Goal: Task Accomplishment & Management: Complete application form

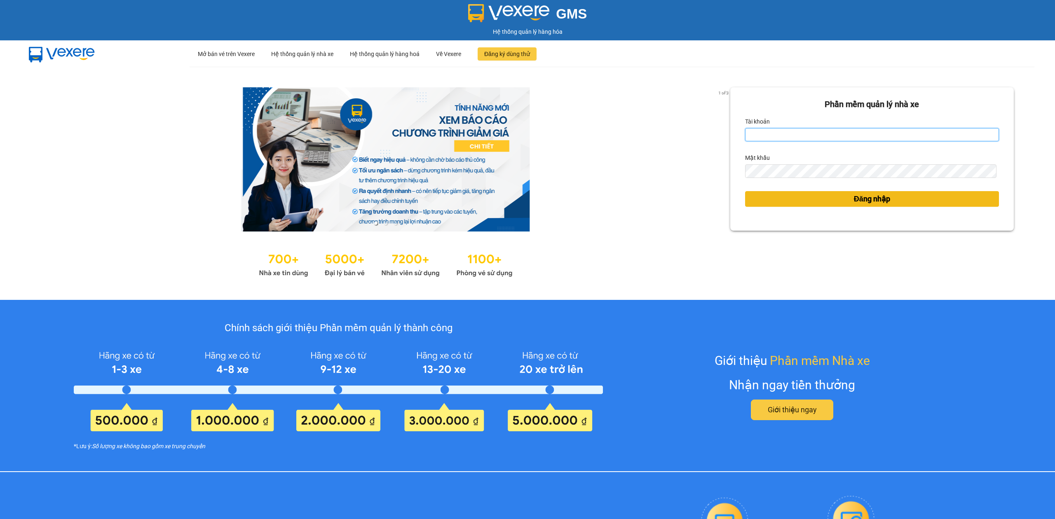
type input "tranthanhphong.longhoan"
click at [772, 203] on button "Đăng nhập" at bounding box center [872, 199] width 254 height 16
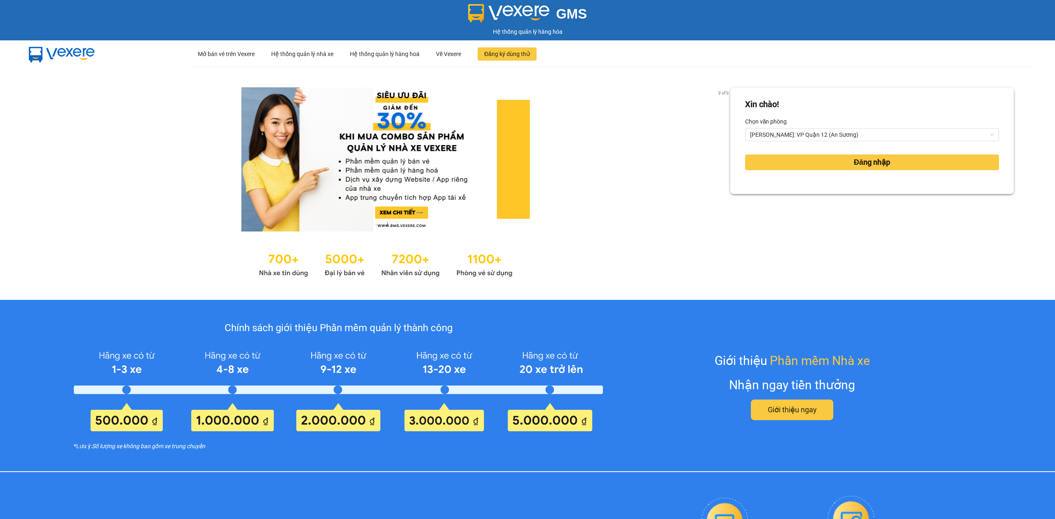
click at [772, 195] on div "Xin chào! Chọn văn phòng Hồ Chí Minh: VP Quận 12 (An Sương) Đăng nhập" at bounding box center [871, 183] width 283 height 192
click at [777, 161] on button "Đăng nhập" at bounding box center [872, 162] width 254 height 16
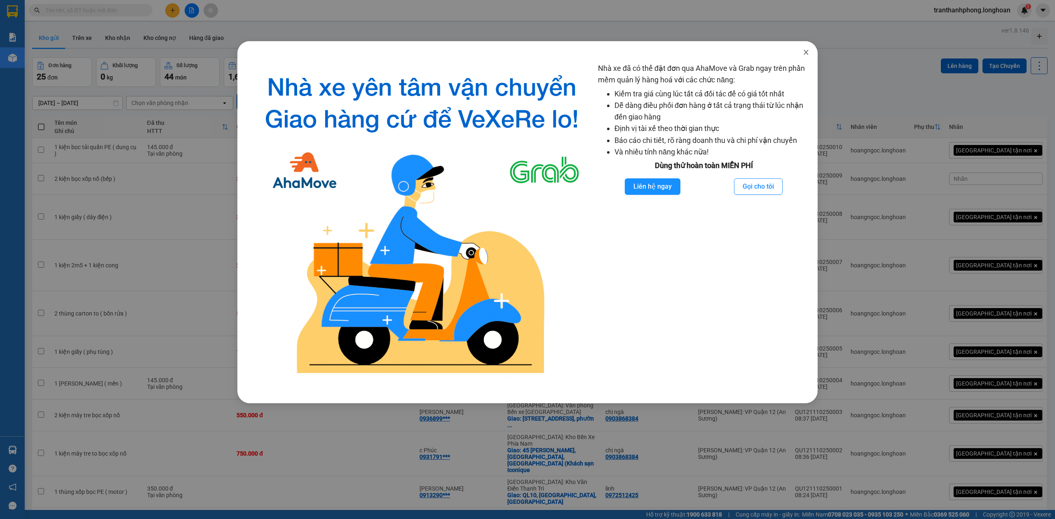
click at [807, 46] on span "Close" at bounding box center [805, 52] width 23 height 23
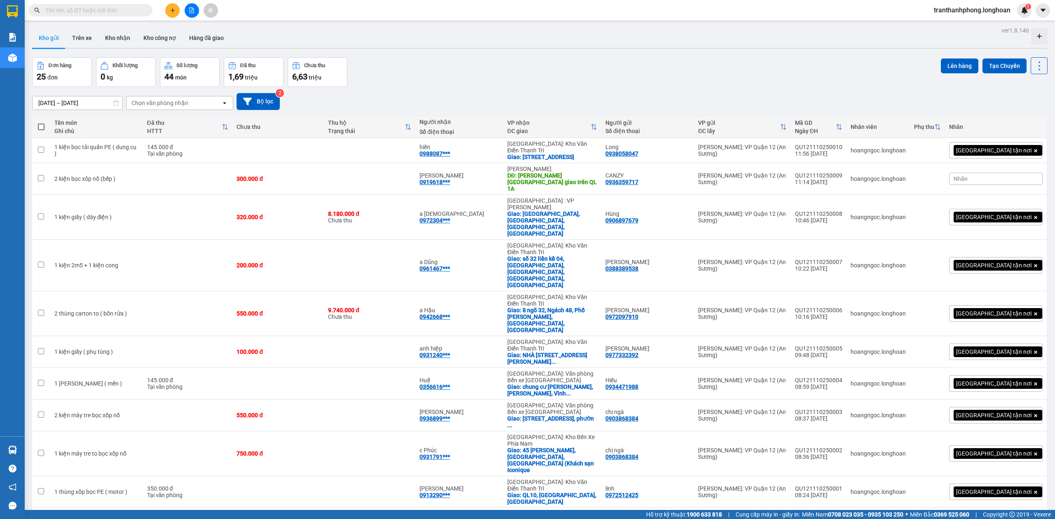
paste input "VPMD2309250004"
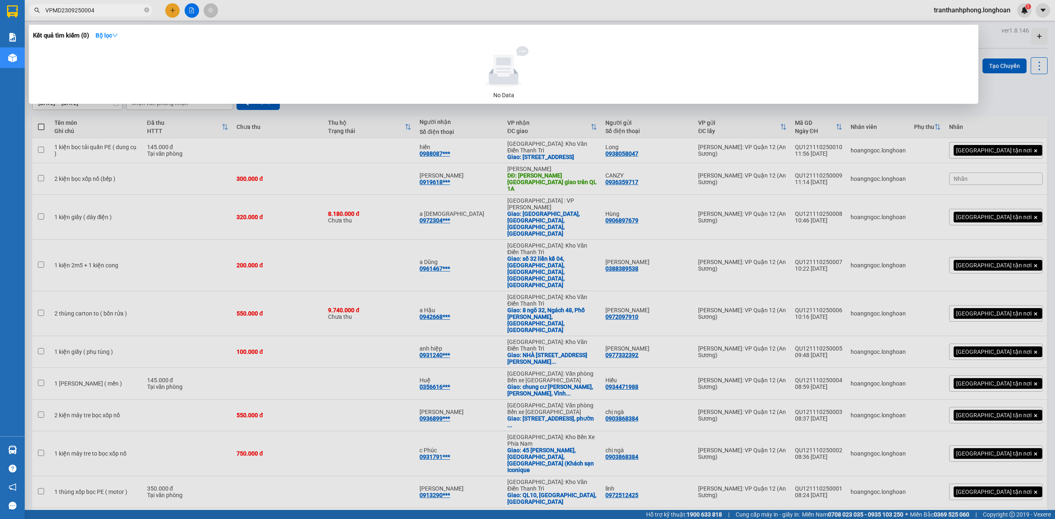
click at [115, 14] on input "VPMD2309250004" at bounding box center [93, 10] width 97 height 9
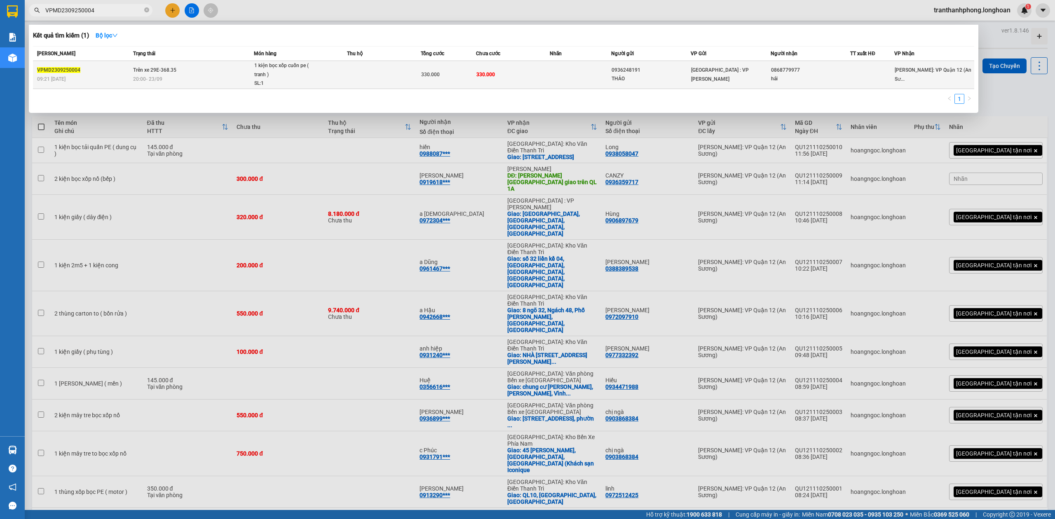
type input "VPMD2309250004"
click at [195, 64] on td "Trên xe 29E-368.35 20:00 - 23/09" at bounding box center [192, 75] width 123 height 28
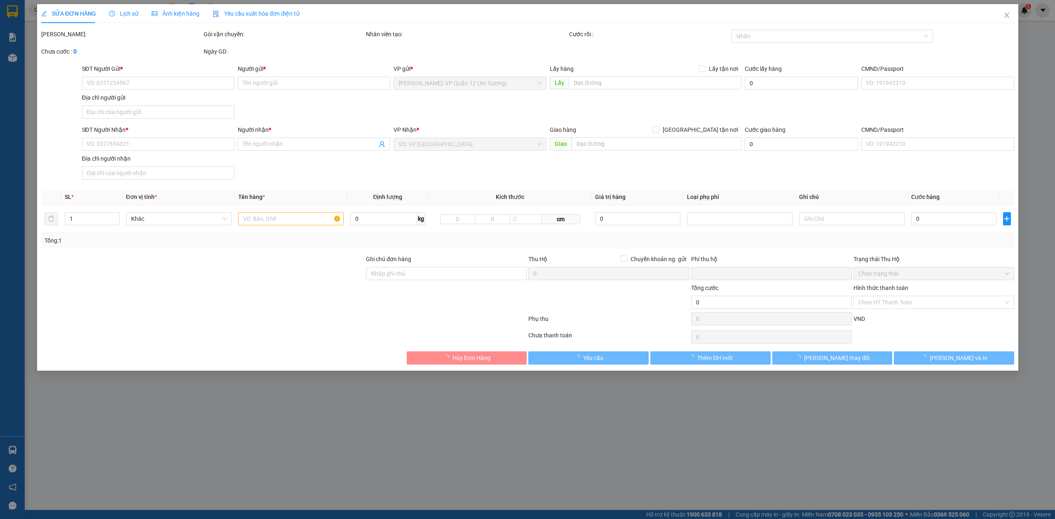
type input "0936248191"
type input "THẢO"
type input "0868779977"
type input "hải"
type input "hư vỡ ko đền đã báo khách gửi"
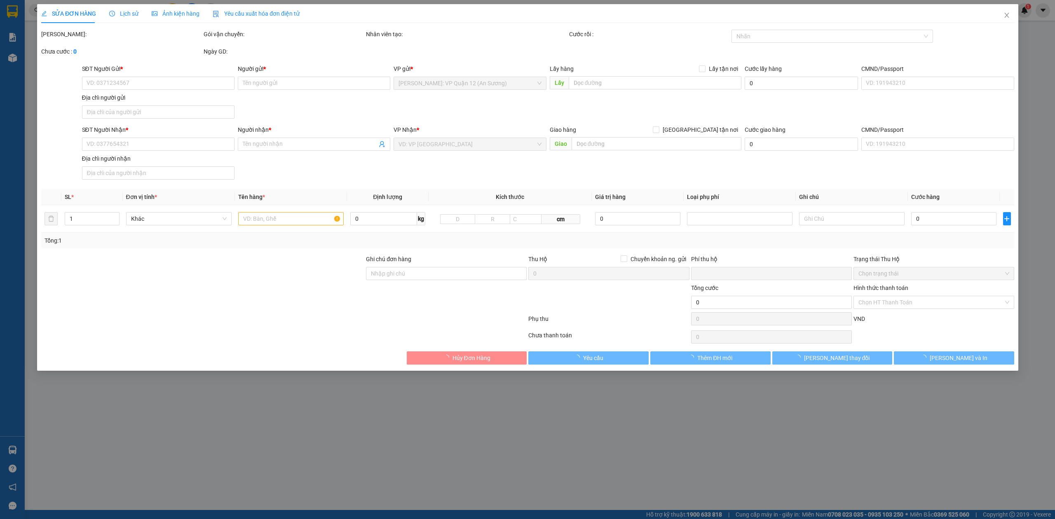
type input "0"
type input "330.000"
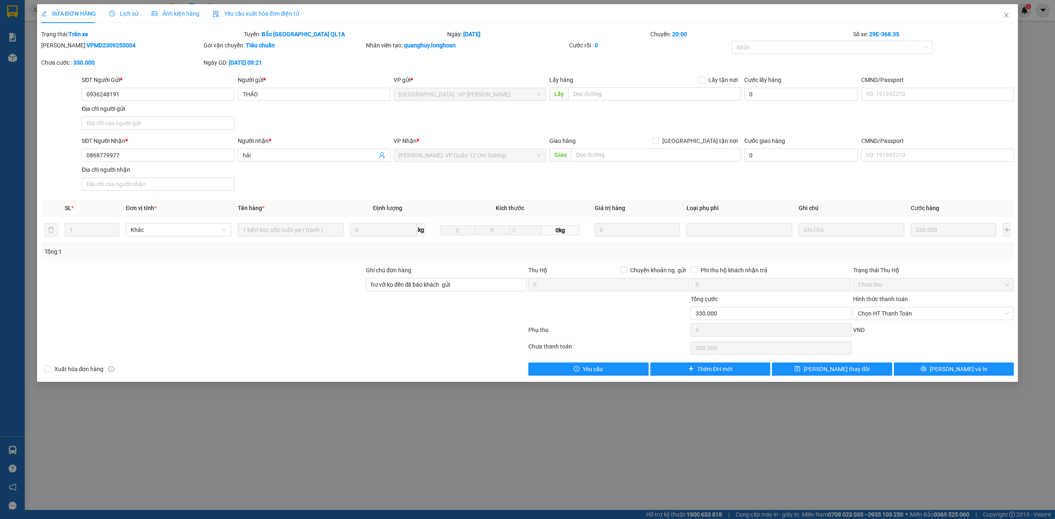
click at [116, 12] on span "Lịch sử" at bounding box center [123, 13] width 29 height 7
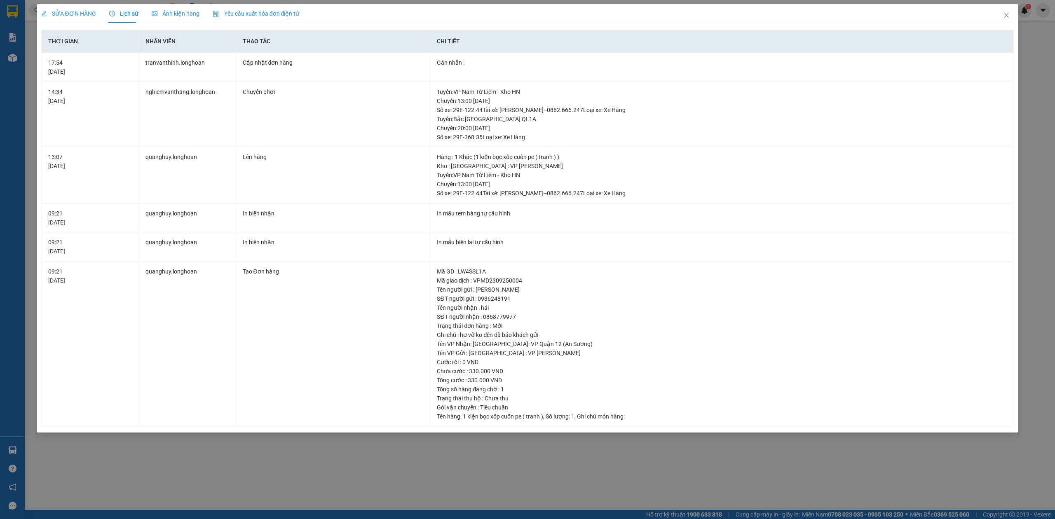
click at [52, 10] on span "SỬA ĐƠN HÀNG" at bounding box center [68, 13] width 55 height 7
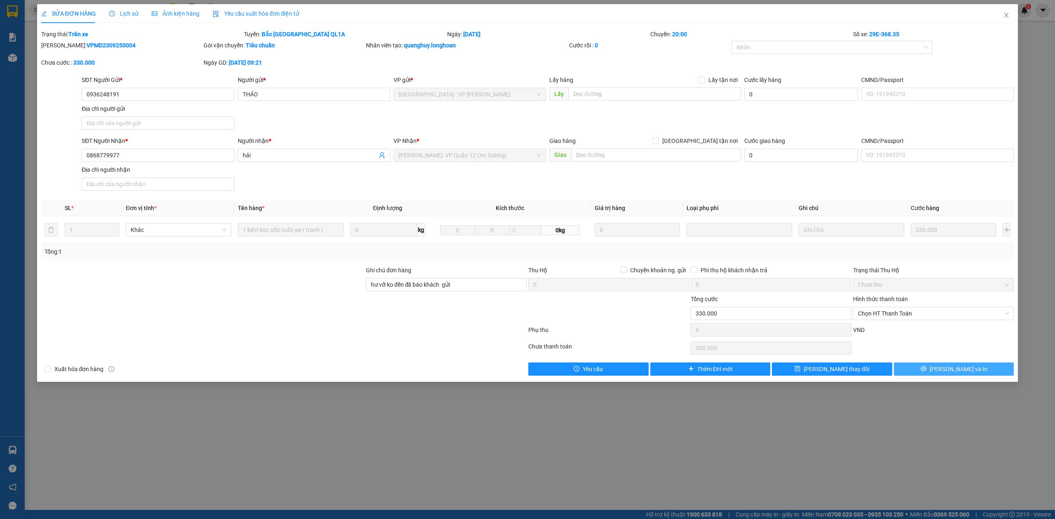
drag, startPoint x: 954, startPoint y: 371, endPoint x: 865, endPoint y: 358, distance: 89.5
click at [952, 373] on span "[PERSON_NAME] và In" at bounding box center [958, 369] width 58 height 9
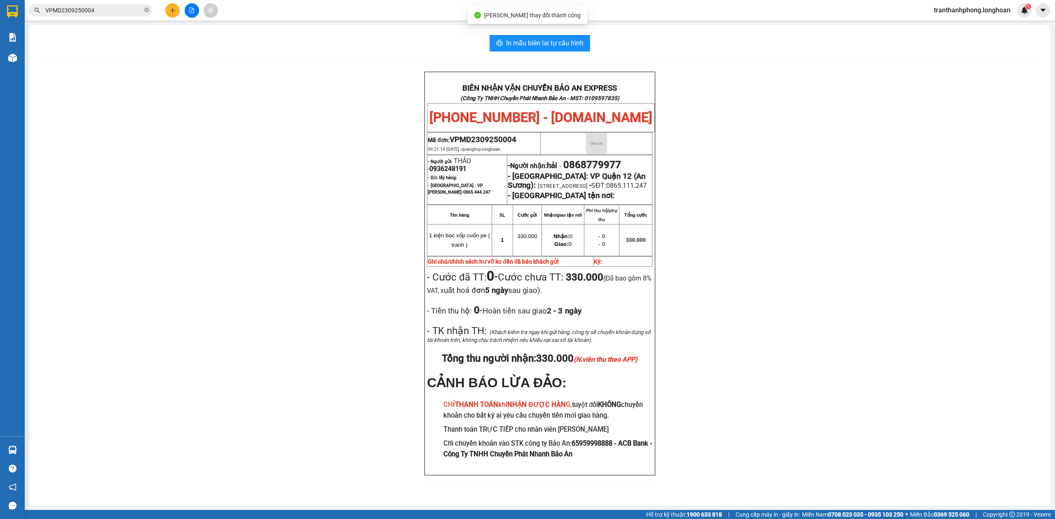
scroll to position [32, 0]
click at [110, 3] on div "Kết quả tìm kiếm ( 1 ) Bộ lọc Mã ĐH Trạng thái Món hàng Thu hộ Tổng cước Chưa c…" at bounding box center [80, 10] width 161 height 14
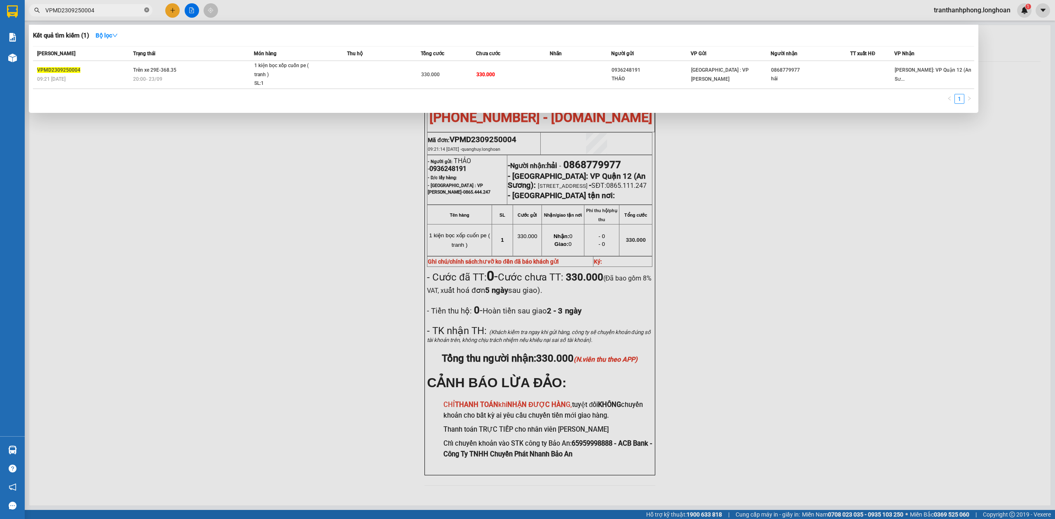
click at [144, 9] on icon "close-circle" at bounding box center [146, 9] width 5 height 5
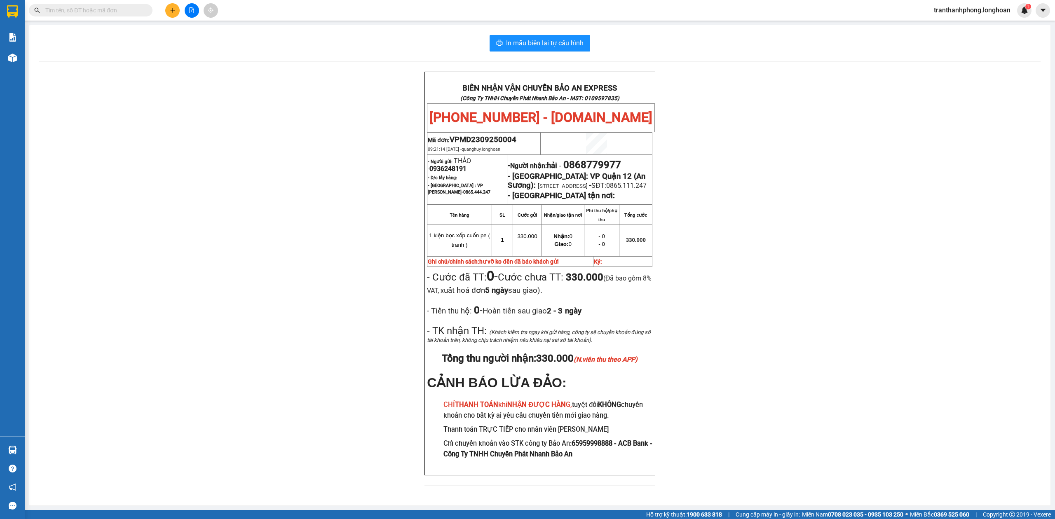
paste input "VPHP1909250003"
click at [140, 10] on input "VPHP1909250003" at bounding box center [93, 10] width 97 height 9
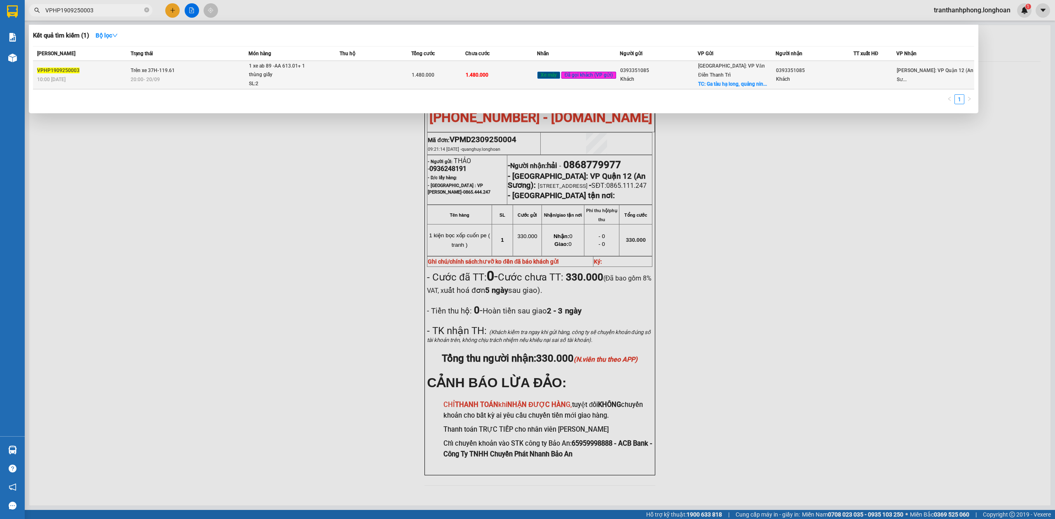
type input "VPHP1909250003"
click at [314, 76] on span "1 xe ab 89 -AA 613.01+ 1 thùng giấy SL: 2" at bounding box center [294, 75] width 90 height 27
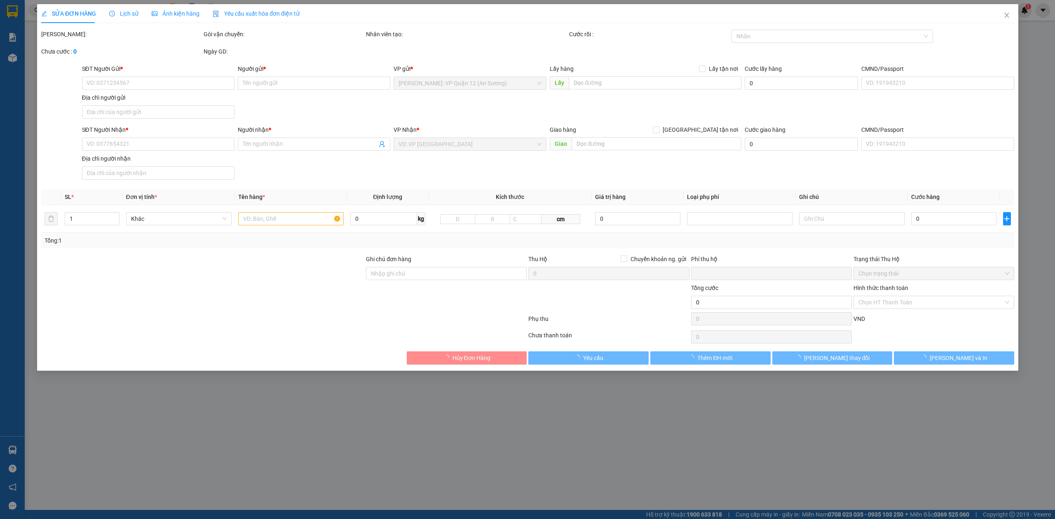
type input "0393351085"
type input "Khách"
checkbox input "true"
type input "Ga tàu hạ long, quảng ninh"
type input "0393351085"
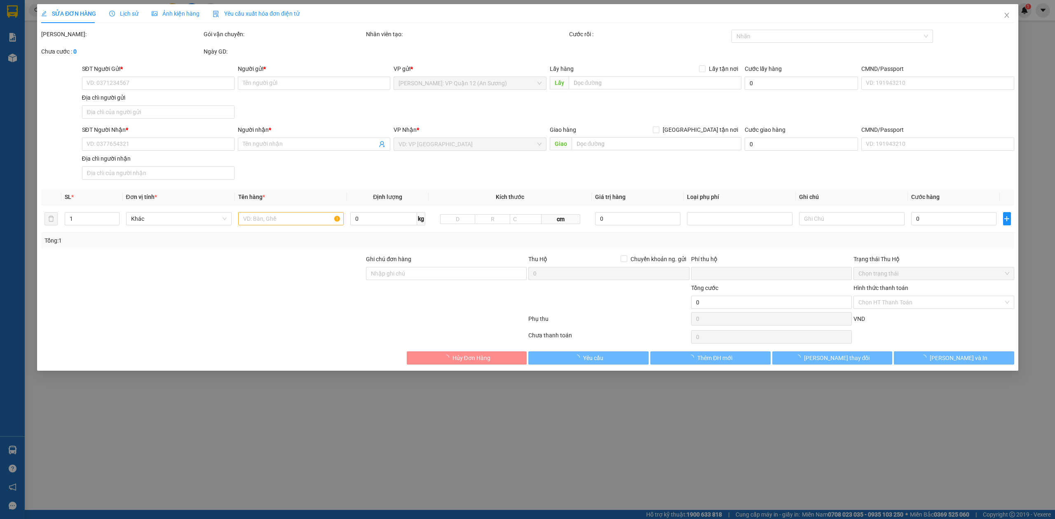
type input "Khách"
type input "hàng giao nguyên kiện, hư vỡ ko đền chìa khóa quấn tay lái ( không giấy tờ )"
type input "0"
type input "1.480.000"
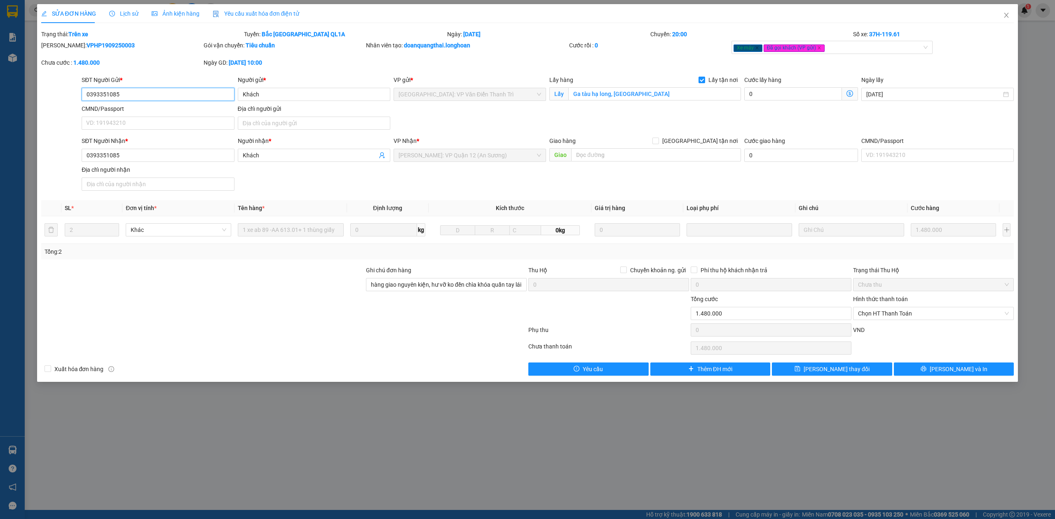
drag, startPoint x: 877, startPoint y: 320, endPoint x: 869, endPoint y: 325, distance: 9.4
click at [872, 325] on form "Ghi chú đơn hàng hàng giao nguyên kiện, hư vỡ ko đền chìa khóa quấn tay lái ( k…" at bounding box center [527, 303] width 973 height 74
drag, startPoint x: 880, startPoint y: 317, endPoint x: 878, endPoint y: 327, distance: 10.0
click at [878, 327] on form "Ghi chú đơn hàng hàng giao nguyên kiện, hư vỡ ko đền chìa khóa quấn tay lái ( k…" at bounding box center [527, 303] width 973 height 74
click at [875, 320] on span "Chọn HT Thanh Toán" at bounding box center [933, 313] width 151 height 12
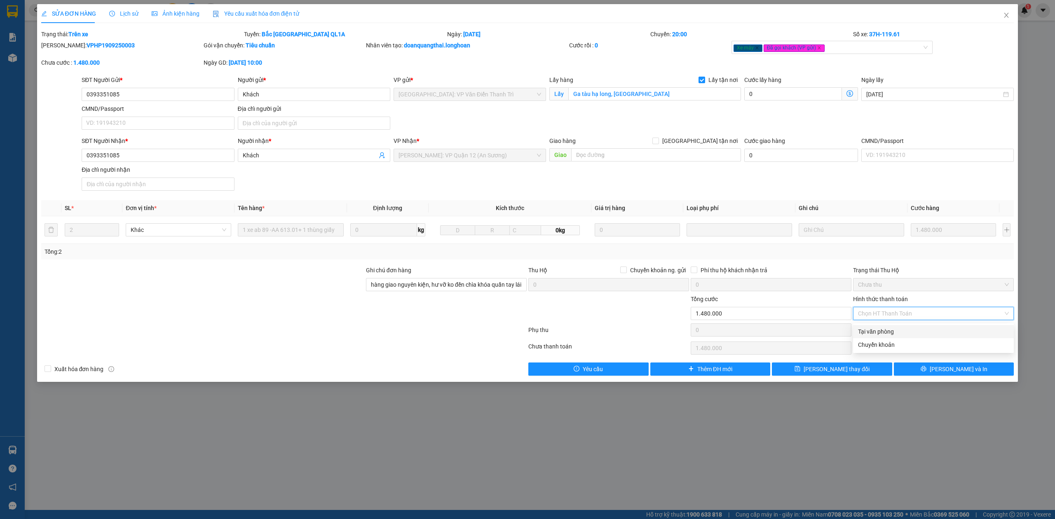
click at [865, 332] on div "Tại văn phòng" at bounding box center [933, 331] width 151 height 9
drag, startPoint x: 344, startPoint y: 175, endPoint x: 339, endPoint y: 176, distance: 5.8
click at [343, 175] on div "SĐT Người Nhận * 0393351085 Người nhận * Khách VP Nhận * Hồ Chí Minh: VP Quận 1…" at bounding box center [547, 165] width 935 height 58
click at [94, 154] on input "0393351085" at bounding box center [158, 155] width 152 height 13
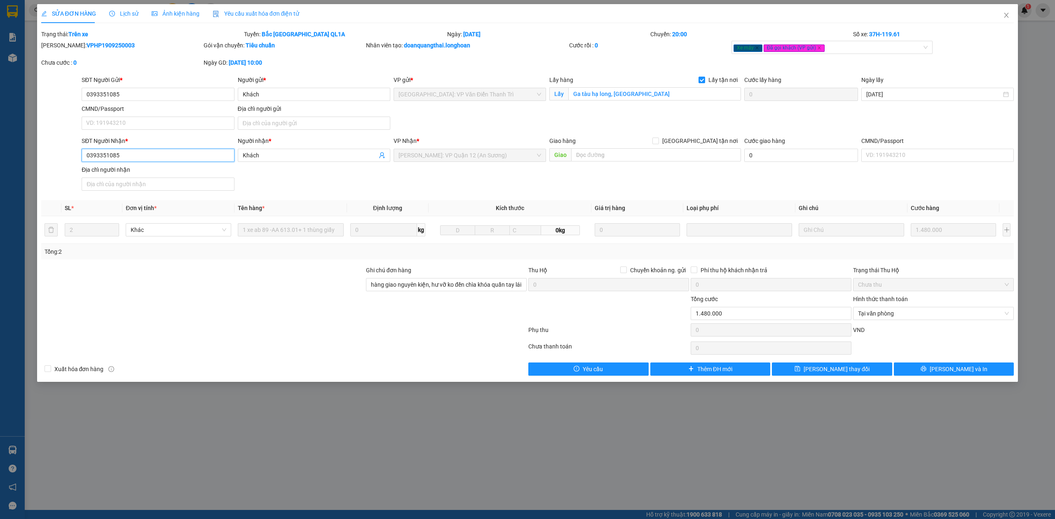
click at [94, 154] on input "0393351085" at bounding box center [158, 155] width 152 height 13
click at [925, 323] on div "Hình thức thanh toán Chọn HT Thanh Toán" at bounding box center [933, 309] width 161 height 29
click at [376, 368] on div "Xuất hóa đơn hàng Yêu cầu Thêm ĐH mới Lưu thay đổi Lưu và In" at bounding box center [527, 369] width 974 height 13
click at [902, 307] on div "Hình thức thanh toán" at bounding box center [933, 301] width 161 height 12
click at [893, 311] on input "Hình thức thanh toán" at bounding box center [930, 313] width 145 height 12
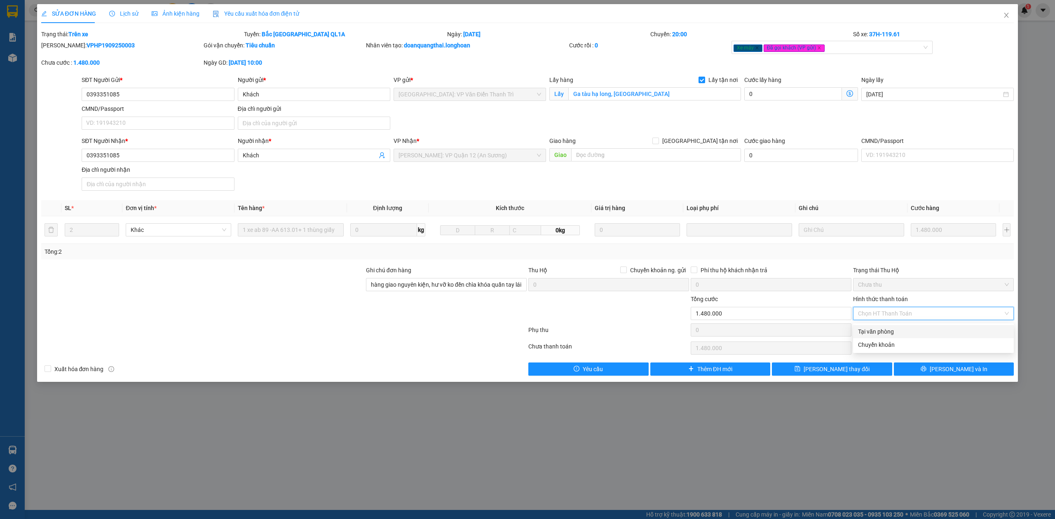
click at [876, 332] on div "Tại văn phòng" at bounding box center [933, 331] width 151 height 9
type input "0"
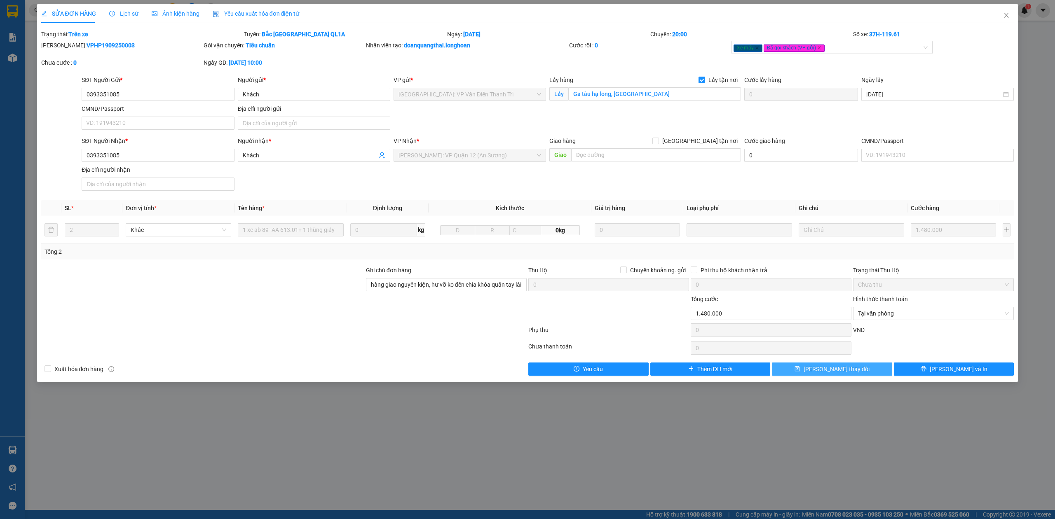
click at [858, 367] on button "[PERSON_NAME] thay đổi" at bounding box center [832, 369] width 120 height 13
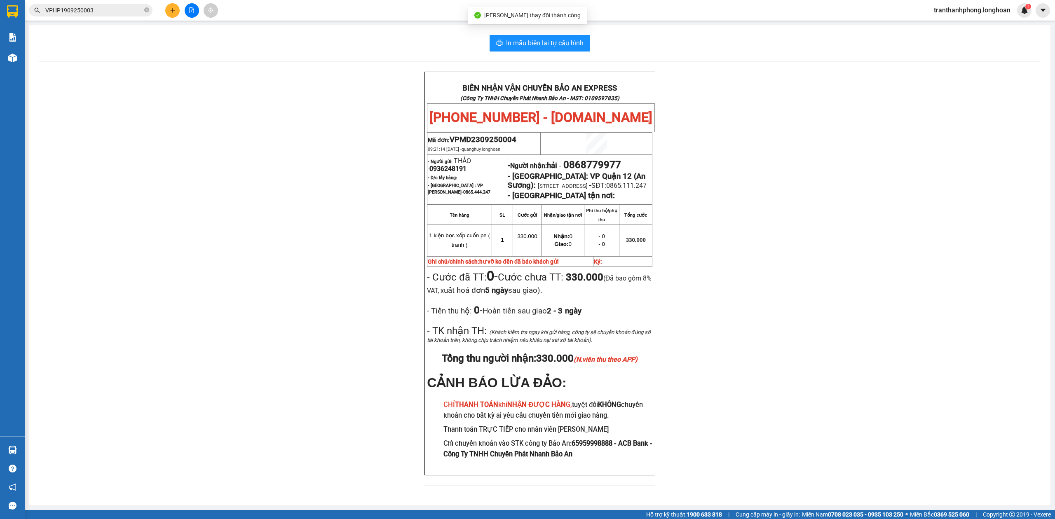
click at [964, 12] on span "tranthanhphong.longhoan" at bounding box center [972, 10] width 90 height 10
click at [950, 23] on span "Đăng xuất" at bounding box center [975, 25] width 74 height 9
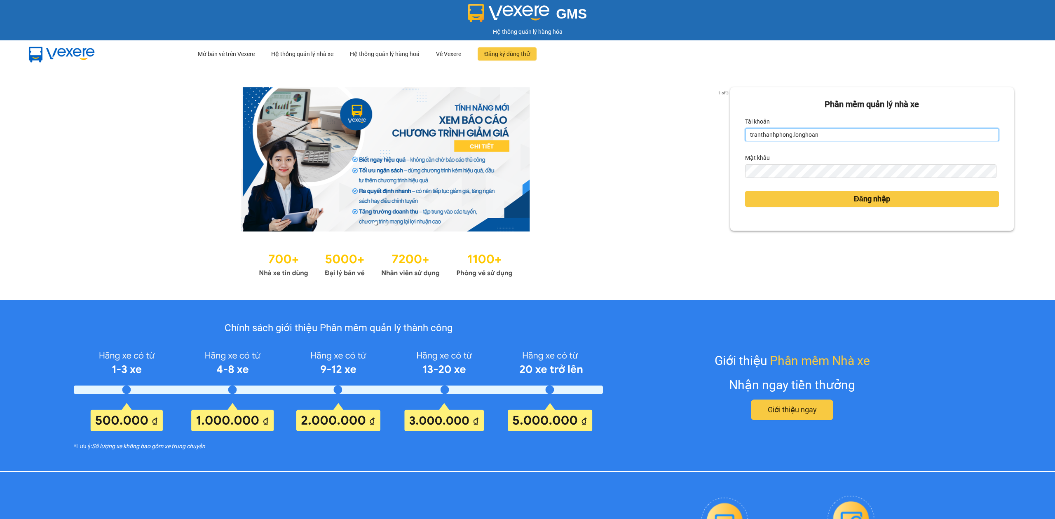
click at [830, 138] on input "tranthanhphong.longhoan" at bounding box center [872, 134] width 254 height 13
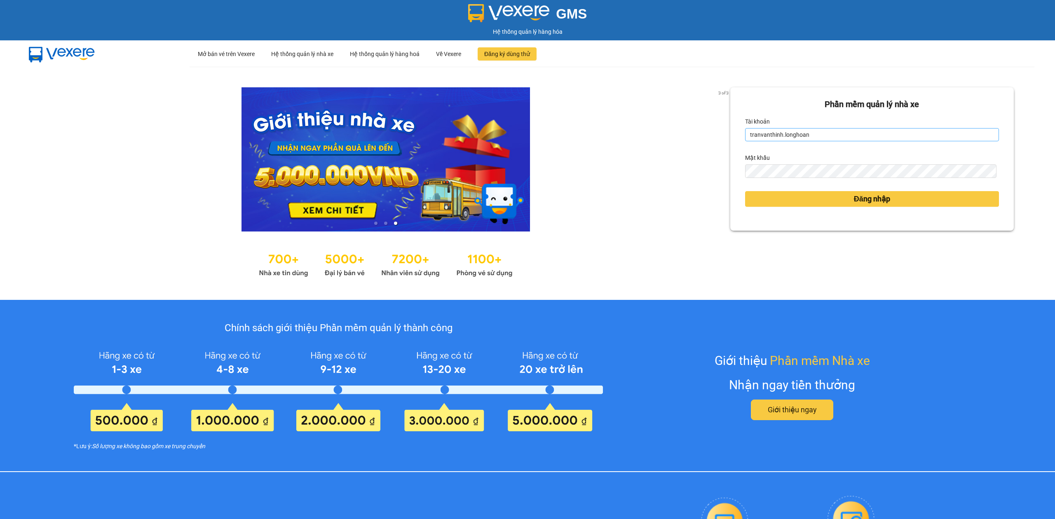
click at [813, 131] on input "tranvanthinh.longhoan" at bounding box center [872, 134] width 254 height 13
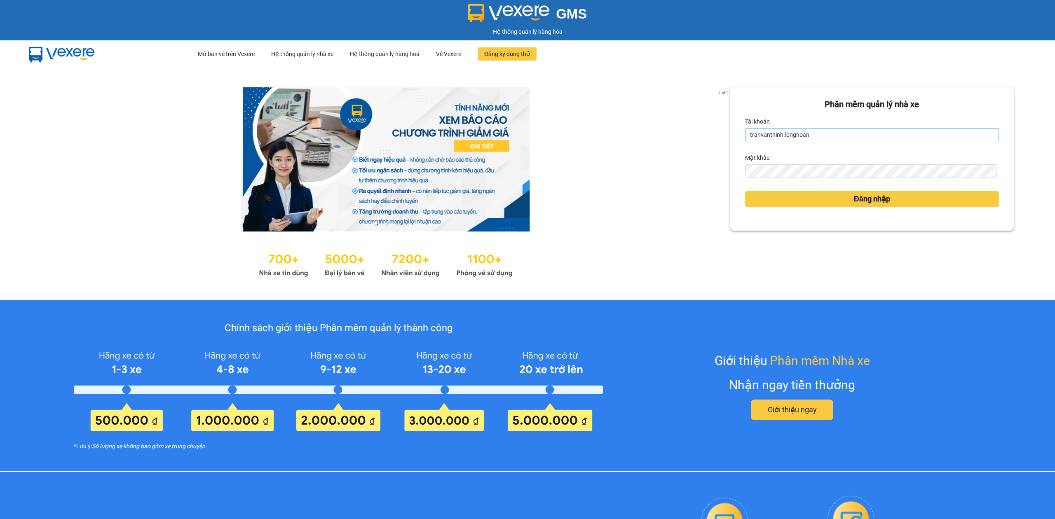
type input "tranthanhphong.longhoan"
click at [816, 200] on button "Đăng nhập" at bounding box center [872, 199] width 254 height 16
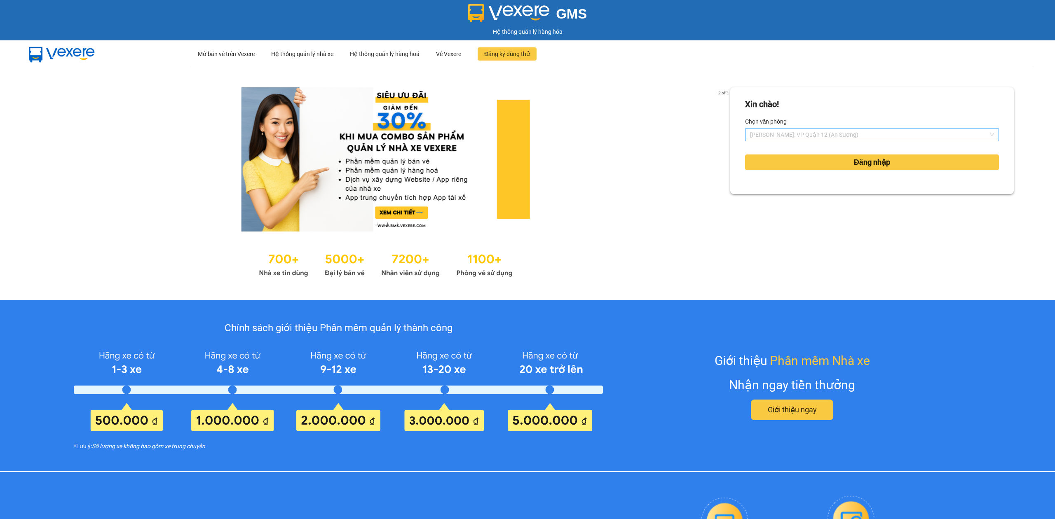
click at [817, 138] on span "[PERSON_NAME]: VP Quận 12 (An Sương)" at bounding box center [872, 135] width 244 height 12
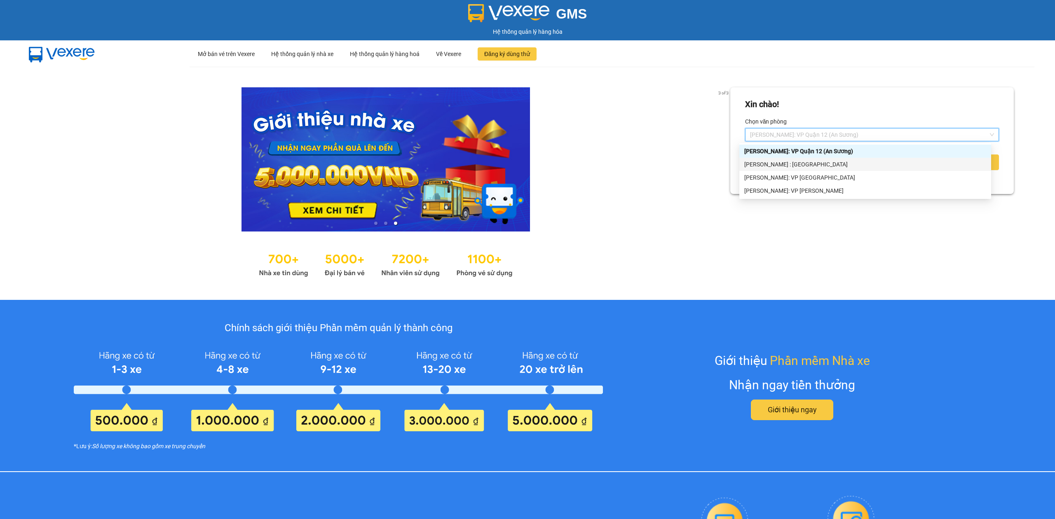
click at [796, 166] on div "[PERSON_NAME] : [GEOGRAPHIC_DATA]" at bounding box center [865, 164] width 242 height 9
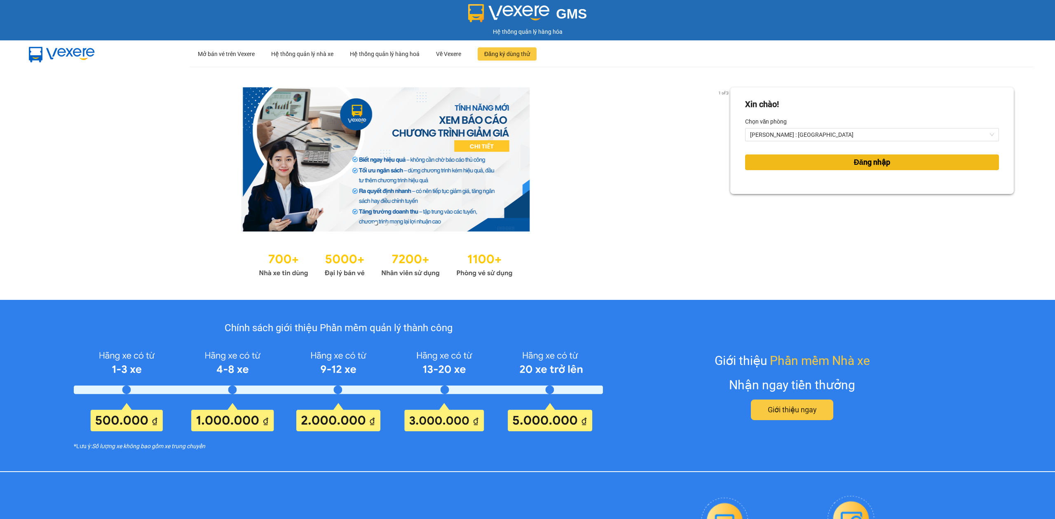
click at [819, 161] on button "Đăng nhập" at bounding box center [872, 162] width 254 height 16
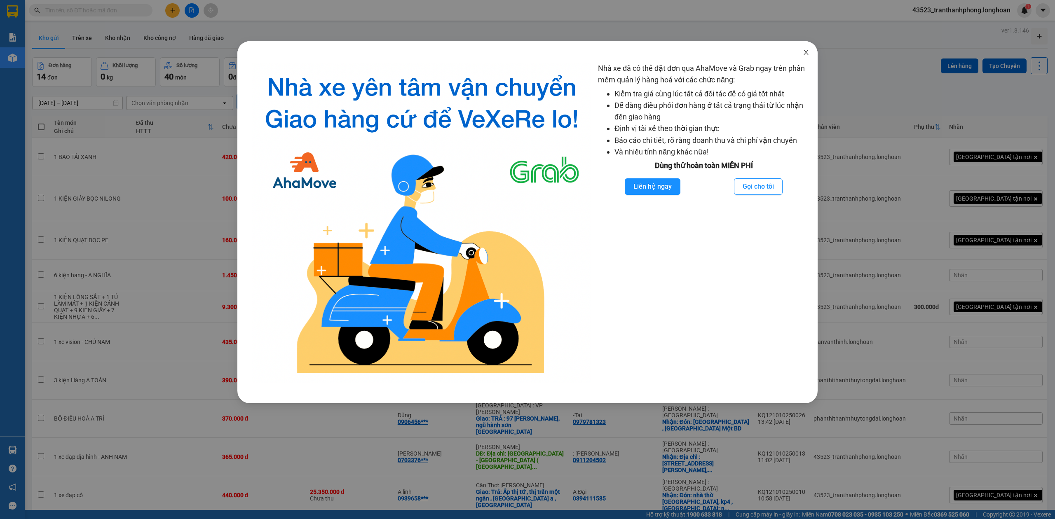
click at [806, 50] on icon "close" at bounding box center [805, 52] width 7 height 7
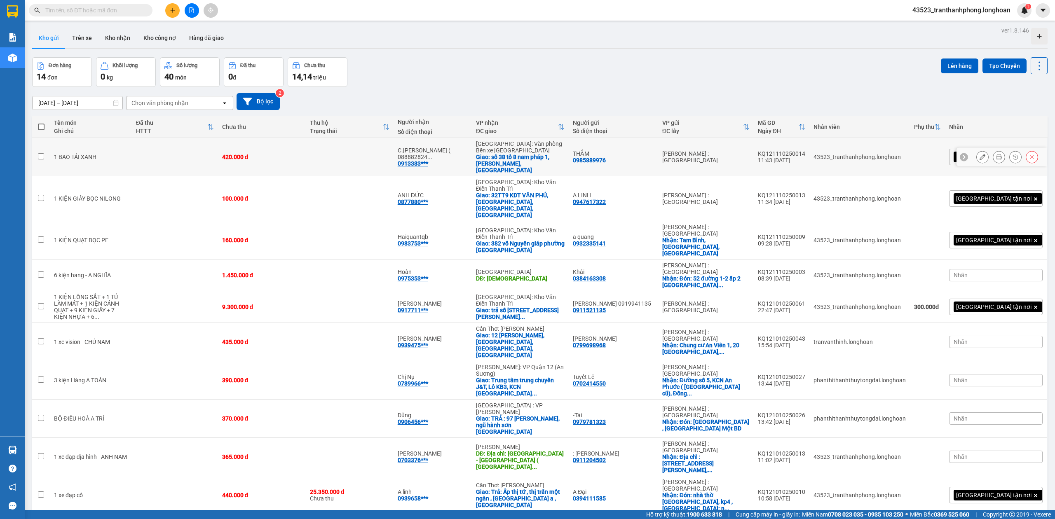
click at [719, 150] on div "[PERSON_NAME] : [GEOGRAPHIC_DATA]" at bounding box center [705, 156] width 87 height 13
checkbox input "true"
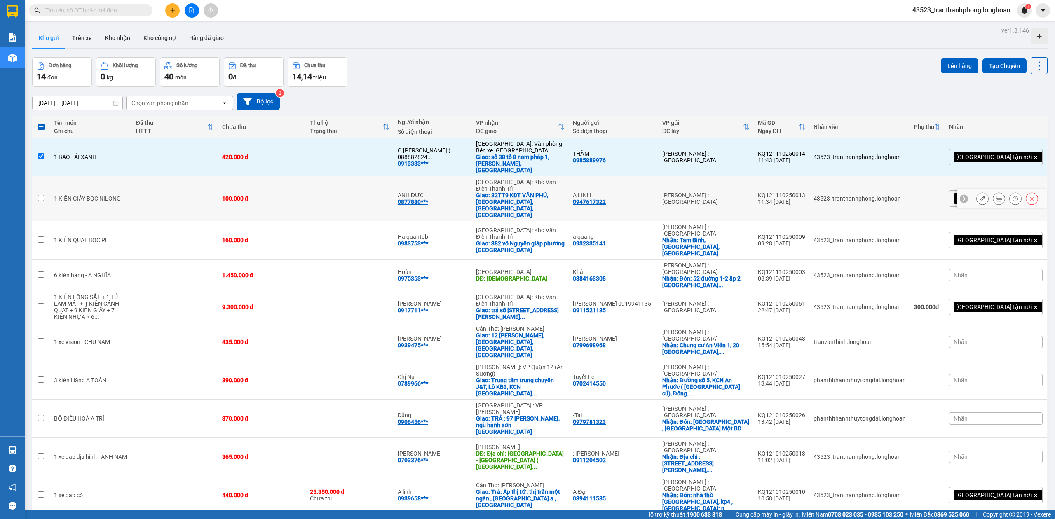
drag, startPoint x: 710, startPoint y: 175, endPoint x: 700, endPoint y: 169, distance: 11.7
click at [710, 176] on td "[PERSON_NAME] : [GEOGRAPHIC_DATA]" at bounding box center [706, 198] width 96 height 45
checkbox input "true"
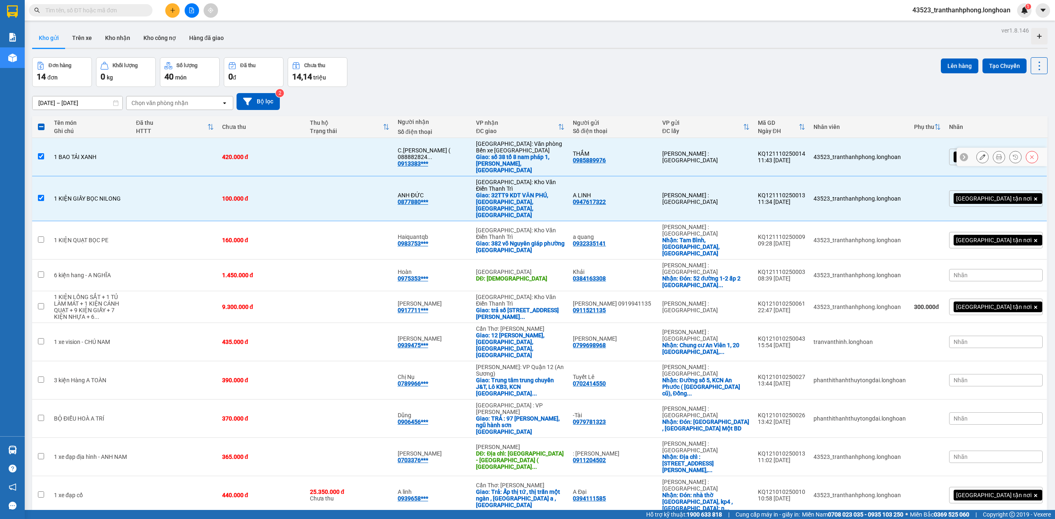
drag, startPoint x: 683, startPoint y: 148, endPoint x: 670, endPoint y: 170, distance: 25.5
click at [653, 150] on div "THẮM" at bounding box center [613, 153] width 81 height 7
checkbox input "false"
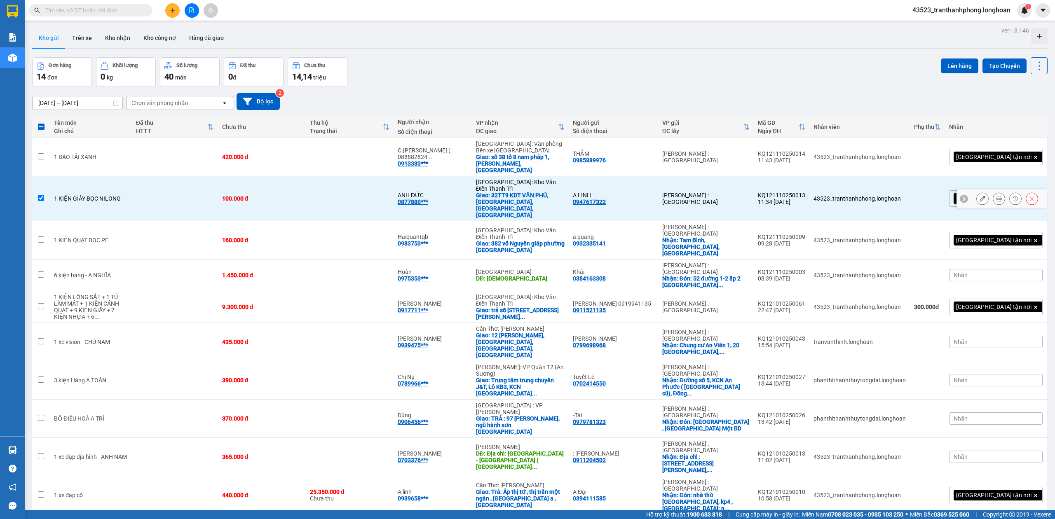
click at [657, 176] on td "A LINH 0947617322" at bounding box center [612, 198] width 89 height 45
checkbox input "false"
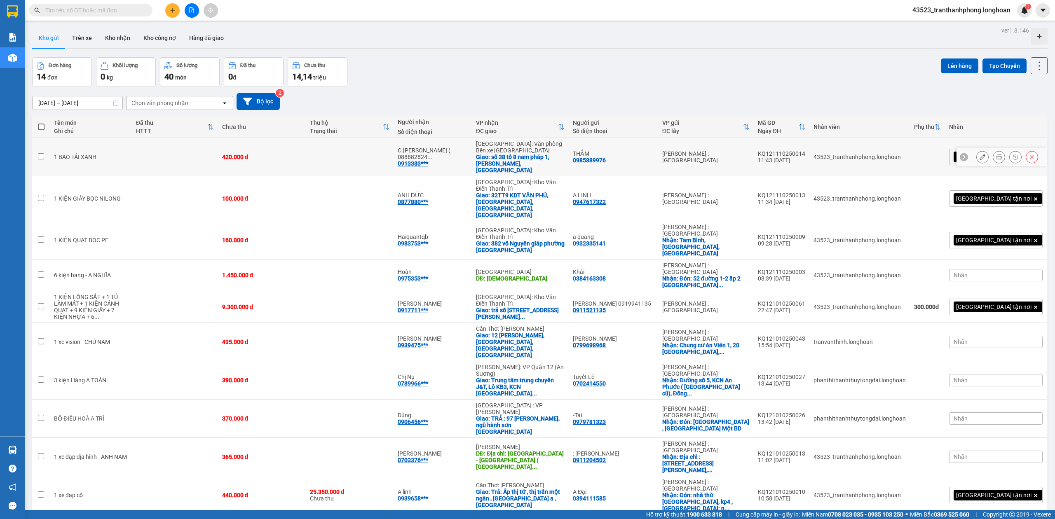
click at [653, 152] on div "THẮM" at bounding box center [613, 153] width 81 height 7
checkbox input "true"
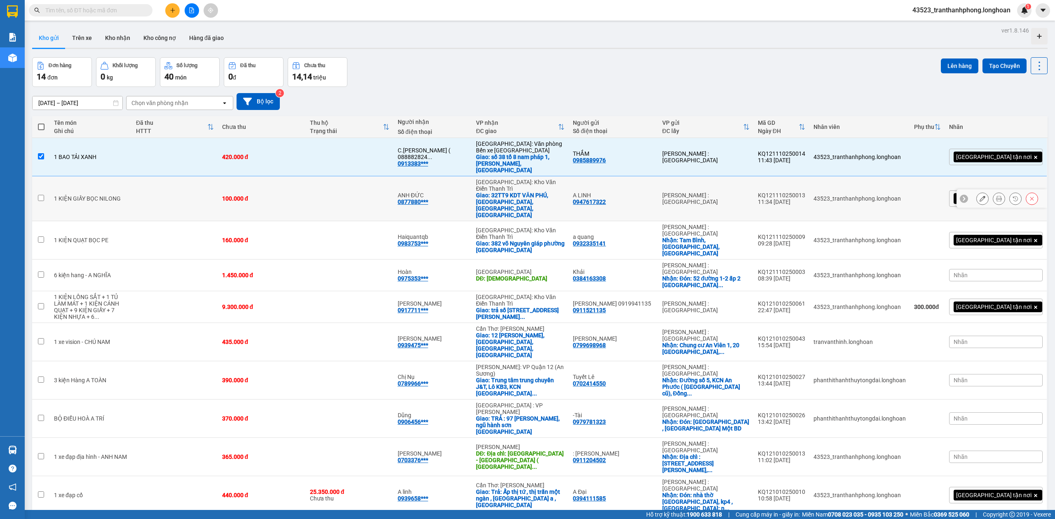
click at [653, 192] on div "A LINH" at bounding box center [613, 195] width 81 height 7
checkbox input "true"
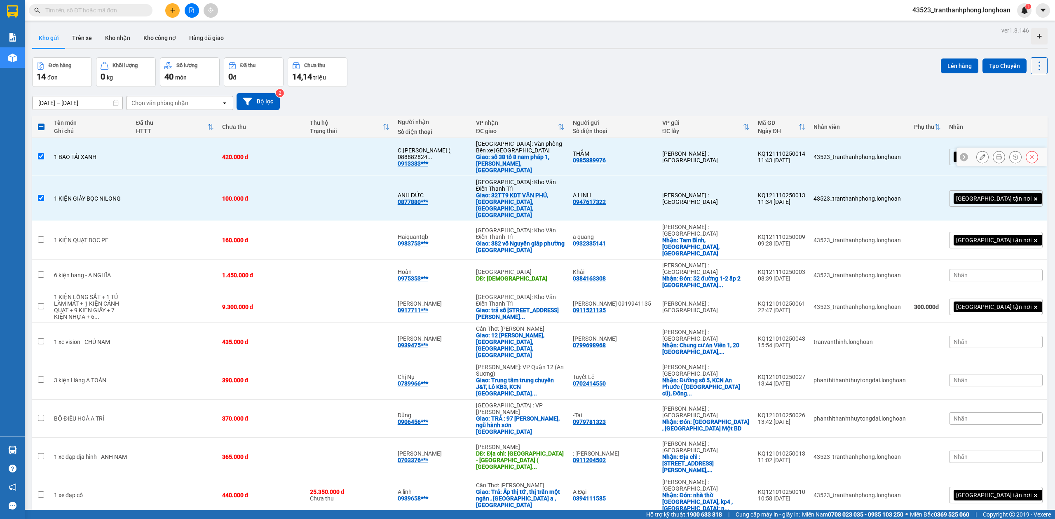
click at [653, 151] on div "THẮM" at bounding box center [613, 153] width 81 height 7
checkbox input "false"
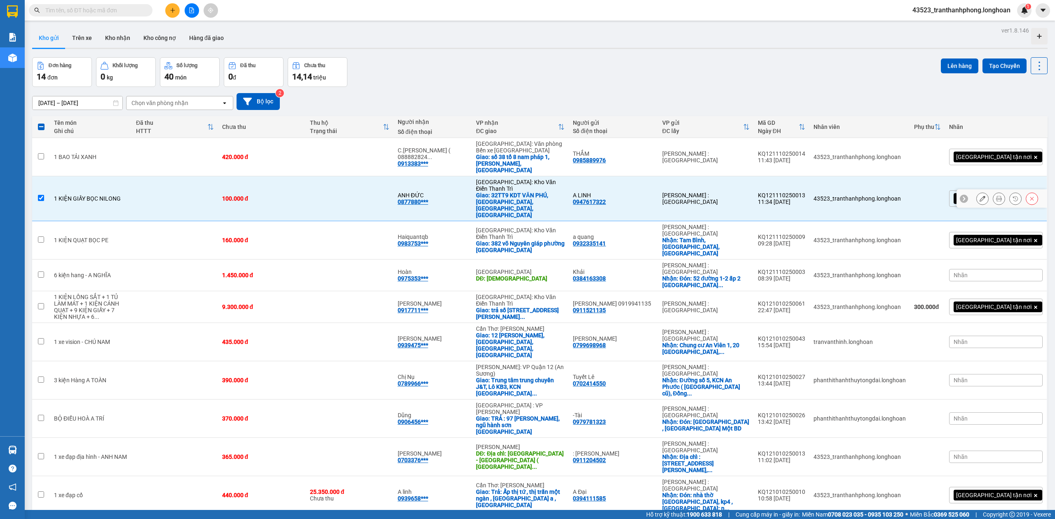
click at [649, 176] on td "A LINH 0947617322" at bounding box center [612, 198] width 89 height 45
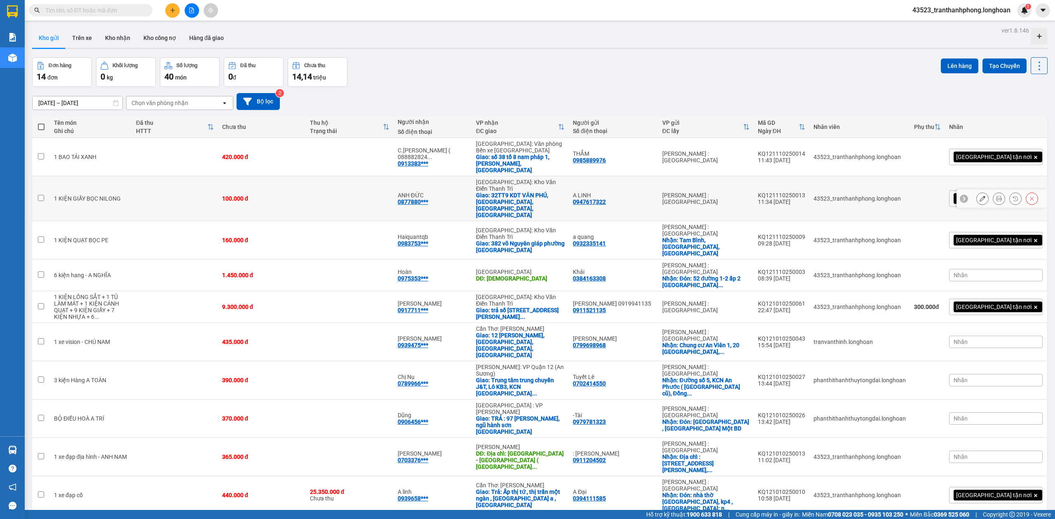
click at [645, 192] on div "A LINH" at bounding box center [613, 195] width 81 height 7
checkbox input "true"
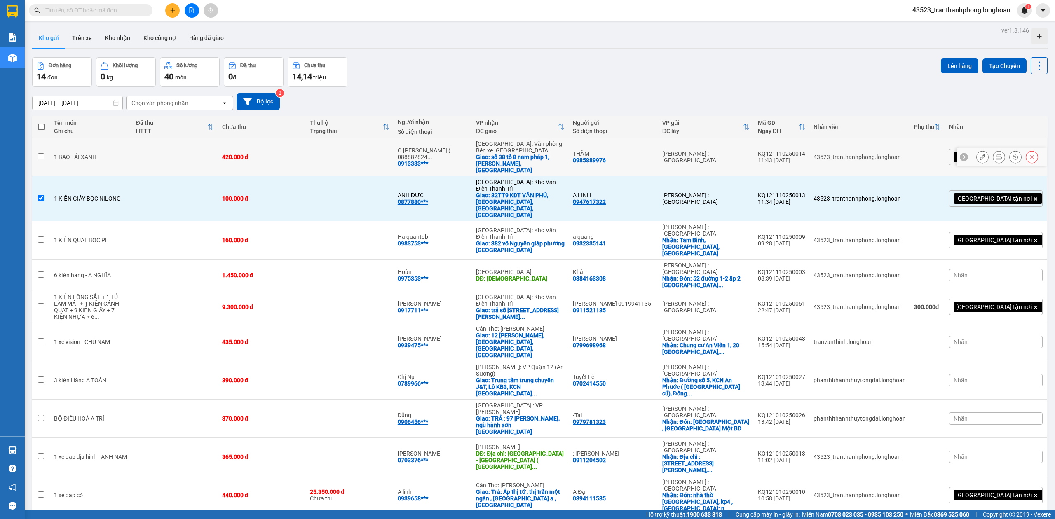
click at [653, 153] on div "THẮM" at bounding box center [613, 153] width 81 height 7
checkbox input "true"
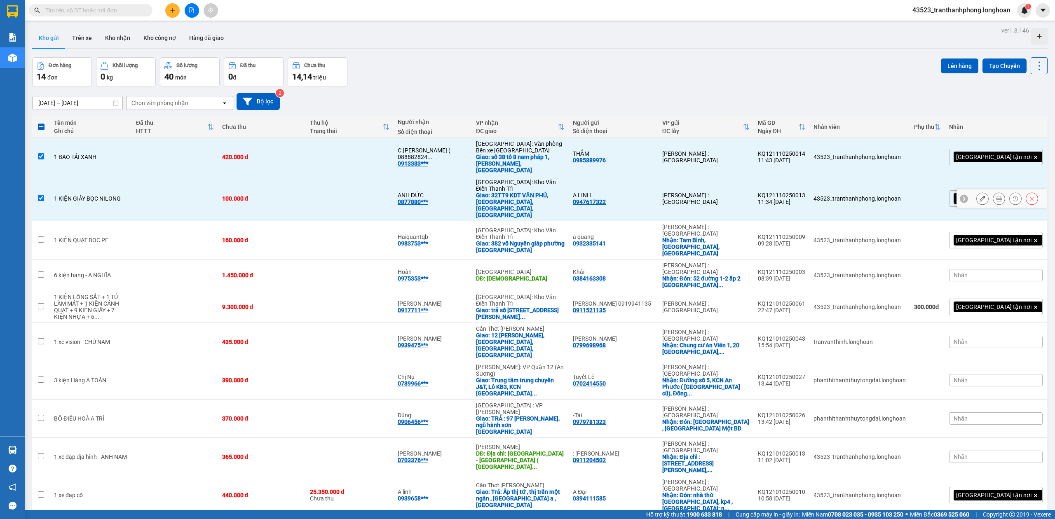
click at [646, 192] on div "A LINH" at bounding box center [613, 195] width 81 height 7
checkbox input "false"
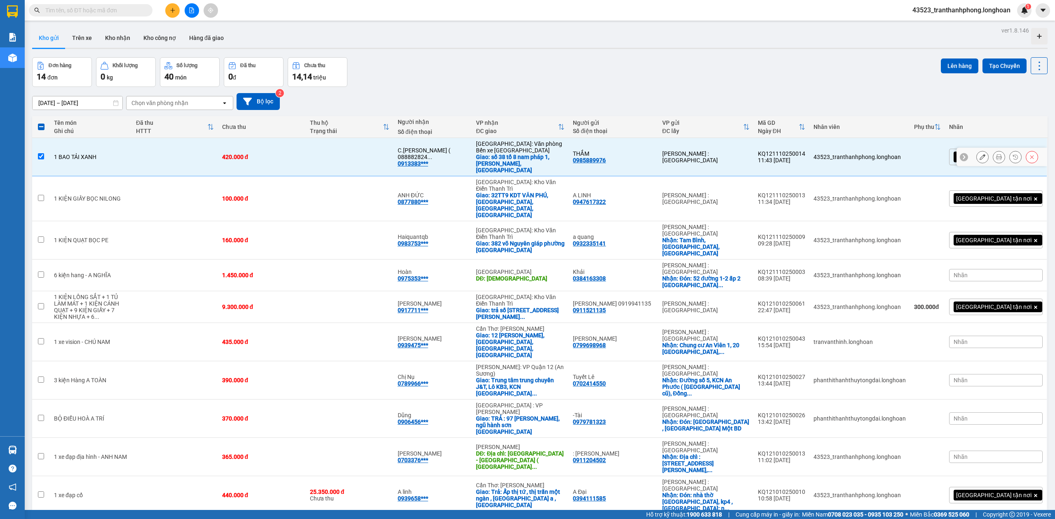
click at [646, 147] on td "THẮM 0985889976" at bounding box center [612, 157] width 89 height 38
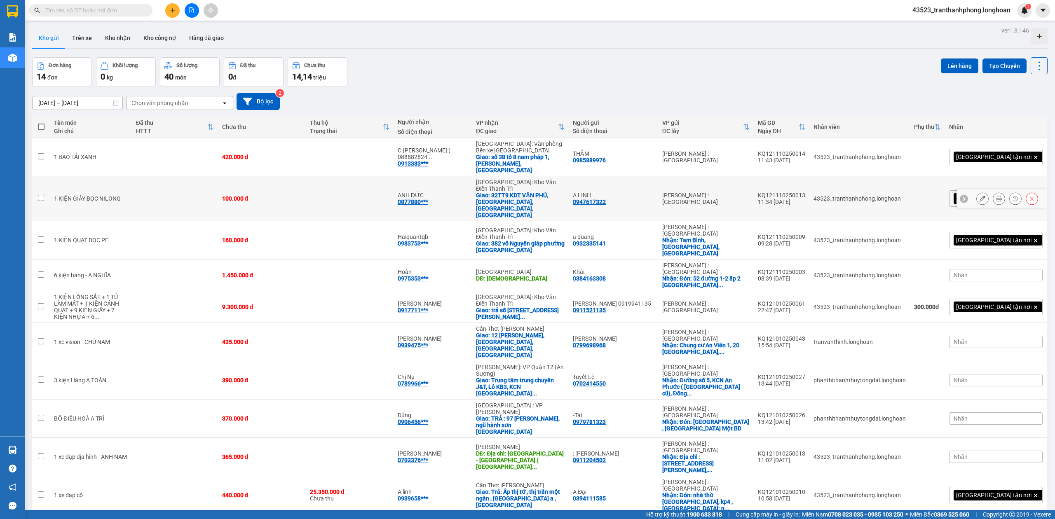
click at [606, 199] on div "0947617322" at bounding box center [589, 202] width 33 height 7
click at [648, 144] on td "THẮM 0985889976" at bounding box center [612, 157] width 89 height 38
checkbox input "true"
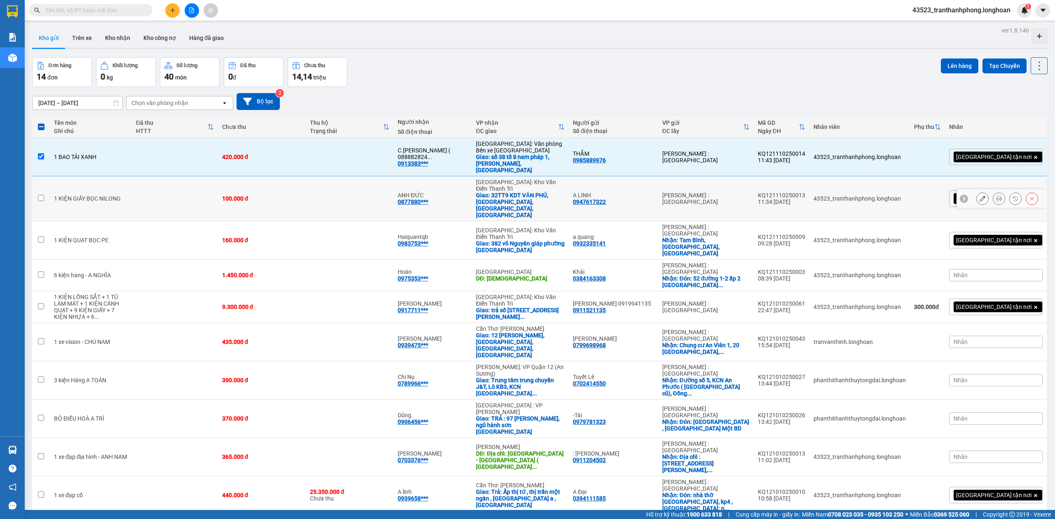
drag, startPoint x: 648, startPoint y: 192, endPoint x: 656, endPoint y: 162, distance: 30.4
click at [652, 184] on td "A LINH 0947617322" at bounding box center [612, 198] width 89 height 45
checkbox input "true"
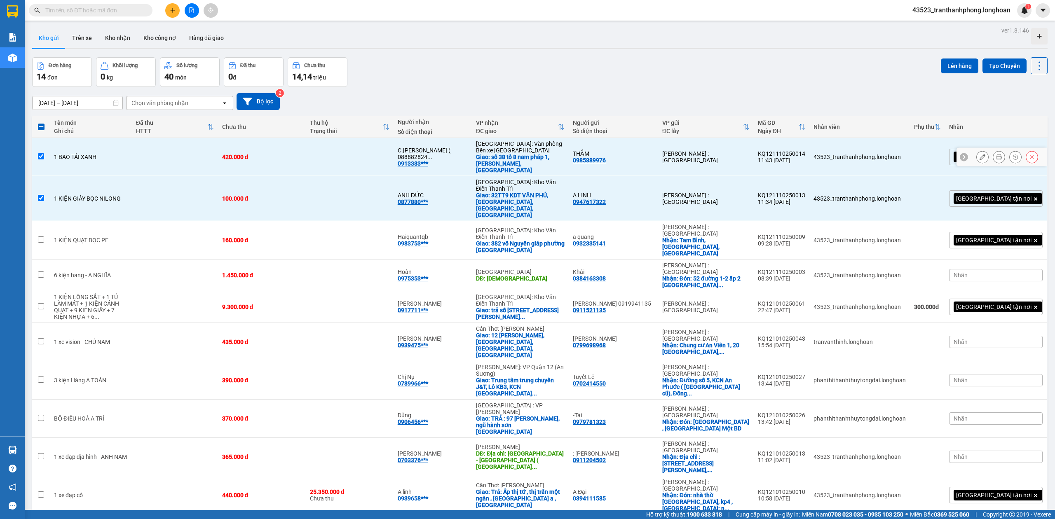
click at [653, 159] on div "THẮM 0985889976" at bounding box center [613, 156] width 81 height 13
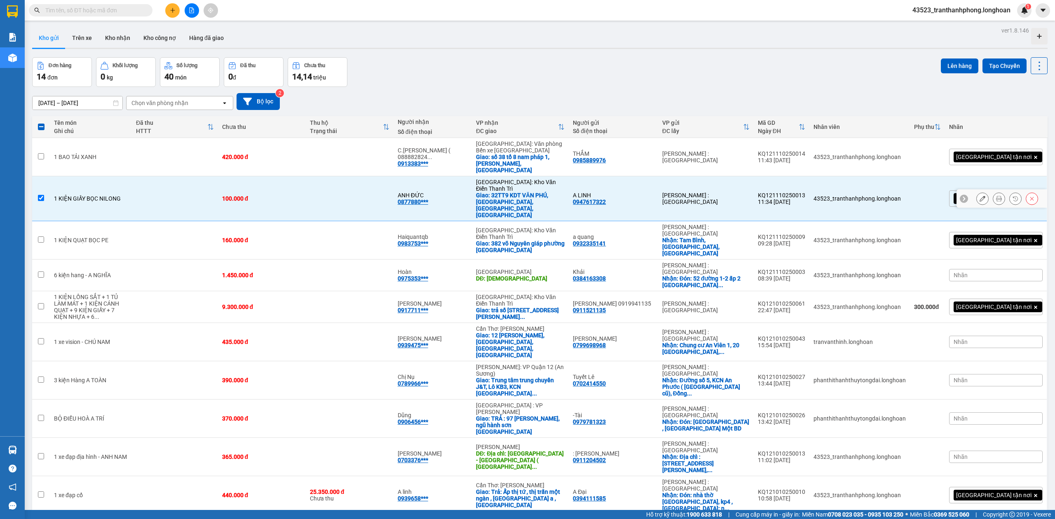
click at [606, 199] on div "0947617322" at bounding box center [589, 202] width 33 height 7
click at [653, 154] on div "THẮM 0985889976" at bounding box center [613, 156] width 81 height 13
checkbox input "true"
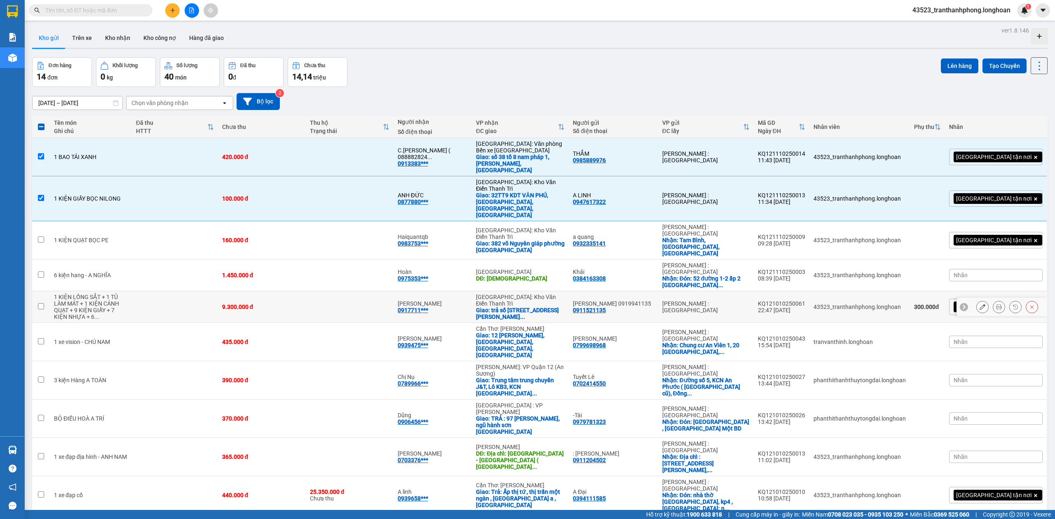
click at [653, 300] on div "[PERSON_NAME] 0919941135 0911521135" at bounding box center [613, 306] width 81 height 13
checkbox input "true"
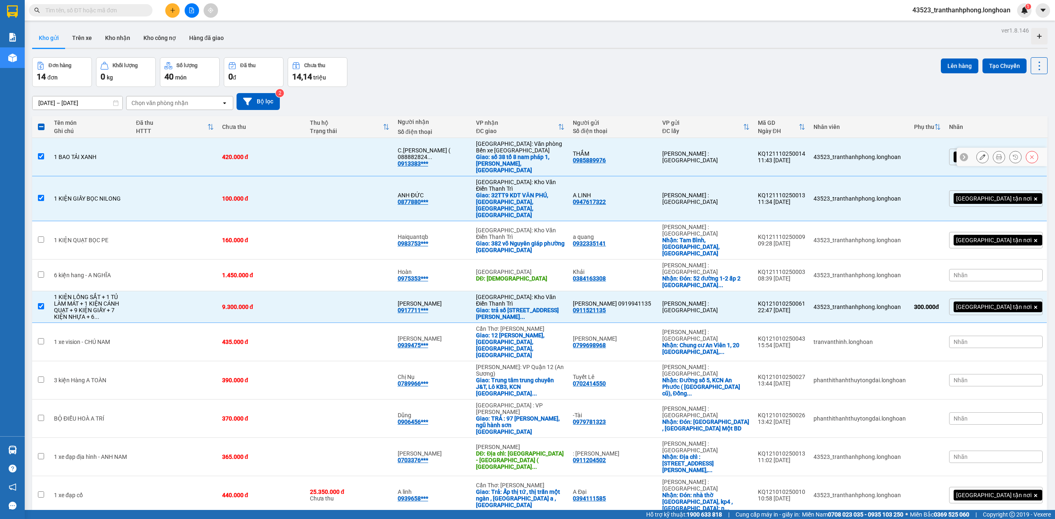
click at [657, 167] on td "THẮM 0985889976" at bounding box center [612, 157] width 89 height 38
checkbox input "false"
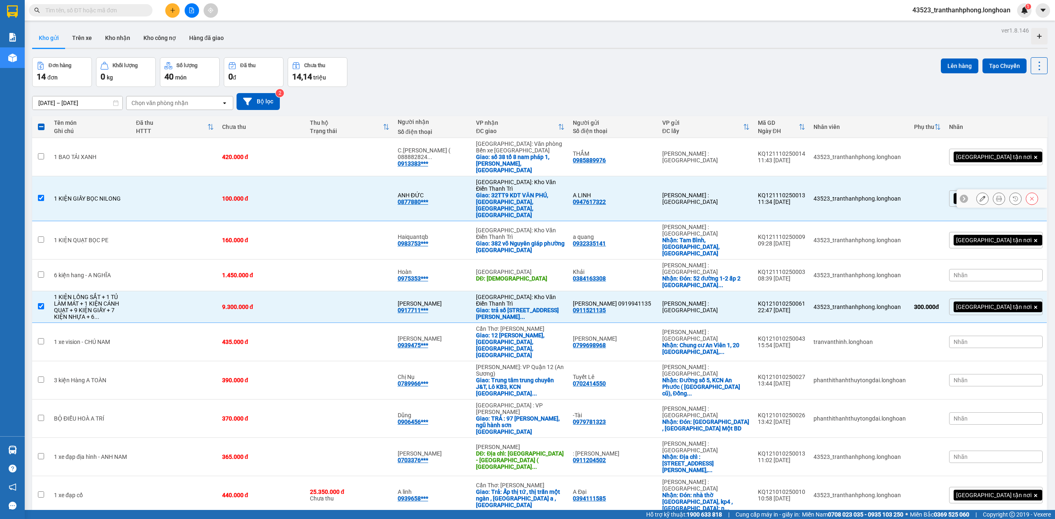
click at [653, 192] on div "A LINH 0947617322" at bounding box center [613, 198] width 81 height 13
checkbox input "false"
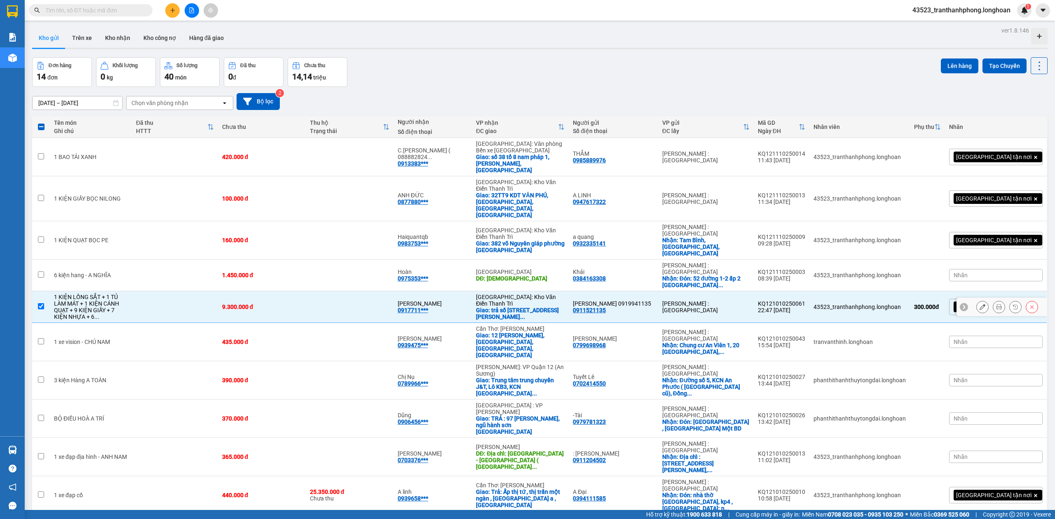
click at [650, 300] on div "[PERSON_NAME] 0919941135" at bounding box center [613, 303] width 81 height 7
checkbox input "false"
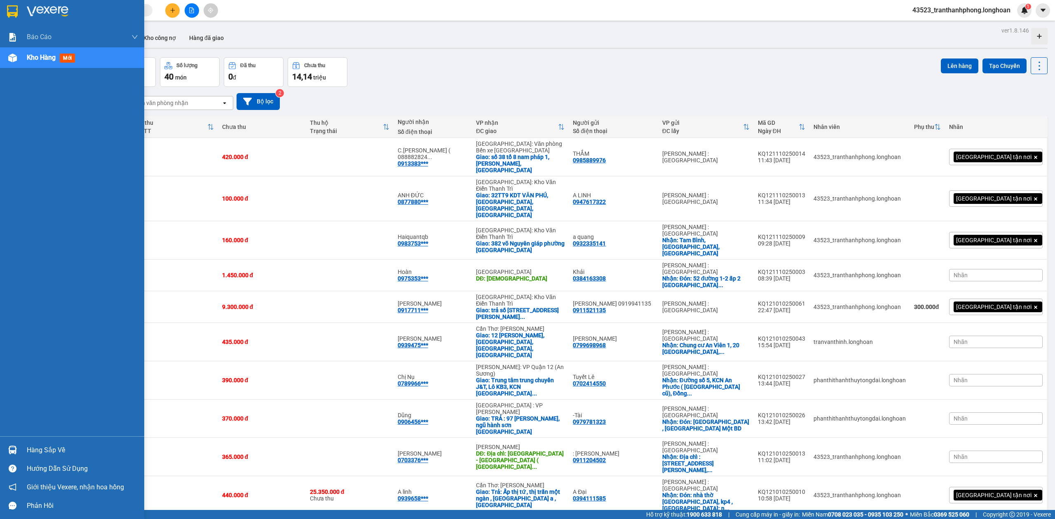
click at [17, 15] on img at bounding box center [12, 11] width 11 height 12
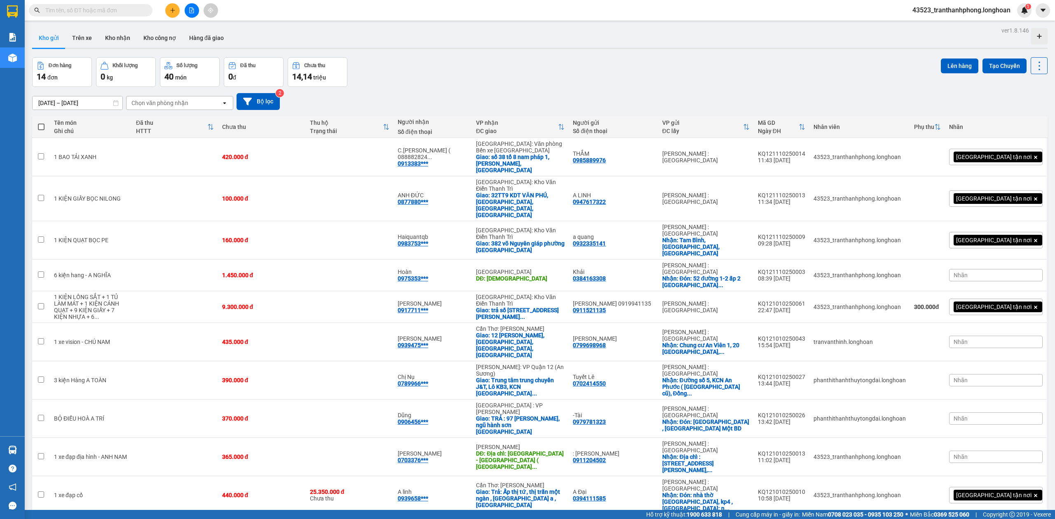
click at [69, 51] on div "ver 1.8.146 Kho gửi Trên xe Kho nhận Kho công nợ Hàng đã giao Đơn hàng 14 đơn K…" at bounding box center [540, 284] width 1022 height 519
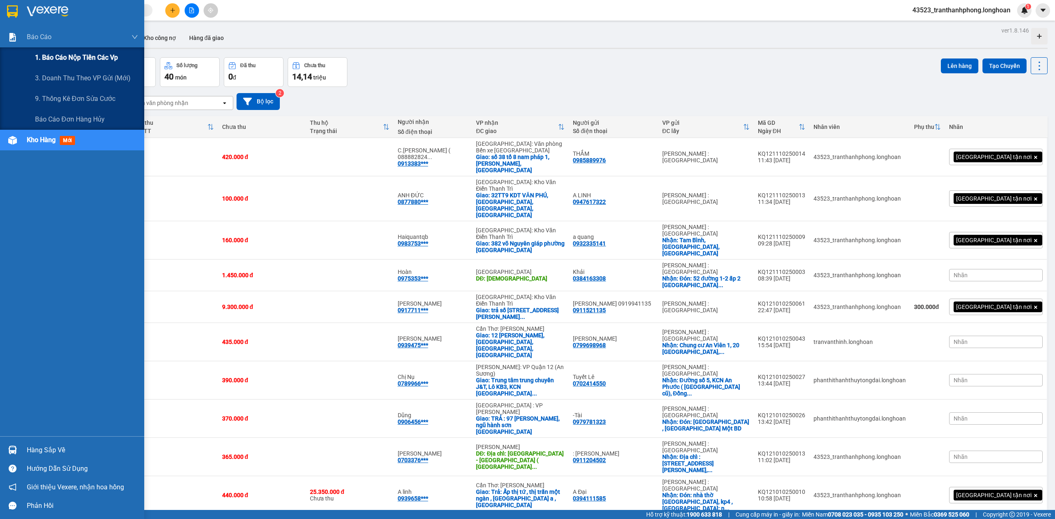
click at [52, 58] on span "1. Báo cáo nộp tiền các vp" at bounding box center [76, 57] width 83 height 10
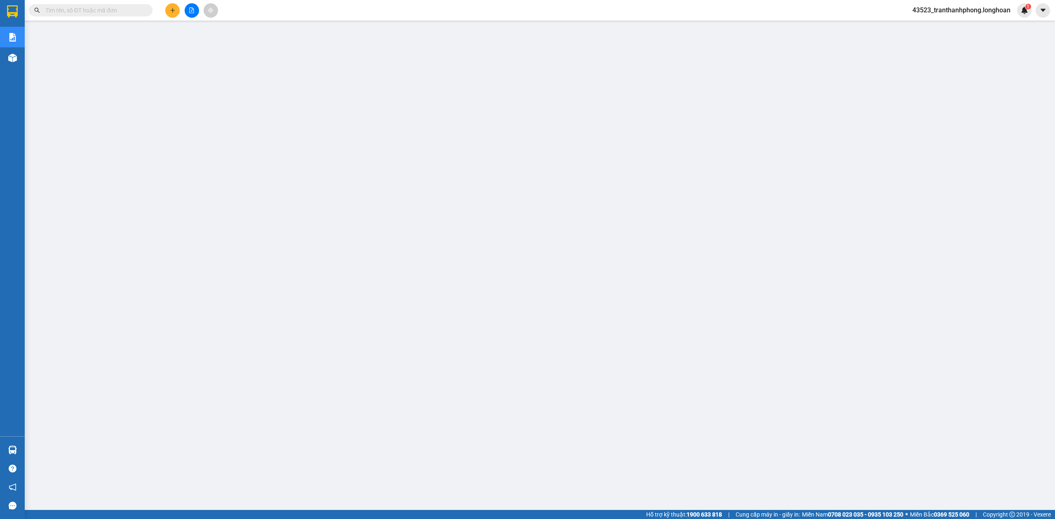
click at [171, 9] on icon "plus" at bounding box center [173, 10] width 6 height 6
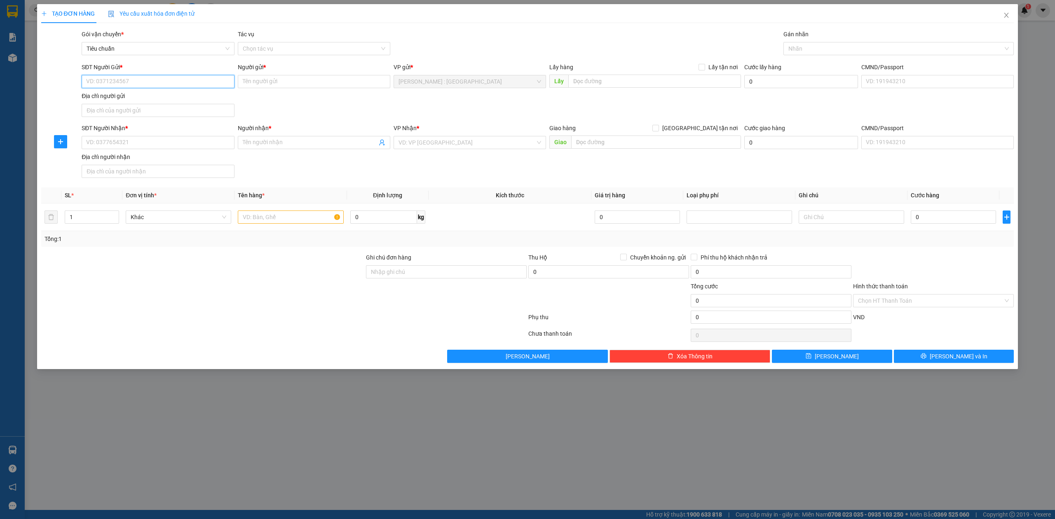
click at [142, 78] on input "SĐT Người Gửi *" at bounding box center [158, 81] width 152 height 13
type input "02862696999"
click at [157, 99] on div "02862696999 - CÔNG TY VTD [GEOGRAPHIC_DATA]" at bounding box center [158, 98] width 143 height 9
type input "CÔNG TY VTD [GEOGRAPHIC_DATA]"
type input "02862696999"
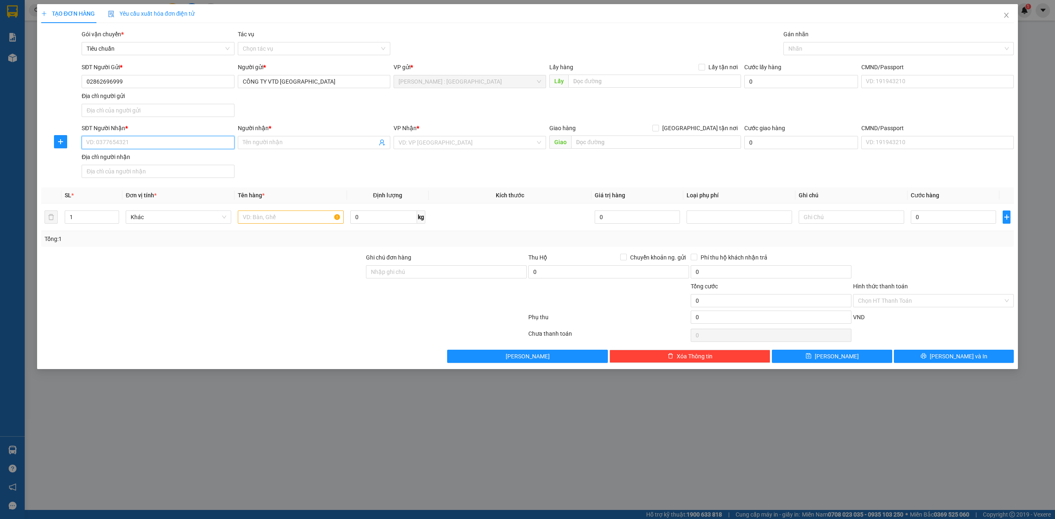
click at [145, 138] on input "SĐT Người Nhận *" at bounding box center [158, 142] width 152 height 13
type input "0334308202"
drag, startPoint x: 150, startPoint y: 158, endPoint x: 177, endPoint y: 193, distance: 43.8
click at [150, 165] on div "0334308202 - [PERSON_NAME]" at bounding box center [158, 160] width 152 height 13
type input "[PERSON_NAME]"
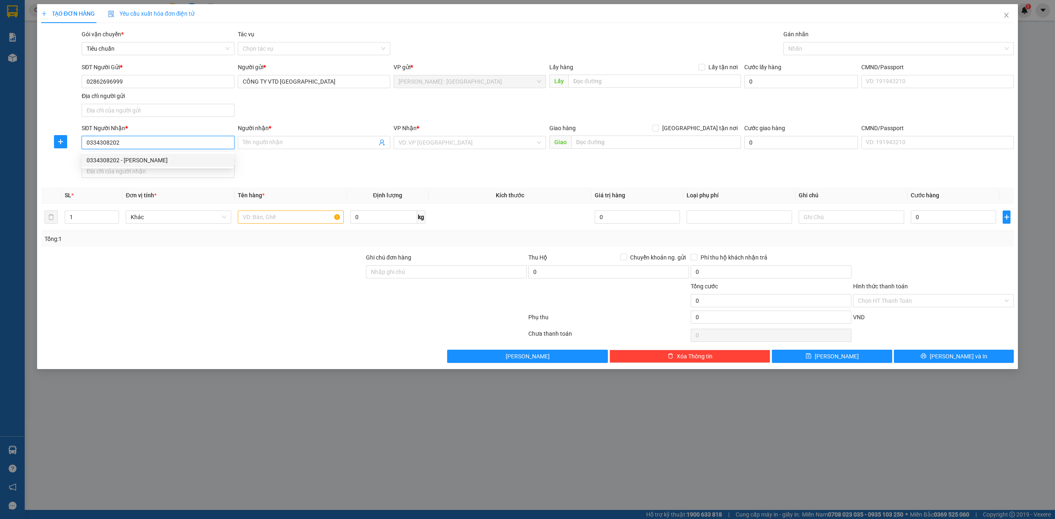
checkbox input "true"
type input "NGÃ 3 [GEOGRAPHIC_DATA] HUYỆN [GEOGRAPHIC_DATA] [GEOGRAPHIC_DATA]"
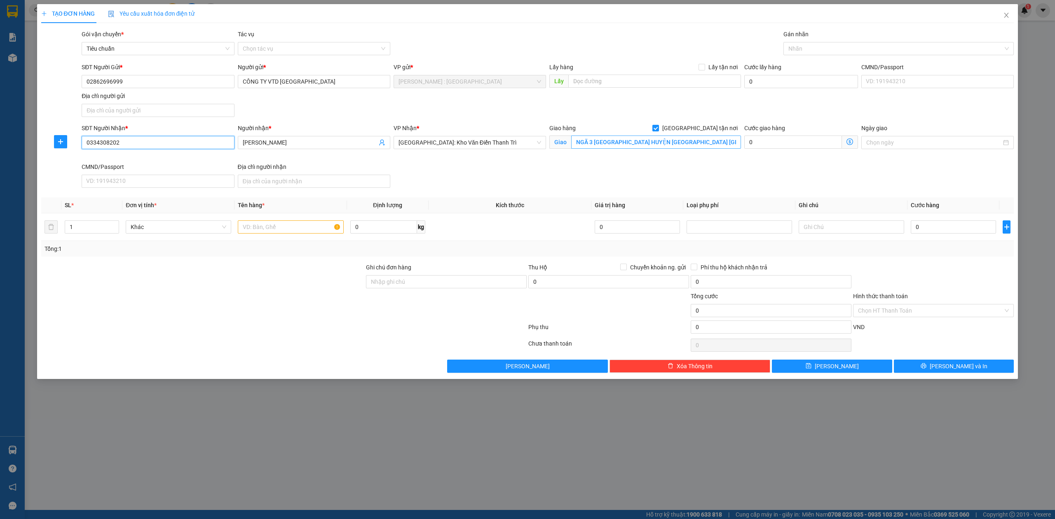
type input "0334308202"
click at [706, 147] on input "NGÃ 3 [GEOGRAPHIC_DATA] HUYỆN [GEOGRAPHIC_DATA] [GEOGRAPHIC_DATA]" at bounding box center [656, 142] width 170 height 13
drag, startPoint x: 873, startPoint y: 51, endPoint x: 863, endPoint y: 55, distance: 10.7
click at [873, 50] on div at bounding box center [894, 49] width 218 height 10
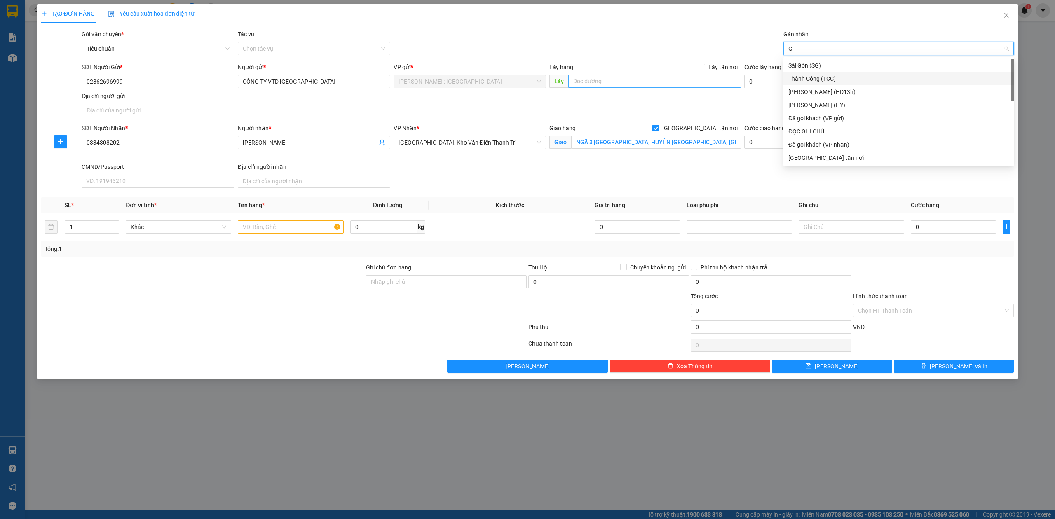
type input "GTN"
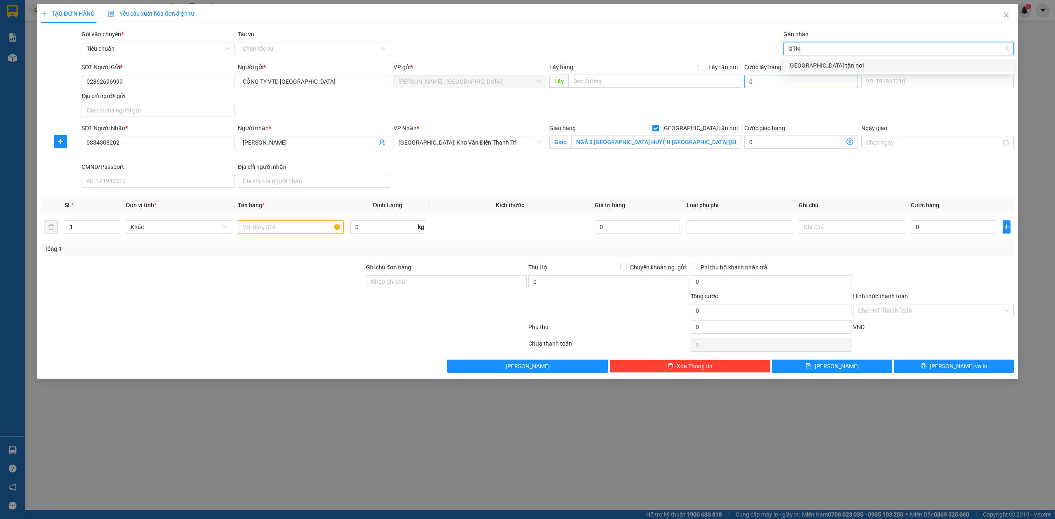
drag, startPoint x: 815, startPoint y: 68, endPoint x: 774, endPoint y: 77, distance: 42.0
click at [811, 68] on div "[GEOGRAPHIC_DATA] tận nơi" at bounding box center [898, 65] width 221 height 9
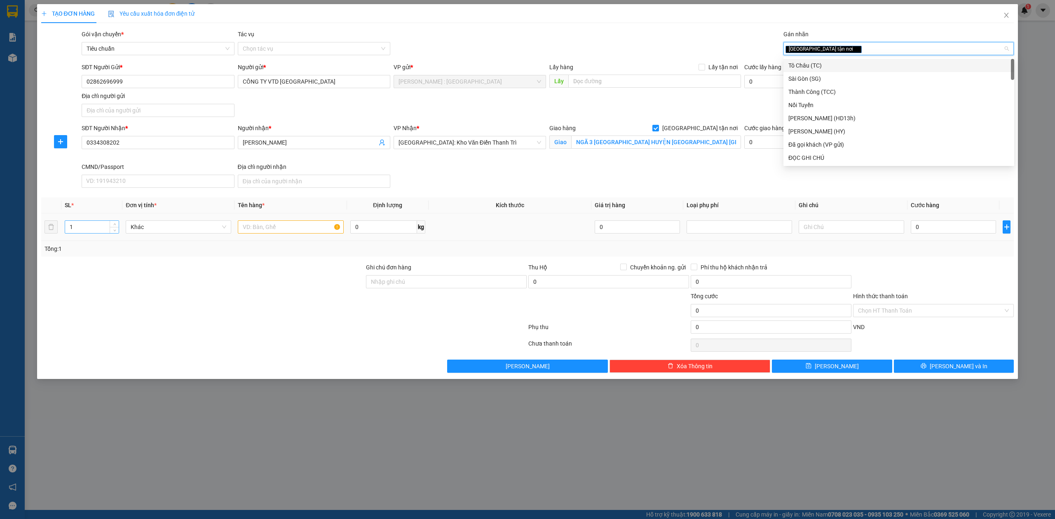
click at [101, 225] on input "1" at bounding box center [92, 227] width 54 height 12
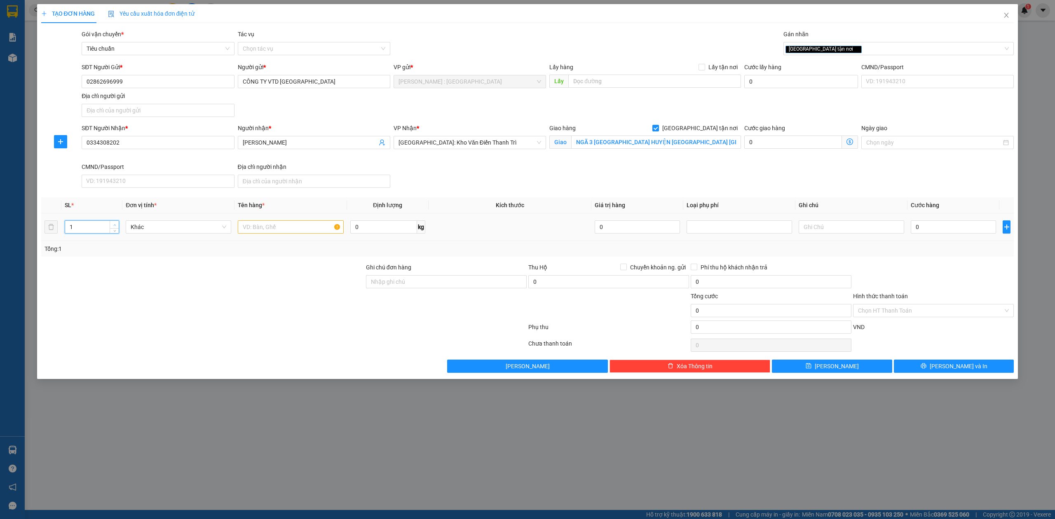
type input "2"
click at [112, 225] on span "up" at bounding box center [114, 224] width 5 height 5
click at [280, 229] on input "text" at bounding box center [290, 226] width 105 height 13
type input "2 THÙNG GIẤY"
click at [968, 229] on input "0" at bounding box center [952, 226] width 85 height 13
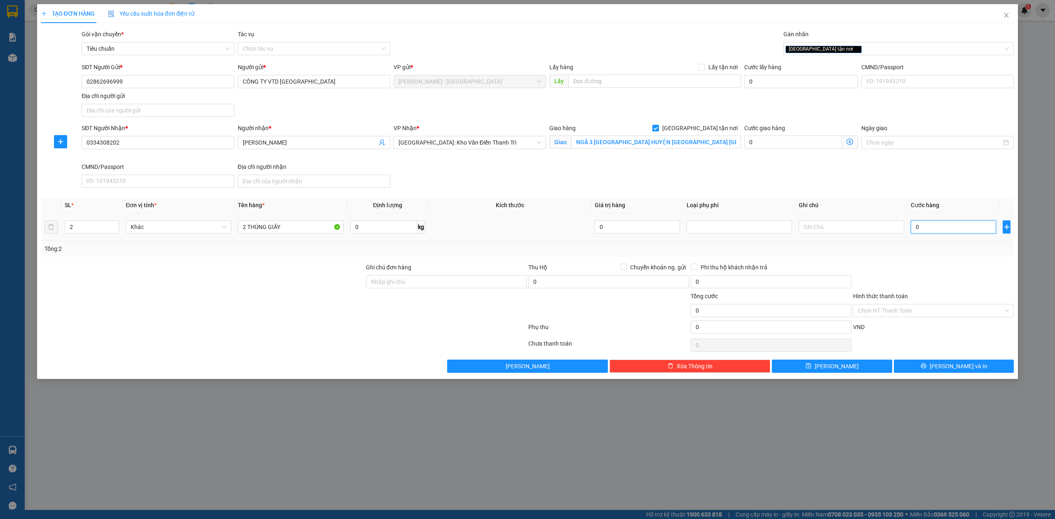
type input "4"
type input "40"
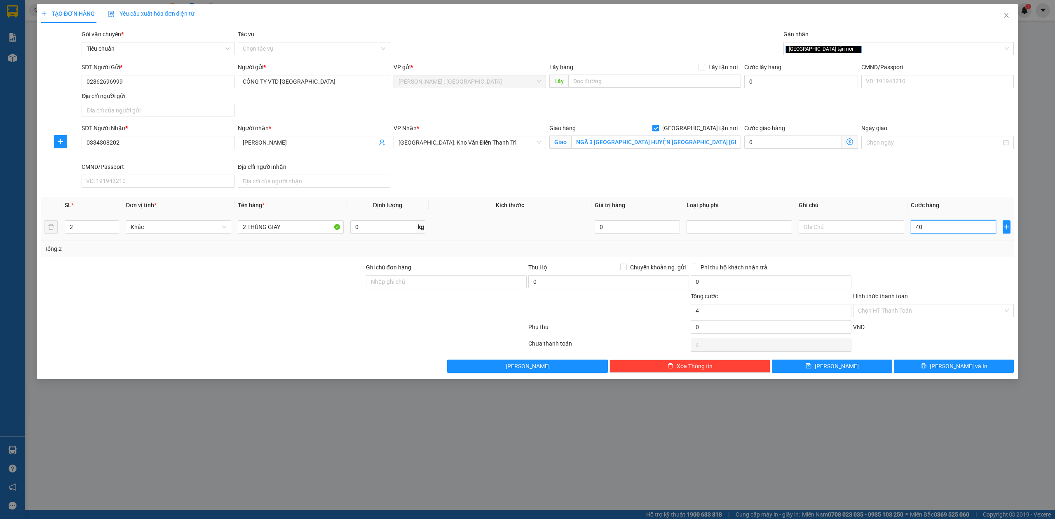
type input "40"
type input "400"
type input "4.000"
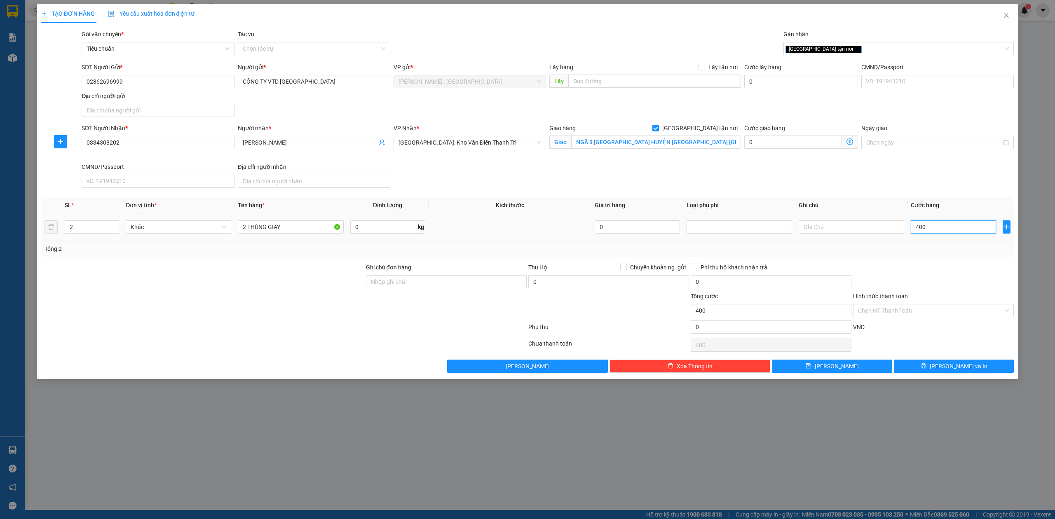
type input "4.000"
type input "40.000"
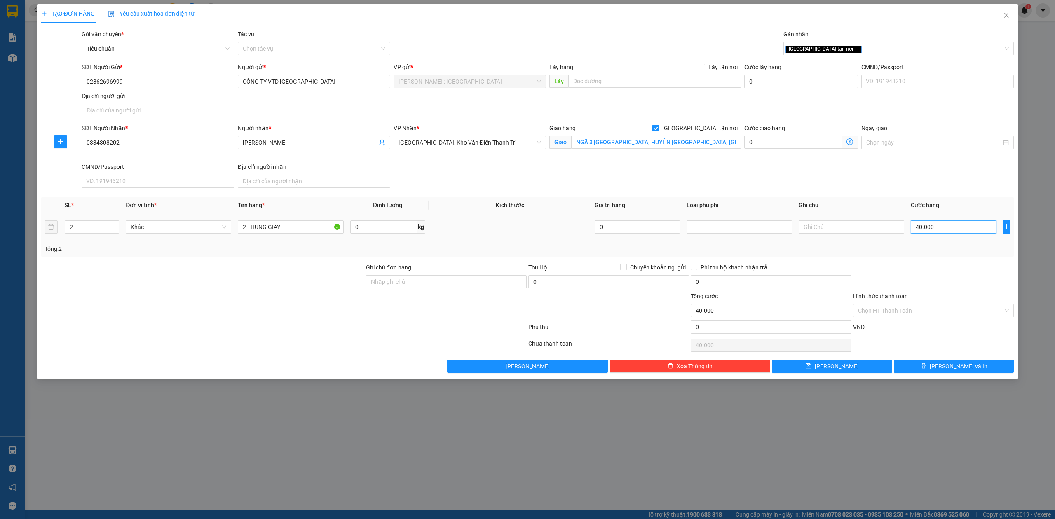
type input "400.000"
drag, startPoint x: 411, startPoint y: 280, endPoint x: 414, endPoint y: 310, distance: 29.8
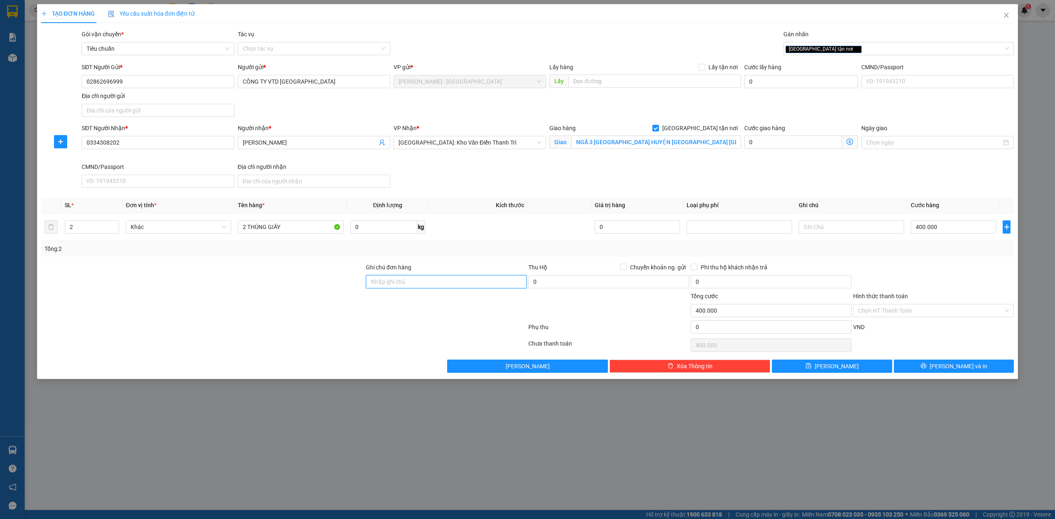
click at [411, 280] on input "Ghi chú đơn hàng" at bounding box center [446, 281] width 161 height 13
type input "NHẬN THEO KIỆN-GIAO NGUYÊN KIỆN - HƯ VỠ KHÔNG ĐỀN"
click at [742, 180] on div "SĐT Người Nhận * 0334308202 Người nhận * [PERSON_NAME] VP Nhận * [GEOGRAPHIC_DA…" at bounding box center [547, 158] width 935 height 68
drag, startPoint x: 966, startPoint y: 264, endPoint x: 918, endPoint y: 289, distance: 54.5
click at [965, 264] on div "Transit Pickup Surcharge Ids Transit Deliver Surcharge Ids Transit Deliver Surc…" at bounding box center [527, 201] width 973 height 343
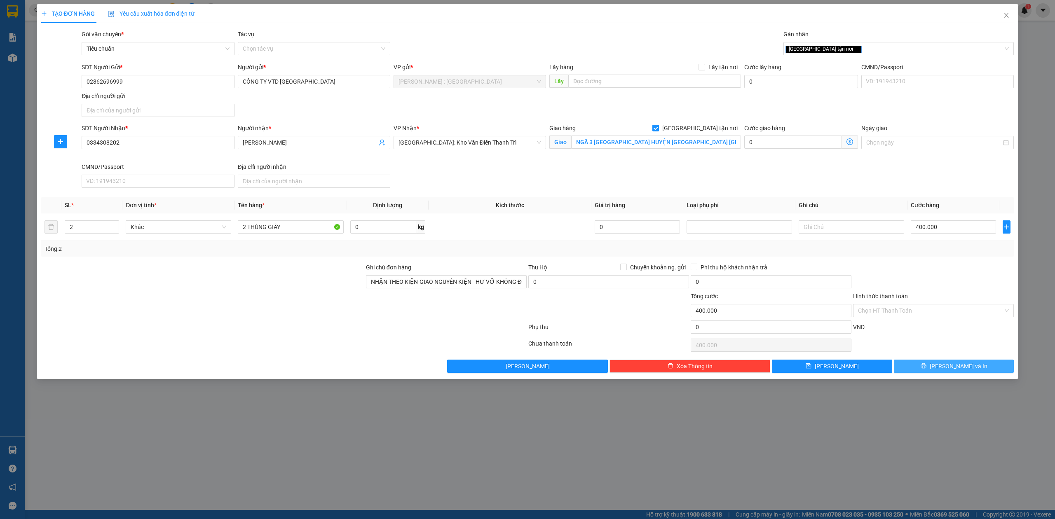
drag, startPoint x: 953, startPoint y: 370, endPoint x: 926, endPoint y: 384, distance: 30.6
click at [949, 371] on span "[PERSON_NAME] và In" at bounding box center [958, 366] width 58 height 9
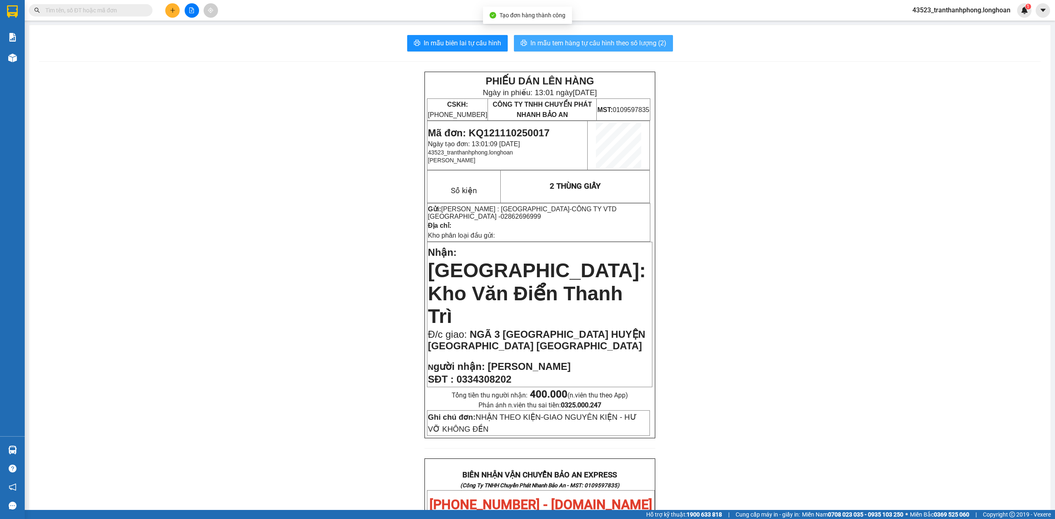
click at [558, 48] on span "In mẫu tem hàng tự cấu hình theo số lượng (2)" at bounding box center [598, 43] width 136 height 10
drag, startPoint x: 465, startPoint y: 37, endPoint x: 463, endPoint y: 58, distance: 21.9
click at [465, 37] on button "In mẫu biên lai tự cấu hình" at bounding box center [457, 43] width 101 height 16
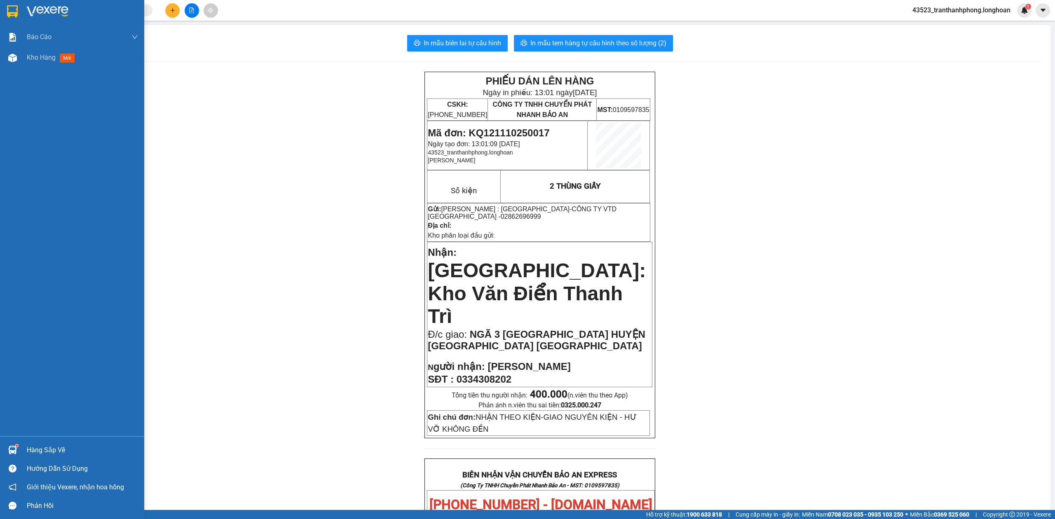
click at [8, 17] on div at bounding box center [12, 11] width 14 height 14
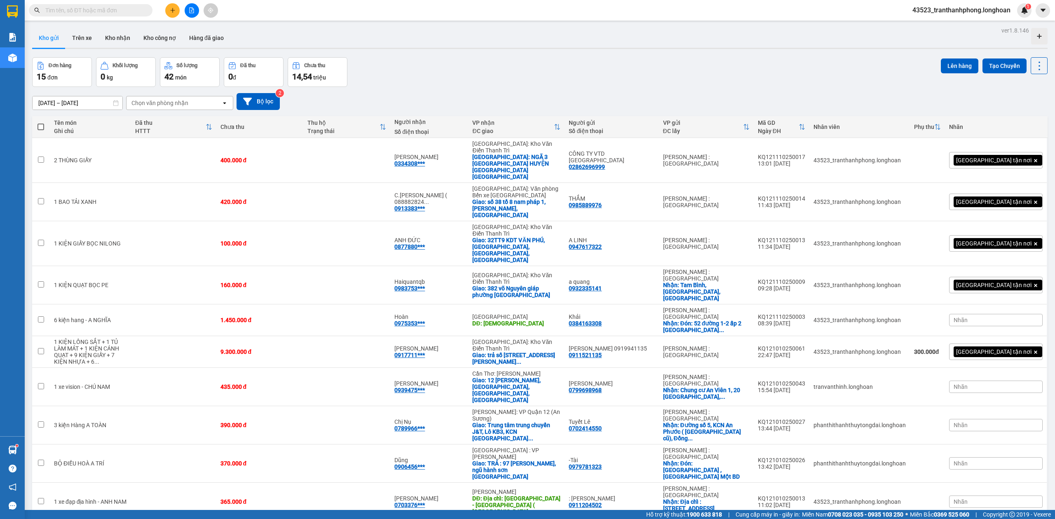
click at [104, 7] on input "text" at bounding box center [93, 10] width 97 height 9
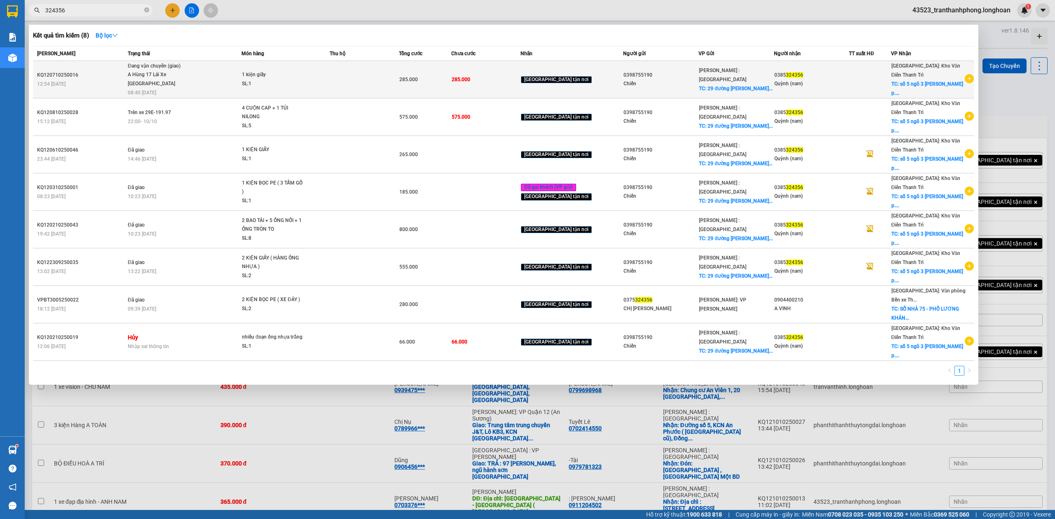
type input "324356"
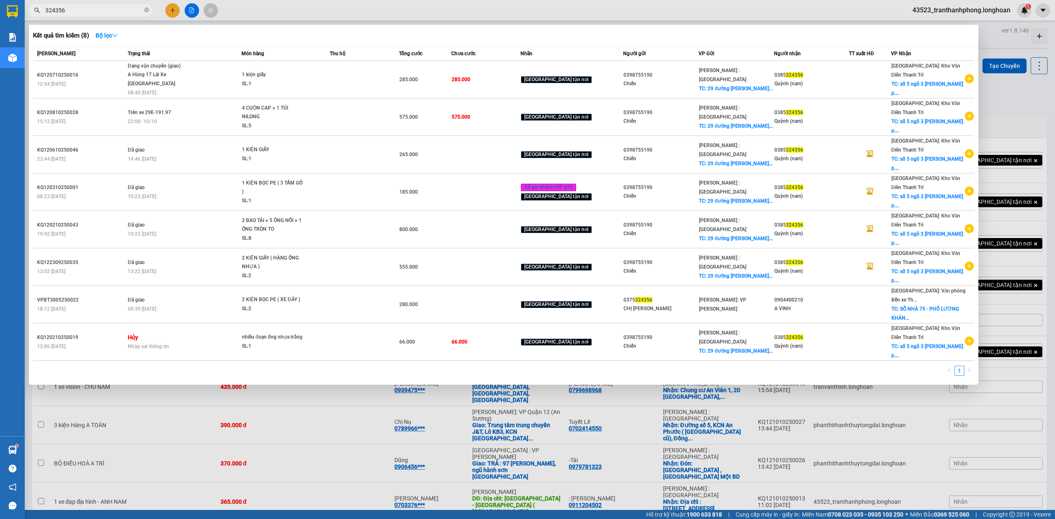
click at [266, 456] on div at bounding box center [527, 259] width 1055 height 519
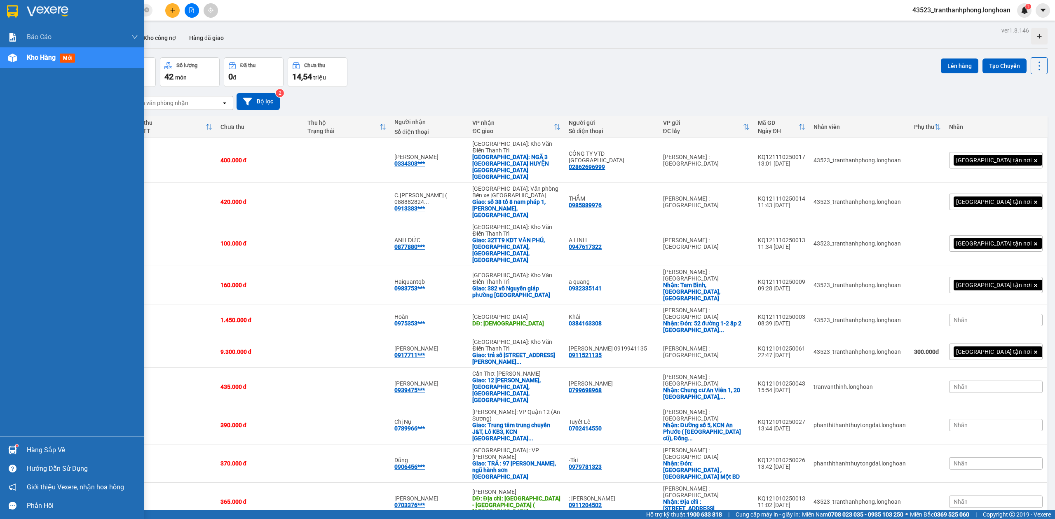
click at [3, 3] on div at bounding box center [72, 13] width 144 height 27
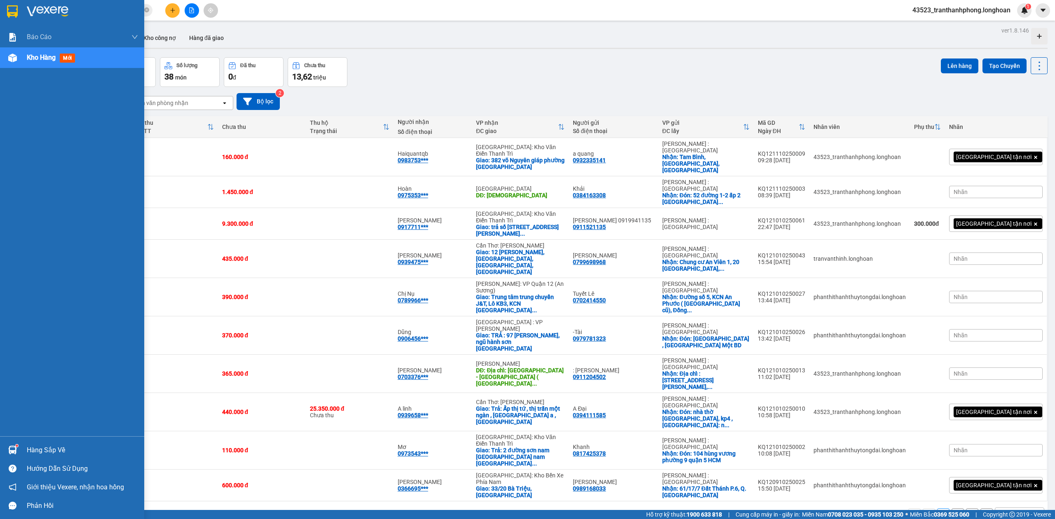
click at [5, 9] on div at bounding box center [12, 11] width 14 height 14
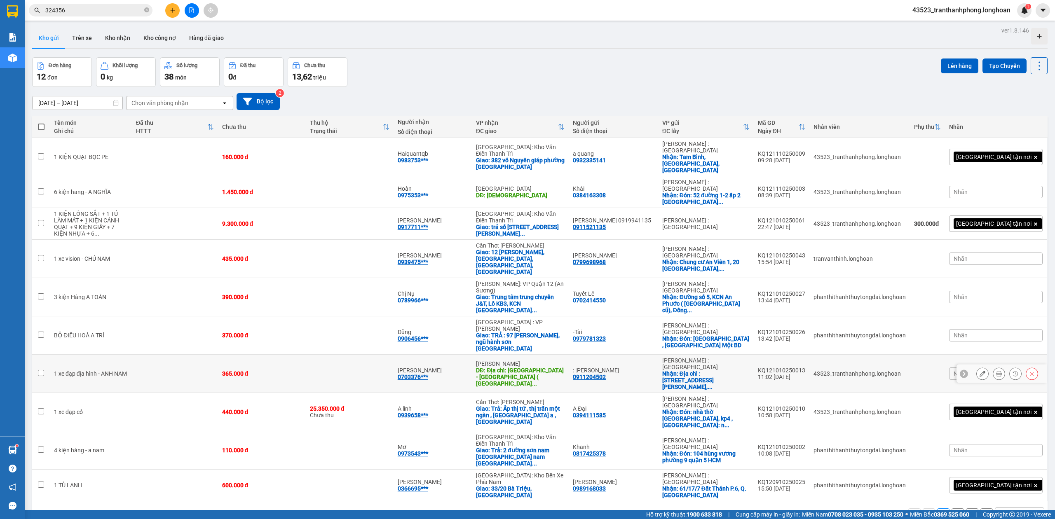
scroll to position [38, 0]
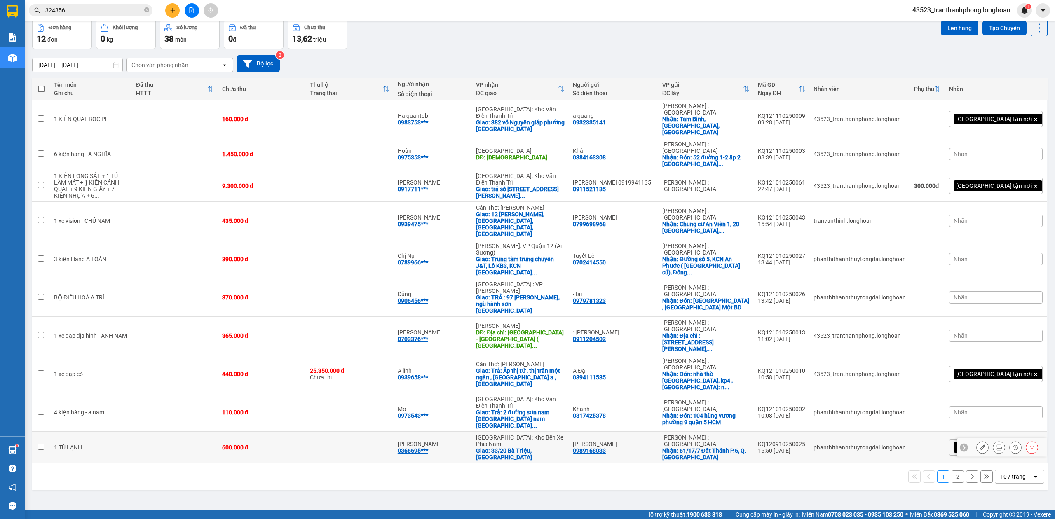
click at [996, 444] on icon at bounding box center [999, 447] width 6 height 6
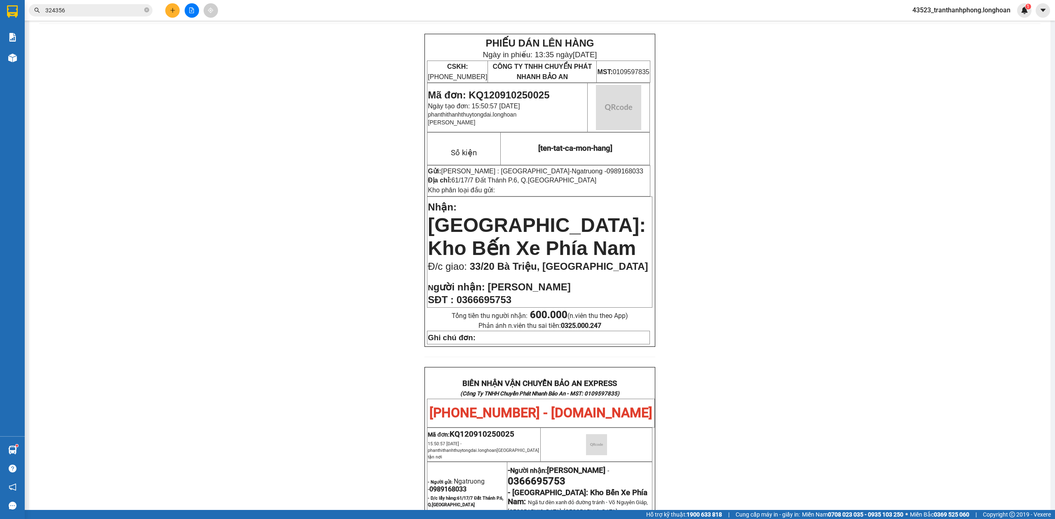
scroll to position [386, 0]
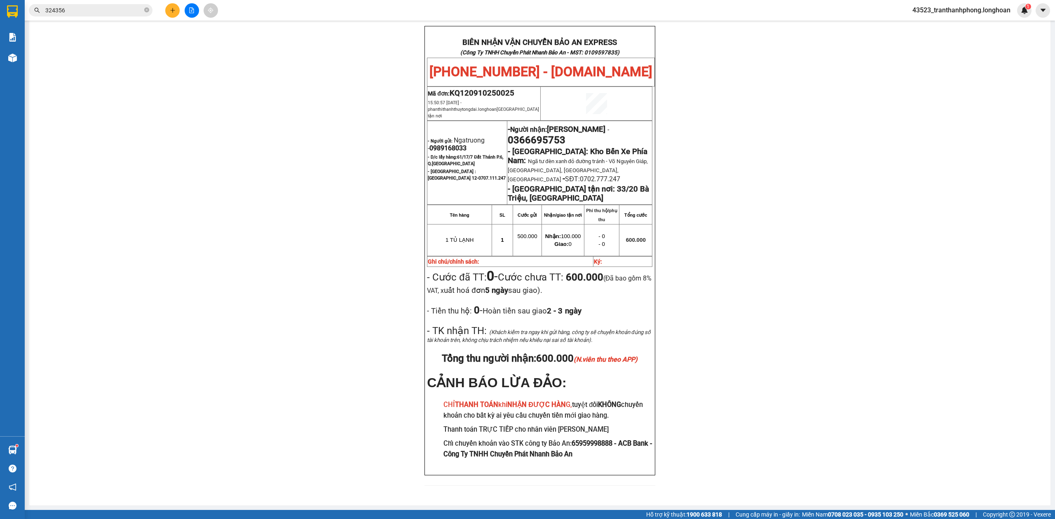
click at [448, 144] on span "0989168033" at bounding box center [447, 148] width 37 height 8
copy span "0989168033"
drag, startPoint x: 448, startPoint y: 129, endPoint x: 551, endPoint y: 164, distance: 108.3
click at [449, 144] on span "0989168033" at bounding box center [447, 148] width 37 height 8
drag, startPoint x: 734, startPoint y: 195, endPoint x: 663, endPoint y: 190, distance: 71.0
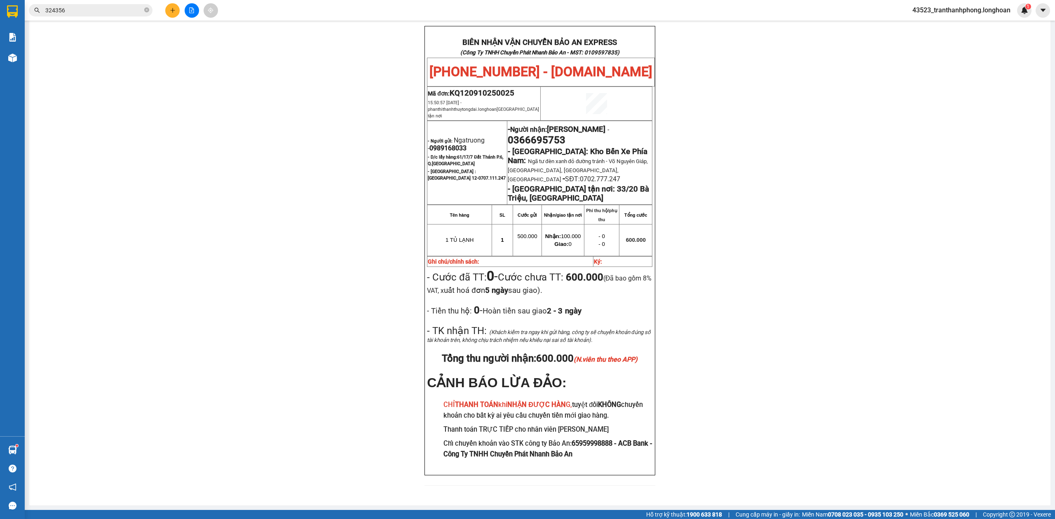
click at [729, 193] on div "PHIẾU DÁN LÊN HÀNG Ngày in phiếu: 13:35 [DATE] CSKH: [PHONE_NUMBER] CÔNG TY TNH…" at bounding box center [539, 94] width 1001 height 803
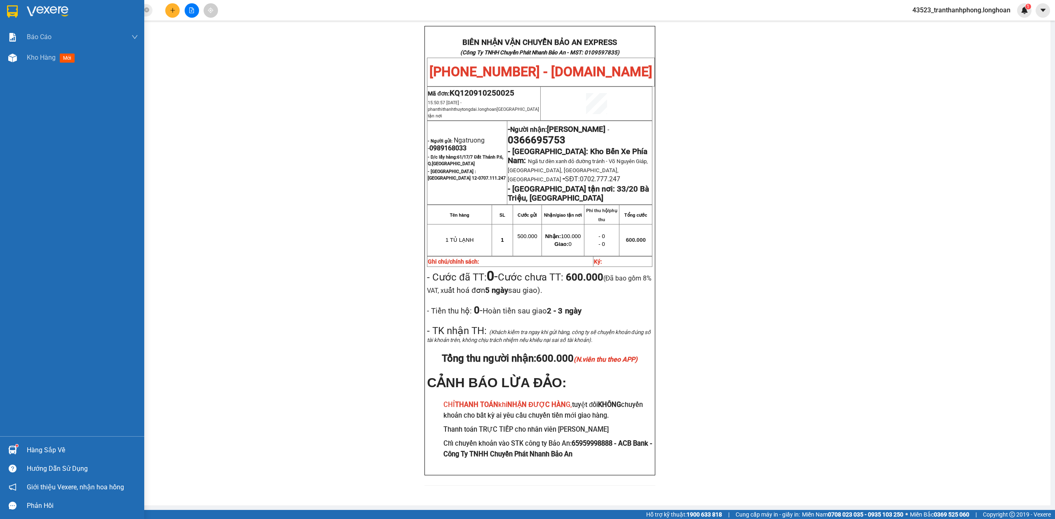
click at [0, 20] on div at bounding box center [72, 13] width 144 height 27
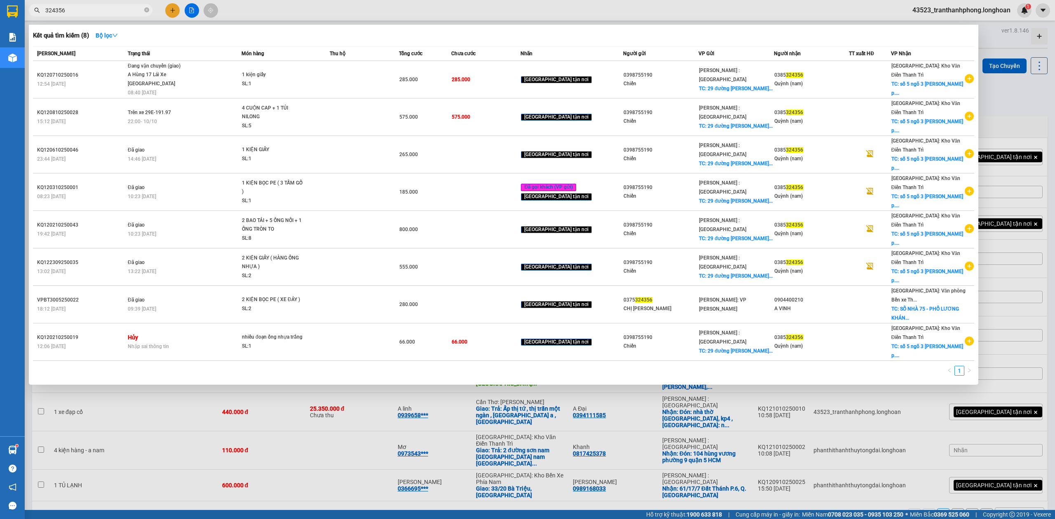
click at [106, 7] on input "324356" at bounding box center [93, 10] width 97 height 9
click at [197, 501] on div at bounding box center [527, 259] width 1055 height 519
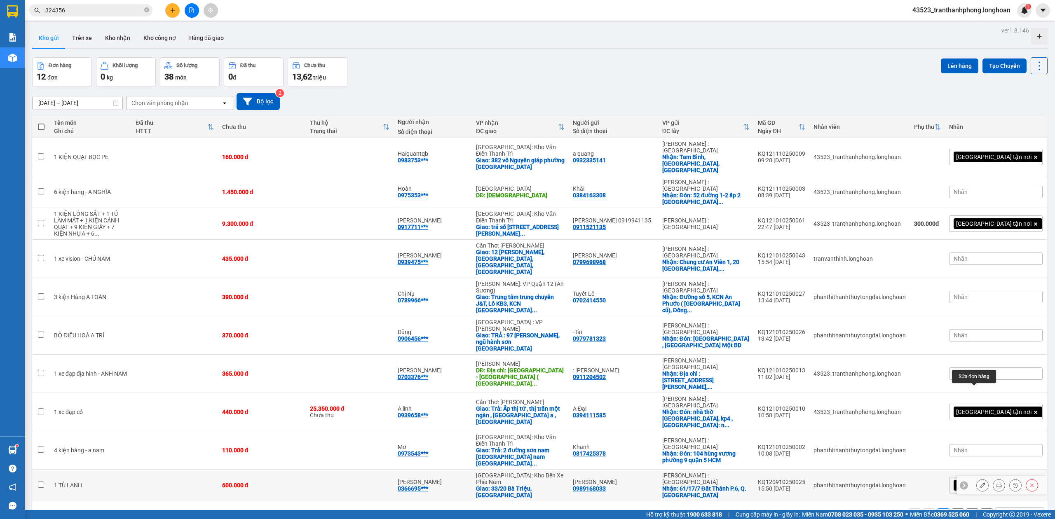
click at [979, 478] on button at bounding box center [982, 485] width 12 height 14
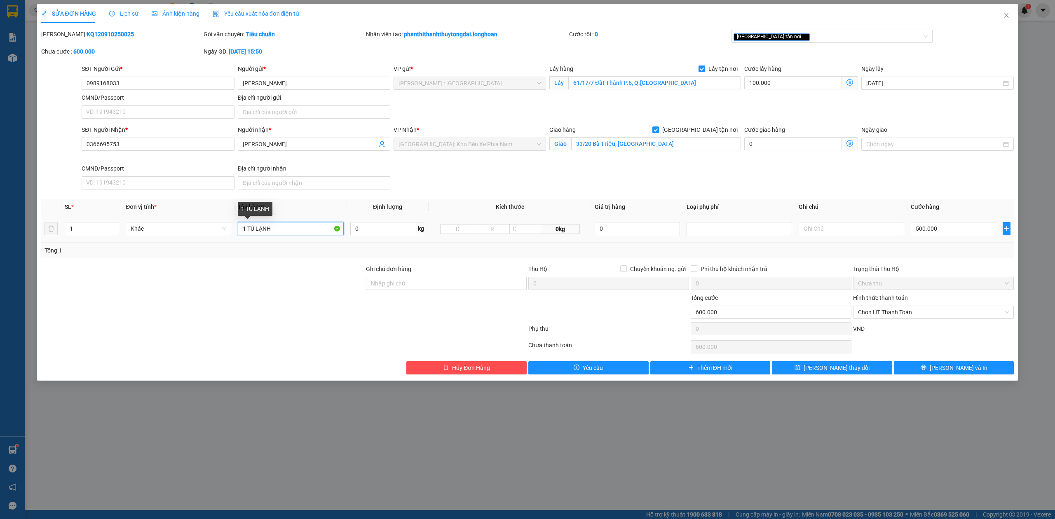
click at [278, 228] on input "1 TỦ LẠNH" at bounding box center [290, 228] width 105 height 13
click at [931, 233] on input "500.000" at bounding box center [952, 228] width 85 height 13
type input "2"
type input "100.002"
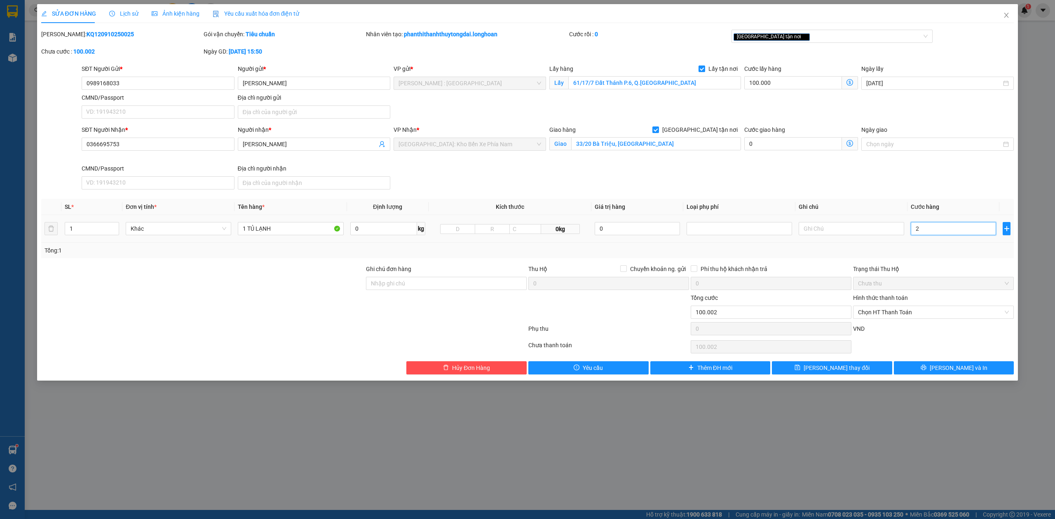
type input "24"
type input "100.024"
type input "240"
type input "100.240"
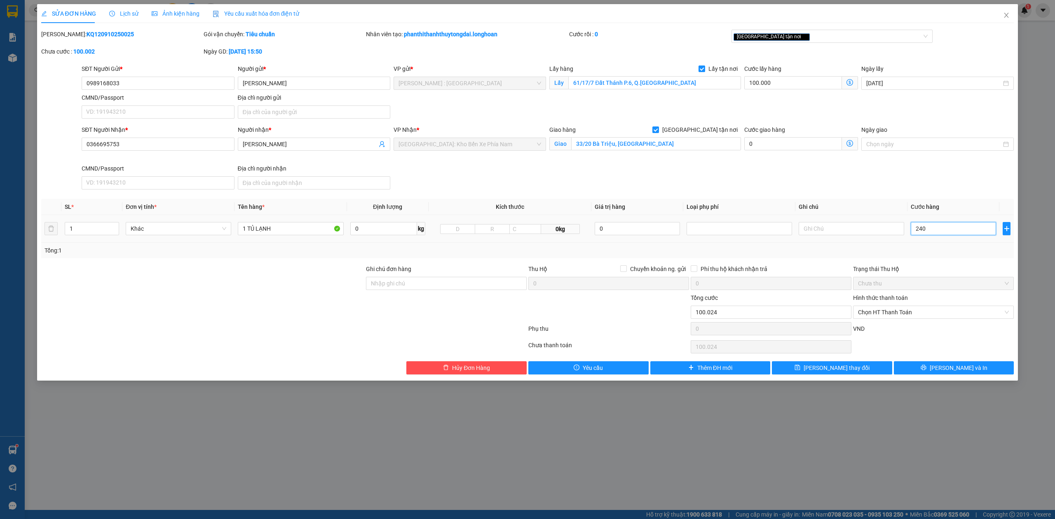
type input "100.240"
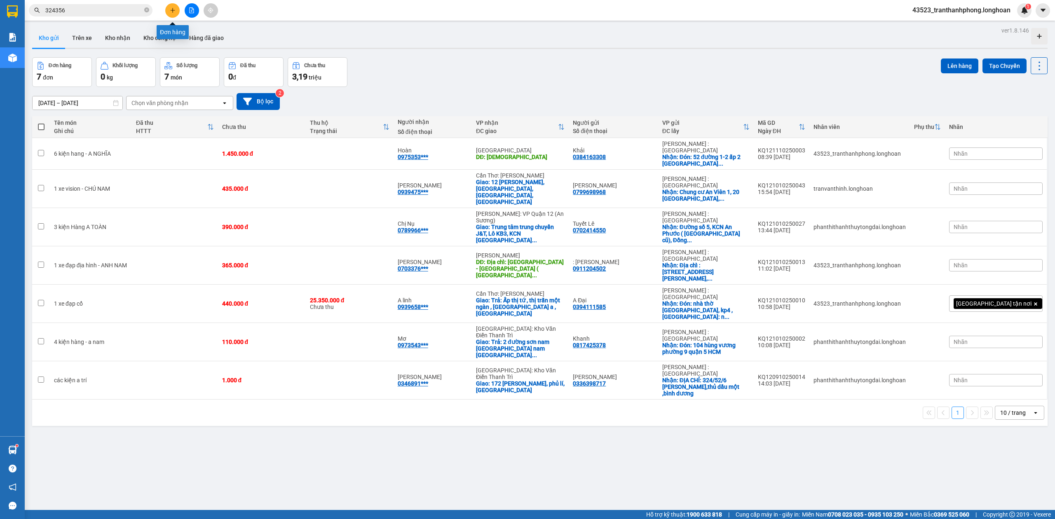
click at [175, 16] on button at bounding box center [172, 10] width 14 height 14
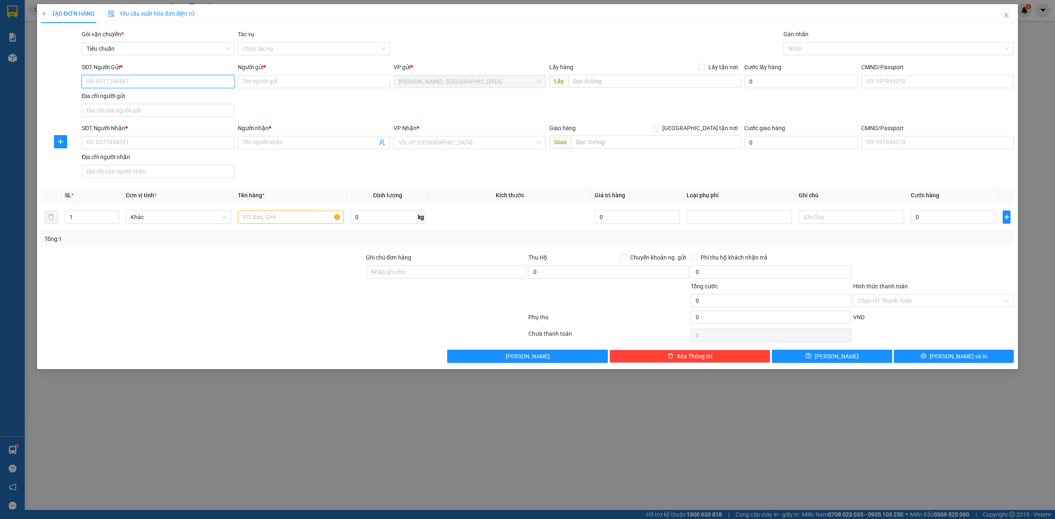
paste input "[GEOGRAPHIC_DATA]"
paste input "0932335141"
type input "0932335141"
drag, startPoint x: 159, startPoint y: 81, endPoint x: 79, endPoint y: 81, distance: 79.9
click at [79, 81] on div "SĐT Người Gửi * [GEOGRAPHIC_DATA] 0932335141 Người gửi * Tên người gửi VP gửi *…" at bounding box center [527, 92] width 974 height 58
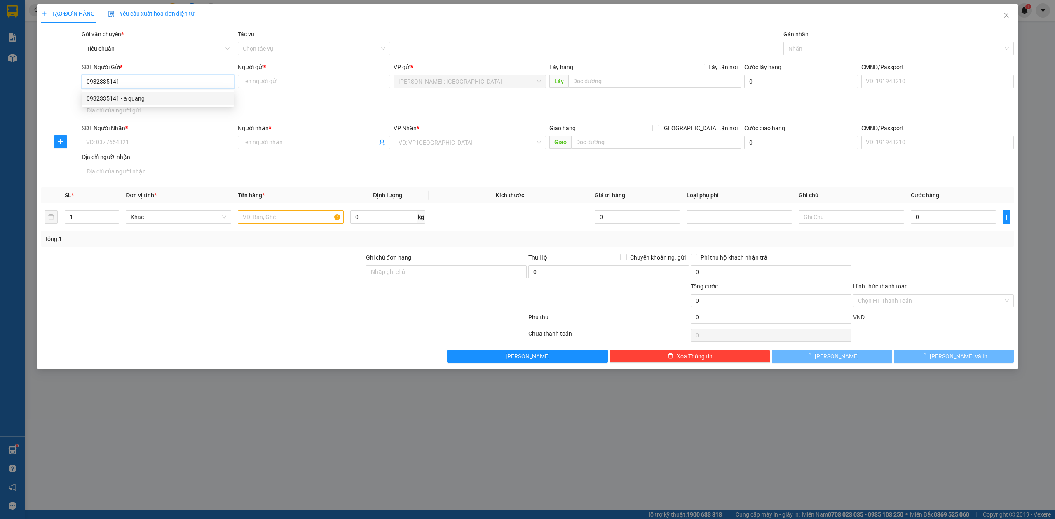
click at [120, 97] on div "0932335141 - a quang" at bounding box center [158, 98] width 143 height 9
type input "a quang"
checkbox input "true"
type input "Tam Bình, Hiệp Bình Chánh, [GEOGRAPHIC_DATA]"
type input "30.000"
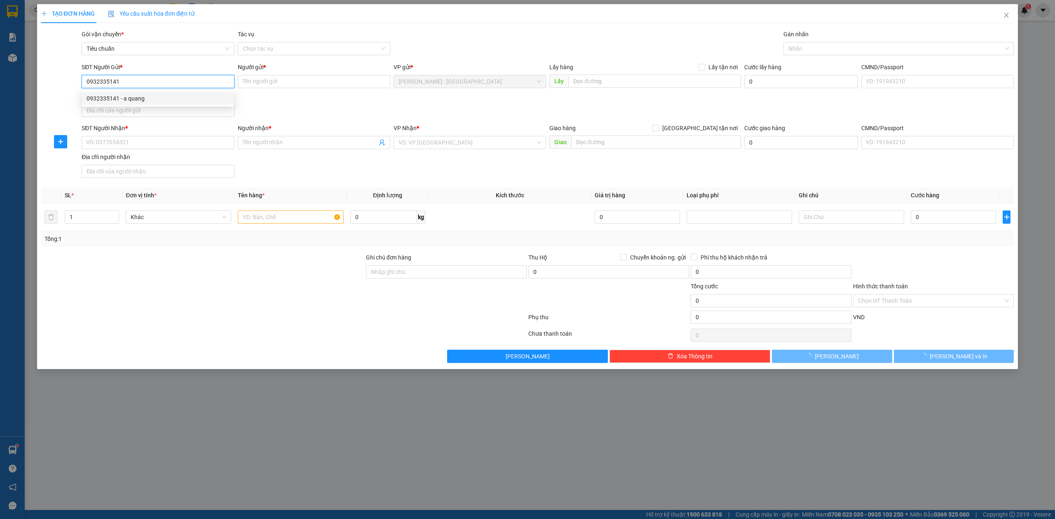
type input "30.000"
type input "0932335141"
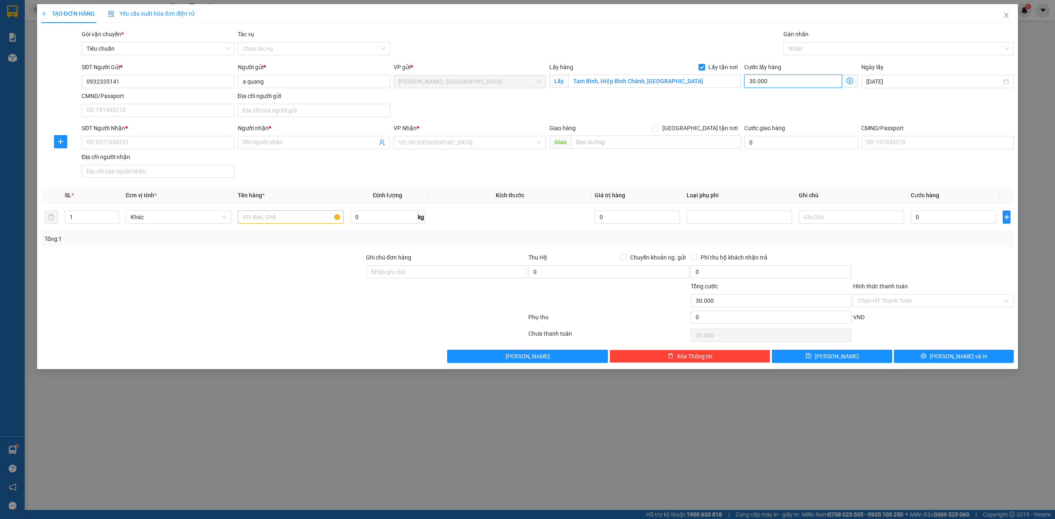
click at [755, 78] on input "30.000" at bounding box center [793, 81] width 98 height 13
type input "3"
type input "35"
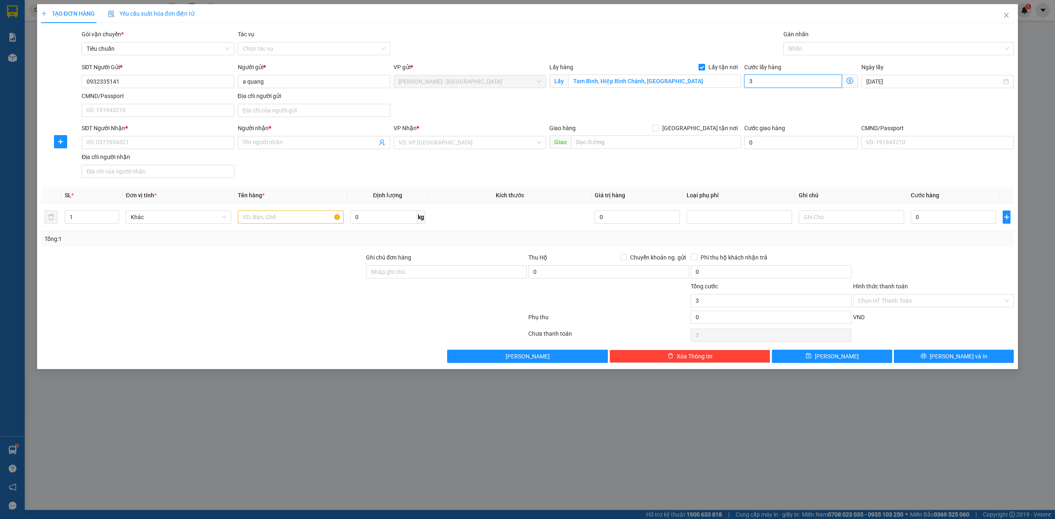
type input "35"
type input "35.000"
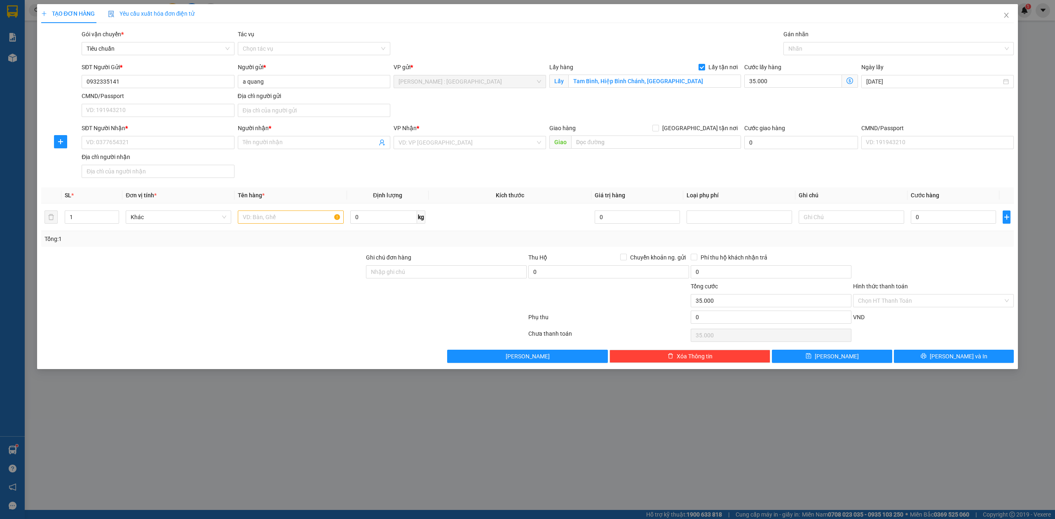
drag, startPoint x: 769, startPoint y: 118, endPoint x: 815, endPoint y: 59, distance: 74.0
click at [773, 116] on div "SĐT Người Gửi * 0932335141 Người gửi * a quang VP gửi * [GEOGRAPHIC_DATA] : [GE…" at bounding box center [547, 92] width 935 height 58
click at [822, 49] on div at bounding box center [894, 49] width 218 height 10
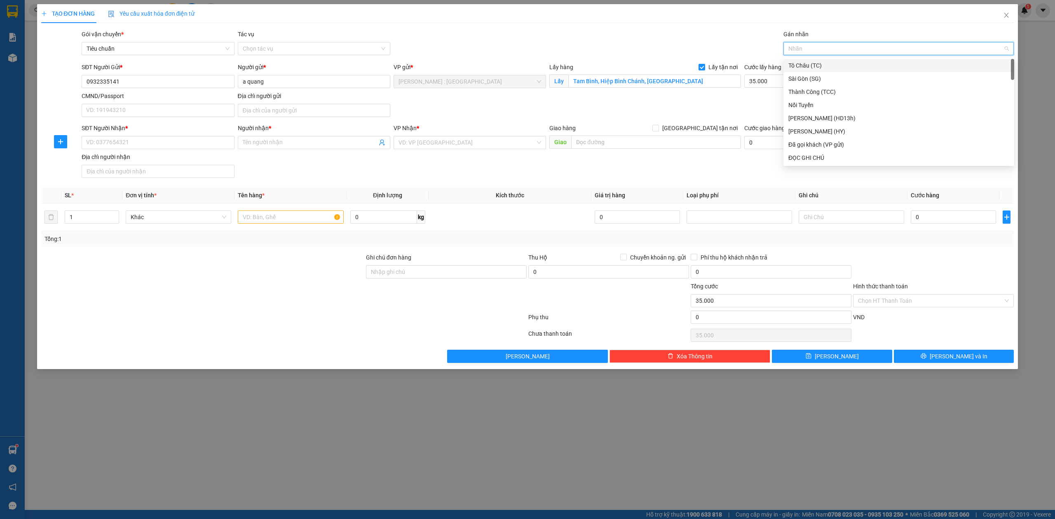
drag, startPoint x: 250, startPoint y: 174, endPoint x: 225, endPoint y: 162, distance: 28.2
click at [248, 174] on div "SĐT Người Nhận * VD: 0377654321 Người nhận * Tên người nhận VP Nhận * VD: VP [G…" at bounding box center [547, 153] width 935 height 58
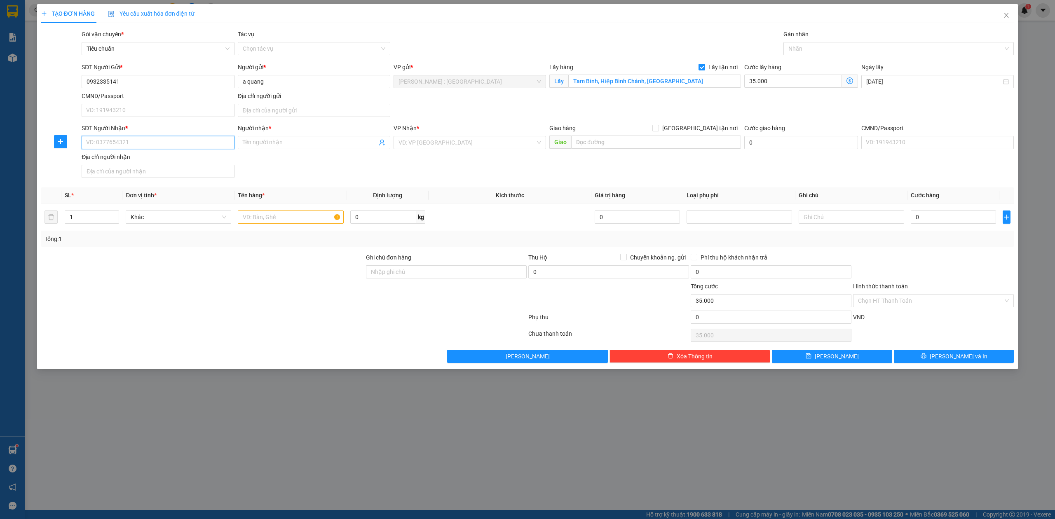
click at [198, 146] on input "SĐT Người Nhận *" at bounding box center [158, 142] width 152 height 13
paste input "0983753977"
type input "0983753977"
click at [134, 157] on div "0983753977 - Haiquantqb" at bounding box center [158, 160] width 143 height 9
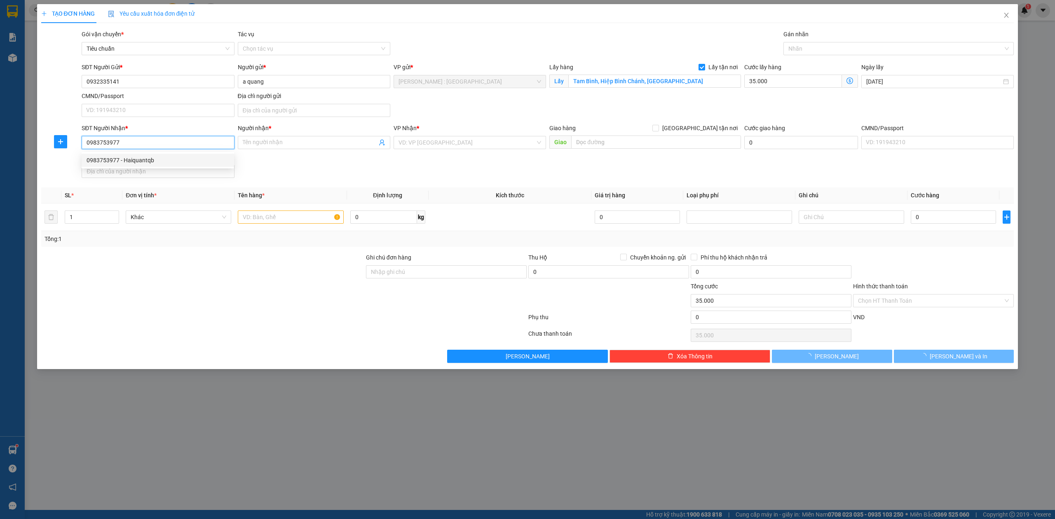
type input "Haiquantqb"
checkbox input "true"
type input "382 võ Nguyên giáp phường [GEOGRAPHIC_DATA]"
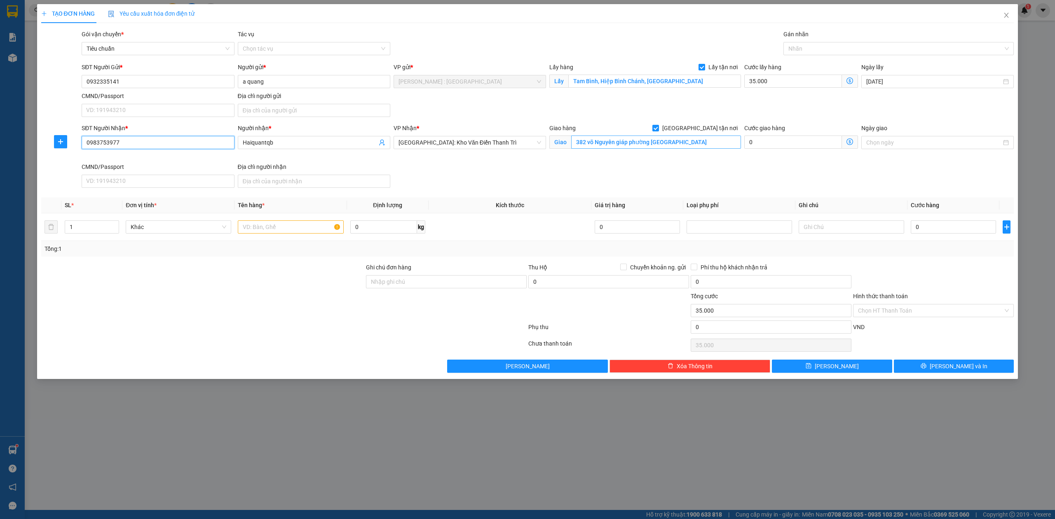
type input "0983753977"
click at [692, 142] on input "382 võ Nguyên giáp phường [GEOGRAPHIC_DATA]" at bounding box center [656, 142] width 170 height 13
click at [667, 147] on input "382 võ Nguyên giáp phường [GEOGRAPHIC_DATA]" at bounding box center [656, 142] width 170 height 13
drag, startPoint x: 653, startPoint y: 143, endPoint x: 691, endPoint y: 143, distance: 38.3
click at [691, 143] on input "382 võ Nguyên giáp phường [GEOGRAPHIC_DATA]" at bounding box center [656, 142] width 170 height 13
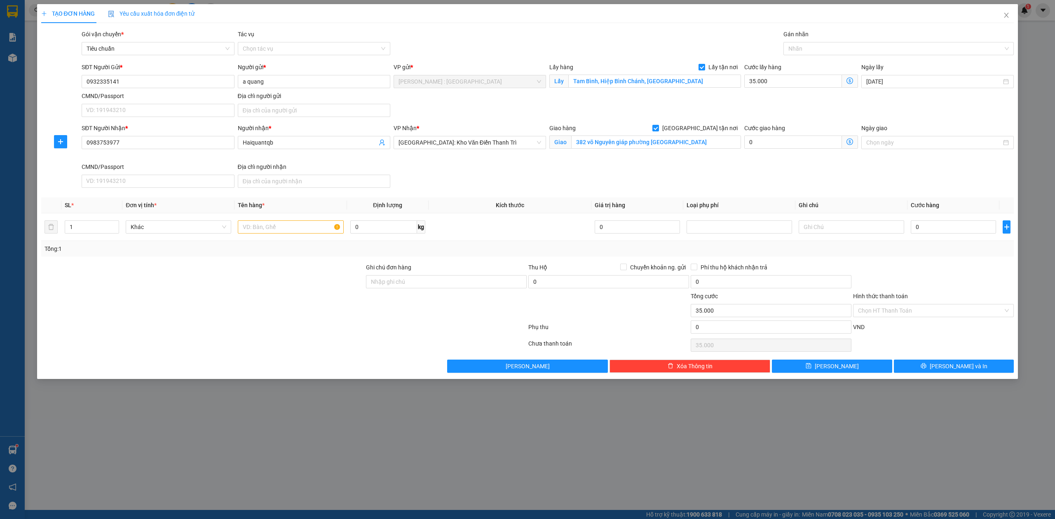
click at [193, 152] on div "SĐT Người Nhận * 0983753977" at bounding box center [158, 138] width 152 height 29
click at [194, 142] on input "0983753977" at bounding box center [158, 142] width 152 height 13
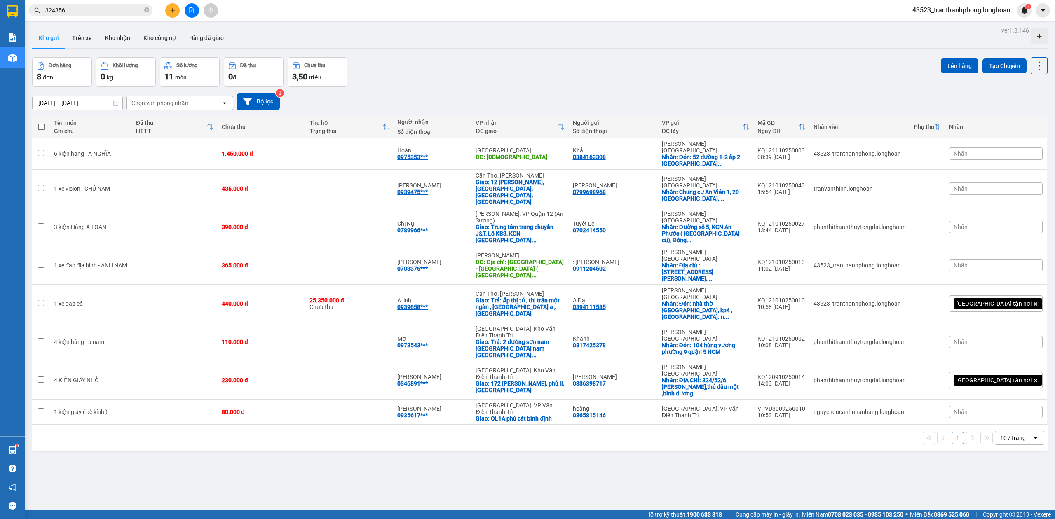
click at [116, 12] on input "324356" at bounding box center [93, 10] width 97 height 9
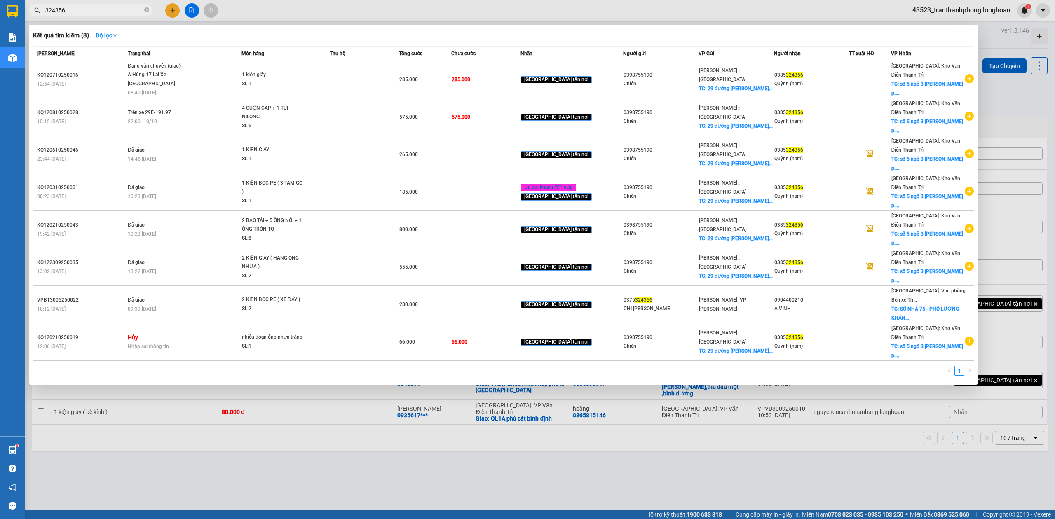
paste input "0983753977"
type input "3243560983753977"
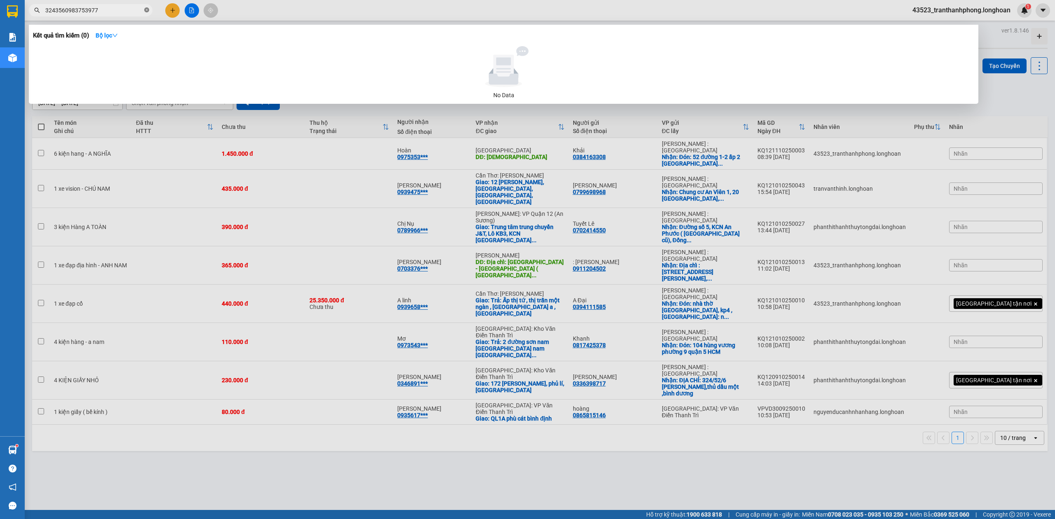
click at [144, 10] on icon "close-circle" at bounding box center [146, 9] width 5 height 5
paste input "0983753977"
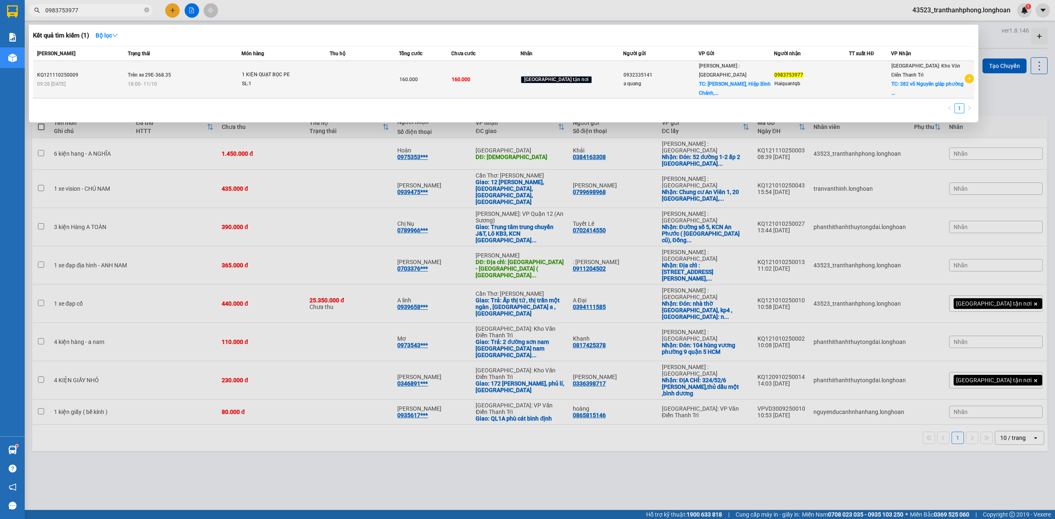
type input "0983753977"
click at [828, 84] on div "Haiquantqb" at bounding box center [811, 84] width 75 height 9
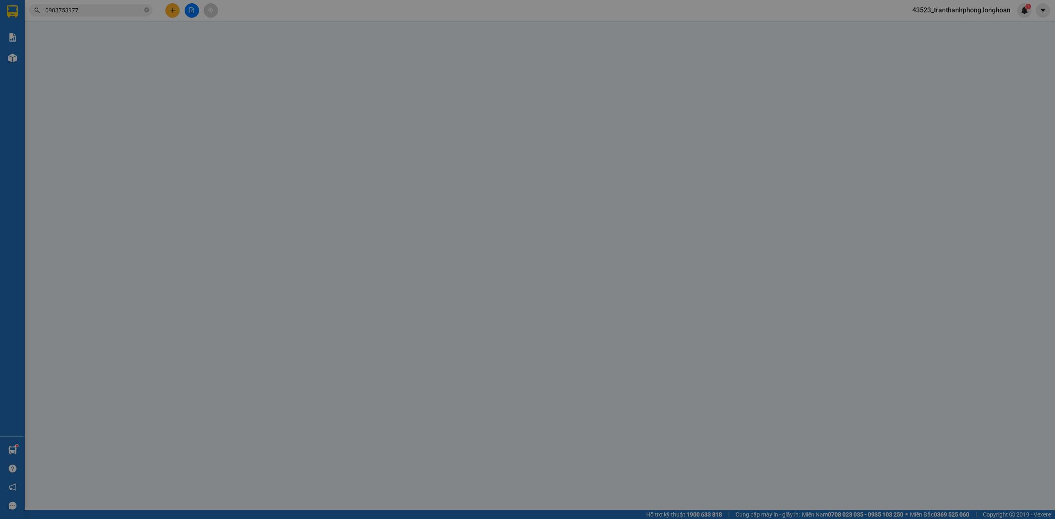
type input "0932335141"
type input "a quang"
checkbox input "true"
type input "Tam Bình, Hiệp Bình Chánh, [GEOGRAPHIC_DATA]"
type input "0983753977"
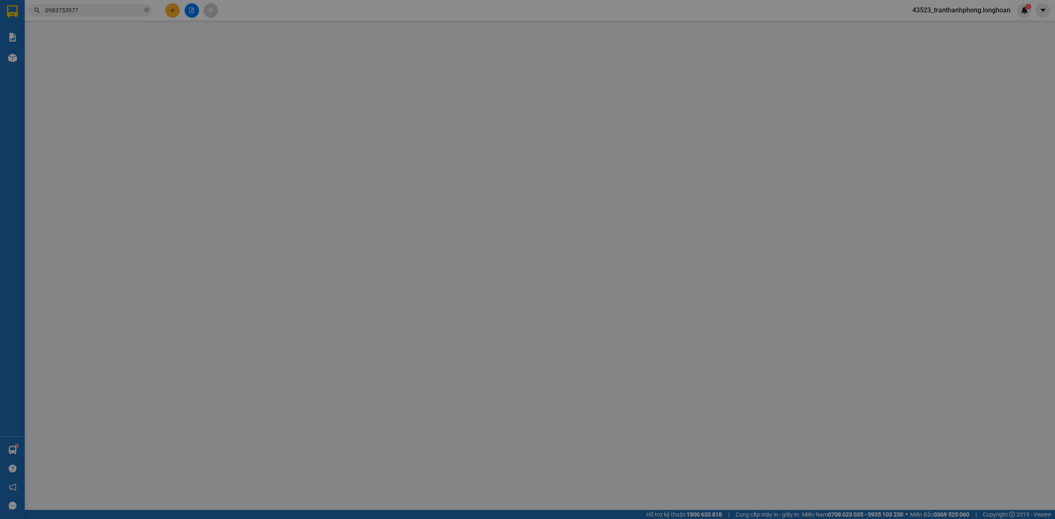
type input "Haiquantqb"
checkbox input "true"
type input "382 võ Nguyên giáp phường [GEOGRAPHIC_DATA]"
type input "0"
type input "160.000"
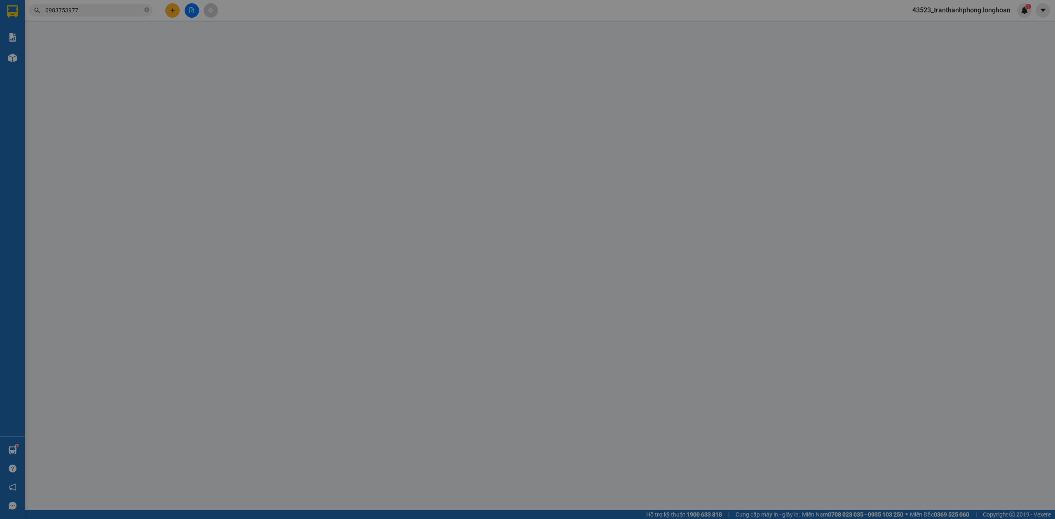
type input "160.000"
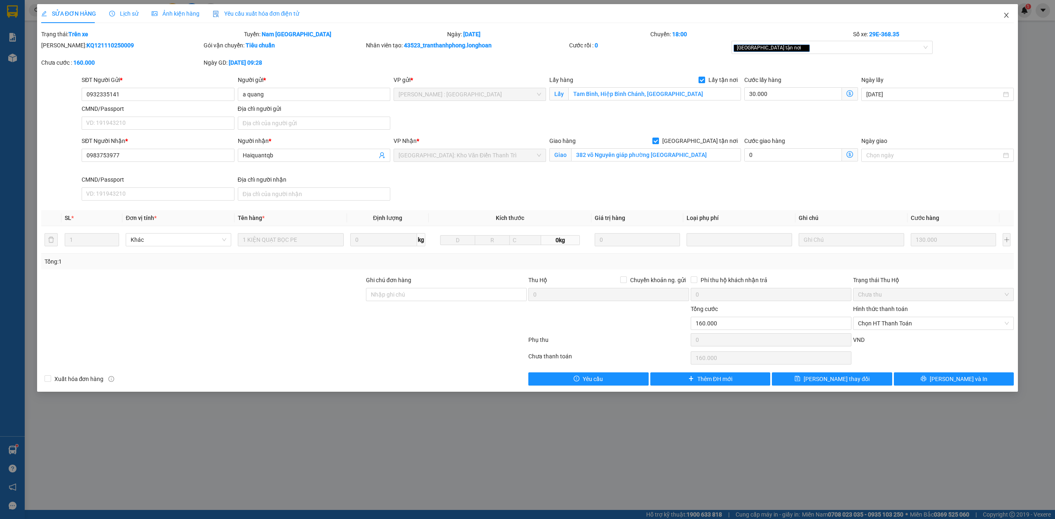
click at [1003, 12] on icon "close" at bounding box center [1006, 15] width 7 height 7
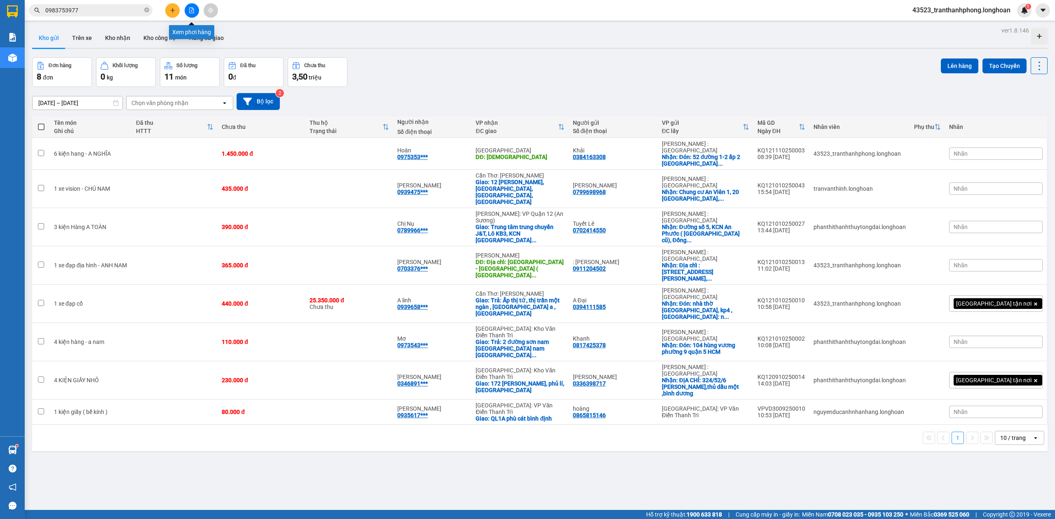
click at [195, 12] on button at bounding box center [192, 10] width 14 height 14
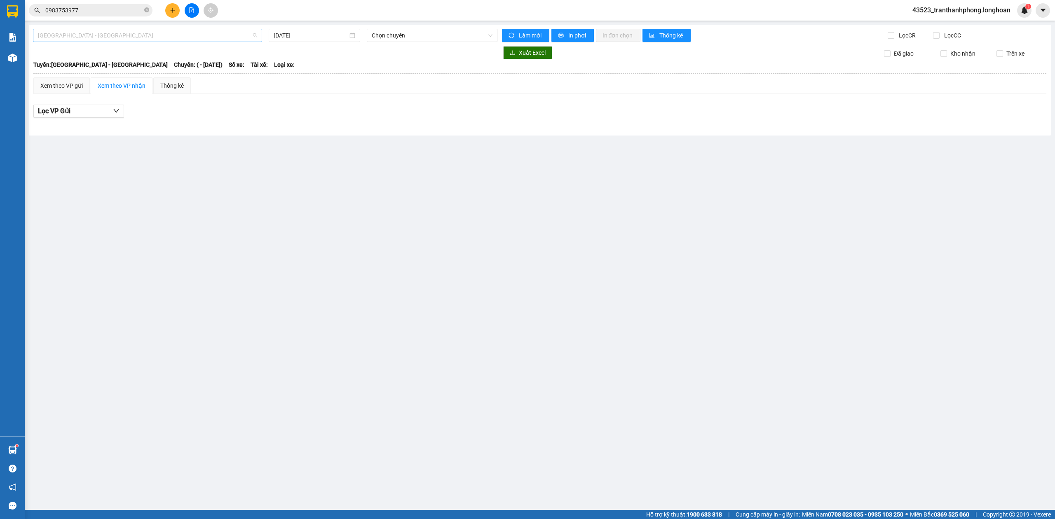
click at [142, 40] on span "[GEOGRAPHIC_DATA] - [GEOGRAPHIC_DATA]" at bounding box center [147, 35] width 219 height 12
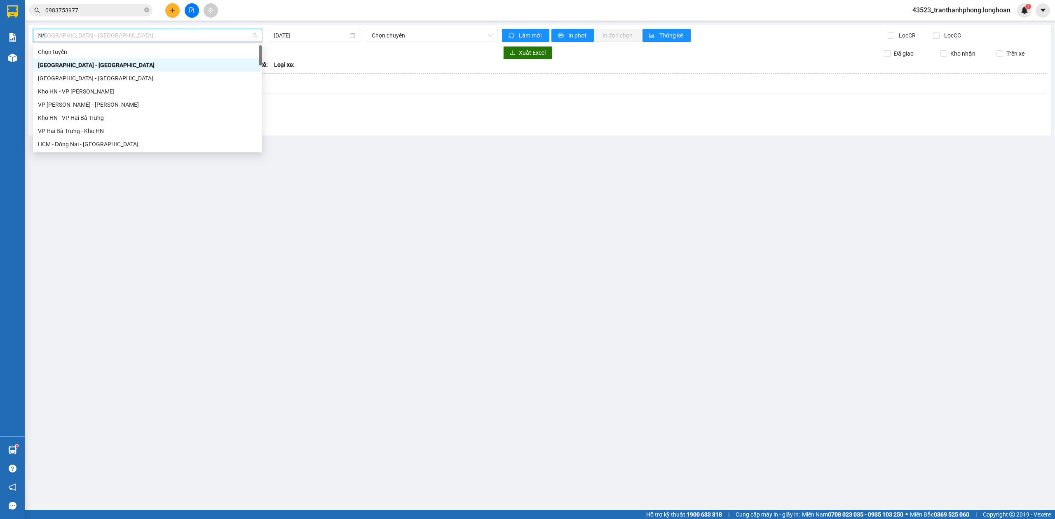
type input "NAM"
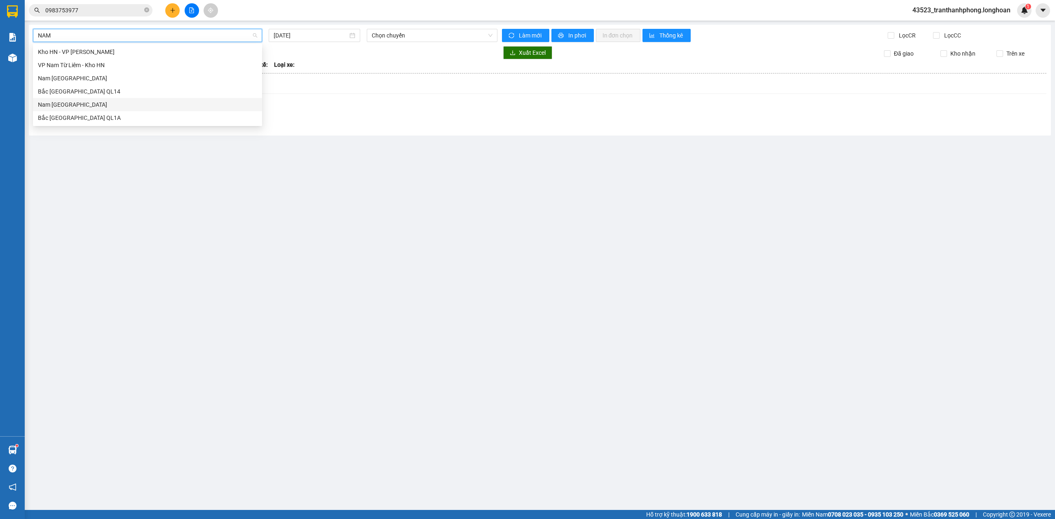
click at [59, 108] on div "Nam [GEOGRAPHIC_DATA]" at bounding box center [147, 104] width 219 height 9
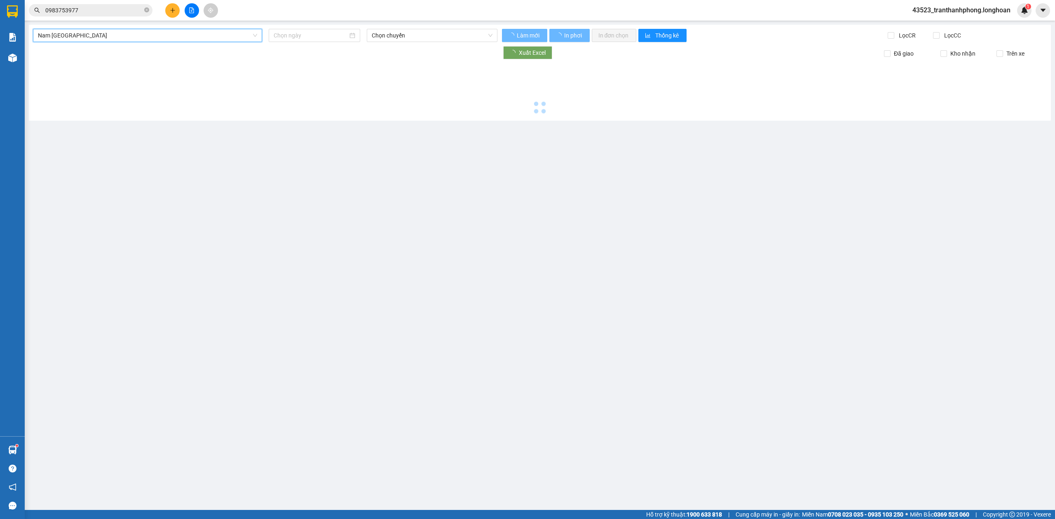
type input "[DATE]"
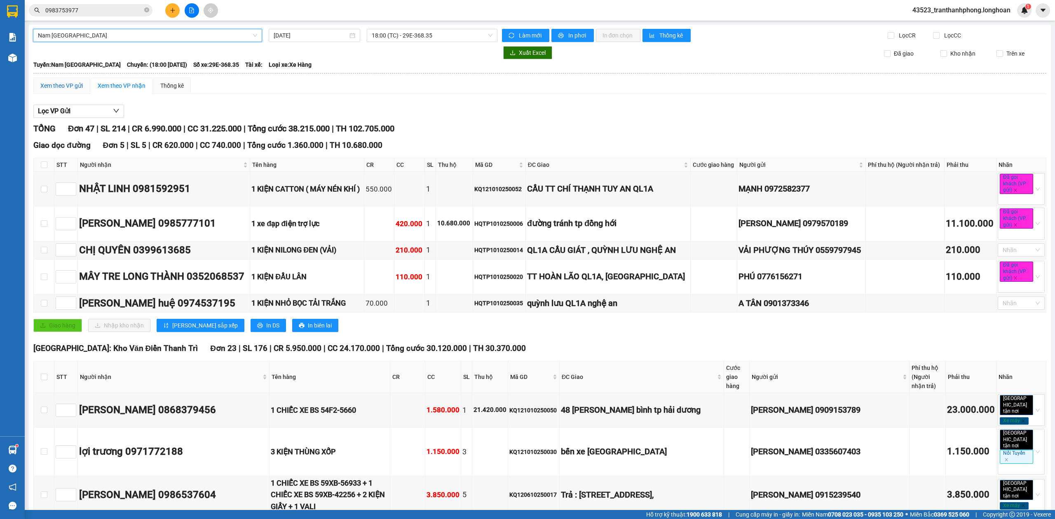
click at [61, 89] on div "Xem theo VP gửi" at bounding box center [61, 85] width 42 height 9
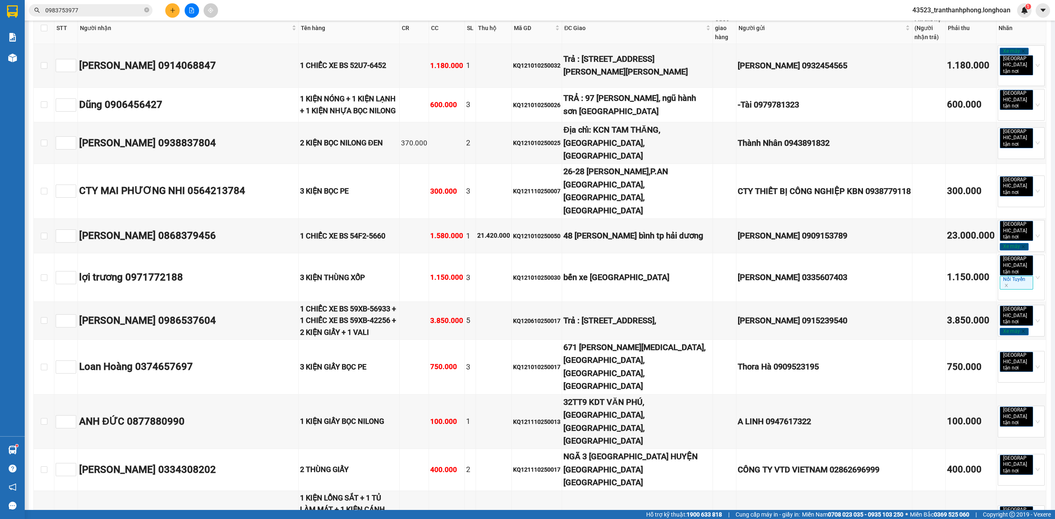
scroll to position [1457, 0]
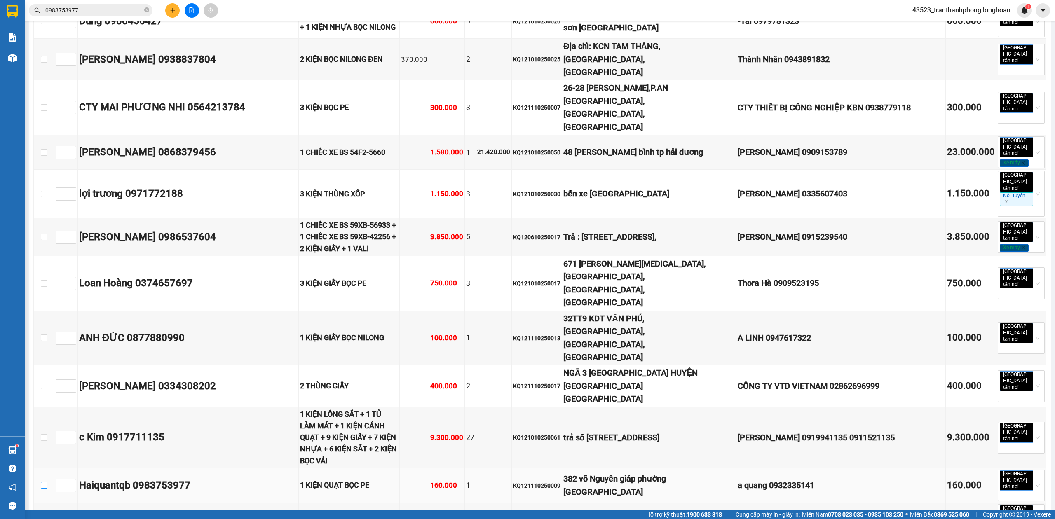
click at [41, 482] on input "checkbox" at bounding box center [44, 485] width 7 height 7
checkbox input "true"
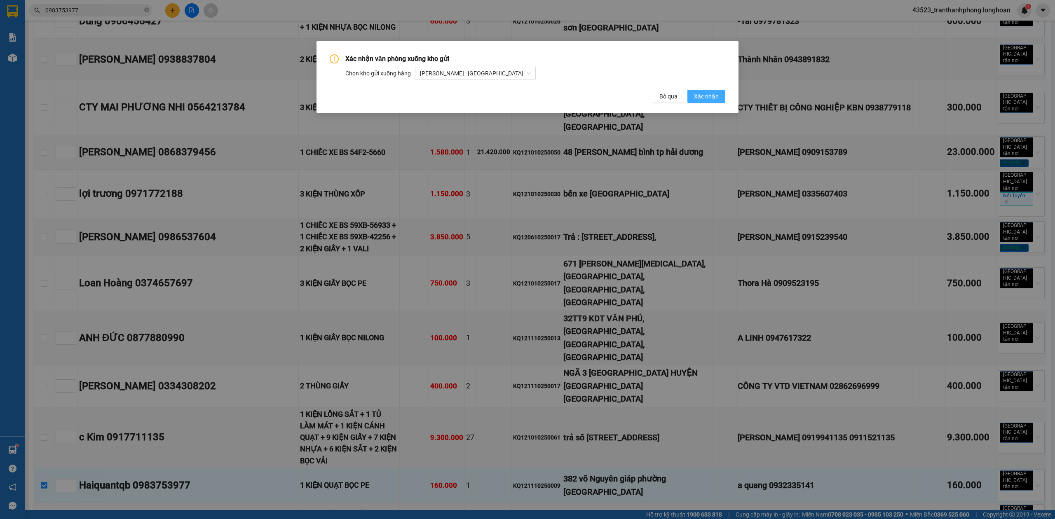
click at [719, 98] on button "Xác nhận" at bounding box center [706, 96] width 38 height 13
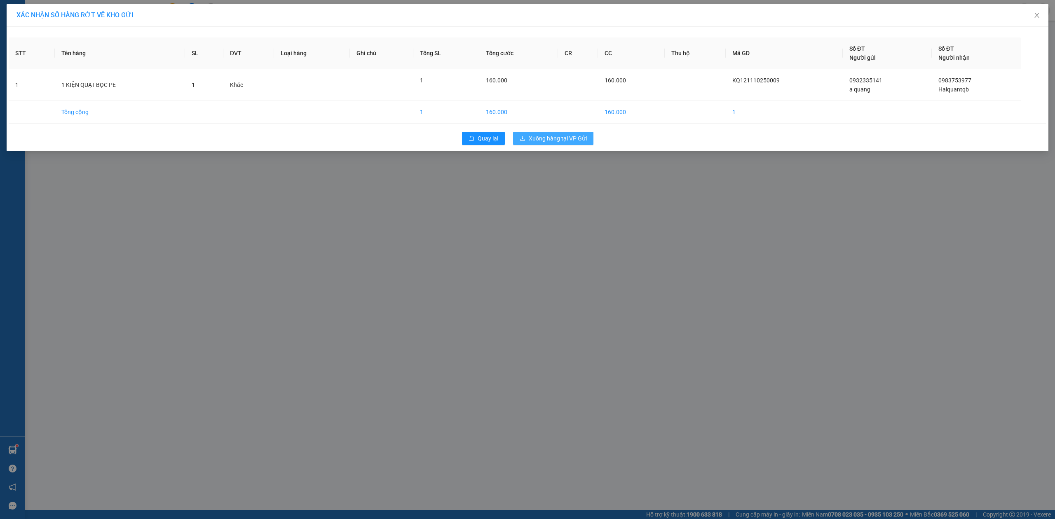
click at [560, 132] on button "Xuống hàng tại VP Gửi" at bounding box center [553, 138] width 80 height 13
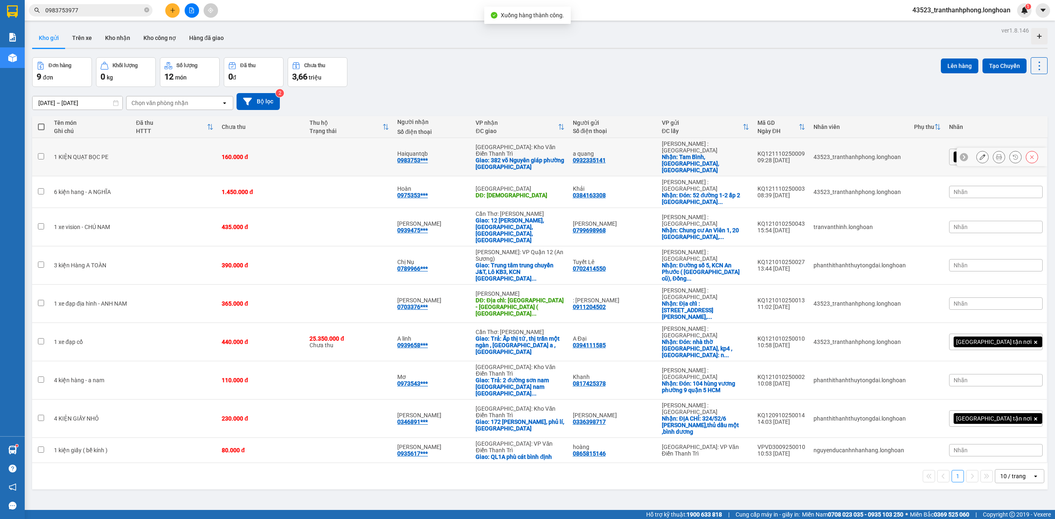
click at [979, 154] on icon at bounding box center [982, 157] width 6 height 6
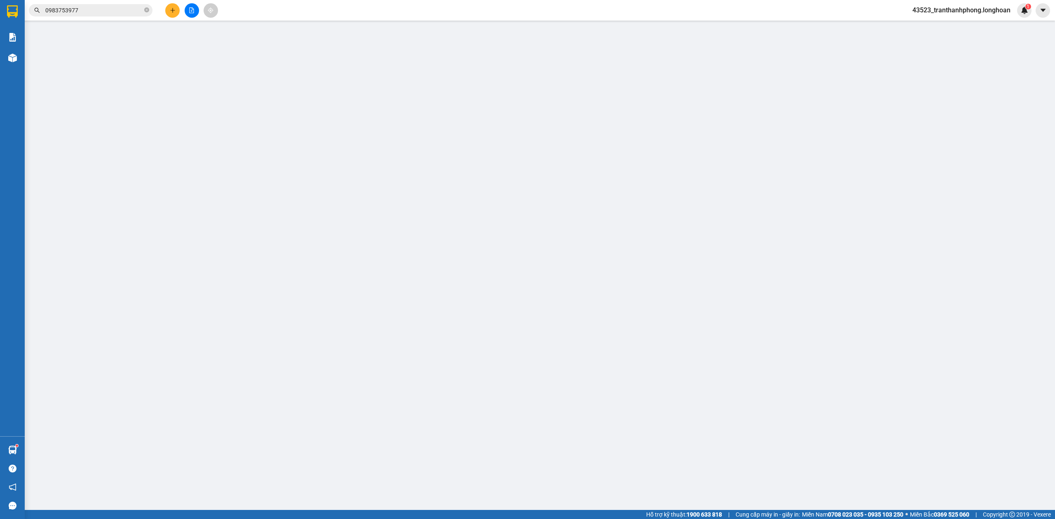
type input "0932335141"
type input "a quang"
checkbox input "true"
type input "Tam Bình, Hiệp Bình Chánh, [GEOGRAPHIC_DATA]"
type input "0983753977"
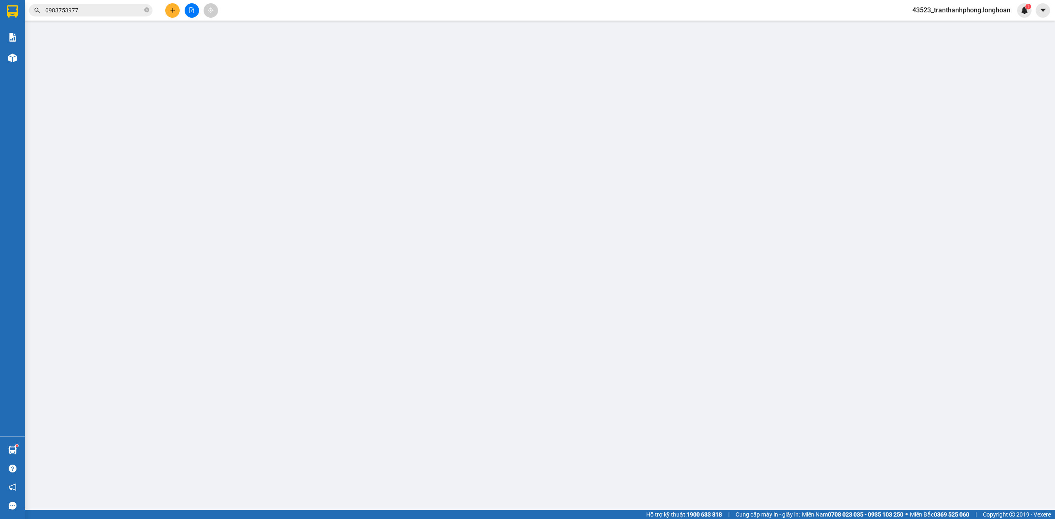
type input "Haiquantqb"
checkbox input "true"
type input "382 võ Nguyên giáp phường [GEOGRAPHIC_DATA]"
type input "0"
type input "160.000"
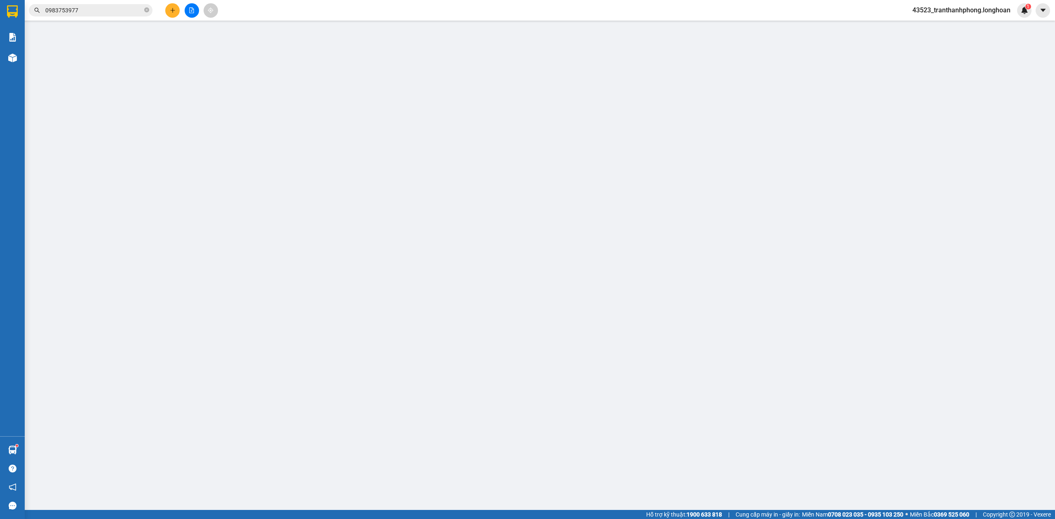
type input "160.000"
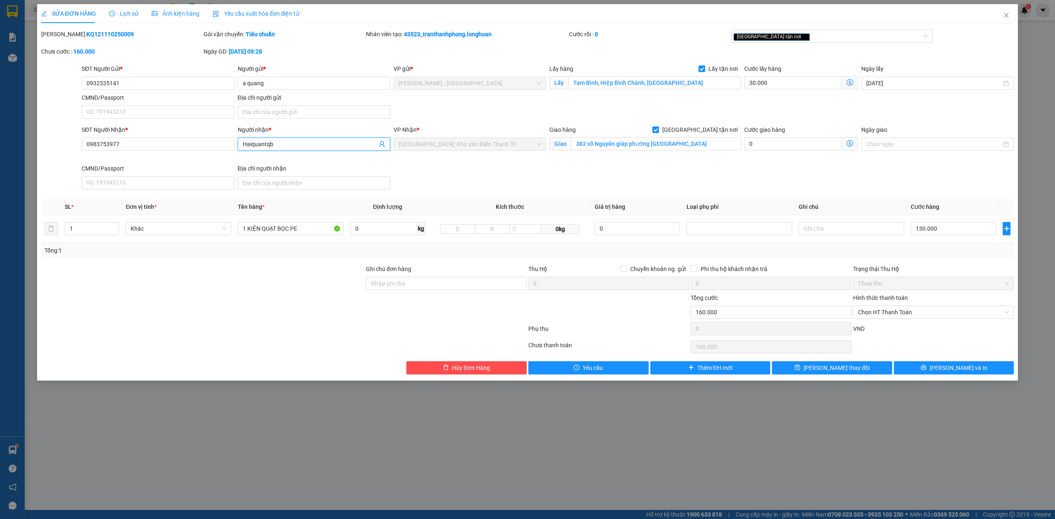
drag, startPoint x: 295, startPoint y: 143, endPoint x: 88, endPoint y: 104, distance: 210.4
click at [88, 104] on form "SĐT Người Gửi * 0932335141 Người gửi * a quang VP gửi * [GEOGRAPHIC_DATA] : [GE…" at bounding box center [527, 128] width 973 height 129
type input "A THẮNG"
click at [706, 145] on input "382 võ Nguyên giáp phường [GEOGRAPHIC_DATA]" at bounding box center [656, 143] width 170 height 13
type input "PHƯỜNG [GEOGRAPHIC_DATA],"
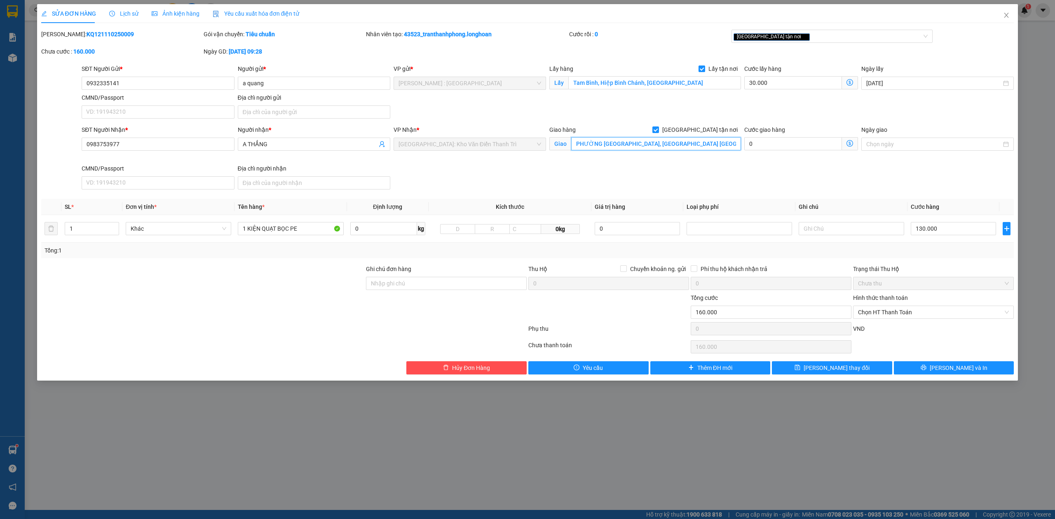
type input "PHƯỜNG [GEOGRAPHIC_DATA], [GEOGRAPHIC_DATA] [GEOGRAPHIC_DATA], [GEOGRAPHIC_DATA]"
drag, startPoint x: 288, startPoint y: 270, endPoint x: 664, endPoint y: 257, distance: 375.9
click at [289, 270] on div at bounding box center [202, 278] width 325 height 29
click at [946, 370] on span "[PERSON_NAME] và In" at bounding box center [958, 367] width 58 height 9
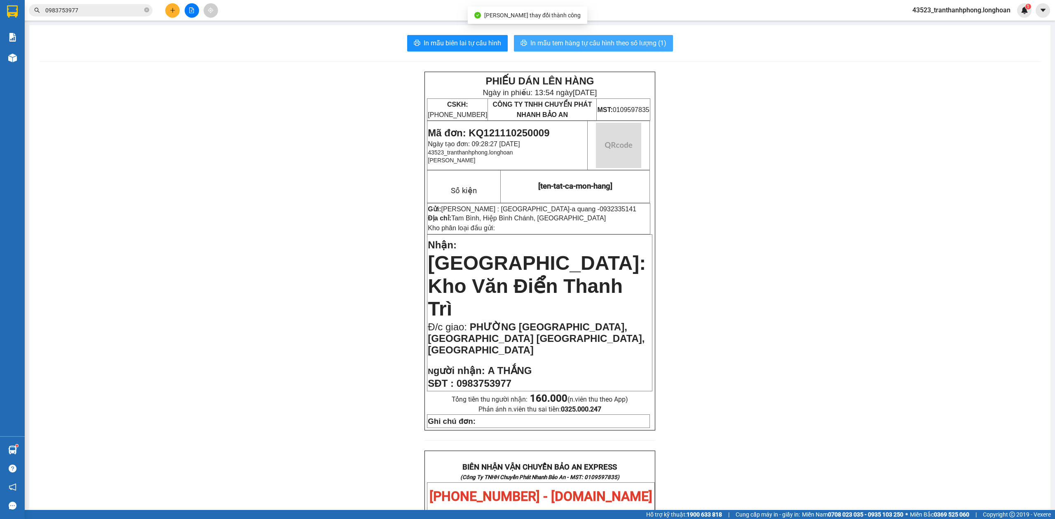
click at [628, 38] on span "In mẫu tem hàng tự cấu hình theo số lượng (1)" at bounding box center [598, 43] width 136 height 10
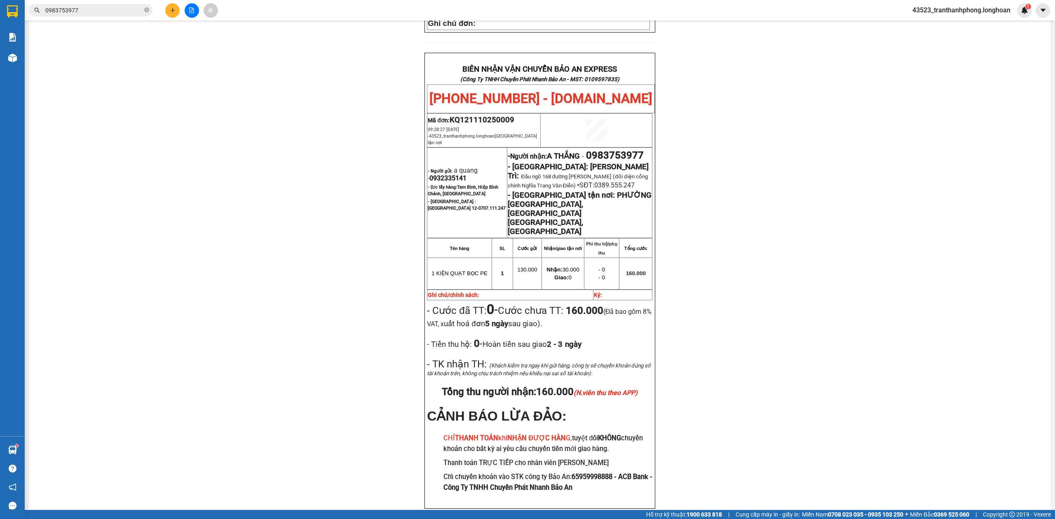
click at [816, 246] on div "PHIẾU DÁN LÊN HÀNG Ngày in phiếu: 13:54 [DATE] CSKH: [PHONE_NUMBER] CÔNG TY TNH…" at bounding box center [539, 101] width 1001 height 855
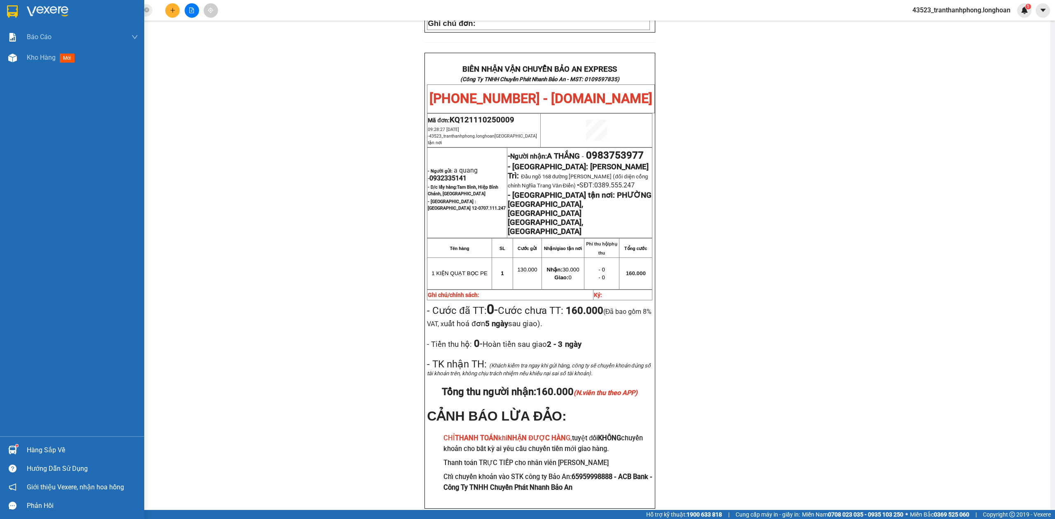
click at [5, 22] on div at bounding box center [72, 13] width 144 height 27
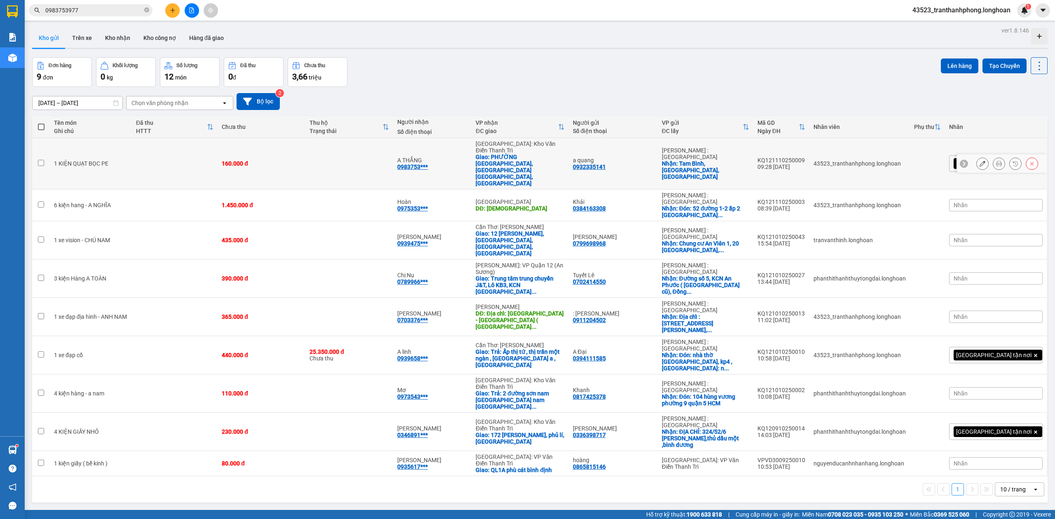
click at [979, 161] on icon at bounding box center [982, 164] width 6 height 6
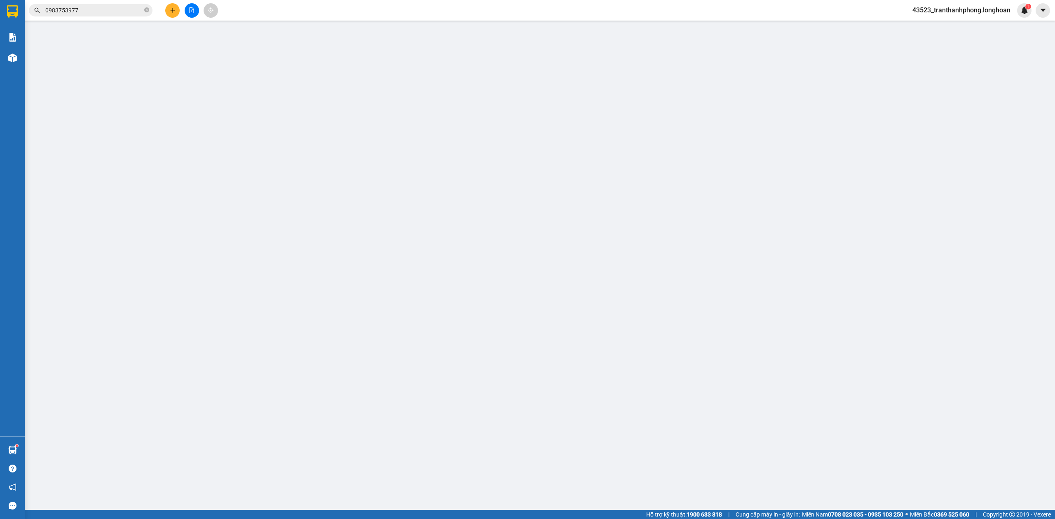
type input "0932335141"
type input "a quang"
checkbox input "true"
type input "Tam Bình, Hiệp Bình Chánh, [GEOGRAPHIC_DATA]"
type input "0983753977"
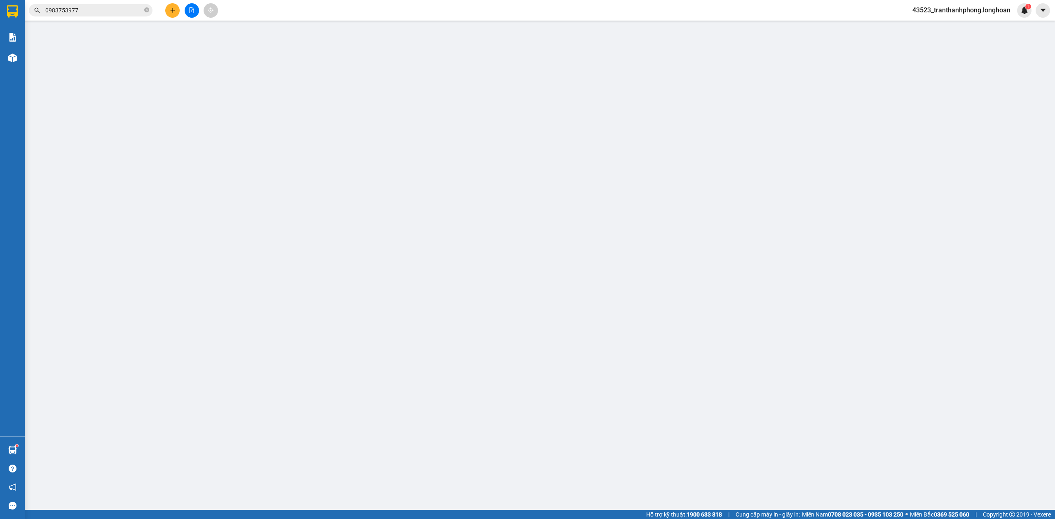
type input "A THẮNG"
checkbox input "true"
type input "PHƯỜNG [GEOGRAPHIC_DATA], [GEOGRAPHIC_DATA] [GEOGRAPHIC_DATA], [GEOGRAPHIC_DATA]"
type input "0"
type input "160.000"
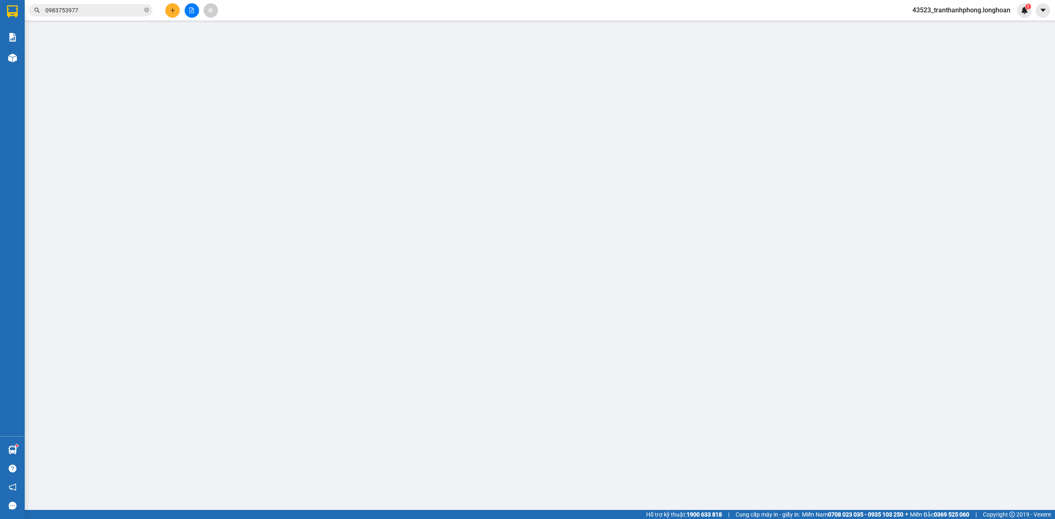
type input "0"
type input "160.000"
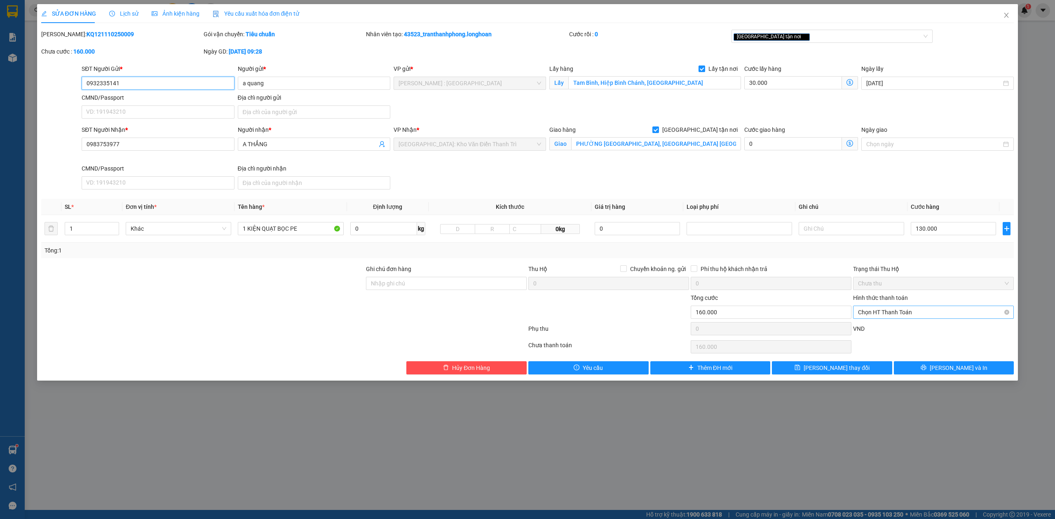
click at [894, 312] on span "Chọn HT Thanh Toán" at bounding box center [933, 312] width 151 height 12
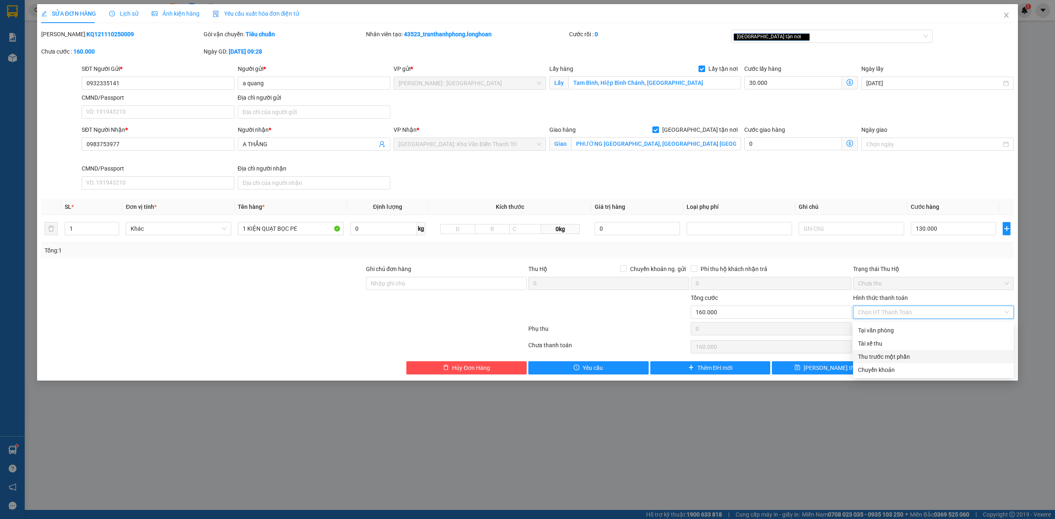
click at [870, 353] on div "Thu trước một phần" at bounding box center [933, 356] width 151 height 9
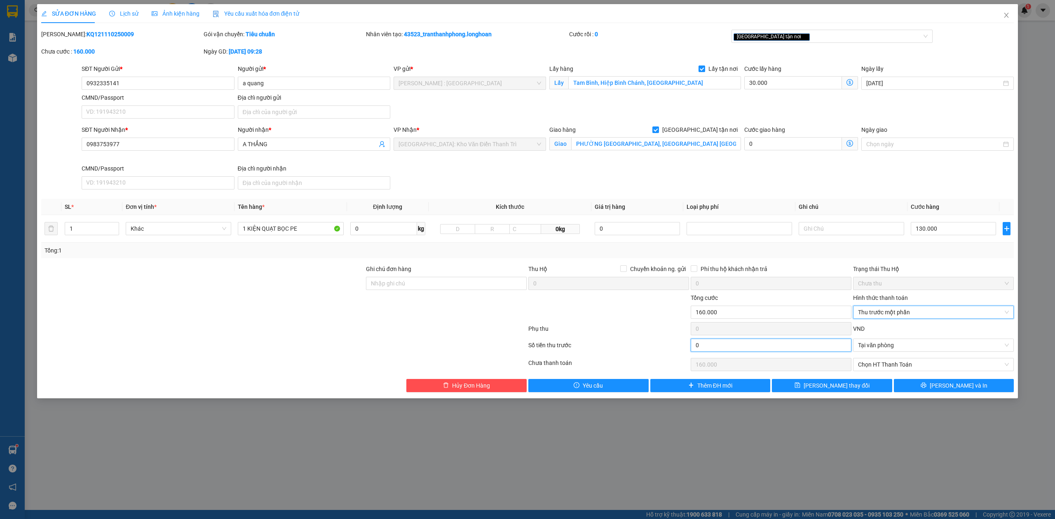
click at [712, 348] on input "0" at bounding box center [770, 345] width 161 height 13
type input "3"
type input "159.997"
type input "30"
type input "159.970"
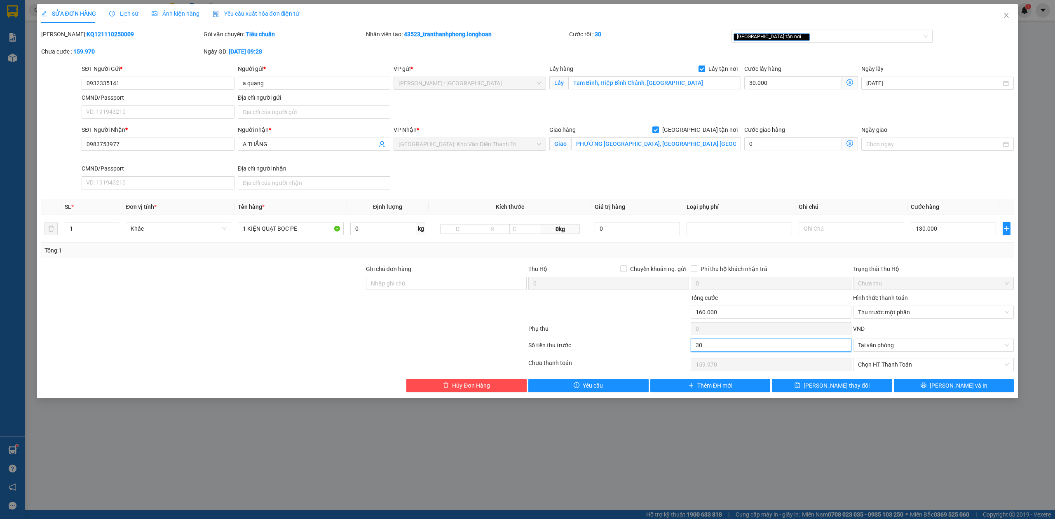
type input "30.000"
type input "130.000"
click at [847, 389] on span "[PERSON_NAME] thay đổi" at bounding box center [836, 385] width 66 height 9
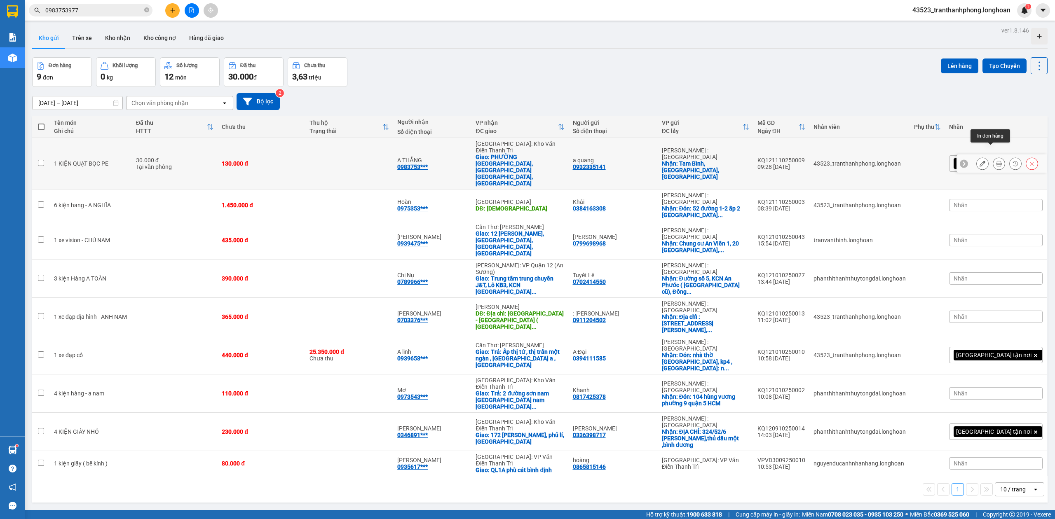
click at [993, 157] on button at bounding box center [999, 164] width 12 height 14
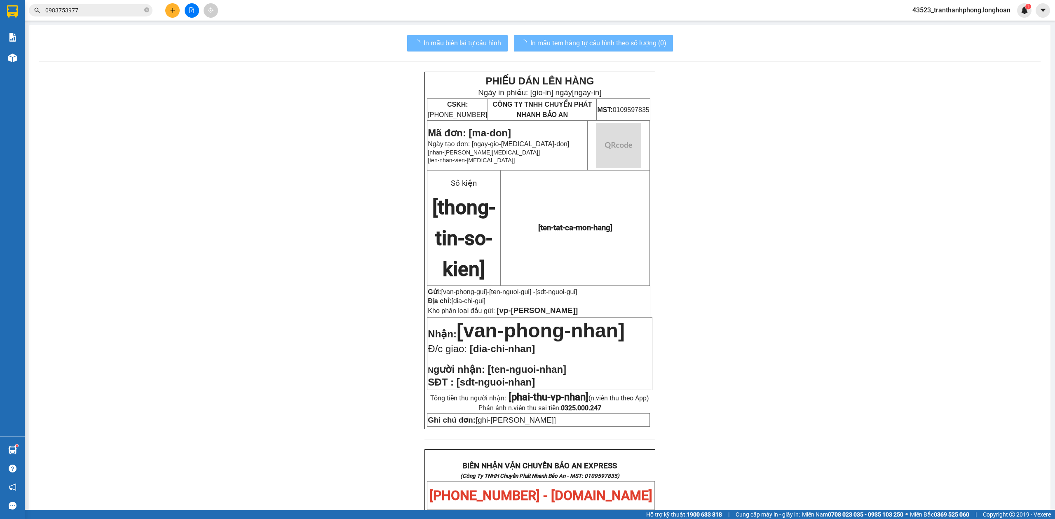
scroll to position [398, 0]
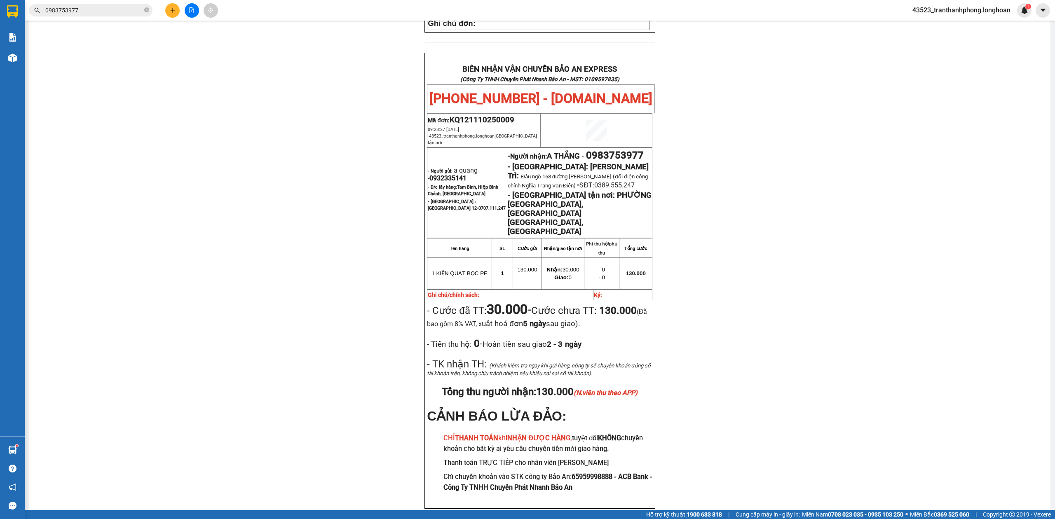
click at [93, 14] on input "0983753977" at bounding box center [93, 10] width 97 height 9
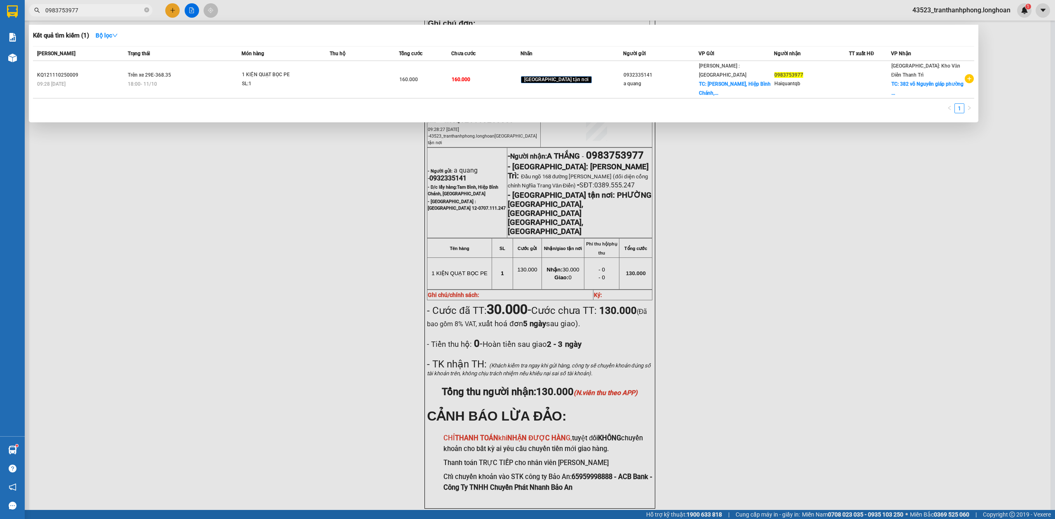
click at [143, 7] on span "0983753977" at bounding box center [91, 10] width 124 height 12
click at [149, 7] on span "0983753977" at bounding box center [91, 10] width 124 height 12
click at [147, 10] on icon "close-circle" at bounding box center [146, 9] width 5 height 5
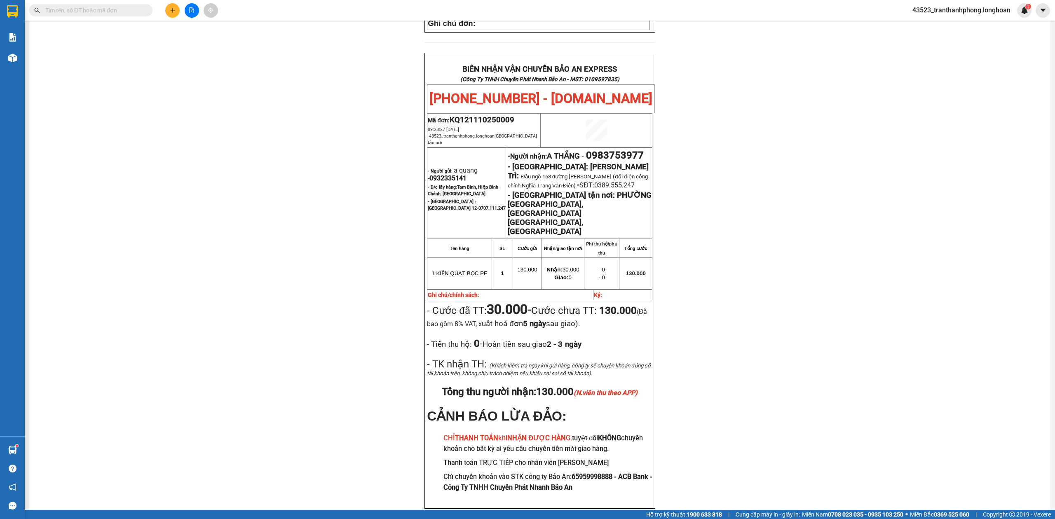
click at [429, 174] on span "0932335141" at bounding box center [447, 178] width 37 height 8
copy span "0932335141"
drag, startPoint x: 853, startPoint y: 183, endPoint x: 447, endPoint y: 123, distance: 410.2
click at [831, 175] on div "PHIẾU DÁN LÊN HÀNG Ngày in phiếu: 13:54 [DATE] CSKH: [PHONE_NUMBER] CÔNG TY TNH…" at bounding box center [539, 101] width 1001 height 855
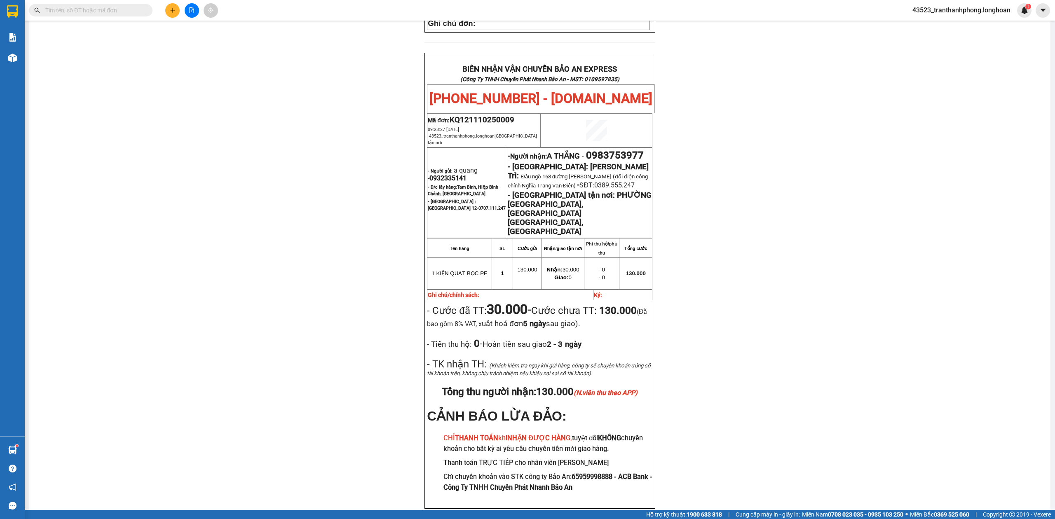
scroll to position [0, 0]
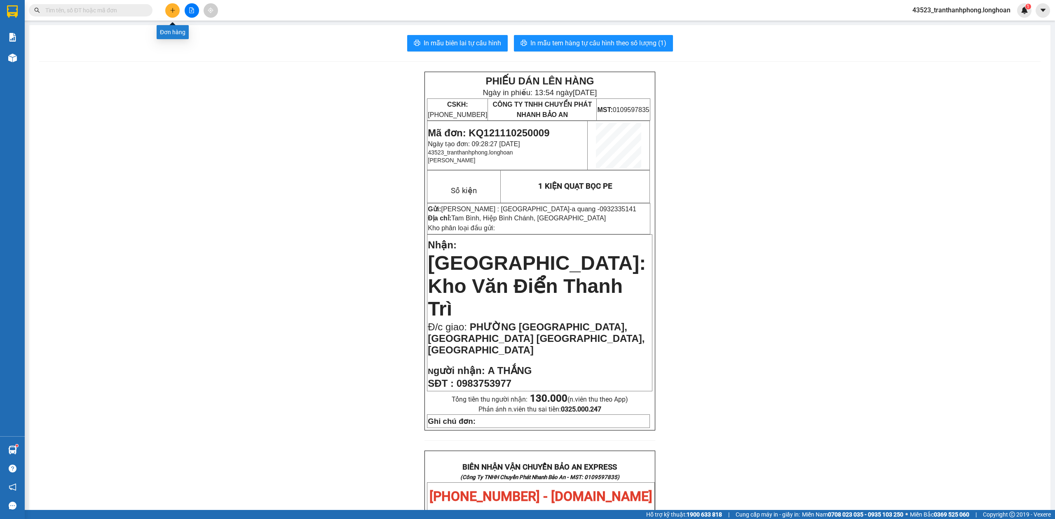
click at [170, 10] on icon "plus" at bounding box center [173, 10] width 6 height 6
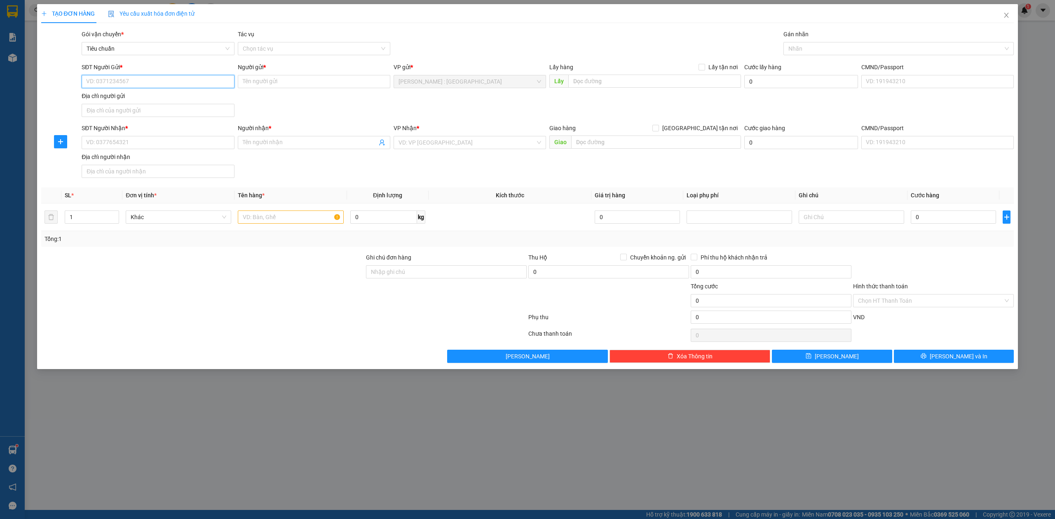
paste input "0932335141"
type input "0932335141"
click at [103, 96] on div "0932335141 - a quang" at bounding box center [158, 98] width 143 height 9
type input "a quang"
checkbox input "true"
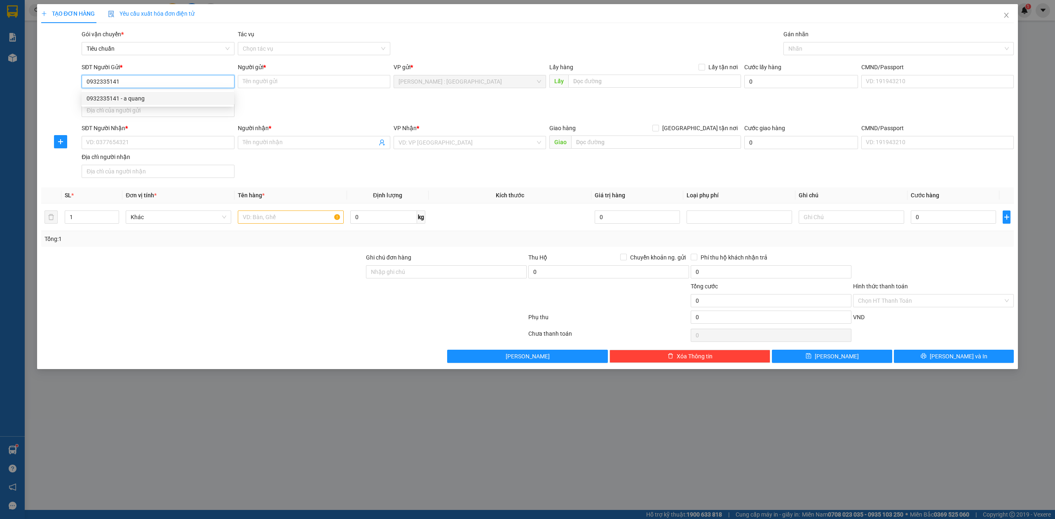
type input "Tam Bình, Hiệp Bình Chánh, [GEOGRAPHIC_DATA]"
type input "30.000"
type input "0932335141"
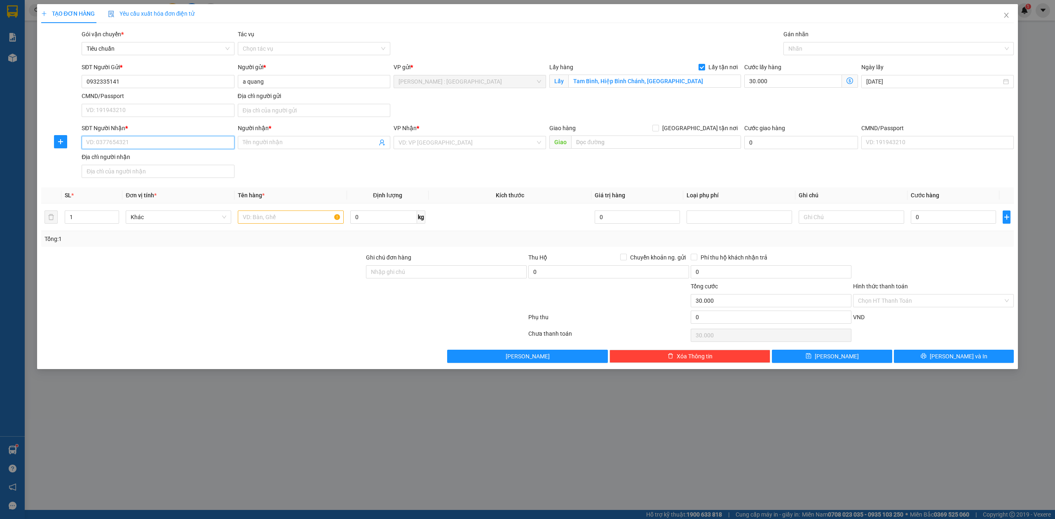
click at [136, 138] on input "SĐT Người Nhận *" at bounding box center [158, 142] width 152 height 13
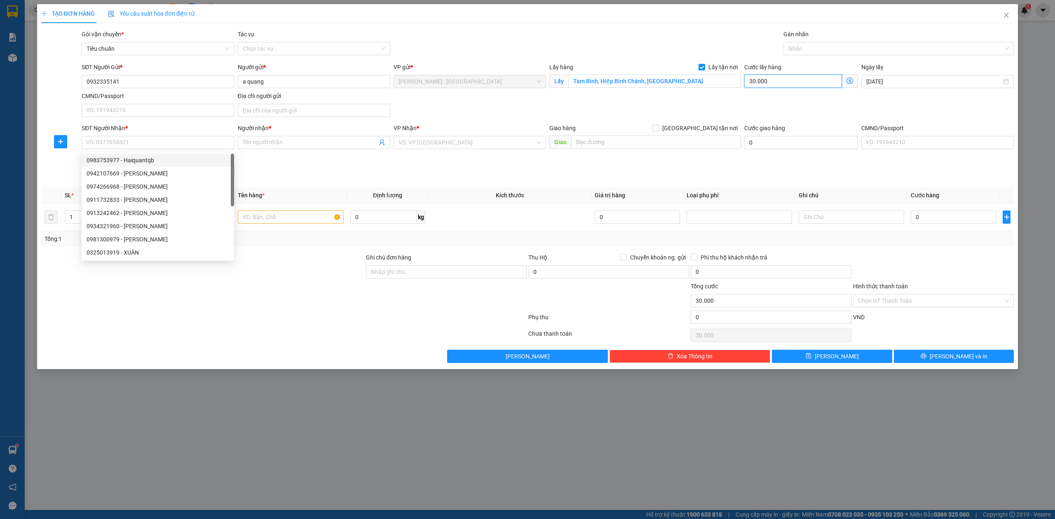
click at [784, 84] on input "30.000" at bounding box center [793, 81] width 98 height 13
type input "3"
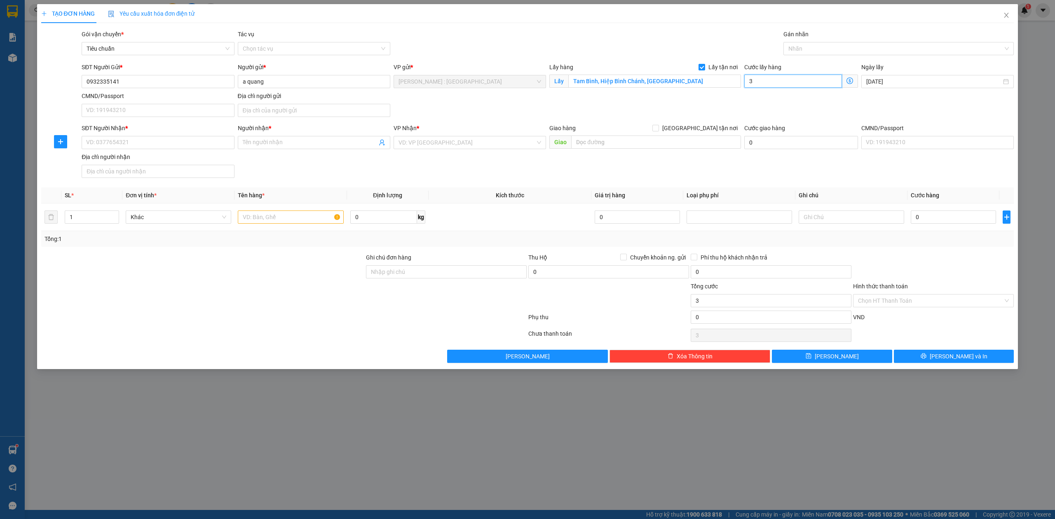
type input "35"
click at [810, 51] on div at bounding box center [894, 49] width 218 height 10
type input "35"
type input "35.000"
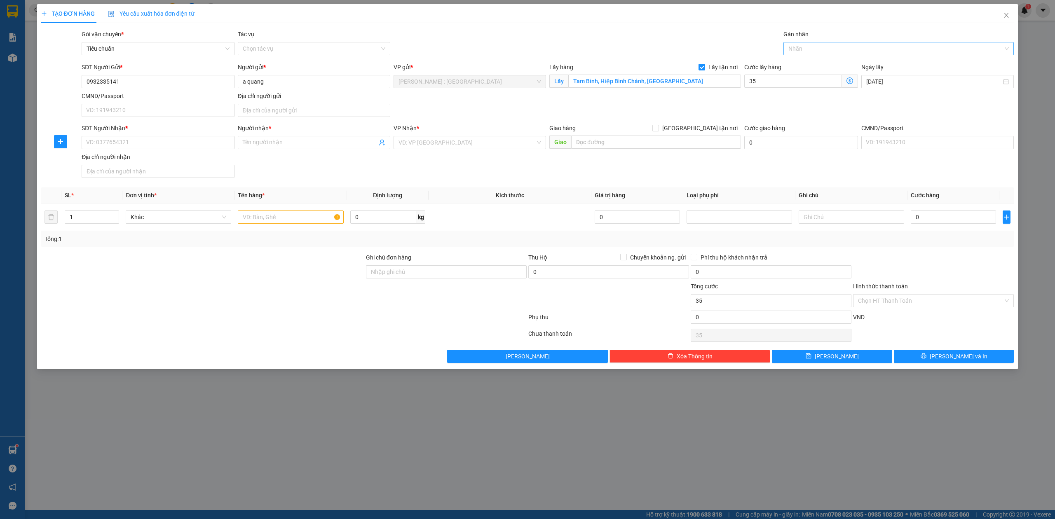
type input "35.000"
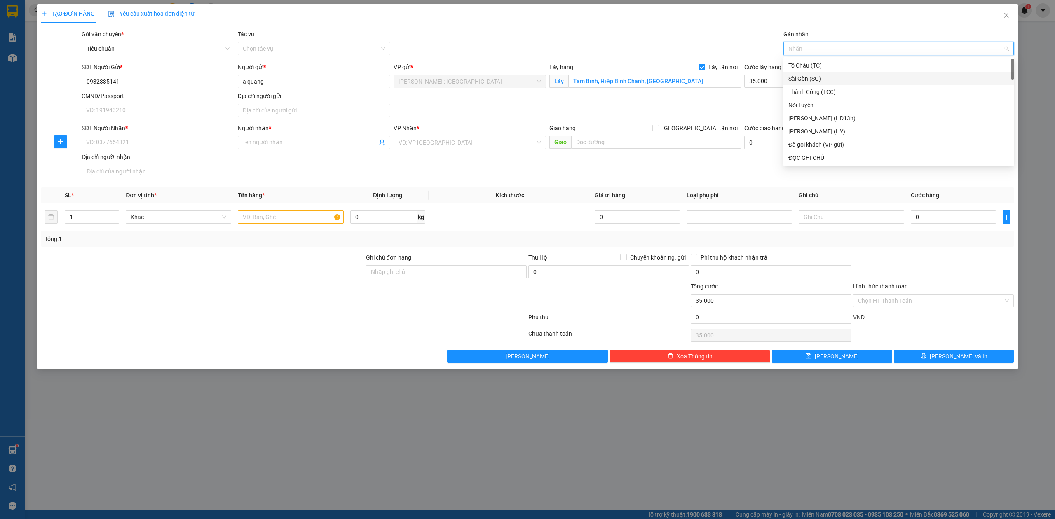
type input "G"
click at [801, 161] on div "[GEOGRAPHIC_DATA] tận nơi" at bounding box center [898, 157] width 221 height 9
click at [162, 148] on input "SĐT Người Nhận *" at bounding box center [158, 142] width 152 height 13
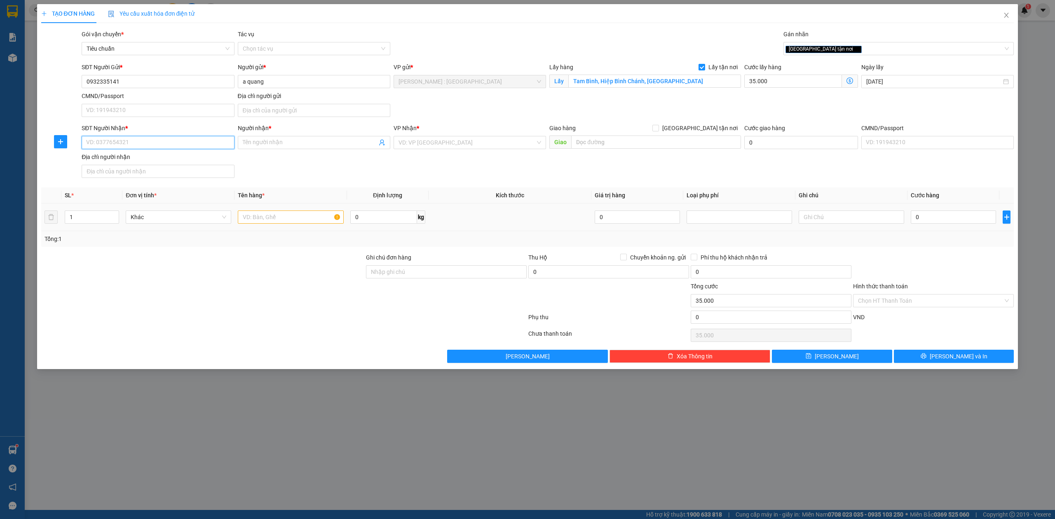
paste input "0983753977"
type input "0983753977"
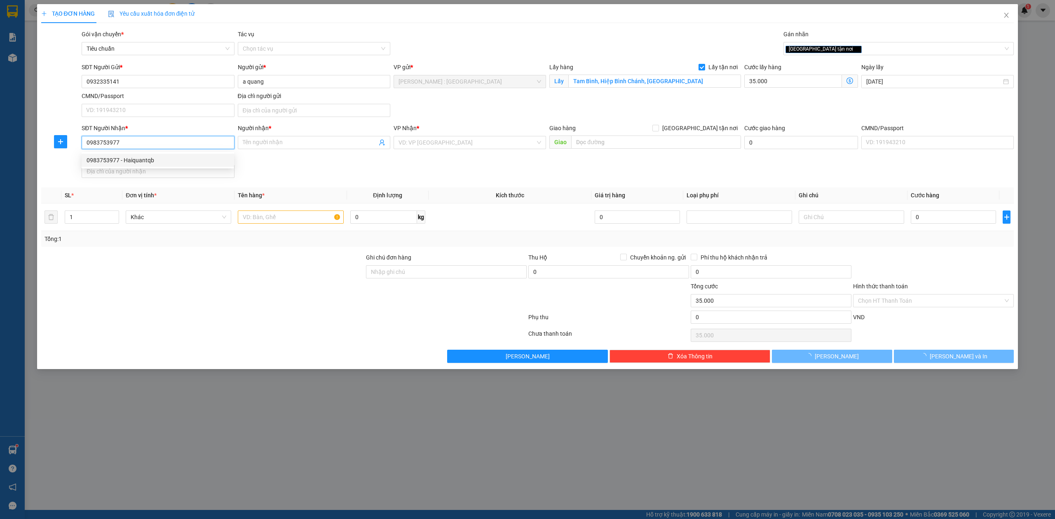
click at [173, 157] on div "0983753977 - Haiquantqb" at bounding box center [158, 160] width 143 height 9
type input "Haiquantqb"
checkbox input "true"
type input "PHƯỜNG [GEOGRAPHIC_DATA], [GEOGRAPHIC_DATA] [GEOGRAPHIC_DATA], [GEOGRAPHIC_DATA]"
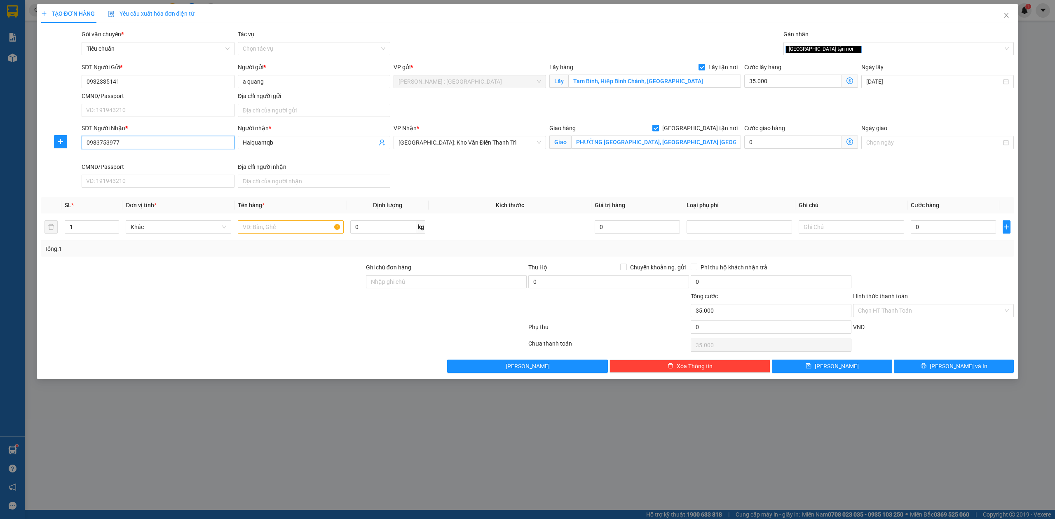
type input "0983753977"
click at [473, 134] on div "VP Nhận *" at bounding box center [469, 130] width 152 height 12
click at [445, 146] on span "[GEOGRAPHIC_DATA]: Kho Văn Điển Thanh Trì" at bounding box center [469, 142] width 143 height 12
type input "BÌNH ĐỊNH"
click at [457, 173] on div "[GEOGRAPHIC_DATA]" at bounding box center [469, 172] width 143 height 9
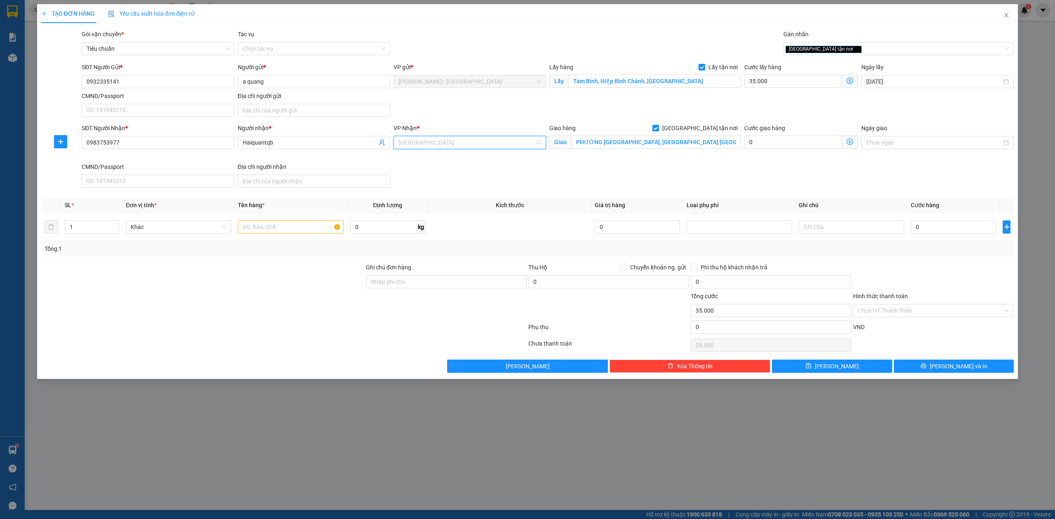
scroll to position [850, 0]
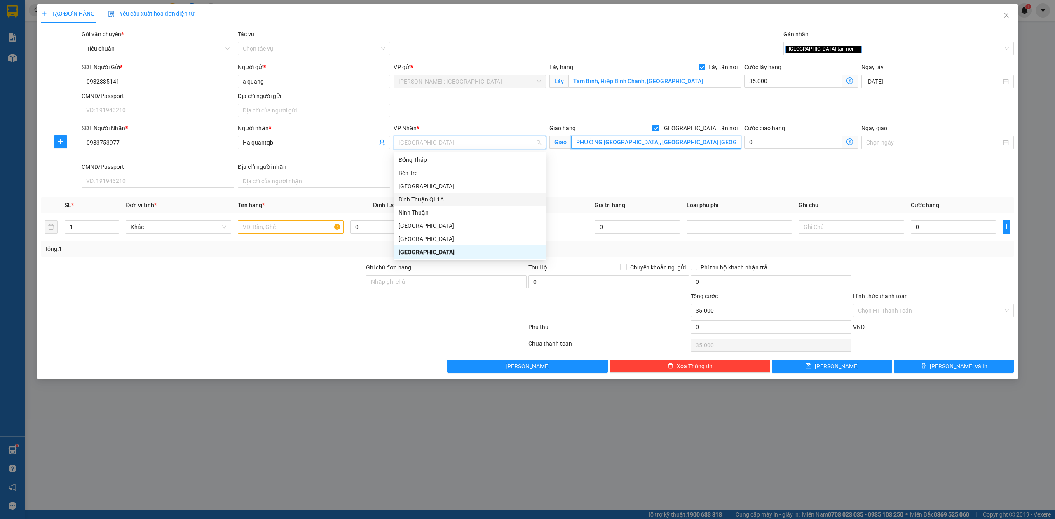
click at [617, 148] on input "PHƯỜNG [GEOGRAPHIC_DATA], [GEOGRAPHIC_DATA] [GEOGRAPHIC_DATA], [GEOGRAPHIC_DATA]" at bounding box center [656, 142] width 170 height 13
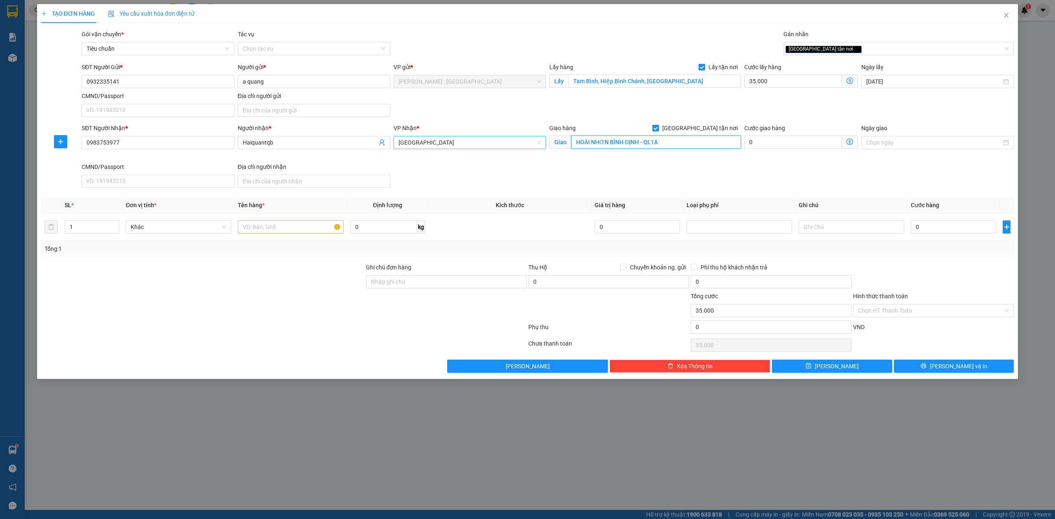
type input "HOÀI NHƠN BÌNH ĐỊNH - QL1A"
click at [712, 128] on span "[GEOGRAPHIC_DATA] tận nơi" at bounding box center [700, 128] width 82 height 9
click at [658, 128] on input "[GEOGRAPHIC_DATA] tận nơi" at bounding box center [655, 128] width 6 height 6
checkbox input "false"
type input "0"
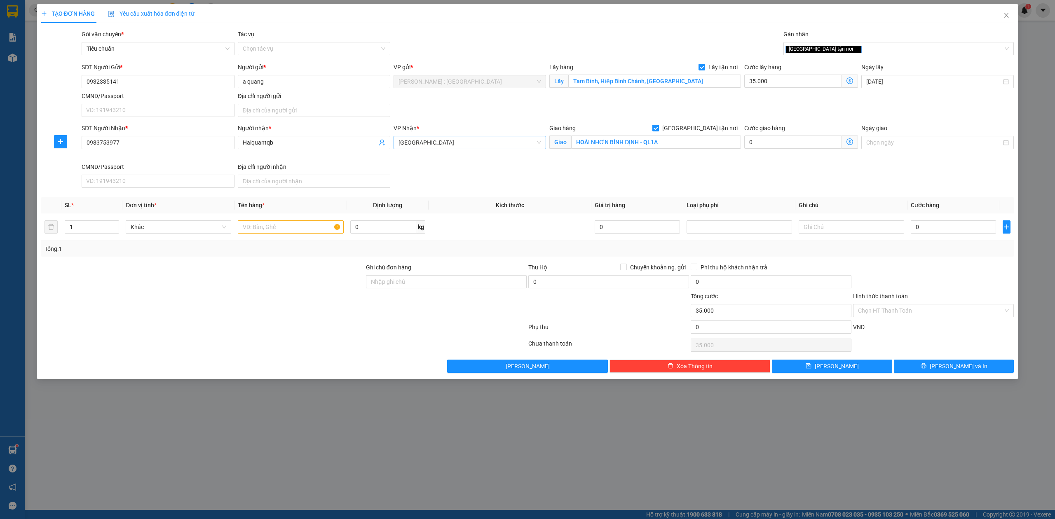
type input "0"
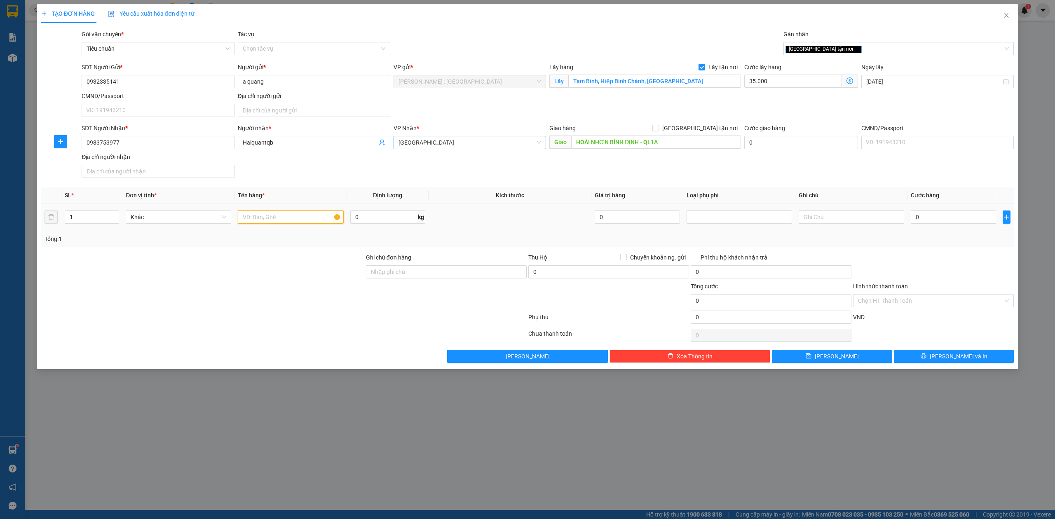
click at [281, 218] on input "text" at bounding box center [290, 216] width 105 height 13
click at [83, 221] on input "1" at bounding box center [92, 217] width 54 height 12
type input "7"
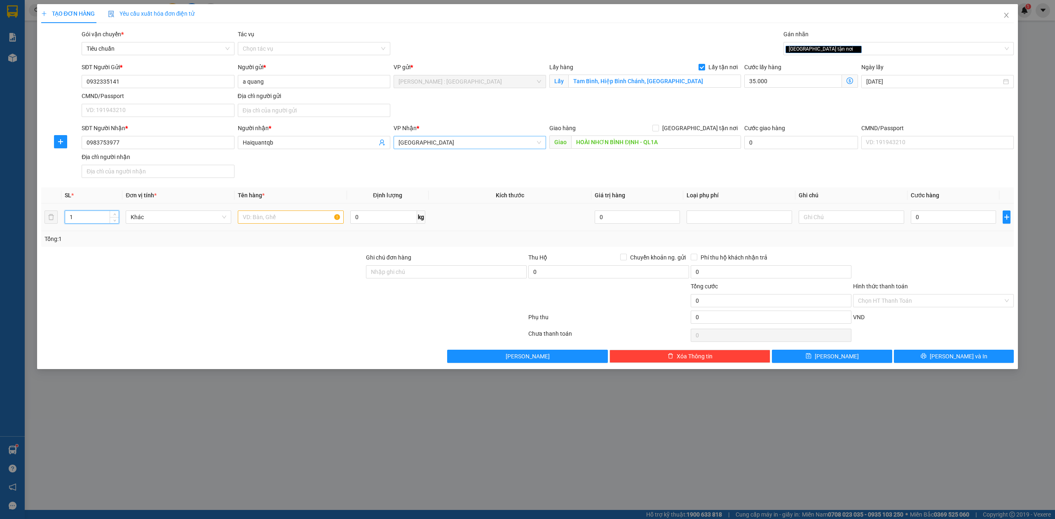
type input "35.000"
type input "7"
click at [261, 217] on input "text" at bounding box center [290, 216] width 105 height 13
type input "7 CÂY QUẠT BỌC PE"
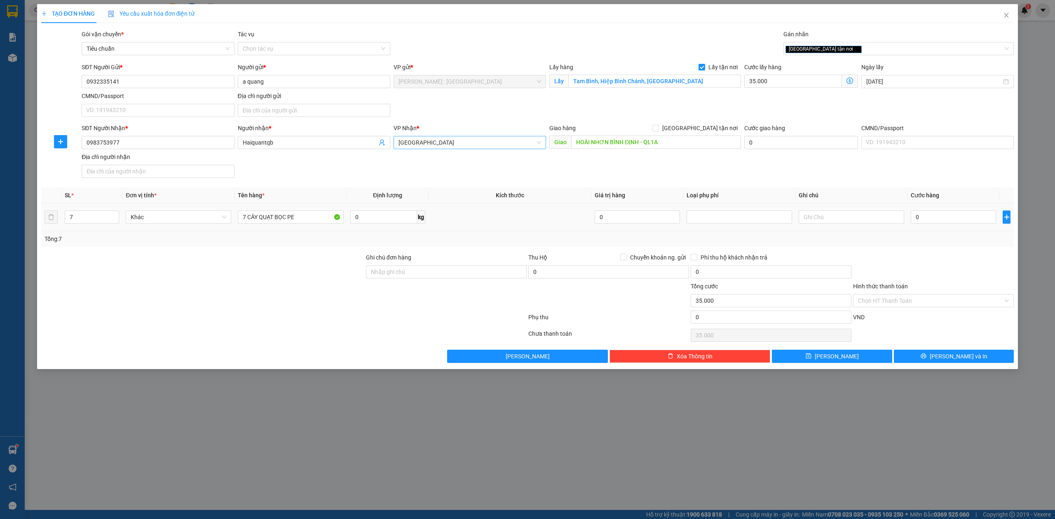
click at [951, 225] on div "0" at bounding box center [952, 217] width 85 height 16
click at [933, 219] on input "0" at bounding box center [952, 216] width 85 height 13
type input "3"
type input "35.003"
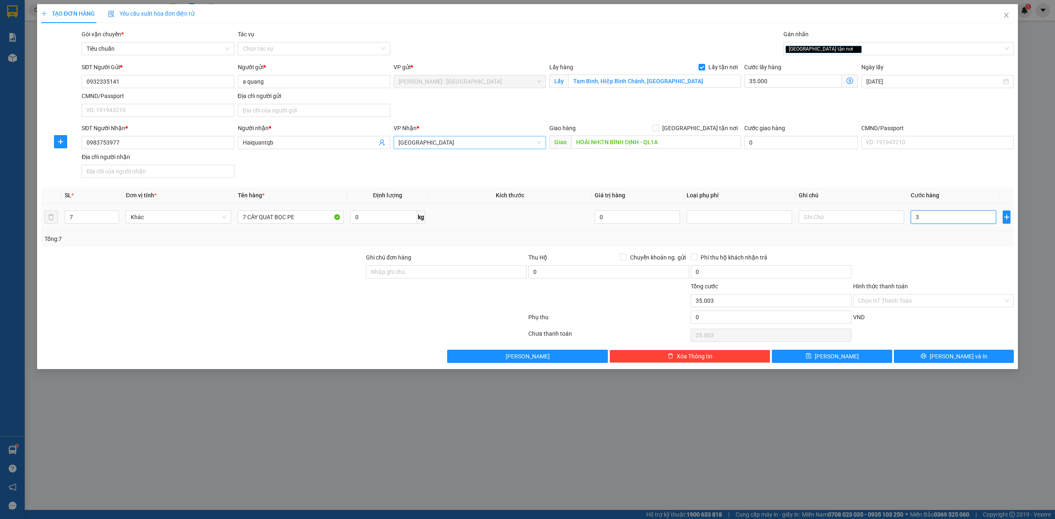
type input "30"
type input "35.030"
type input "300"
type input "35.300"
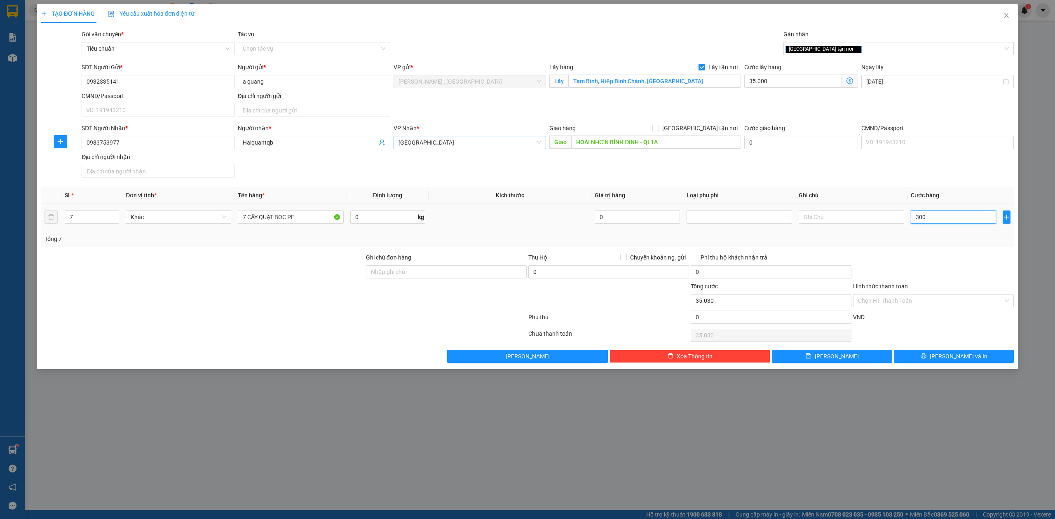
type input "35.300"
type input "300.000"
type input "335.000"
click at [920, 262] on div at bounding box center [933, 267] width 162 height 29
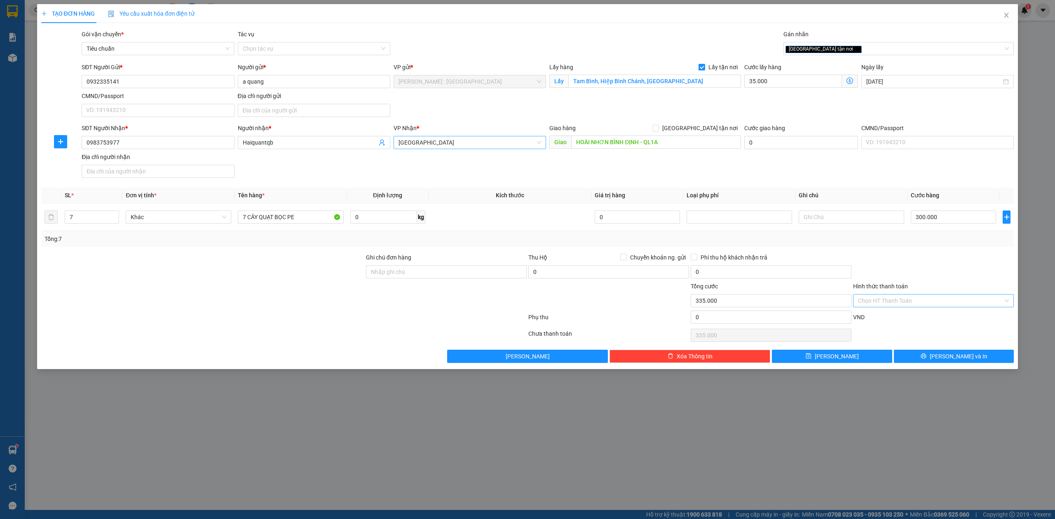
click at [914, 302] on input "Hình thức thanh toán" at bounding box center [930, 301] width 145 height 12
click at [879, 347] on div "Thu trước một phần" at bounding box center [933, 345] width 151 height 9
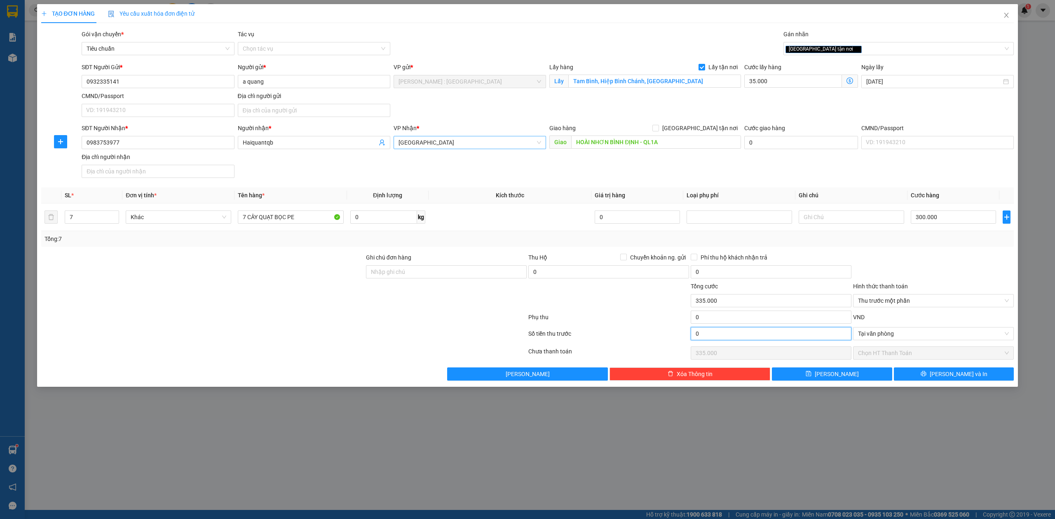
click at [758, 333] on input "0" at bounding box center [770, 333] width 161 height 13
type input "3"
type input "334.997"
type input "35"
type input "334.965"
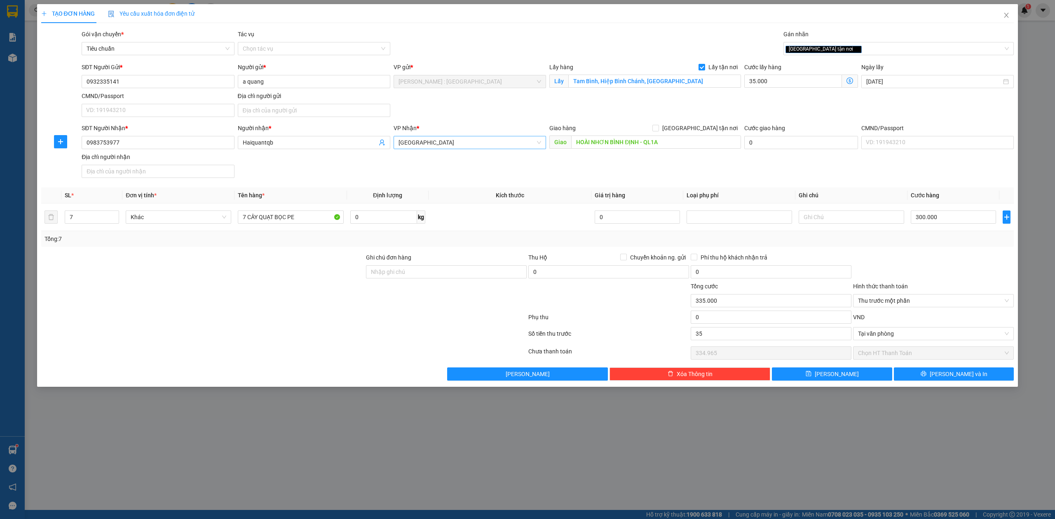
type input "35.000"
type input "300.000"
click at [533, 311] on div at bounding box center [608, 296] width 162 height 29
click at [419, 283] on div at bounding box center [446, 296] width 162 height 29
click at [419, 276] on input "Ghi chú đơn hàng" at bounding box center [446, 271] width 161 height 13
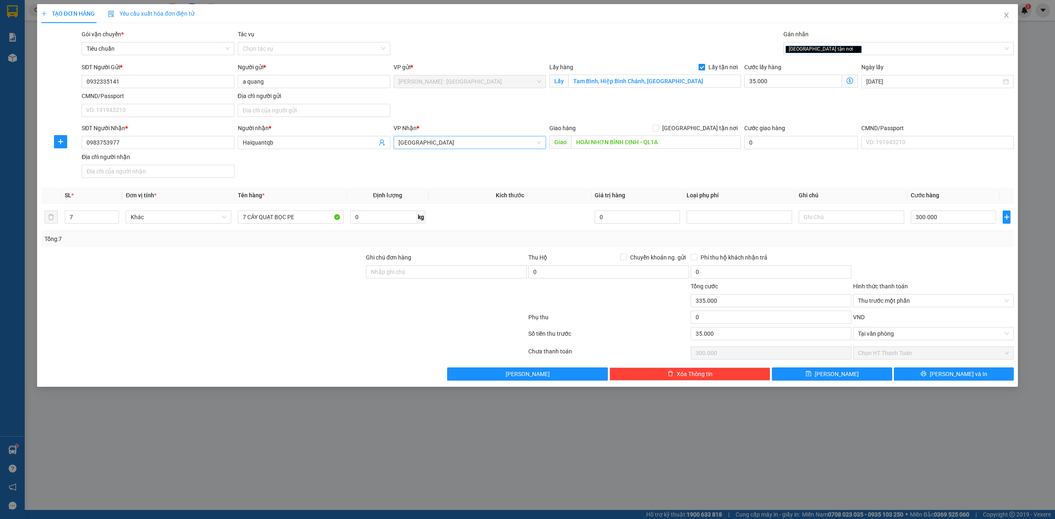
drag, startPoint x: 317, startPoint y: 299, endPoint x: 322, endPoint y: 299, distance: 4.5
click at [317, 299] on div at bounding box center [202, 296] width 325 height 29
click at [960, 377] on span "[PERSON_NAME] và In" at bounding box center [958, 374] width 58 height 9
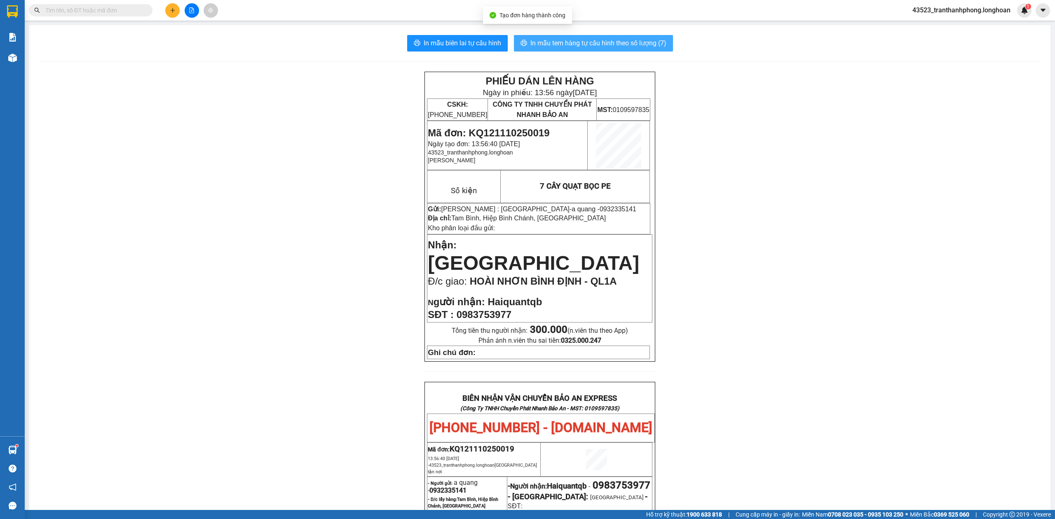
click at [631, 40] on span "In mẫu tem hàng tự cấu hình theo số lượng (7)" at bounding box center [598, 43] width 136 height 10
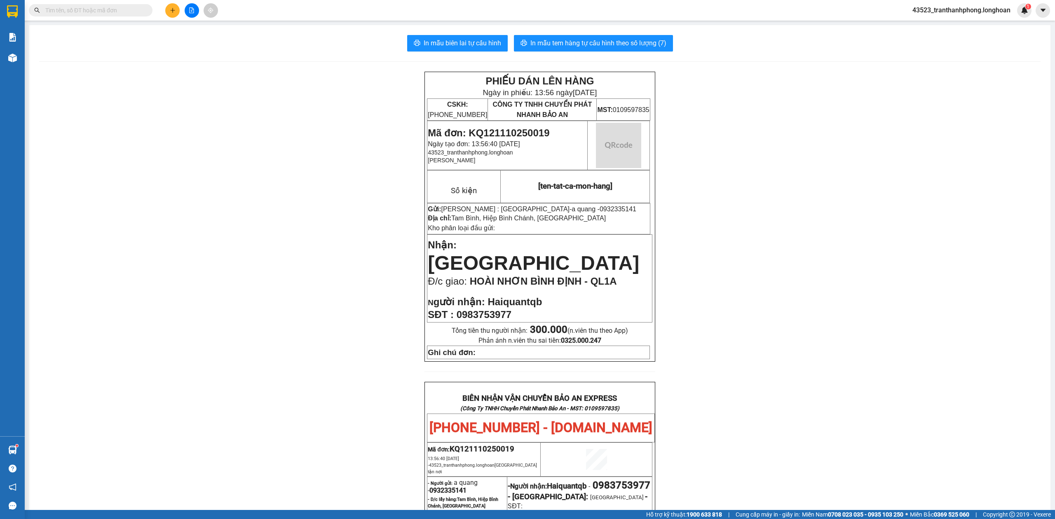
scroll to position [343, 0]
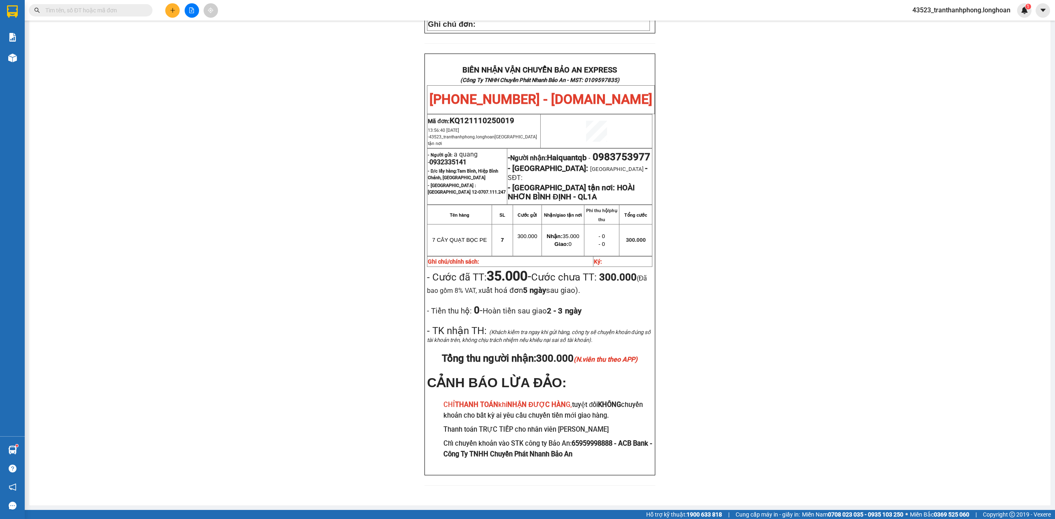
click at [793, 335] on div "PHIẾU DÁN LÊN HÀNG Ngày in phiếu: 13:56 [DATE] CSKH: [PHONE_NUMBER] CÔNG TY TNH…" at bounding box center [539, 119] width 1001 height 752
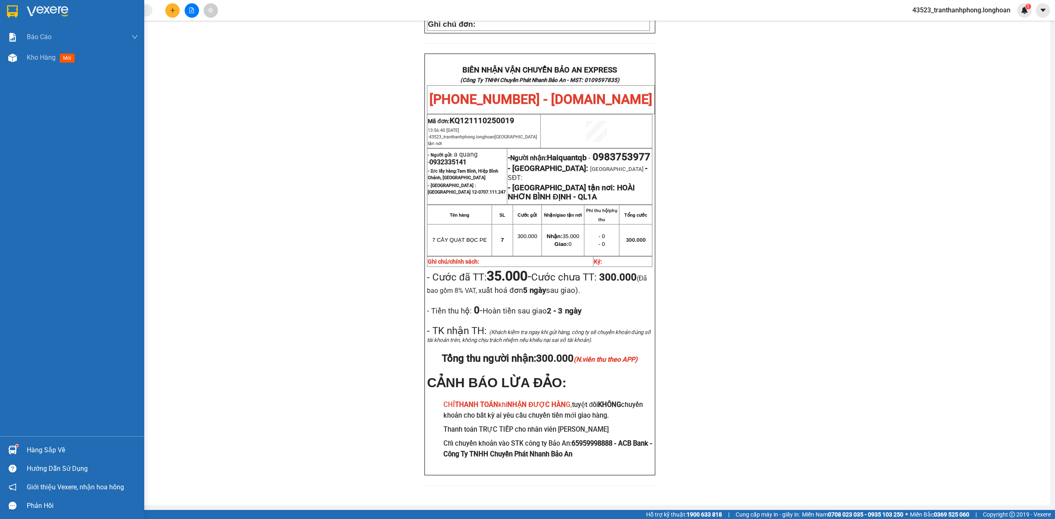
click at [11, 12] on img at bounding box center [12, 11] width 11 height 12
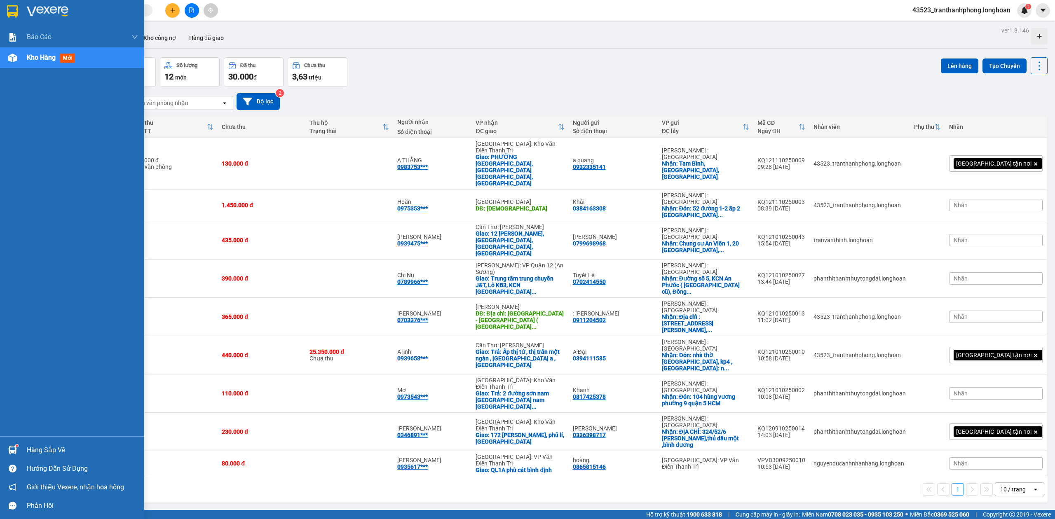
click at [12, 5] on img at bounding box center [12, 11] width 11 height 12
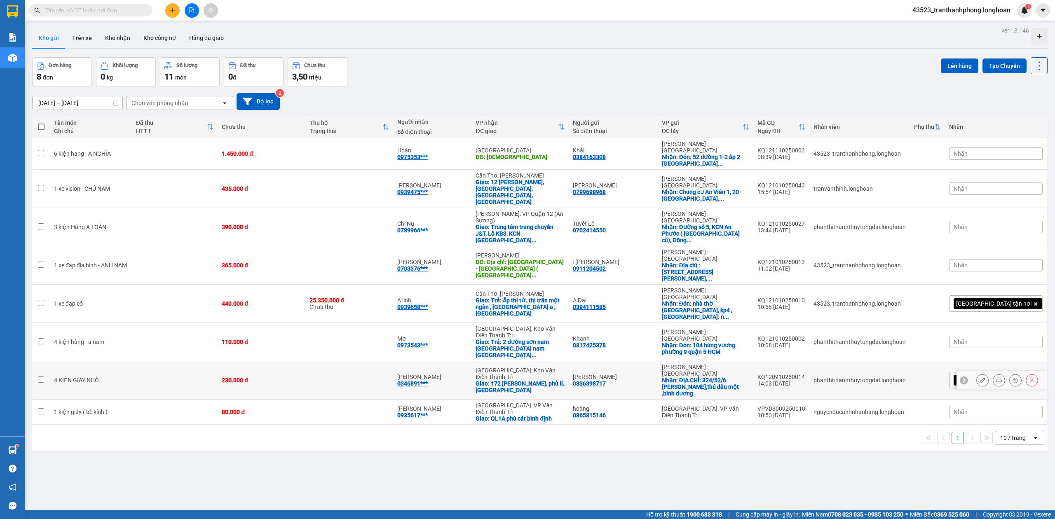
click at [292, 377] on div "230.000 đ" at bounding box center [262, 380] width 80 height 7
checkbox input "true"
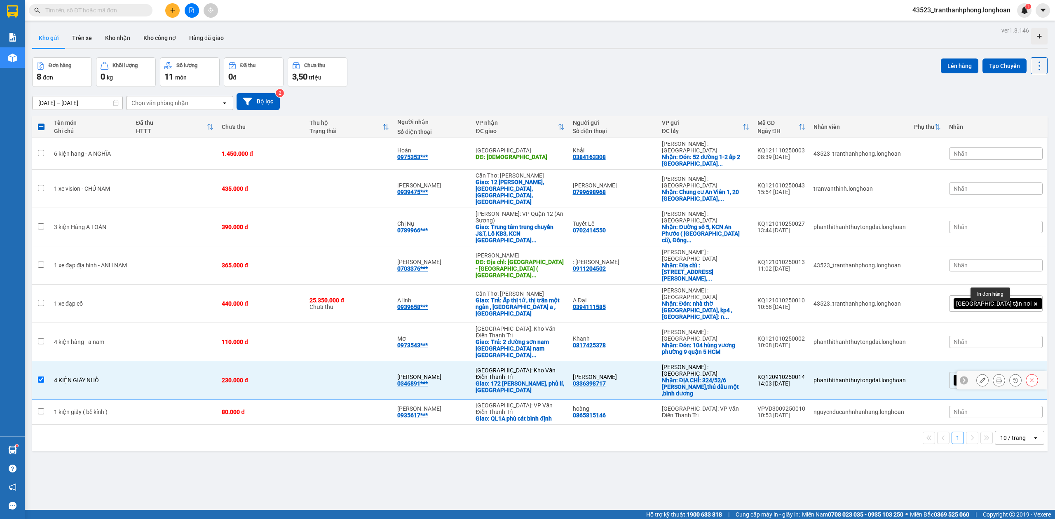
click at [994, 374] on div at bounding box center [998, 380] width 12 height 12
click at [996, 377] on icon at bounding box center [999, 380] width 6 height 6
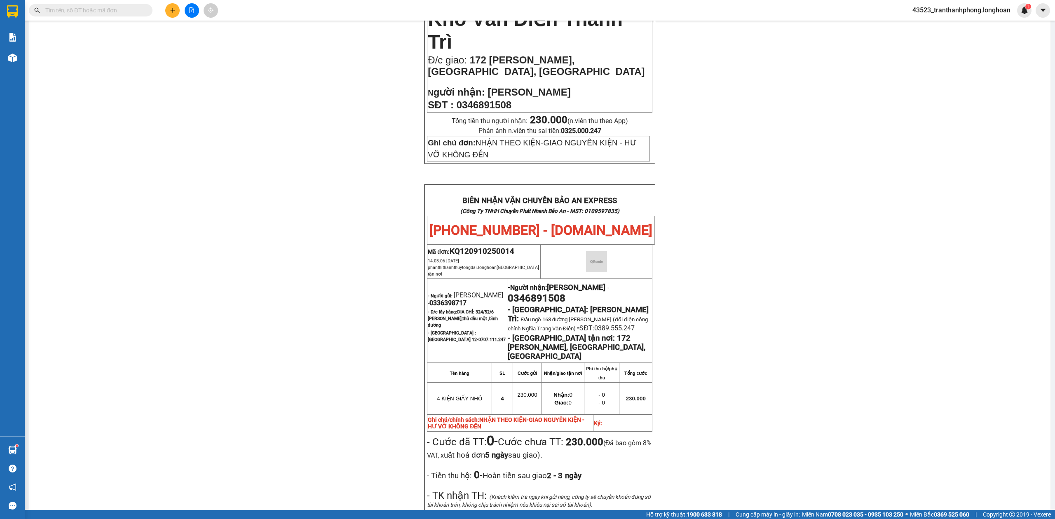
scroll to position [406, 0]
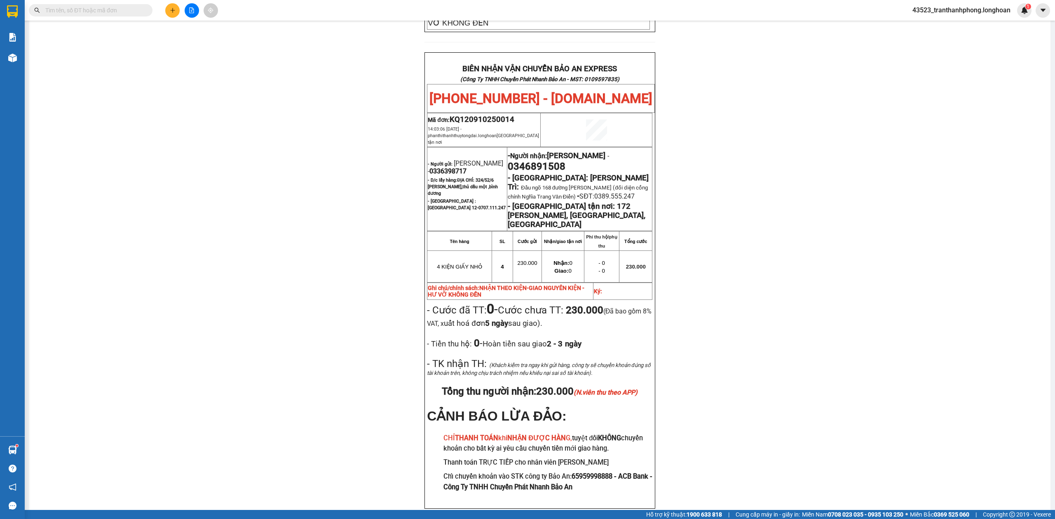
click at [433, 161] on strong "- Người gửi:" at bounding box center [440, 163] width 25 height 5
click at [433, 167] on span "0336398717" at bounding box center [447, 171] width 37 height 8
copy span "0336398717"
drag, startPoint x: 433, startPoint y: 115, endPoint x: 627, endPoint y: 159, distance: 198.4
click at [433, 167] on span "0336398717" at bounding box center [447, 171] width 37 height 8
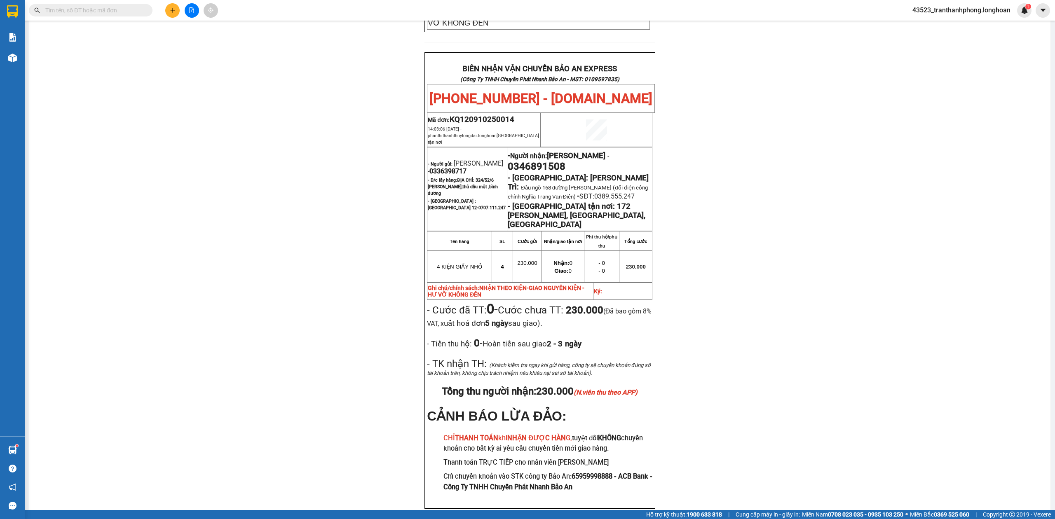
click at [801, 162] on div "PHIẾU DÁN LÊN HÀNG Ngày in phiếu: 13:58 [DATE] CSKH: [PHONE_NUMBER] CÔNG TY TNH…" at bounding box center [539, 97] width 1001 height 863
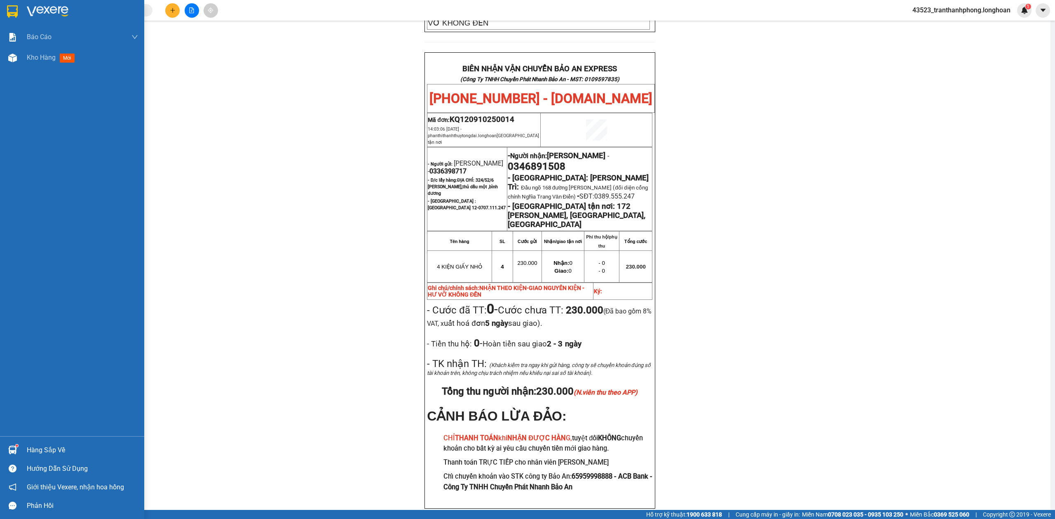
click at [1, 22] on div at bounding box center [72, 13] width 144 height 27
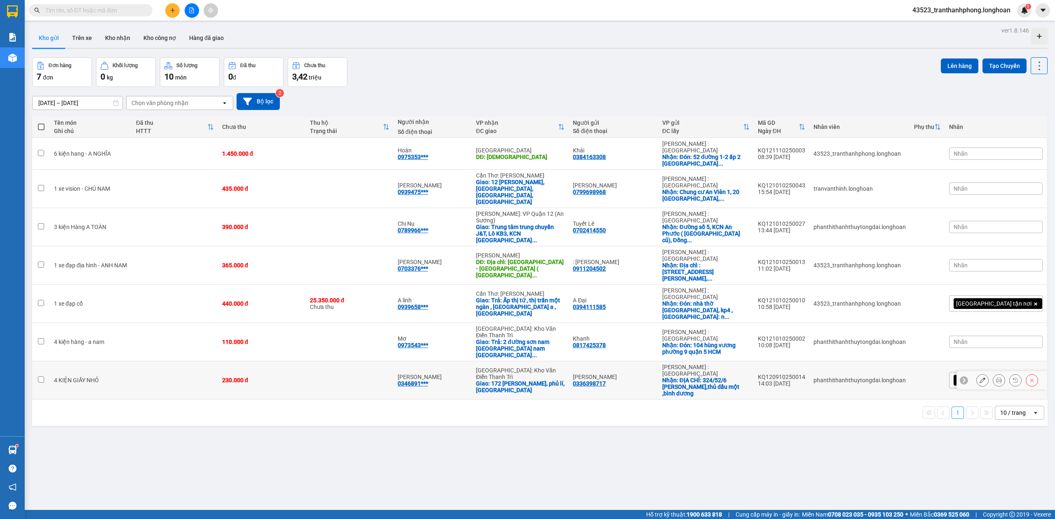
click at [979, 377] on icon at bounding box center [982, 380] width 6 height 6
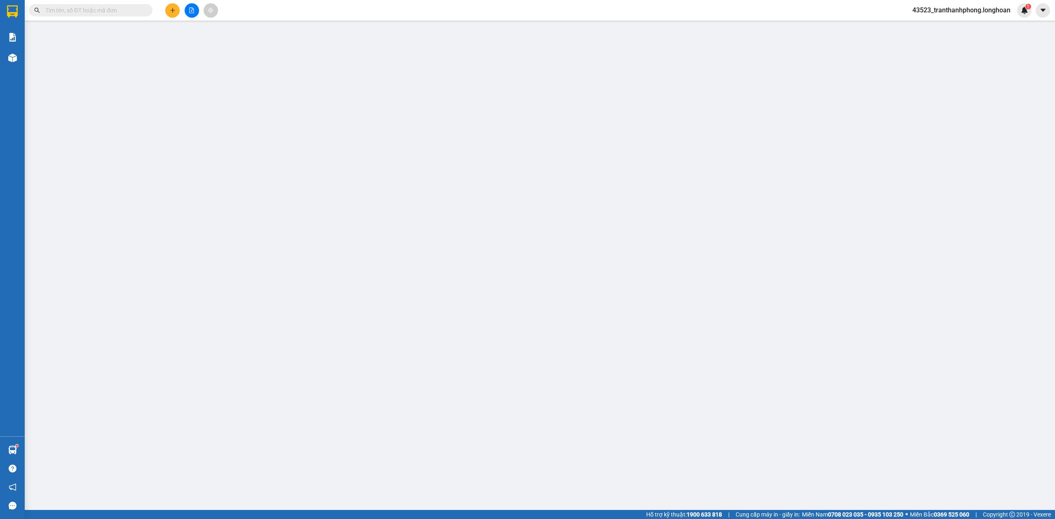
type input "0336398717"
type input "[PERSON_NAME]"
checkbox input "true"
type input "ĐỊA CHỈ: 324/52/6 [PERSON_NAME],thủ dầu một ,bình dương"
type input "0346891508"
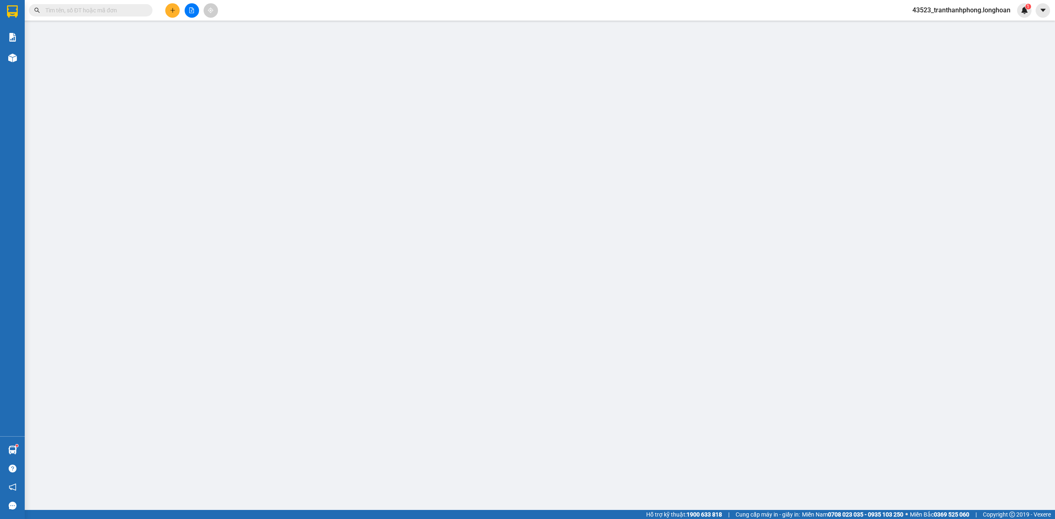
type input "[PERSON_NAME]"
checkbox input "true"
type input "172 [PERSON_NAME], [GEOGRAPHIC_DATA], [GEOGRAPHIC_DATA]"
type input "NHẬN THEO KIỆN-GIAO NGUYÊN KIỆN - HƯ VỠ KHÔNG ĐỀN"
type input "0"
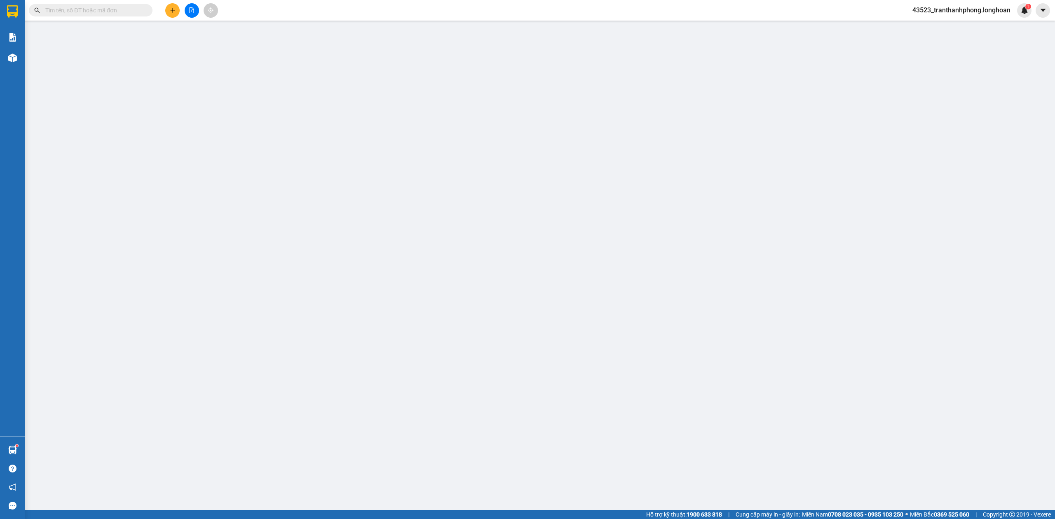
type input "230.000"
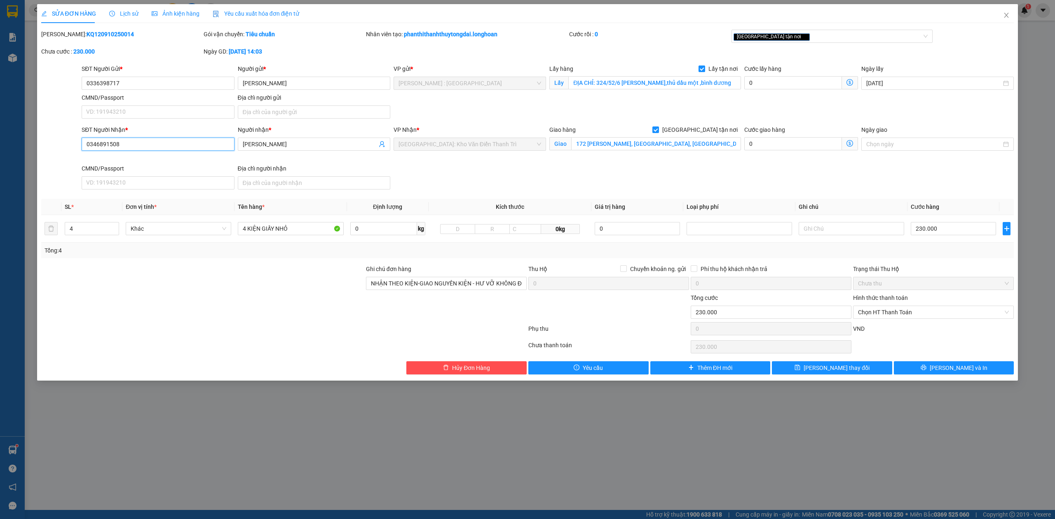
click at [189, 144] on input "0346891508" at bounding box center [158, 144] width 152 height 13
drag, startPoint x: 650, startPoint y: 139, endPoint x: 655, endPoint y: 143, distance: 6.8
click at [650, 140] on input "172 [PERSON_NAME], [GEOGRAPHIC_DATA], [GEOGRAPHIC_DATA]" at bounding box center [656, 143] width 170 height 13
paste input "Đường 2 nhà số 8 thị trấn minh đức thuỷ nguyên hải phòng"
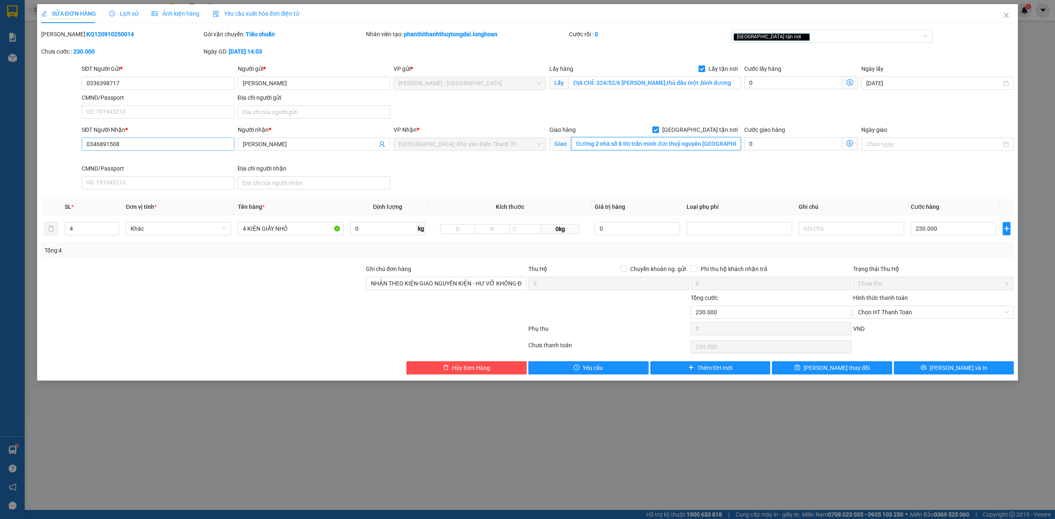
type input "Đường 2 nhà số 8 thị trấn minh đức thuỷ nguyên hải phòng"
click at [136, 140] on input "0346891508" at bounding box center [158, 144] width 152 height 13
click at [828, 366] on span "[PERSON_NAME] thay đổi" at bounding box center [836, 367] width 66 height 9
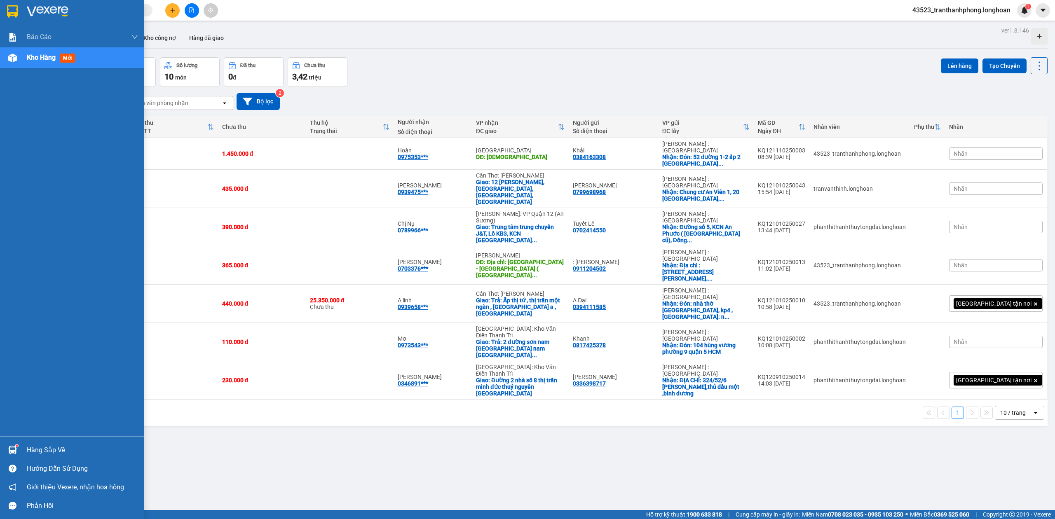
click at [0, 11] on div at bounding box center [72, 13] width 144 height 27
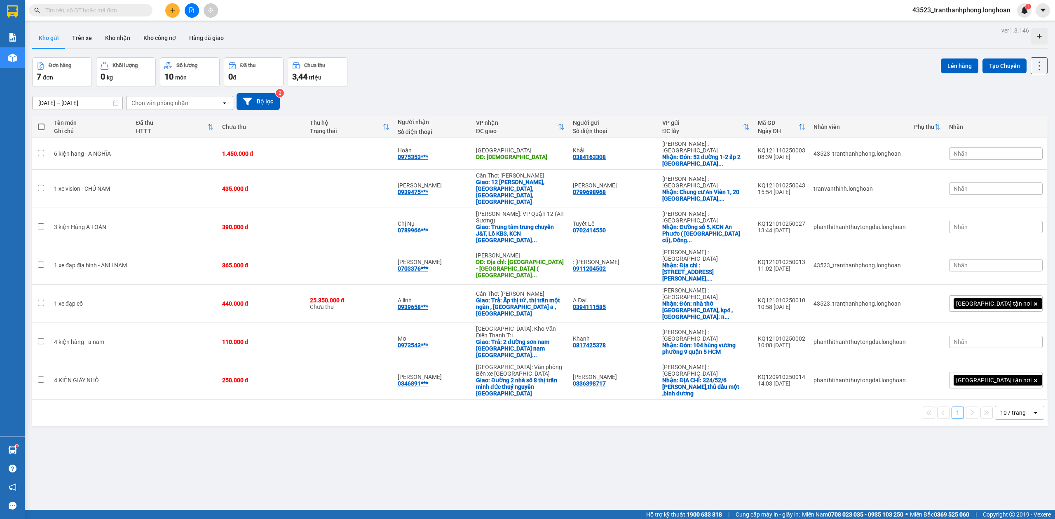
click at [165, 12] on div at bounding box center [192, 10] width 62 height 14
click at [168, 10] on button at bounding box center [172, 10] width 14 height 14
drag, startPoint x: 141, startPoint y: 18, endPoint x: 134, endPoint y: 12, distance: 9.6
click at [139, 17] on div "Kết quả tìm kiếm ( 1 ) Bộ lọc Mã ĐH Trạng thái Món hàng Thu hộ Tổng cước Chưa c…" at bounding box center [527, 10] width 1055 height 21
click at [134, 12] on input "text" at bounding box center [93, 10] width 97 height 9
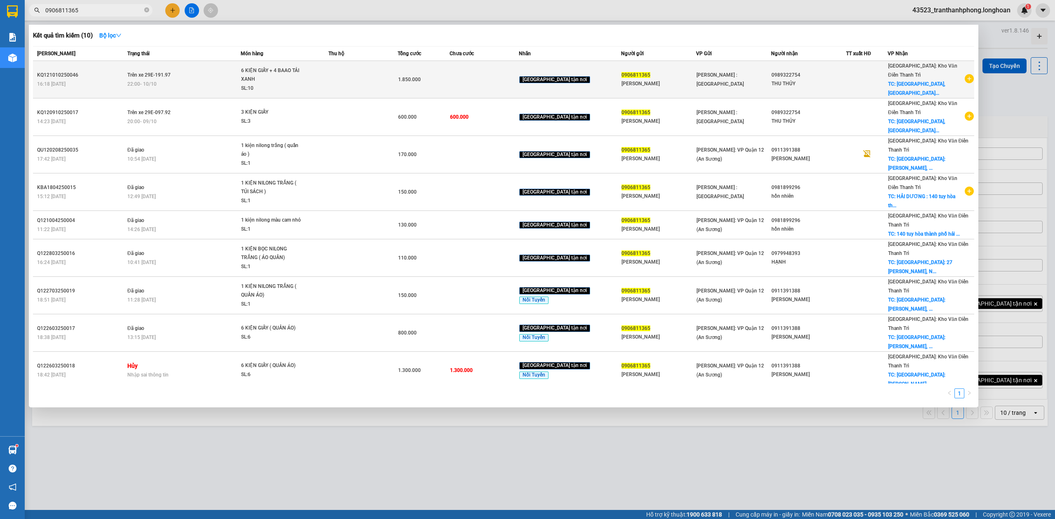
type input "0906811365"
click at [971, 76] on icon "plus-circle" at bounding box center [968, 78] width 9 height 9
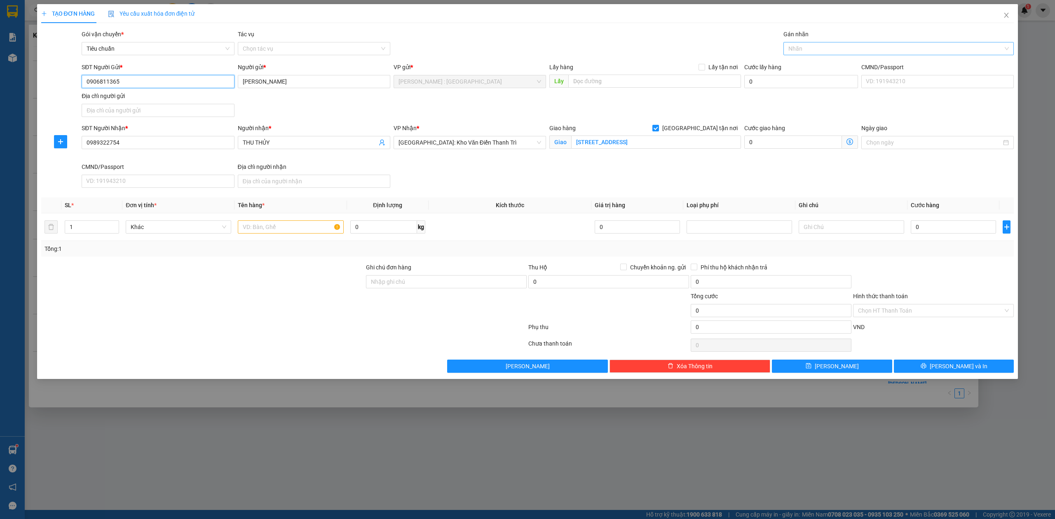
click at [902, 44] on div at bounding box center [894, 49] width 218 height 10
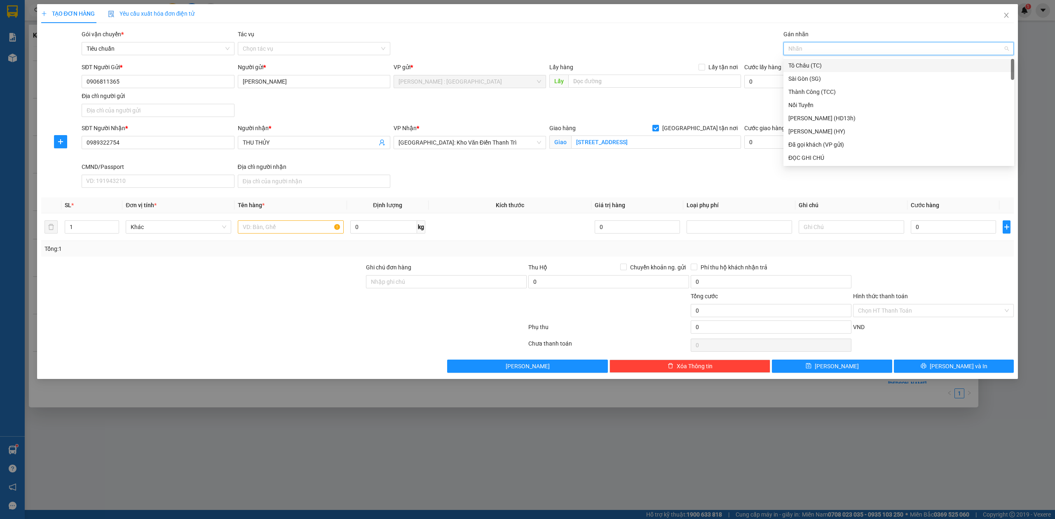
type input "H"
type input "G"
click at [820, 161] on div "[GEOGRAPHIC_DATA] tận nơi" at bounding box center [898, 157] width 221 height 9
click at [114, 225] on icon "up" at bounding box center [114, 225] width 3 height 3
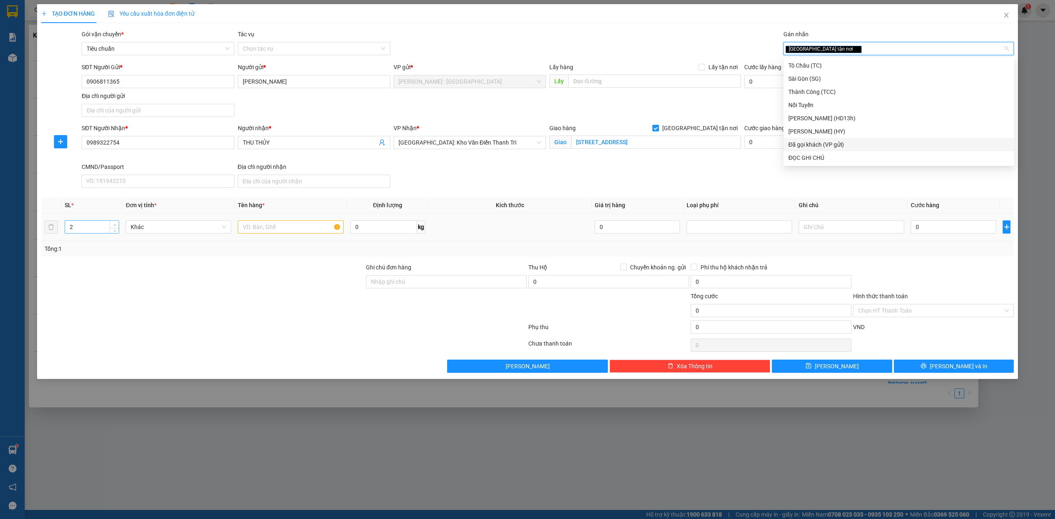
type input "3"
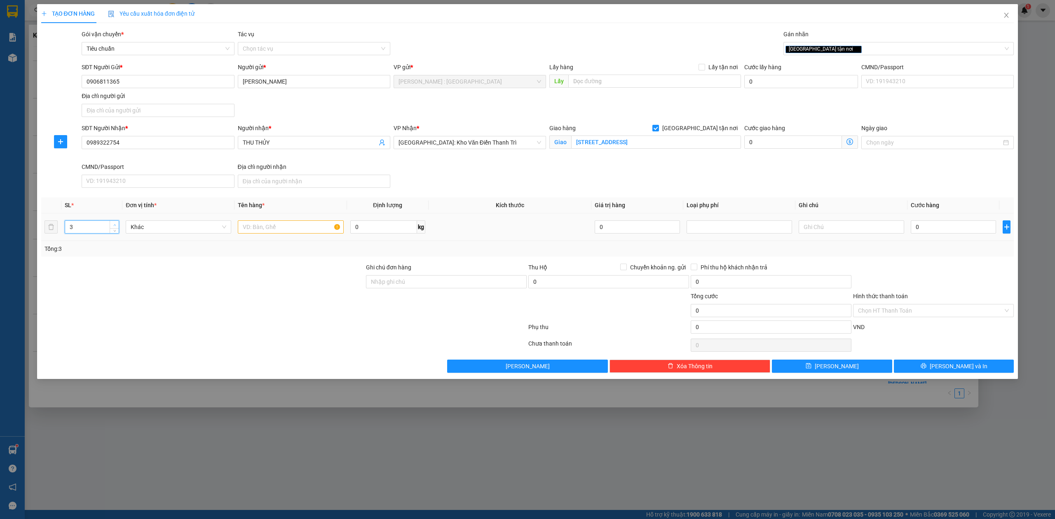
click at [114, 225] on icon "up" at bounding box center [114, 225] width 3 height 3
click at [288, 228] on input "text" at bounding box center [290, 226] width 105 height 13
type input "3 bao tải"
click at [941, 229] on input "0" at bounding box center [952, 226] width 85 height 13
type input "6"
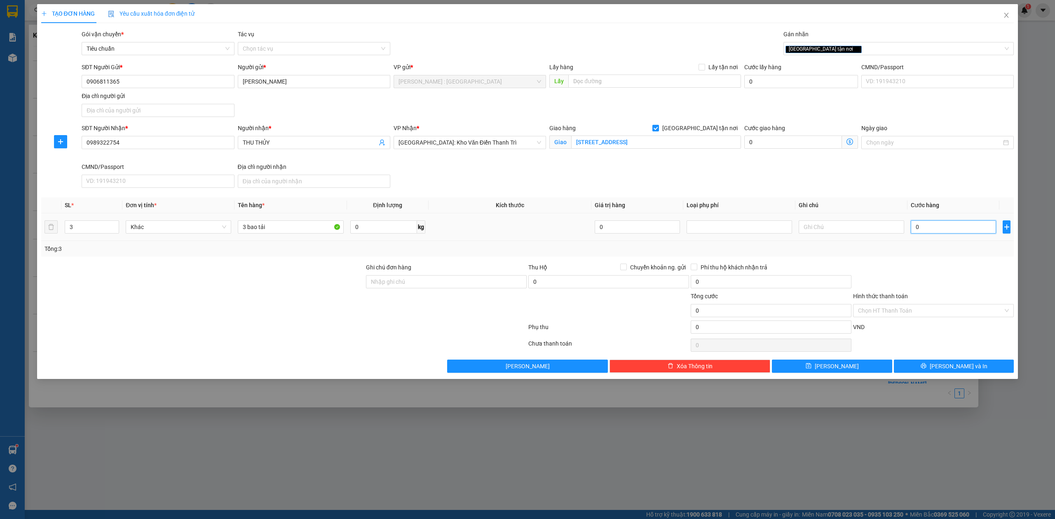
type input "6"
type input "65"
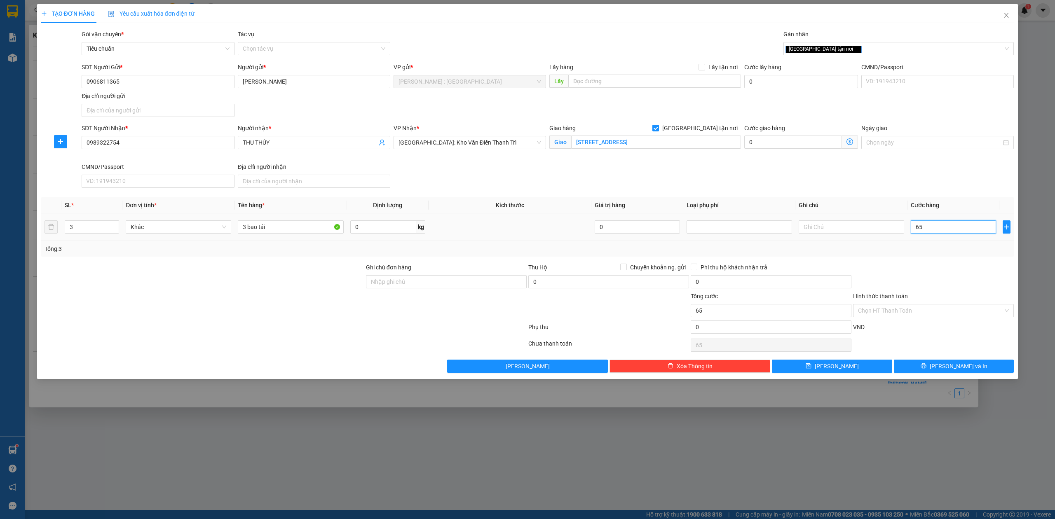
type input "650"
type input "650.000"
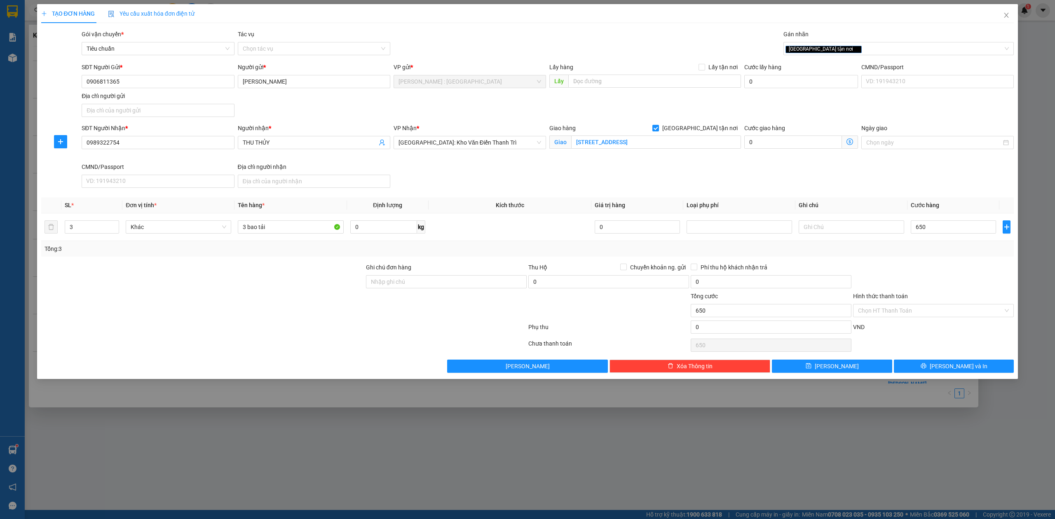
type input "650.000"
drag, startPoint x: 829, startPoint y: 186, endPoint x: 335, endPoint y: 236, distance: 496.4
click at [828, 186] on div "SĐT Người Nhận * 0989322754 Người nhận * THU THỦY VP Nhận * Hà Nội: Kho Văn Điể…" at bounding box center [547, 158] width 935 height 68
click at [948, 371] on span "[PERSON_NAME] và In" at bounding box center [958, 366] width 58 height 9
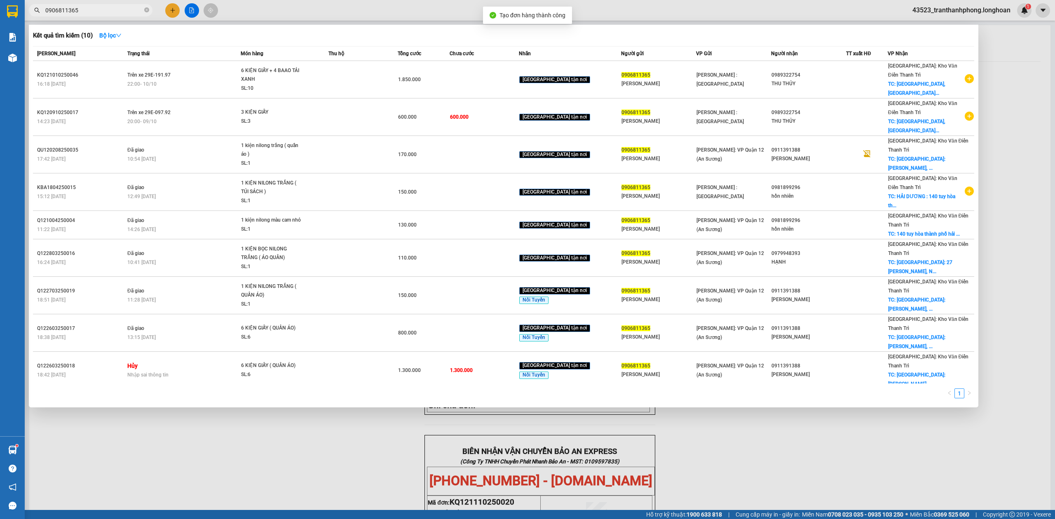
click at [790, 480] on div at bounding box center [527, 259] width 1055 height 519
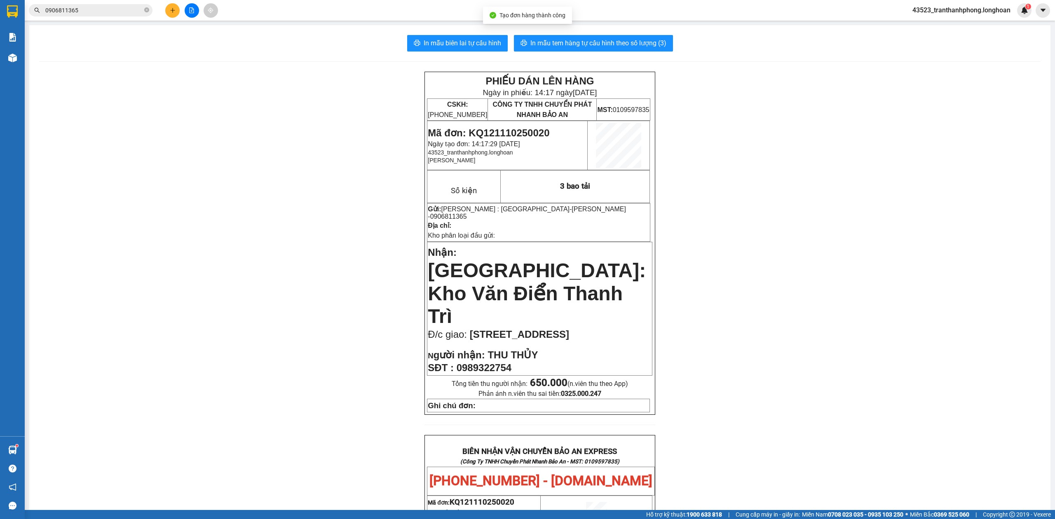
click at [548, 52] on div "In mẫu biên lai tự cấu hình In mẫu tem hàng tự cấu hình theo số lượng (3) PHIẾU…" at bounding box center [539, 459] width 1021 height 869
click at [559, 44] on span "In mẫu tem hàng tự cấu hình theo số lượng (3)" at bounding box center [598, 43] width 136 height 10
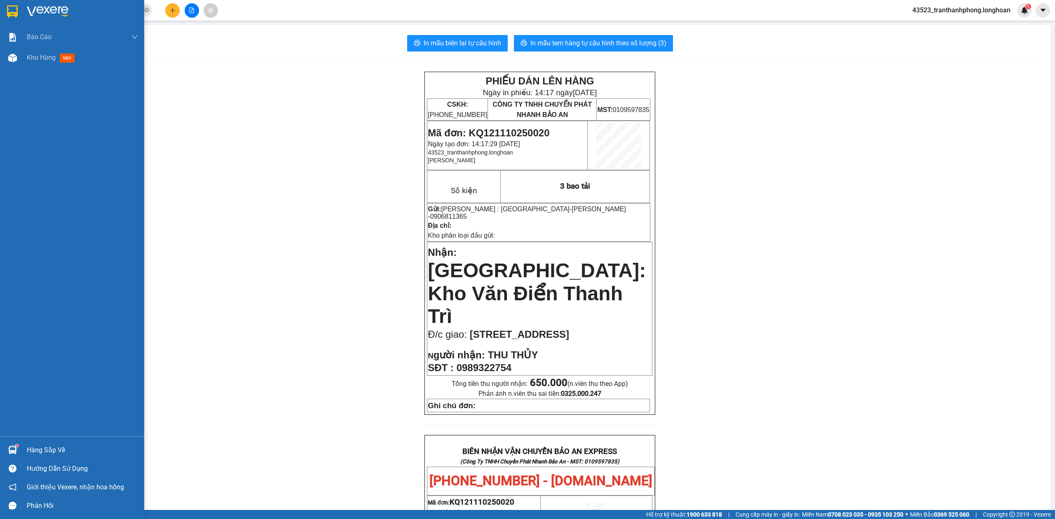
click at [12, 15] on img at bounding box center [12, 11] width 11 height 12
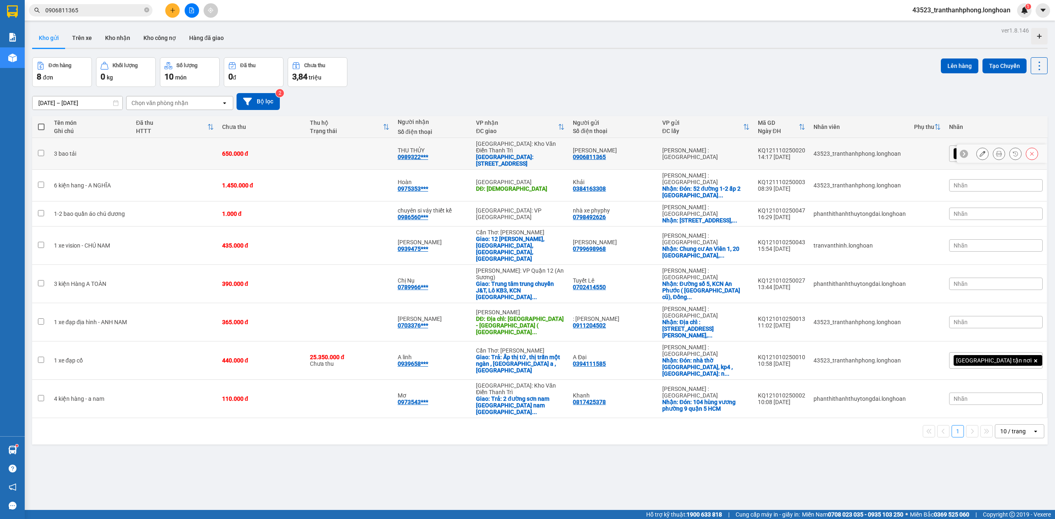
click at [976, 150] on button at bounding box center [982, 154] width 12 height 14
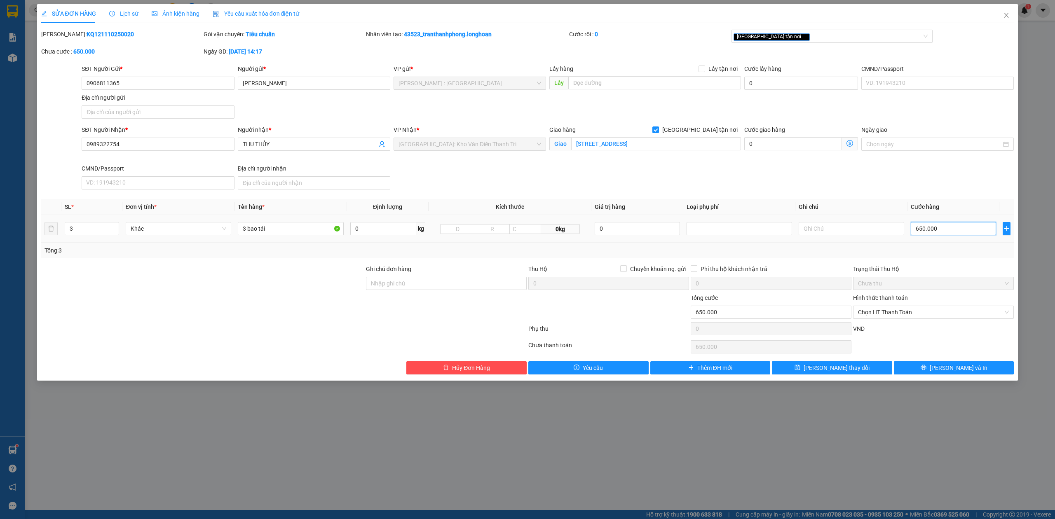
click at [929, 233] on input "650.000" at bounding box center [952, 228] width 85 height 13
type input "6"
type input "60"
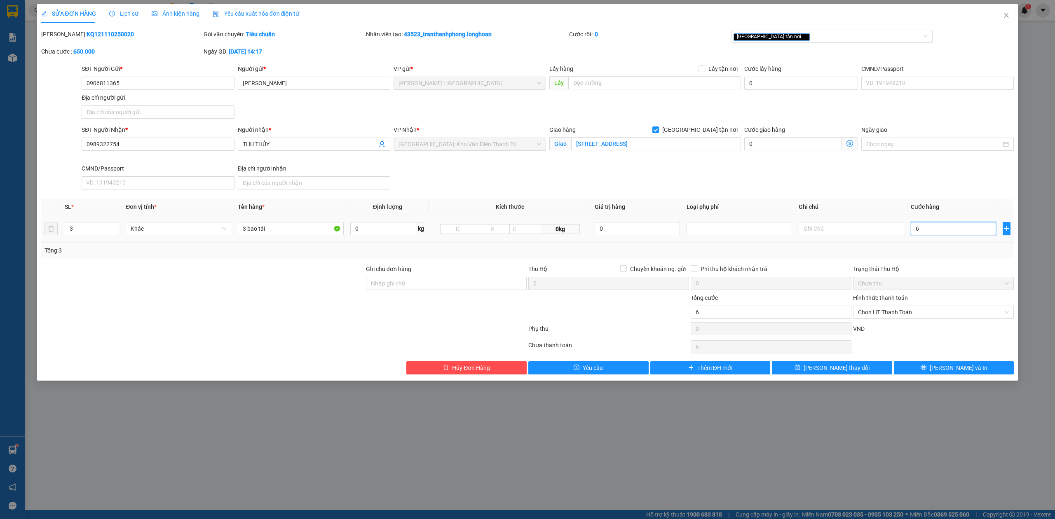
type input "60"
type input "600"
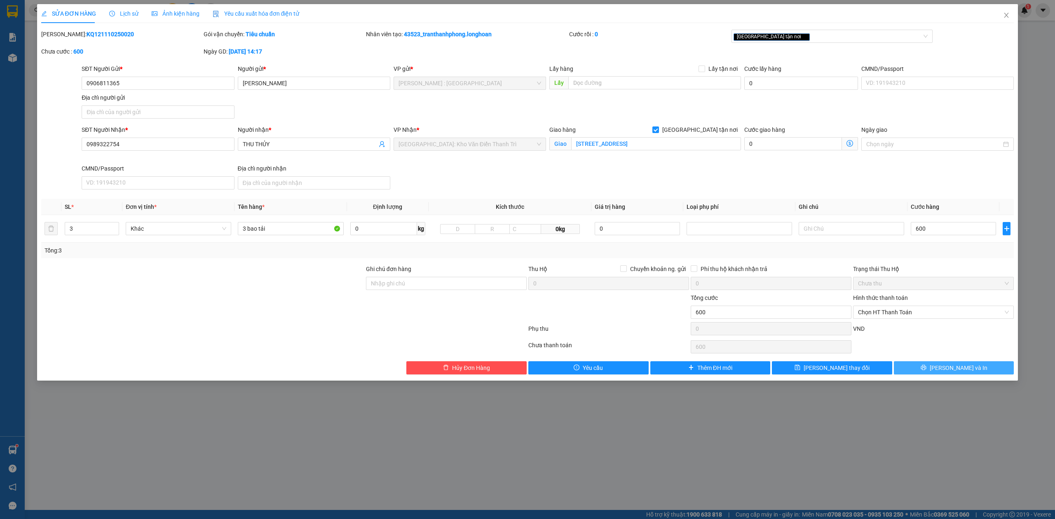
type input "600.000"
click at [952, 363] on button "[PERSON_NAME] và In" at bounding box center [953, 367] width 120 height 13
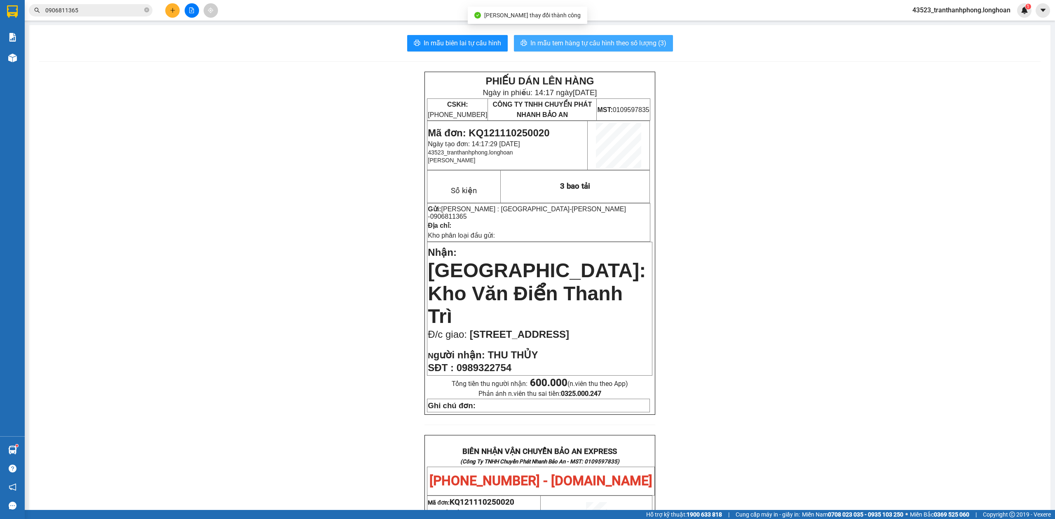
click at [596, 40] on span "In mẫu tem hàng tự cấu hình theo số lượng (3)" at bounding box center [598, 43] width 136 height 10
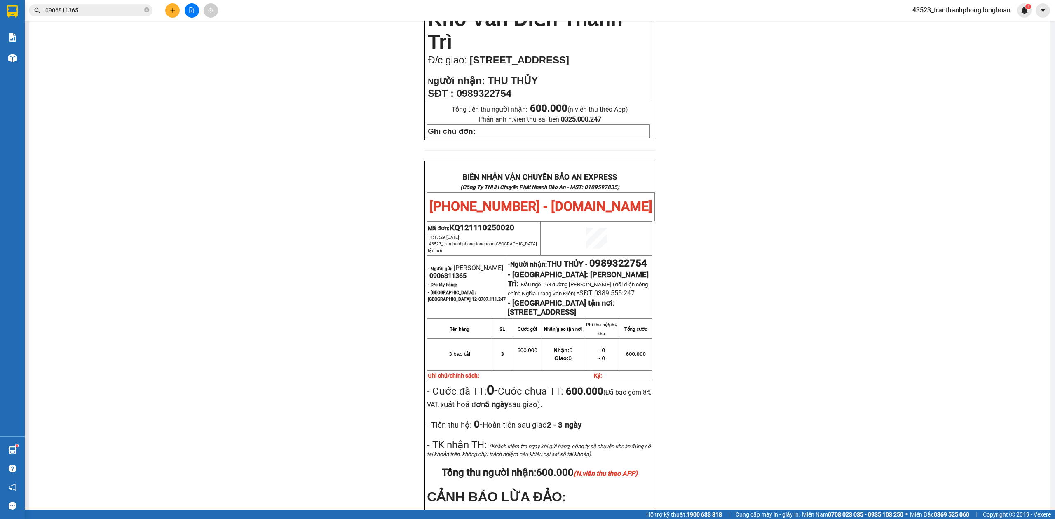
scroll to position [386, 0]
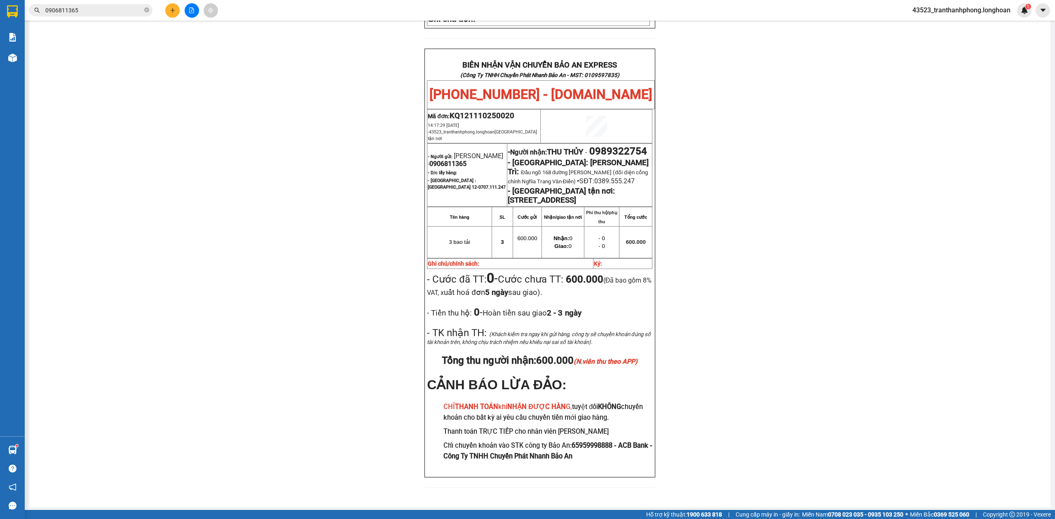
click at [715, 152] on div "PHIẾU DÁN LÊN HÀNG Ngày in phiếu: 14:17 ngày 11-10-2025 CSKH: 1900.06.88.33 CÔN…" at bounding box center [539, 91] width 1001 height 812
click at [590, 243] on p "- 0" at bounding box center [602, 246] width 34 height 7
drag, startPoint x: 105, startPoint y: 14, endPoint x: 114, endPoint y: 12, distance: 9.4
click at [106, 14] on input "0906811365" at bounding box center [93, 10] width 97 height 9
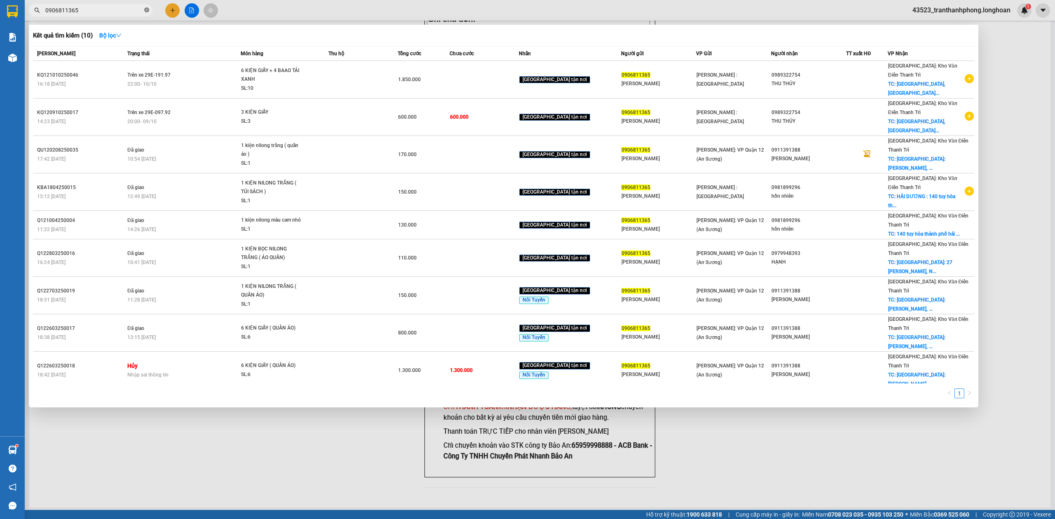
click at [146, 11] on icon "close-circle" at bounding box center [146, 9] width 5 height 5
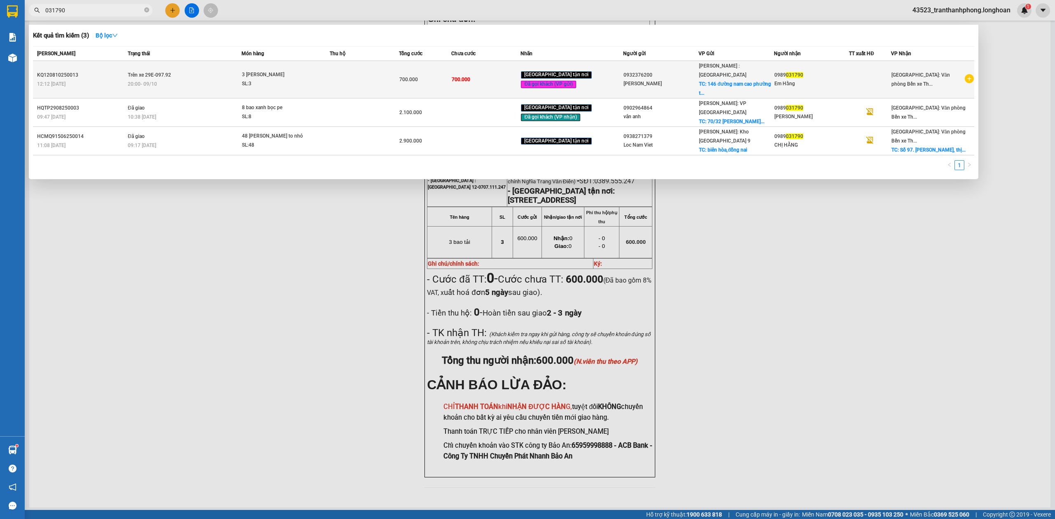
type input "031790"
click at [385, 81] on td at bounding box center [365, 79] width 70 height 37
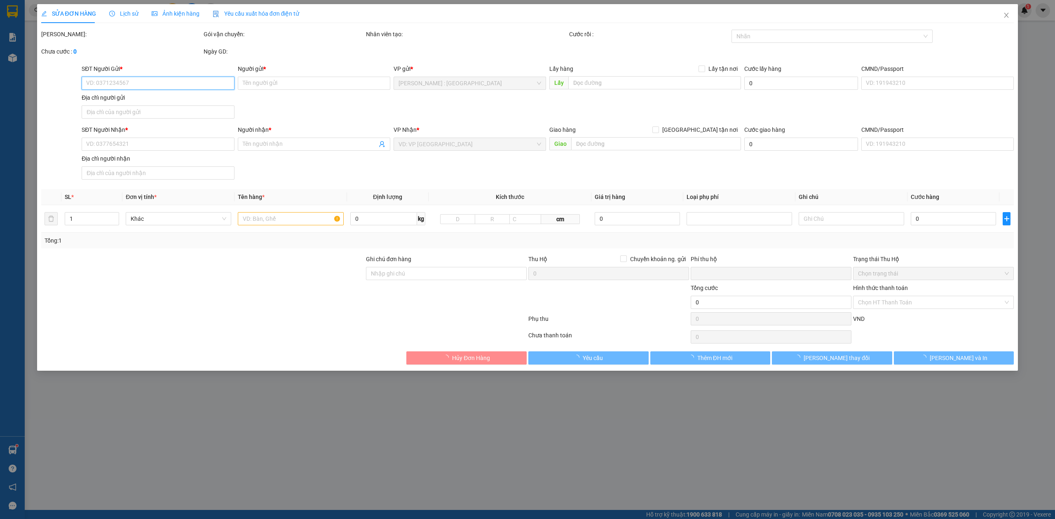
type input "0932376200"
type input "Trương Bảo Thạnh"
checkbox input "true"
type input "146 đường nam cao phường tân phú, tp hồ chí minh"
type input "0989031790"
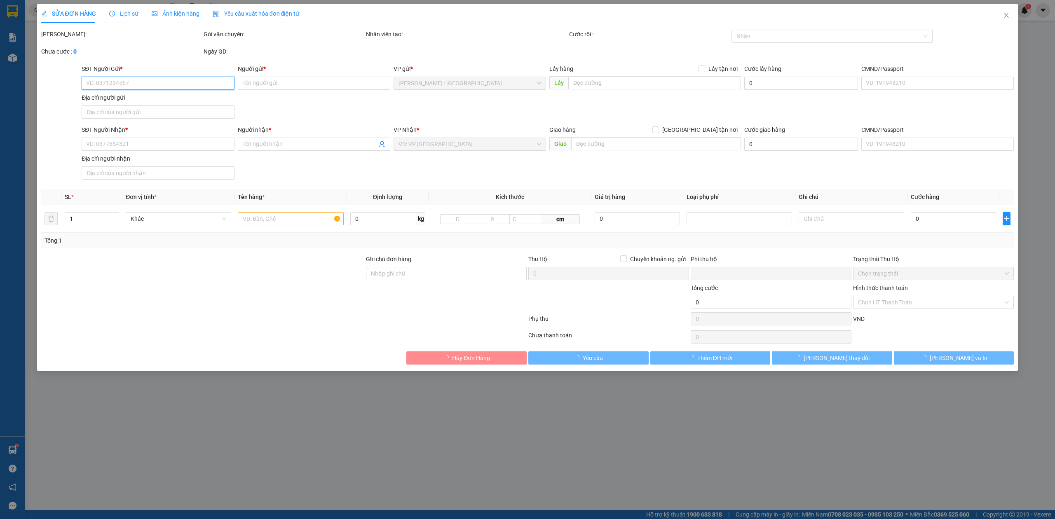
type input "Em Hằng"
type input "0"
type input "700.000"
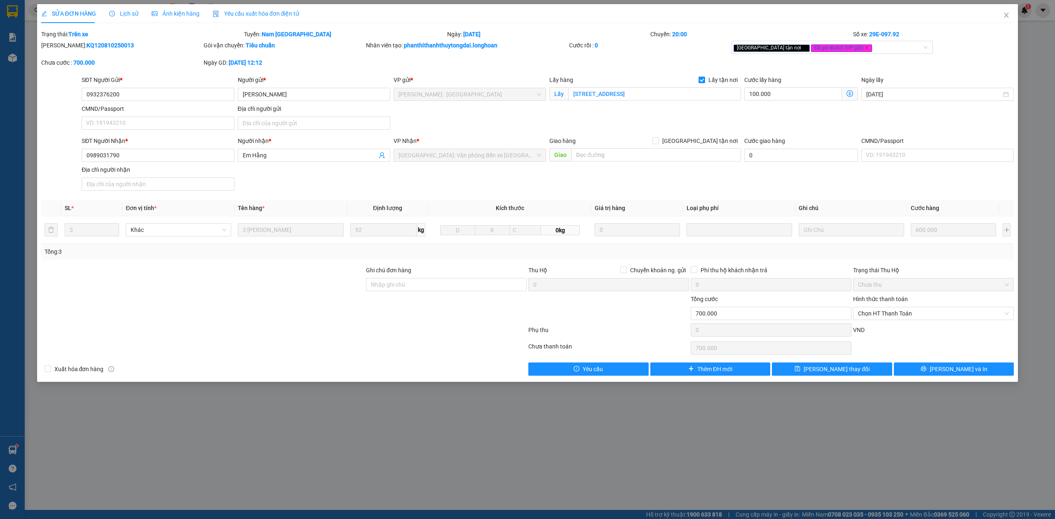
click at [109, 12] on icon "clock-circle" at bounding box center [112, 14] width 6 height 6
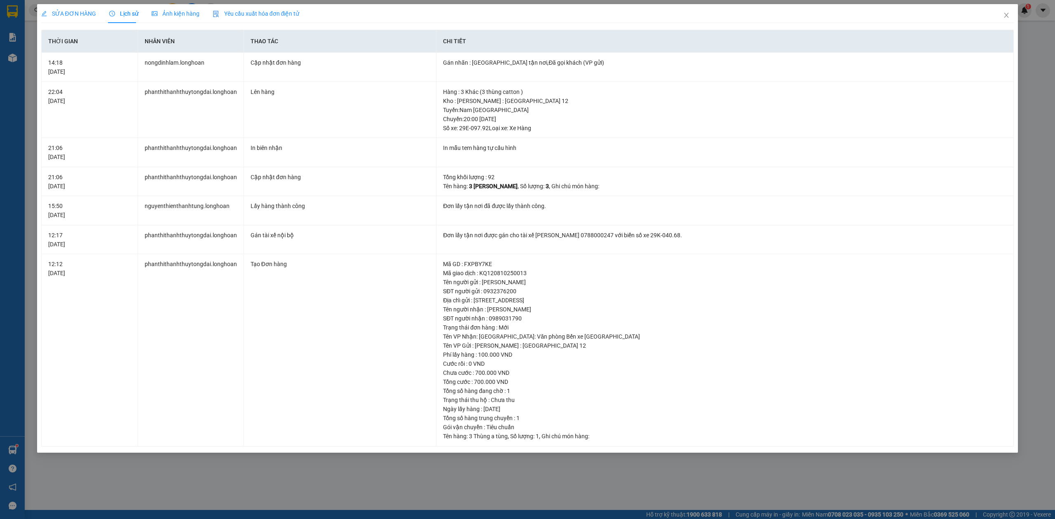
click at [78, 16] on span "SỬA ĐƠN HÀNG" at bounding box center [68, 13] width 55 height 7
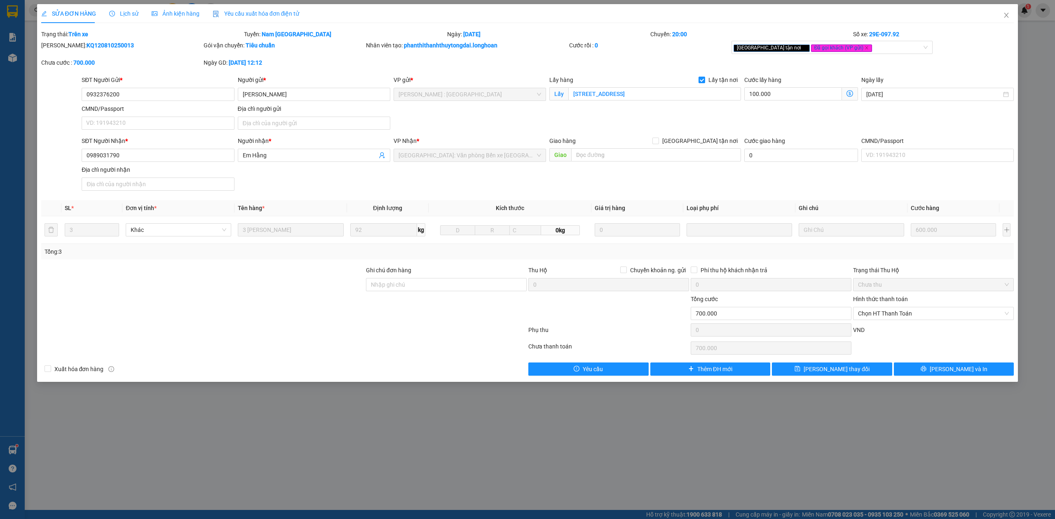
click at [118, 9] on div "Lịch sử" at bounding box center [123, 13] width 29 height 9
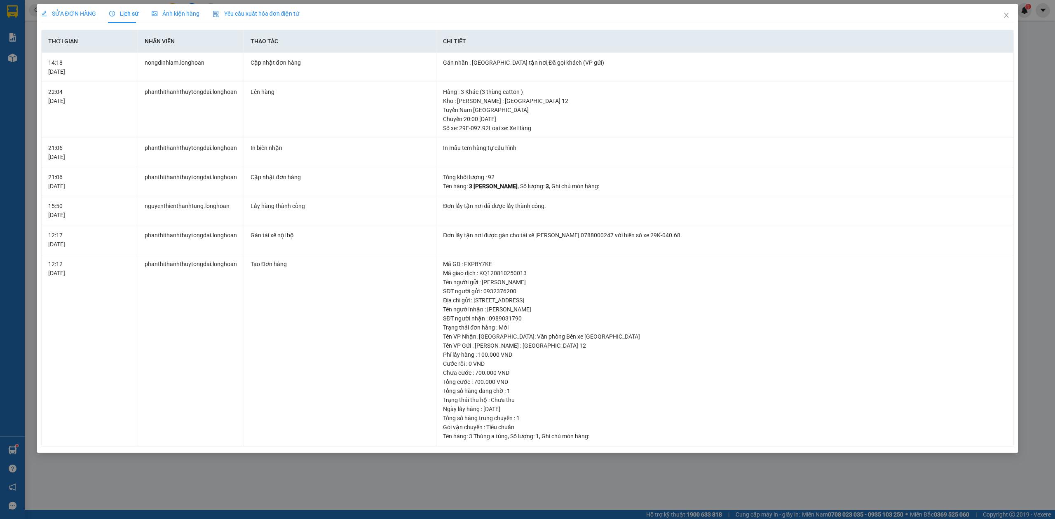
click at [70, 21] on div "SỬA ĐƠN HÀNG" at bounding box center [68, 13] width 55 height 19
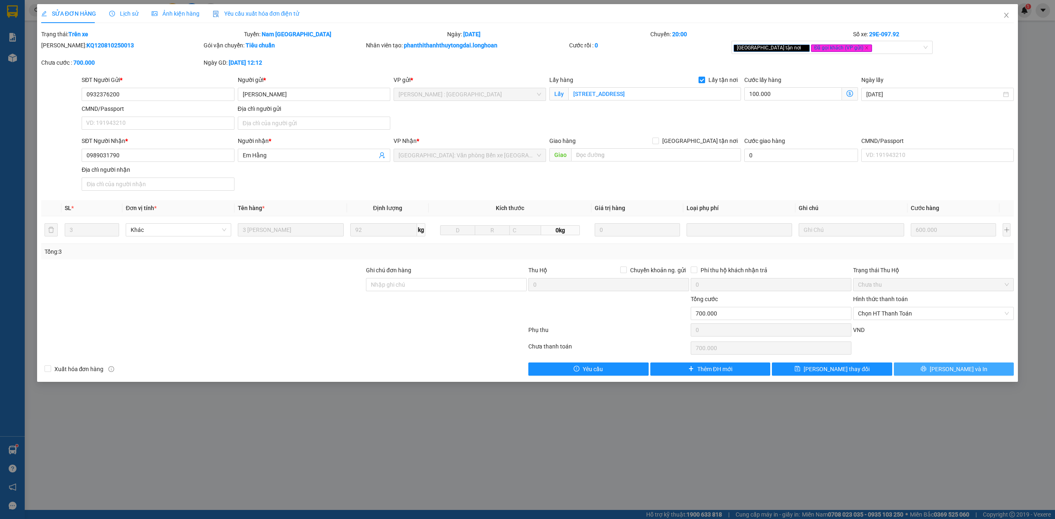
click at [954, 374] on span "[PERSON_NAME] và In" at bounding box center [958, 369] width 58 height 9
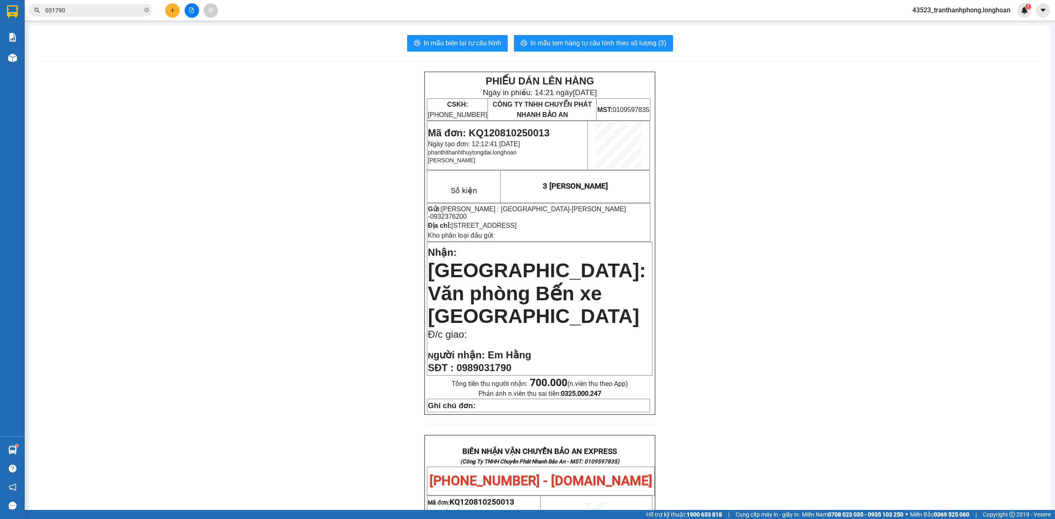
scroll to position [396, 0]
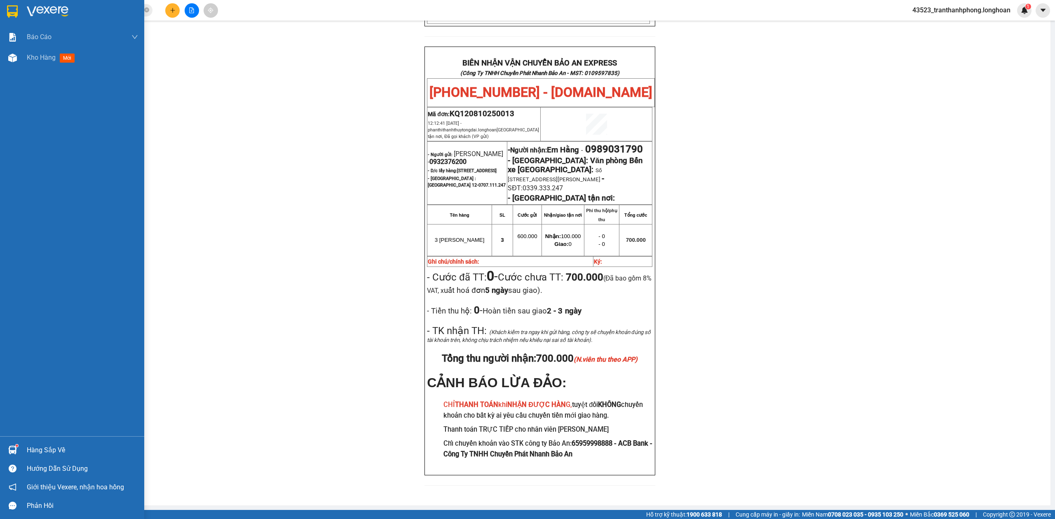
click at [0, 12] on div at bounding box center [72, 13] width 144 height 27
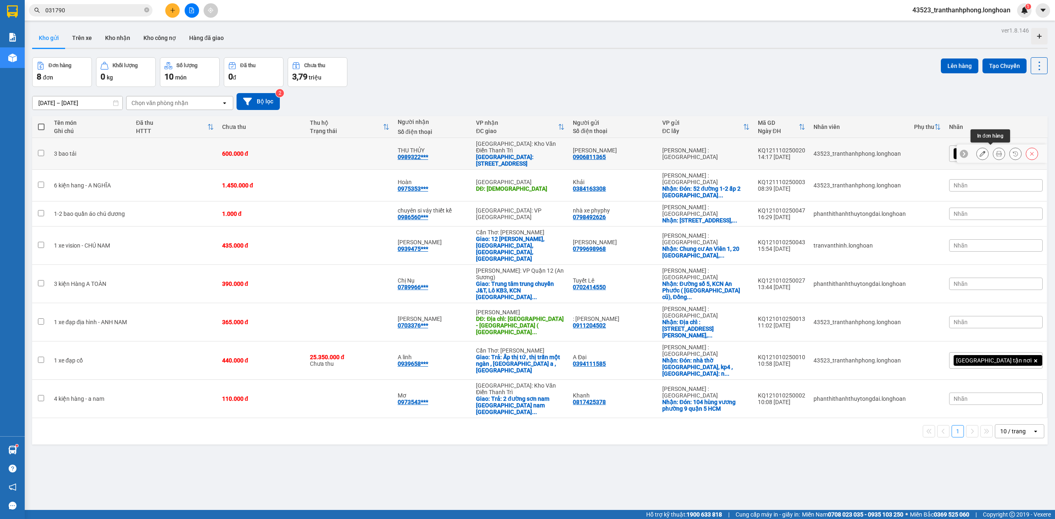
click at [993, 154] on button at bounding box center [999, 154] width 12 height 14
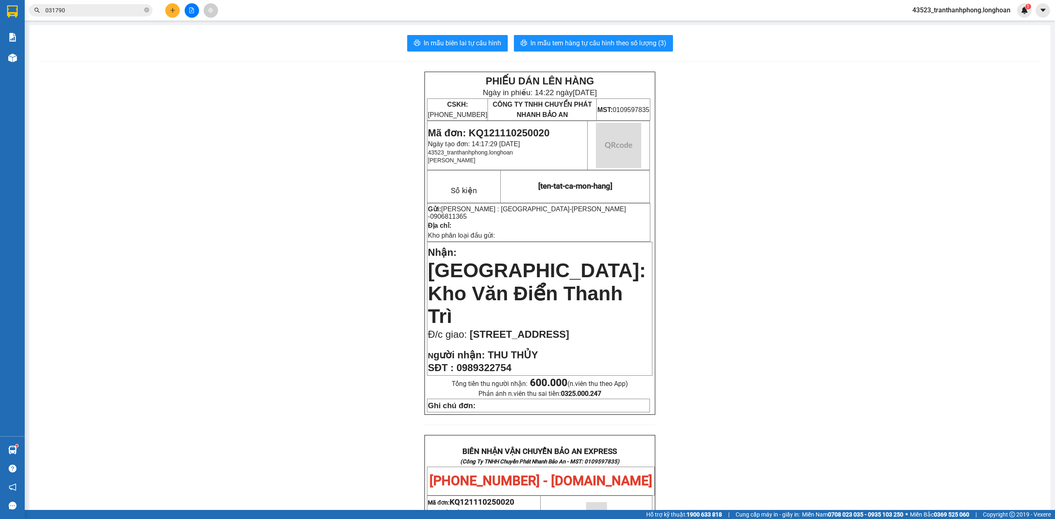
scroll to position [386, 0]
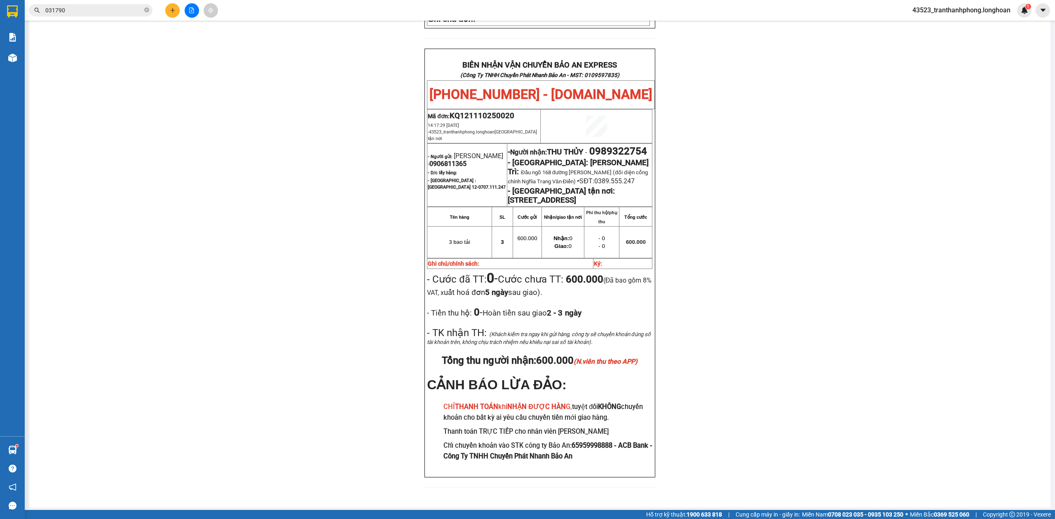
click at [743, 144] on div "PHIẾU DÁN LÊN HÀNG Ngày in phiếu: 14:22 ngày 11-10-2025 CSKH: 1900.06.88.33 CÔN…" at bounding box center [539, 91] width 1001 height 812
click at [589, 145] on span "0989322754" at bounding box center [618, 151] width 58 height 12
copy span "0989322754"
click at [865, 128] on div "PHIẾU DÁN LÊN HÀNG Ngày in phiếu: 14:22 ngày 11-10-2025 CSKH: 1900.06.88.33 CÔN…" at bounding box center [539, 91] width 1001 height 812
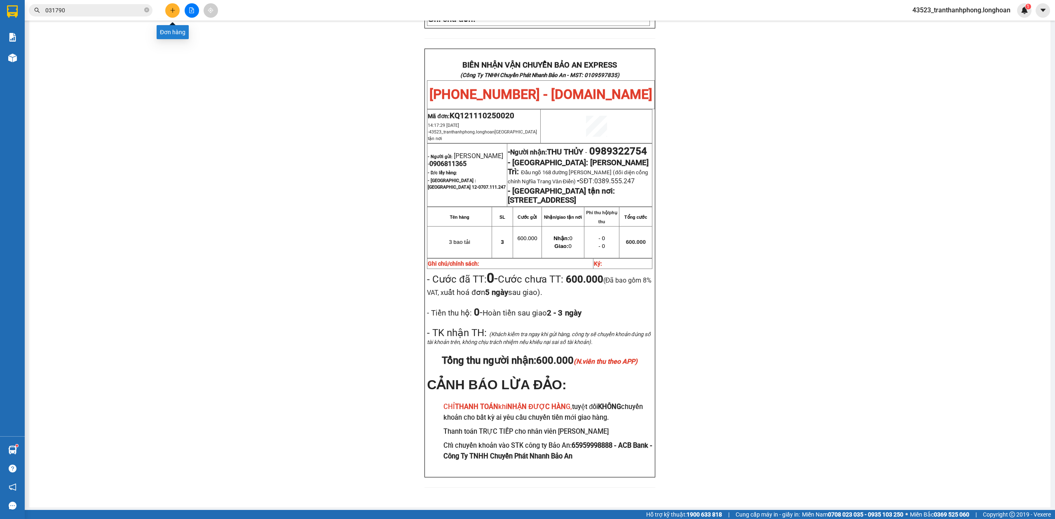
click at [175, 6] on button at bounding box center [172, 10] width 14 height 14
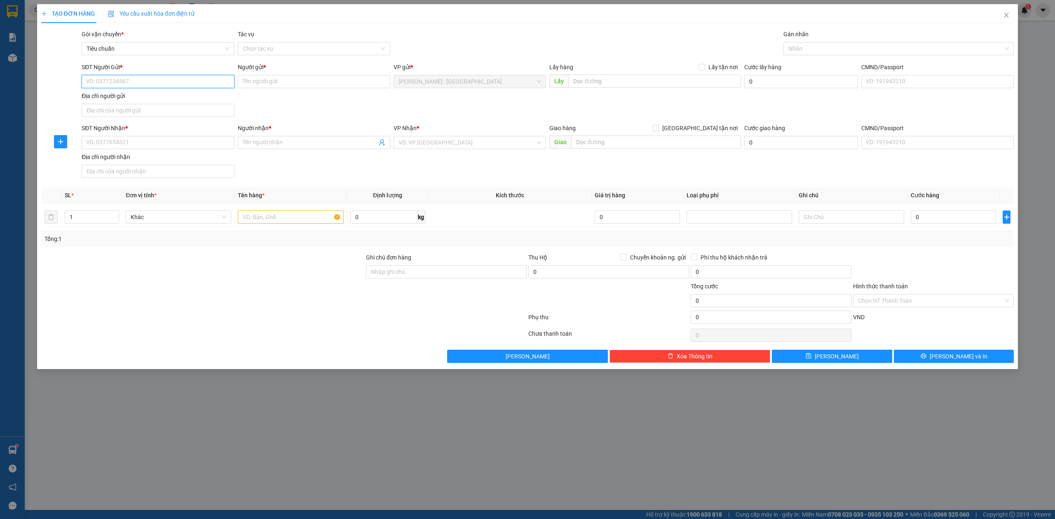
paste input "0989780147"
type input "0989780147"
drag, startPoint x: 131, startPoint y: 157, endPoint x: 131, endPoint y: 139, distance: 18.1
click at [131, 157] on div "Địa chỉ người nhận" at bounding box center [158, 156] width 152 height 9
click at [131, 165] on input "Địa chỉ người nhận" at bounding box center [158, 171] width 152 height 13
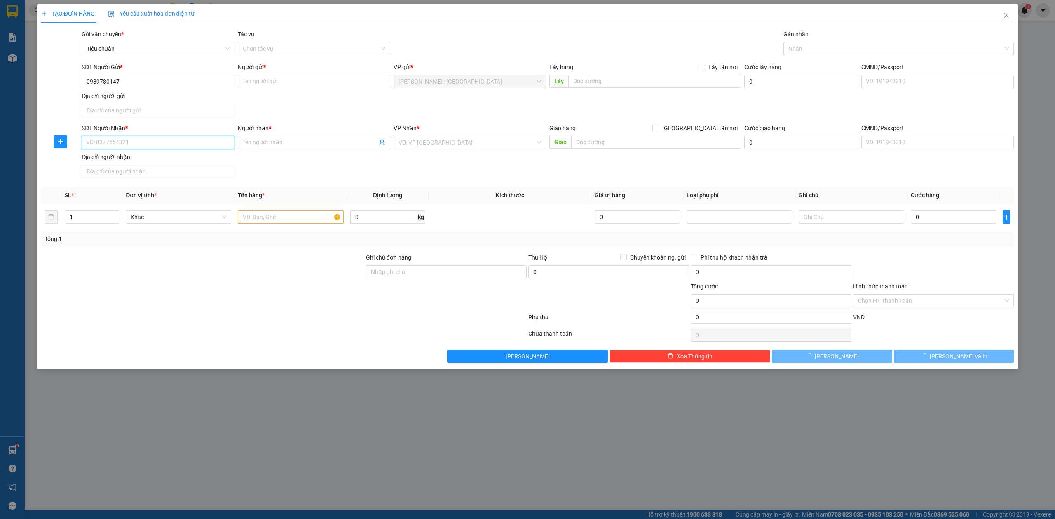
click at [134, 142] on input "SĐT Người Nhận *" at bounding box center [158, 142] width 152 height 13
paste input "0988742732"
type input "0988742732"
drag, startPoint x: 318, startPoint y: 148, endPoint x: 318, endPoint y: 133, distance: 15.7
click at [318, 147] on span at bounding box center [314, 142] width 152 height 13
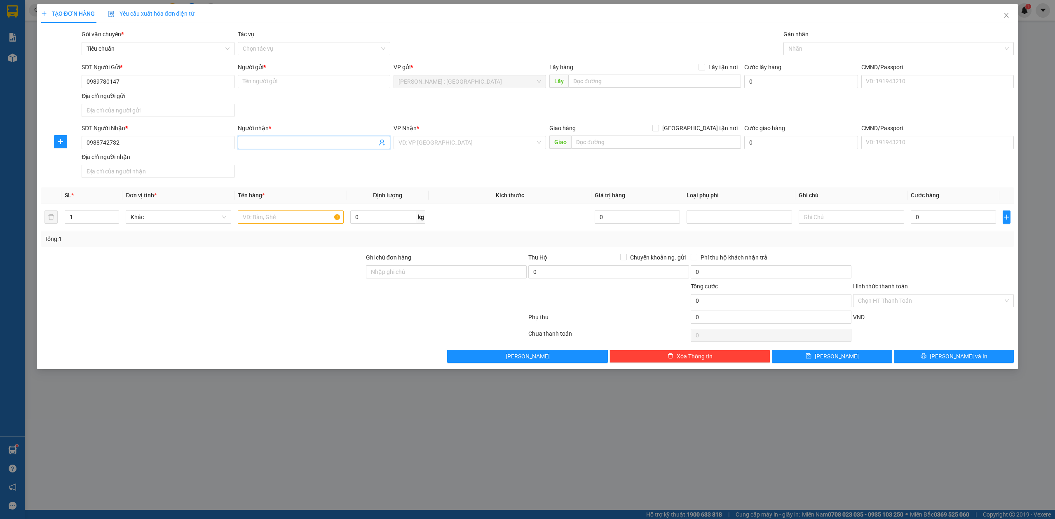
paste input "Vinh"
type input "Vinh"
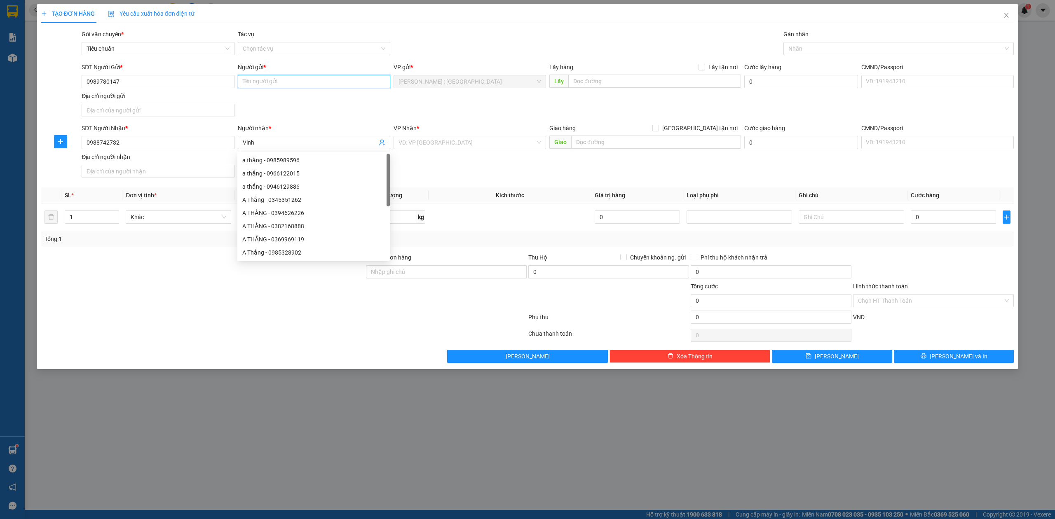
click at [312, 77] on input "Người gửi *" at bounding box center [314, 81] width 152 height 13
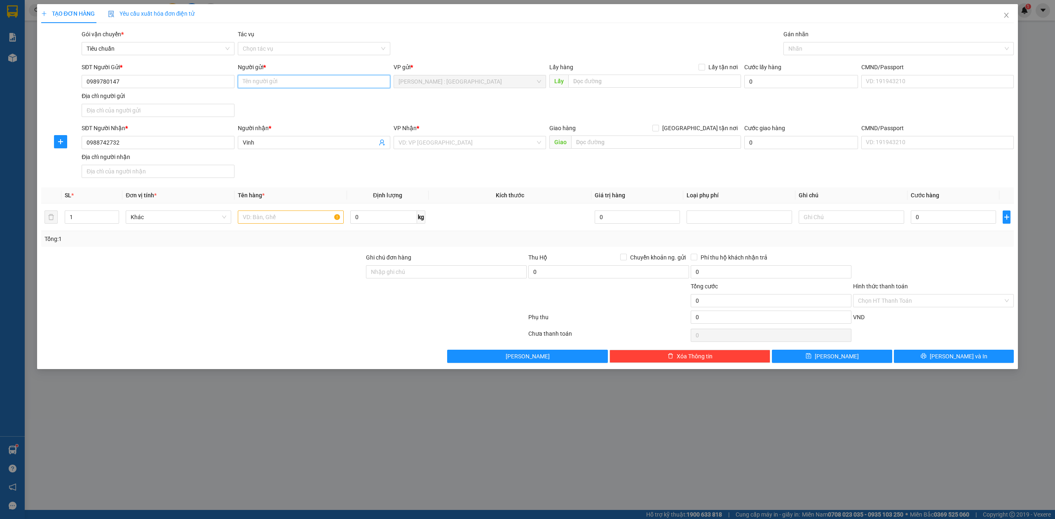
paste input "Thảo"
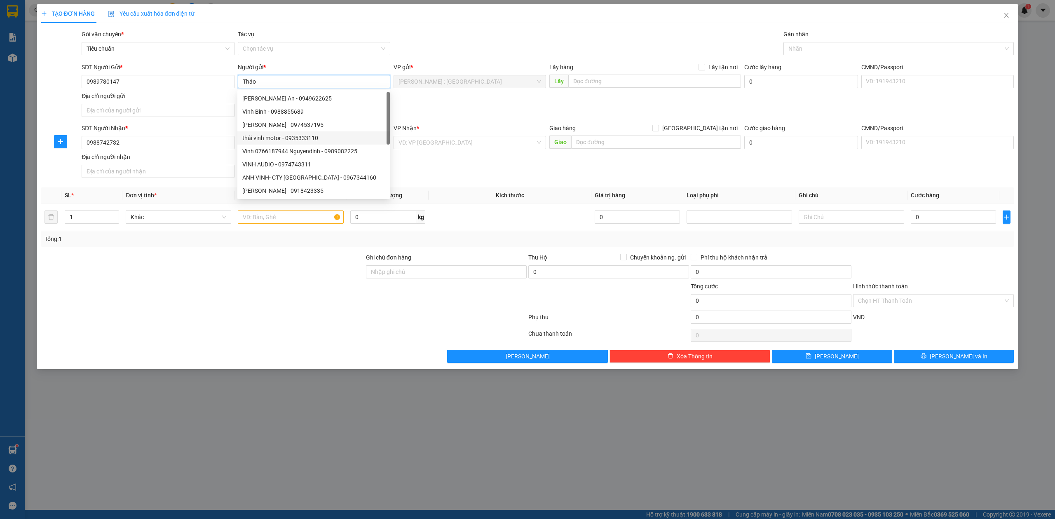
type input "Thảo"
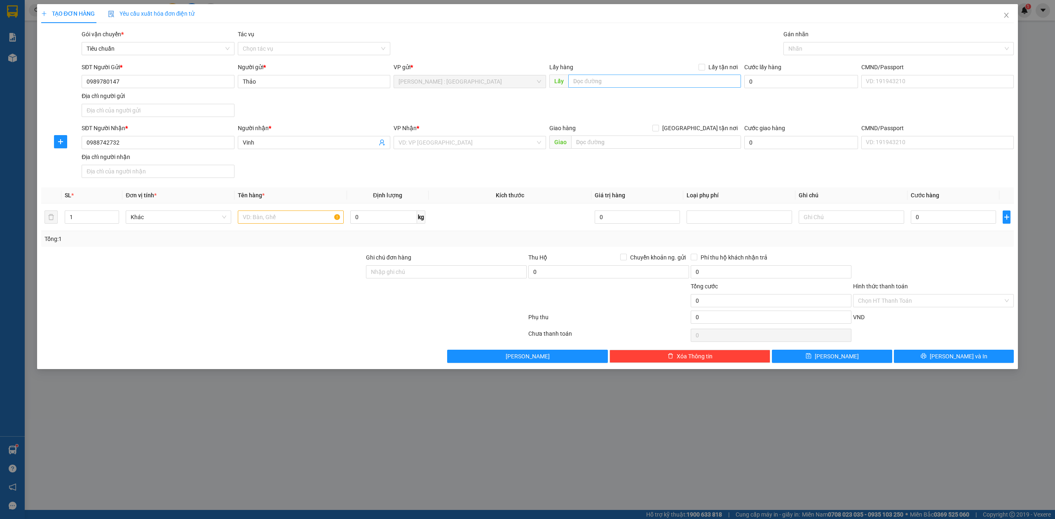
drag, startPoint x: 627, startPoint y: 73, endPoint x: 642, endPoint y: 79, distance: 16.1
click at [628, 73] on div "Lấy hàng Lấy tận nơi" at bounding box center [645, 69] width 192 height 12
drag, startPoint x: 642, startPoint y: 79, endPoint x: 716, endPoint y: 66, distance: 74.9
click at [643, 79] on input "text" at bounding box center [654, 81] width 173 height 13
paste input "Đón: Chung cư H3, 384 Hoàng Diệu Quận 4"
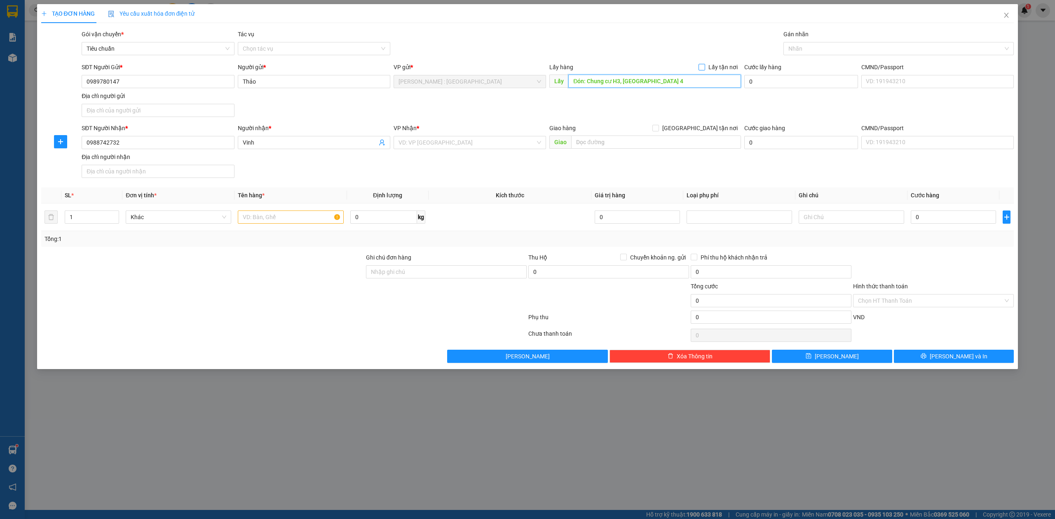
type input "Đón: Chung cư H3, 384 Hoàng Diệu Quận 4"
click at [716, 66] on span "Lấy tận nơi" at bounding box center [723, 67] width 36 height 9
click at [704, 66] on input "Lấy tận nơi" at bounding box center [701, 67] width 6 height 6
checkbox input "true"
drag, startPoint x: 627, startPoint y: 138, endPoint x: 706, endPoint y: 138, distance: 78.7
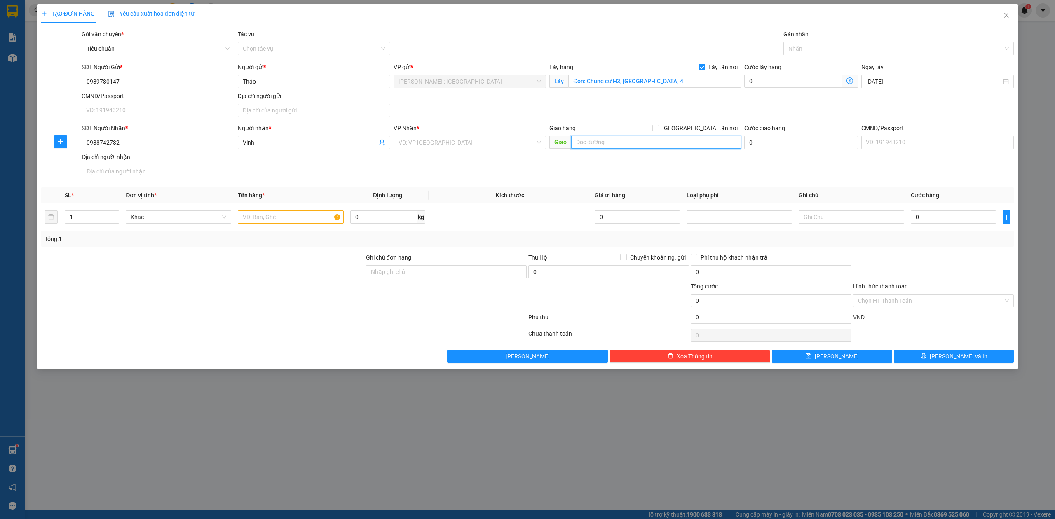
click at [631, 138] on input "text" at bounding box center [656, 142] width 170 height 13
paste input "Trả: 35 Lão La, La Tiến, La Xuyên, xã Vũ Dương, Ninh Bình (địa chỉ cũ tại 35 Lã…"
type input "Trả: 35 Lão La, La Tiến, La Xuyên, xã Vũ Dương, Ninh Bình (địa chỉ cũ tại 35 Lã…"
click at [709, 131] on span "[GEOGRAPHIC_DATA] tận nơi" at bounding box center [700, 128] width 82 height 9
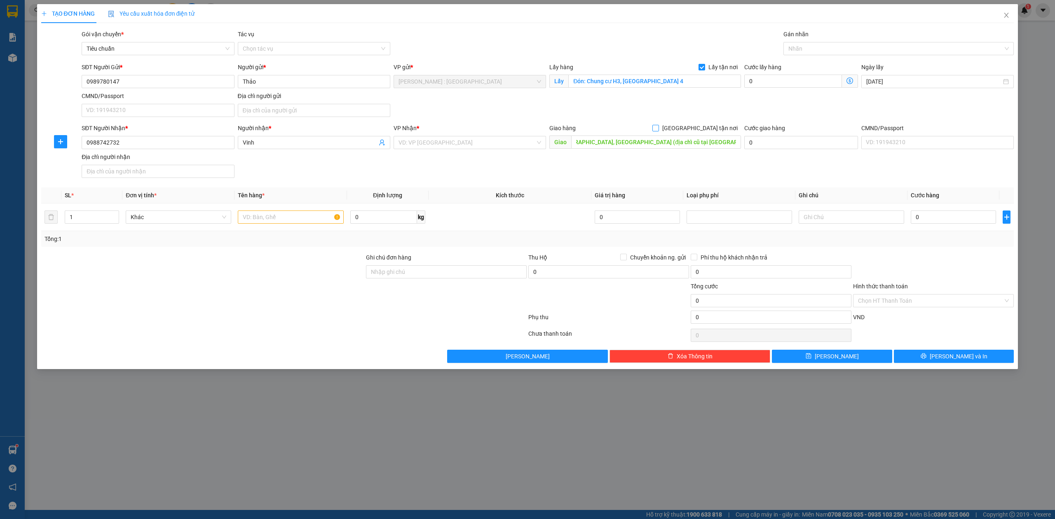
click at [658, 131] on input "[GEOGRAPHIC_DATA] tận nơi" at bounding box center [655, 128] width 6 height 6
checkbox input "true"
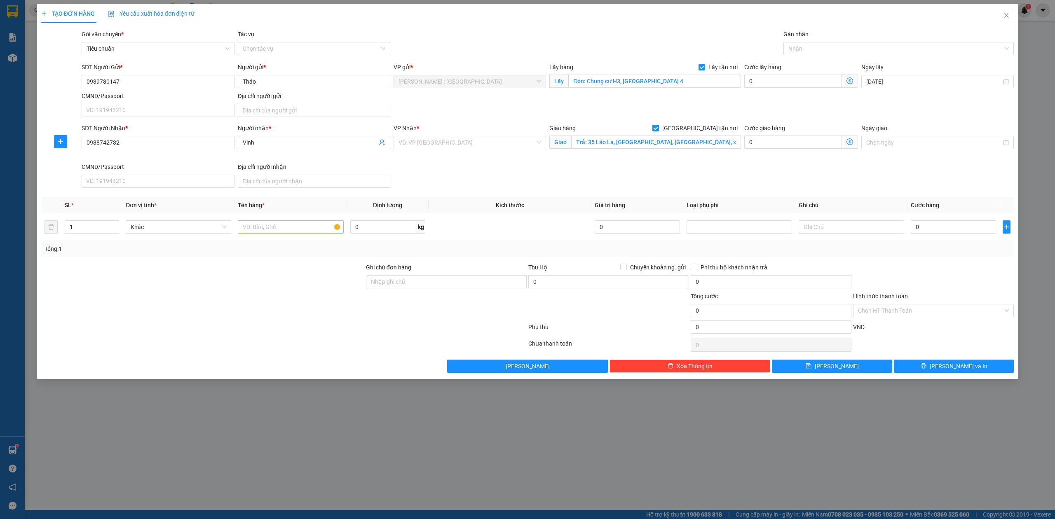
click at [486, 152] on div "VP Nhận * VD: VP Sài Gòn" at bounding box center [469, 138] width 152 height 29
click at [486, 151] on div "VP Nhận * VD: VP Sài Gòn" at bounding box center [469, 138] width 152 height 29
click at [495, 142] on input "search" at bounding box center [466, 142] width 137 height 12
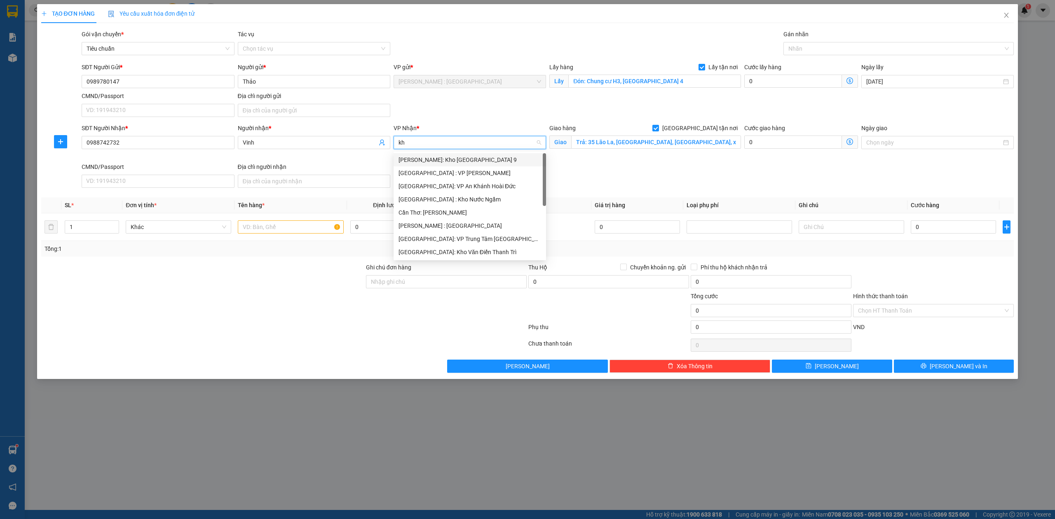
type input "kho"
click at [456, 215] on div "[GEOGRAPHIC_DATA]: Kho Văn Điển Thanh Trì" at bounding box center [469, 212] width 143 height 9
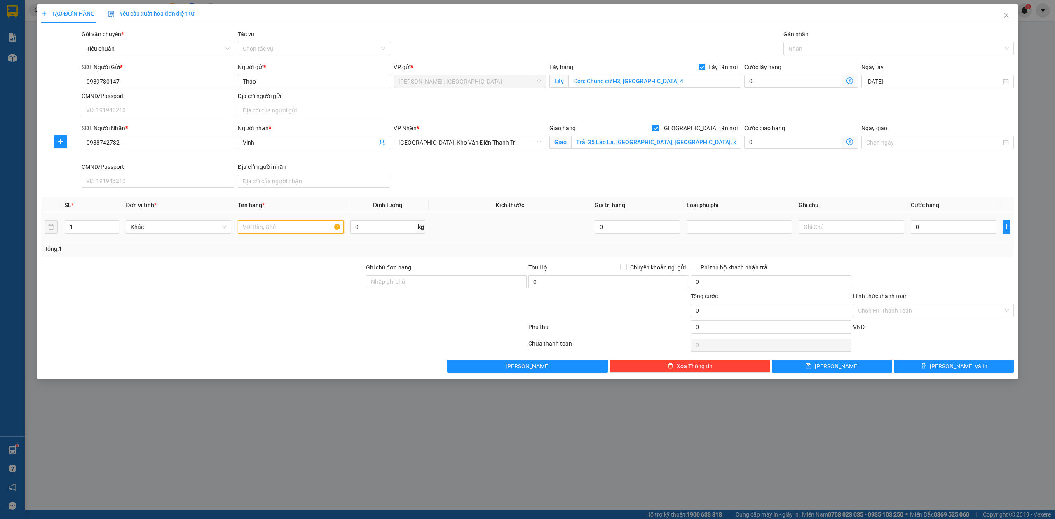
click at [305, 234] on input "text" at bounding box center [290, 226] width 105 height 13
paste input "1 máy giặt + 1 tủ lạnh"
type input "1 máy giặt + 1 tủ lạnh - a nghĩa"
click at [938, 223] on input "0" at bounding box center [952, 226] width 85 height 13
type input "4"
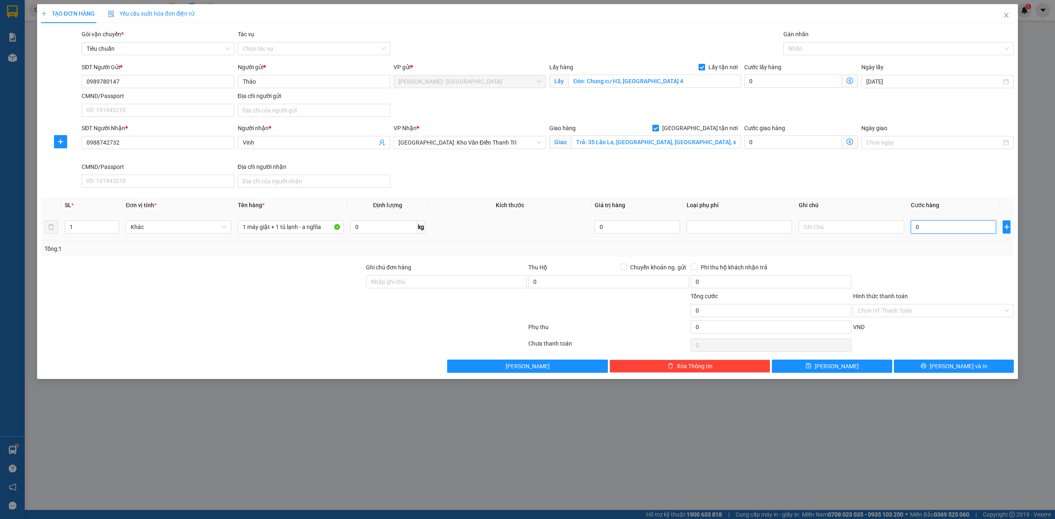
type input "4"
type input "42"
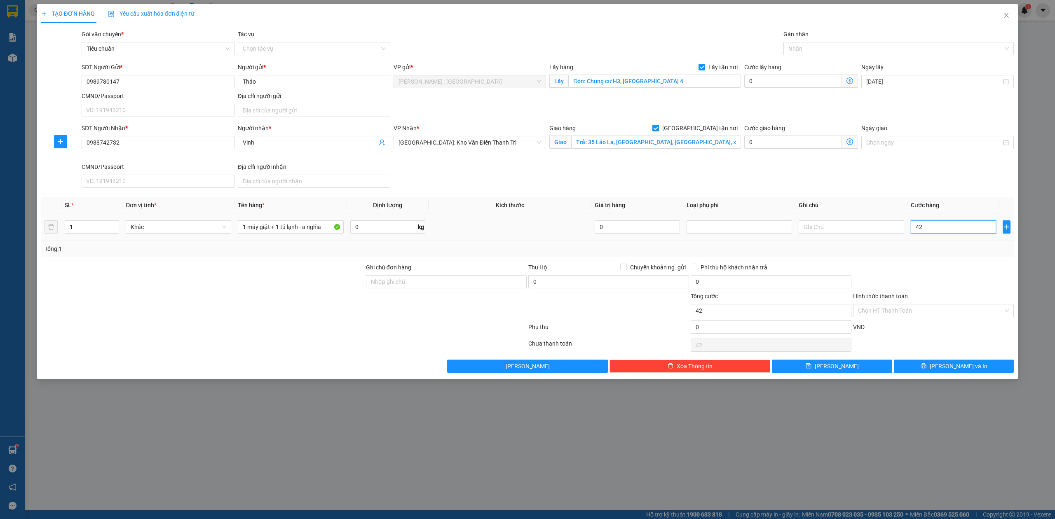
type input "420"
type input "42"
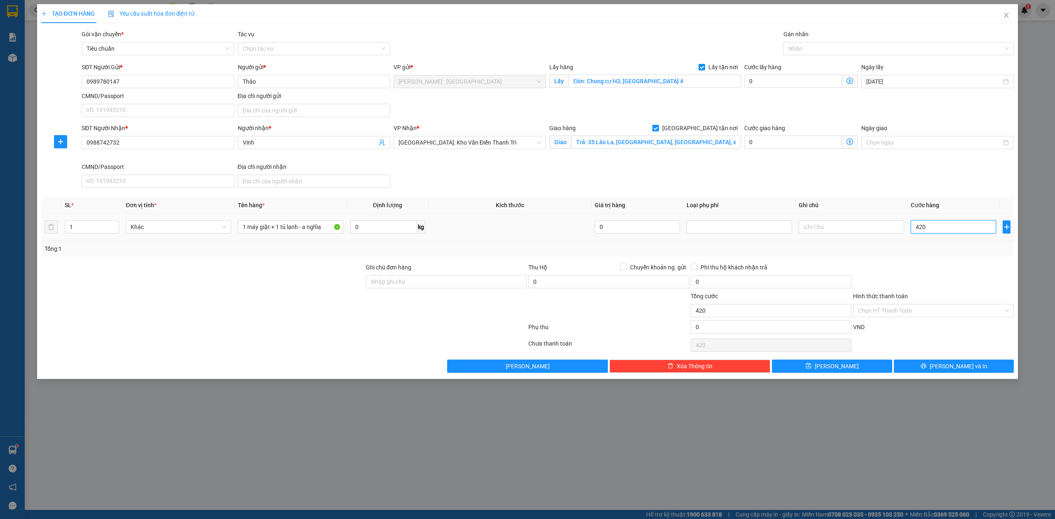
type input "42"
type input "4"
type input "0"
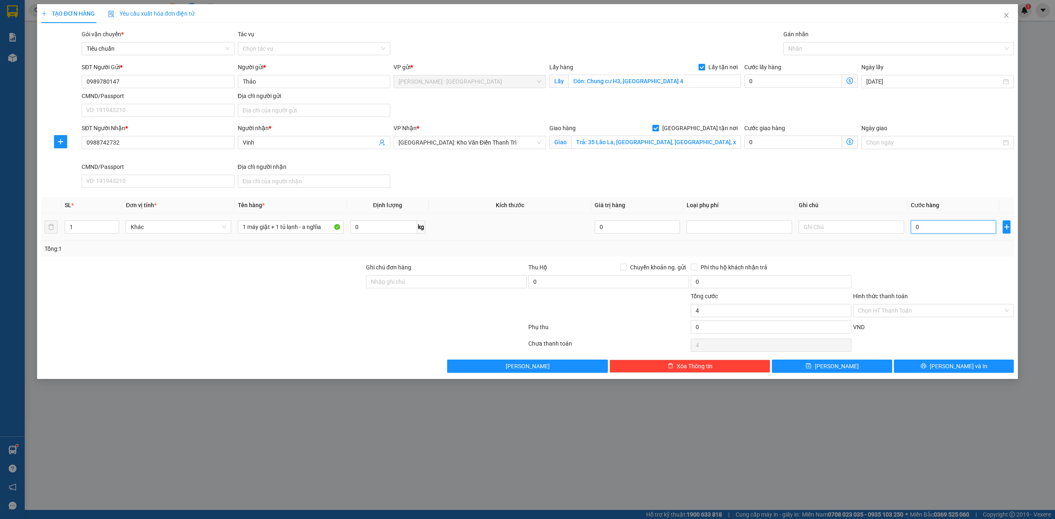
type input "0"
type input "01"
type input "1"
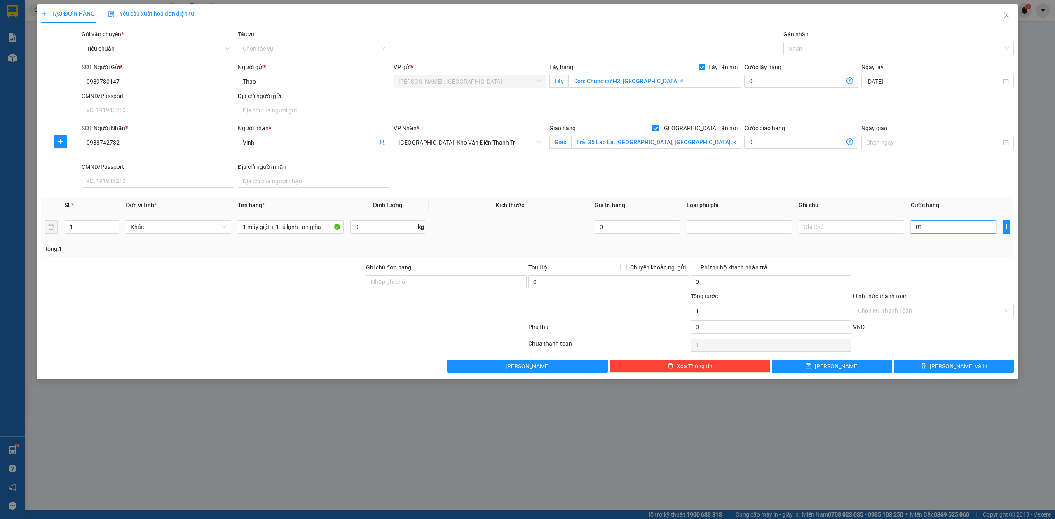
type input "014"
type input "14"
type input "0.142"
type input "142"
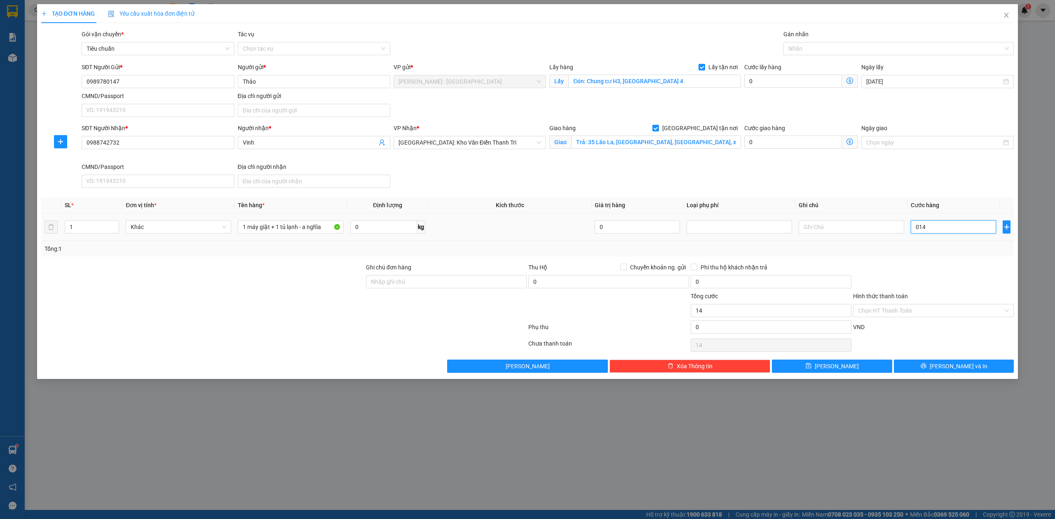
type input "142"
type input "01.420"
type input "1.420"
type input "1.420.000"
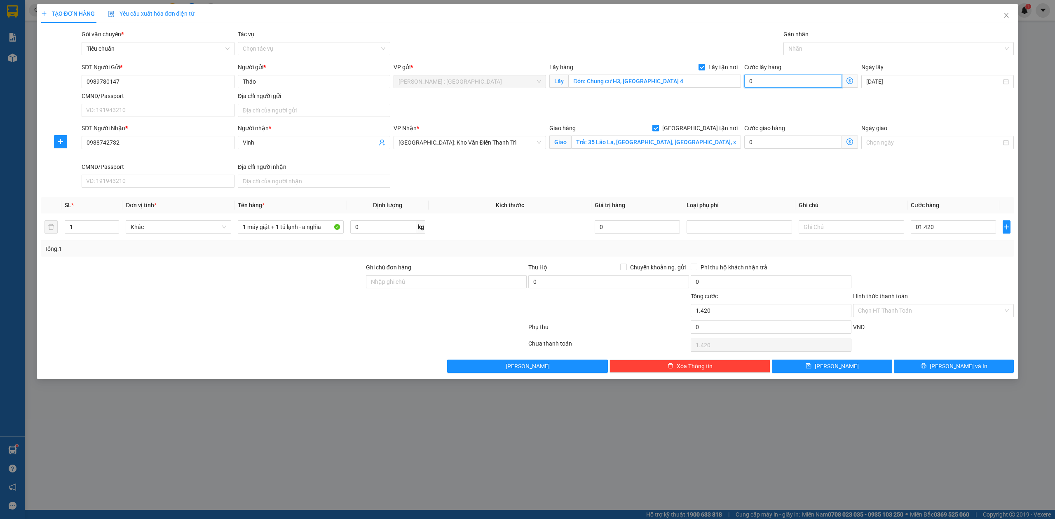
type input "1.420.000"
click at [797, 84] on input "0" at bounding box center [793, 81] width 98 height 13
type input "1.420.005"
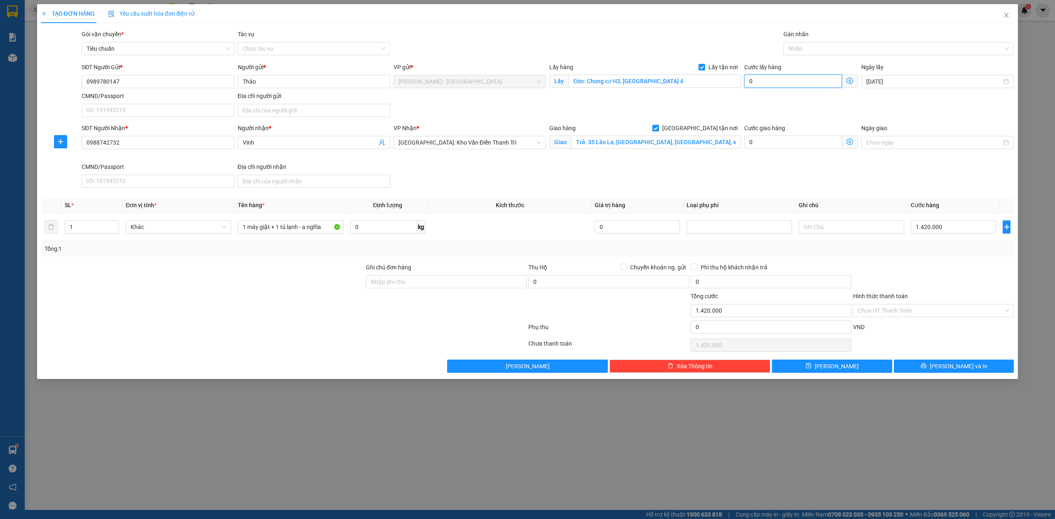
type input "5"
type input "1.420.050"
type input "50"
type input "1.420.005"
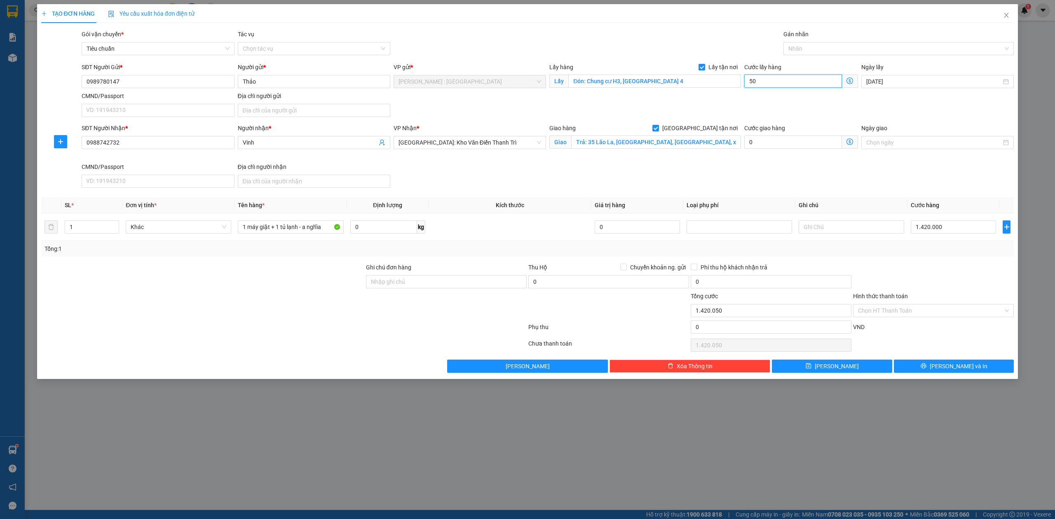
type input "1.420.005"
type input "5"
type input "1.420.000"
type input "0"
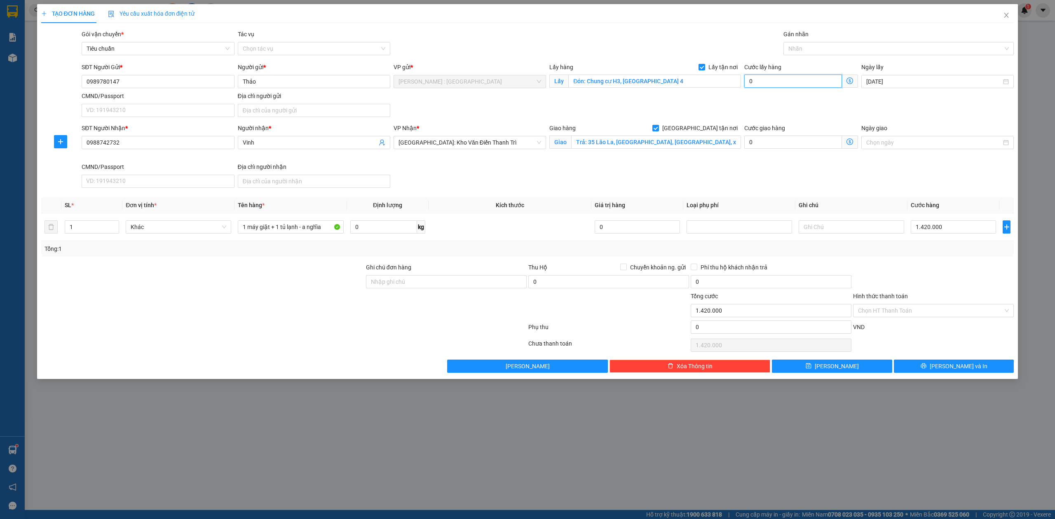
type input "1.420.001"
type input "1"
type input "1.420.015"
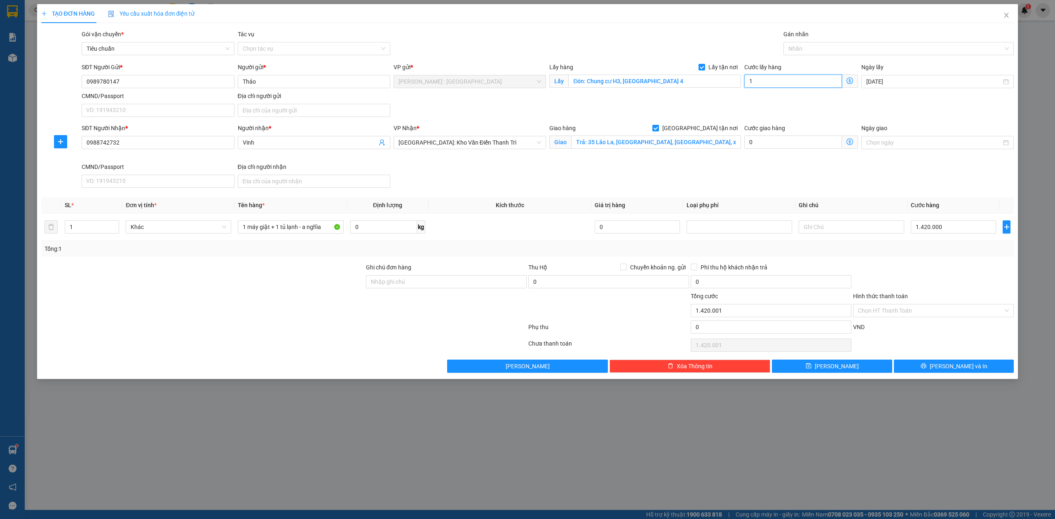
type input "15"
type input "1.420.150"
type input "150"
type input "1.570.000"
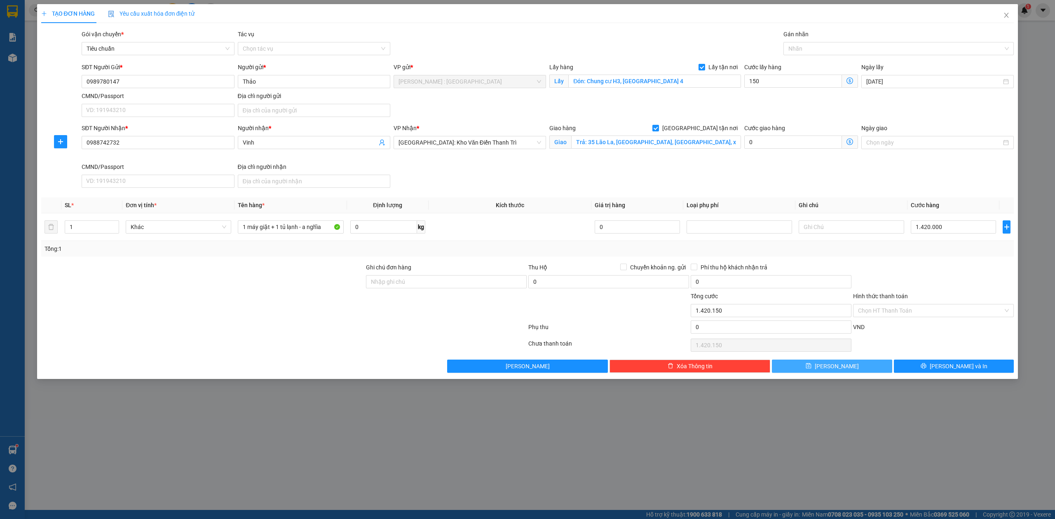
type input "1.570.000"
type input "150.000"
click at [803, 373] on button "[PERSON_NAME]" at bounding box center [832, 366] width 120 height 13
checkbox input "false"
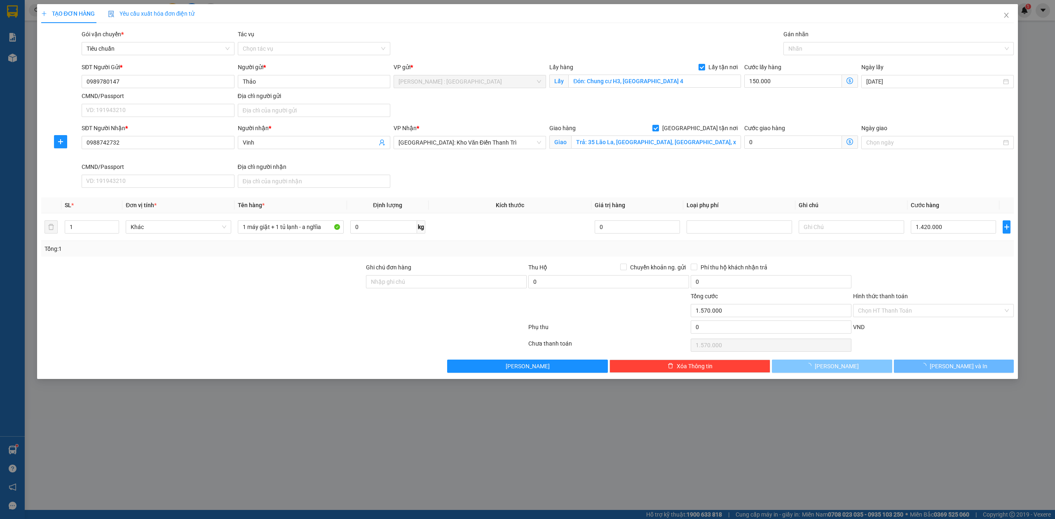
type input "0"
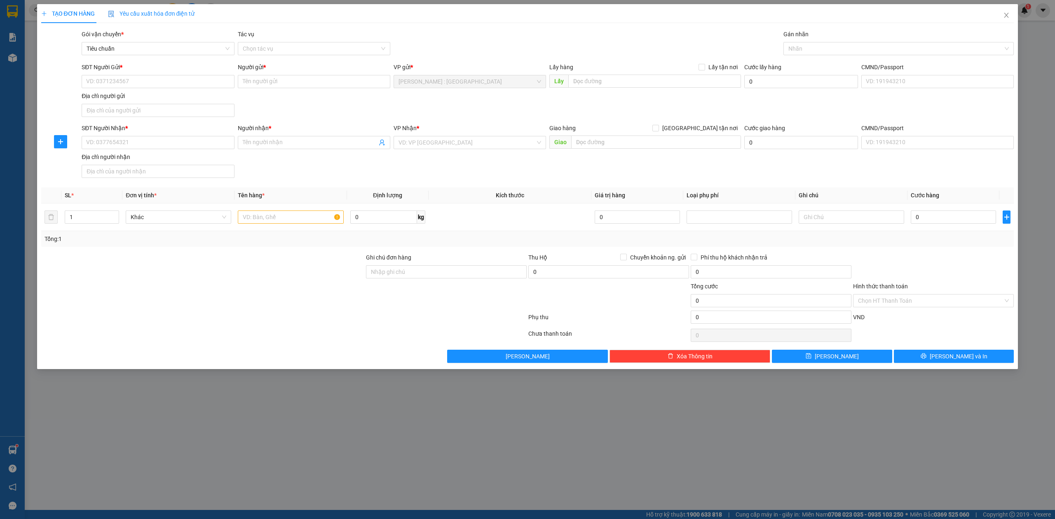
click at [577, 440] on div "TẠO ĐƠN HÀNG Yêu cầu xuất hóa đơn điện tử Transit Pickup Surcharge Ids Transit …" at bounding box center [527, 259] width 1055 height 519
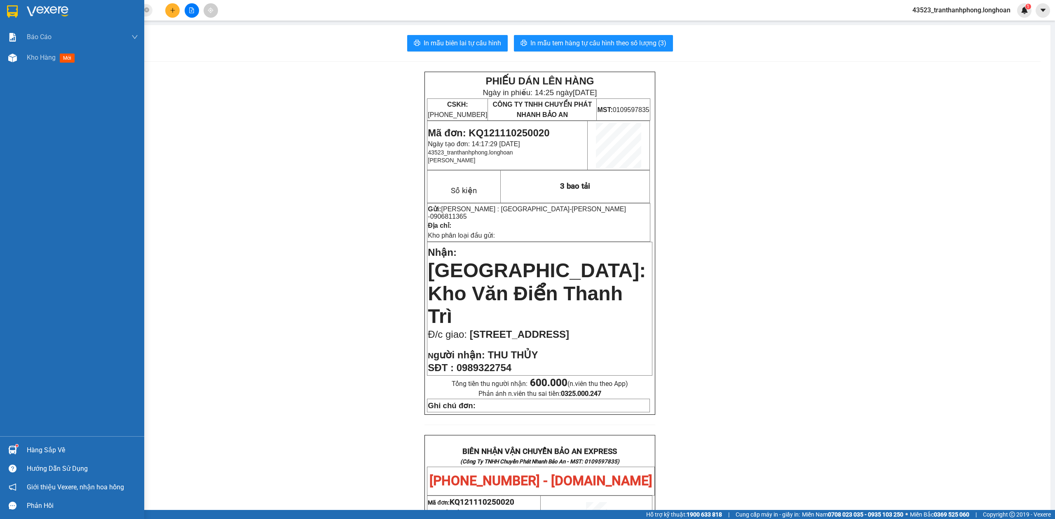
click at [12, 13] on img at bounding box center [12, 11] width 11 height 12
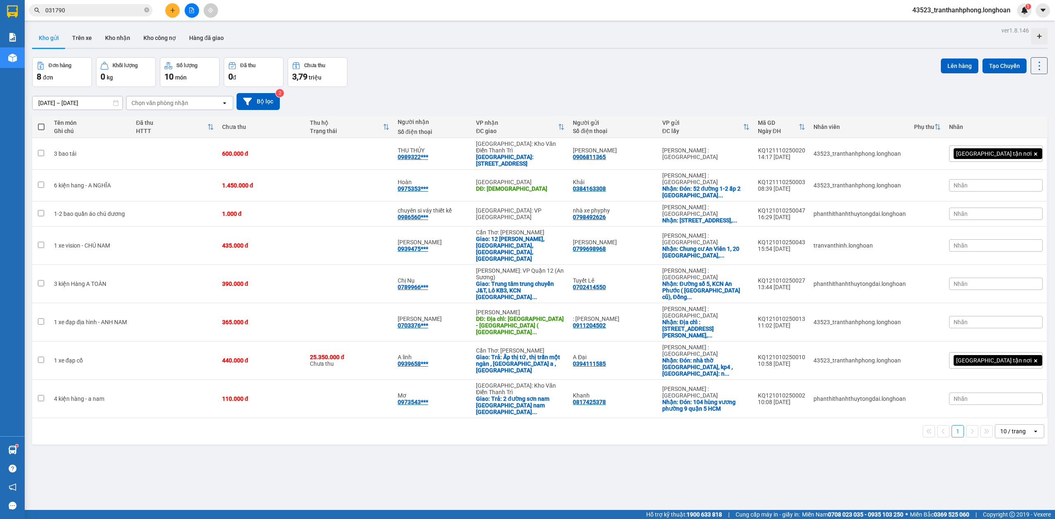
click at [170, 6] on button at bounding box center [172, 10] width 14 height 14
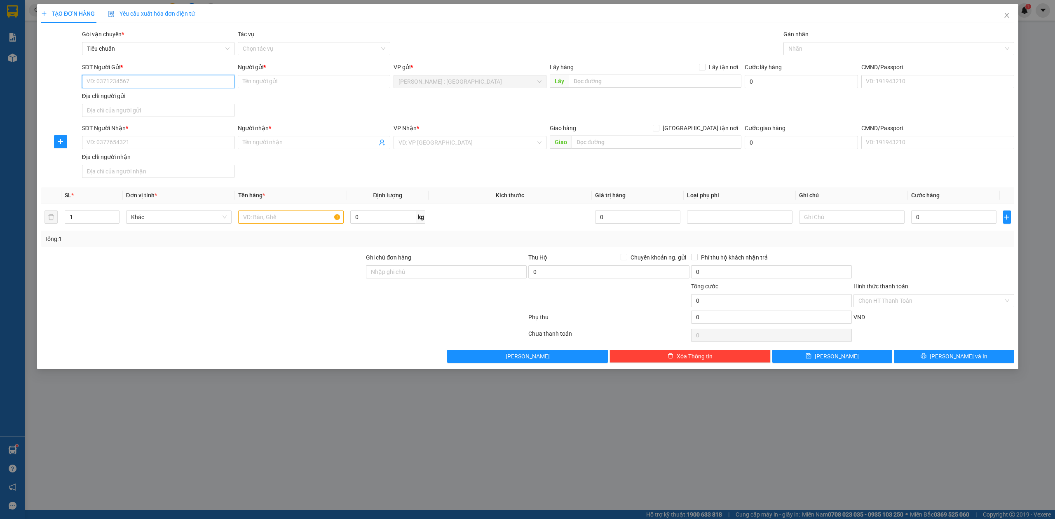
paste input "039) 4942 298"
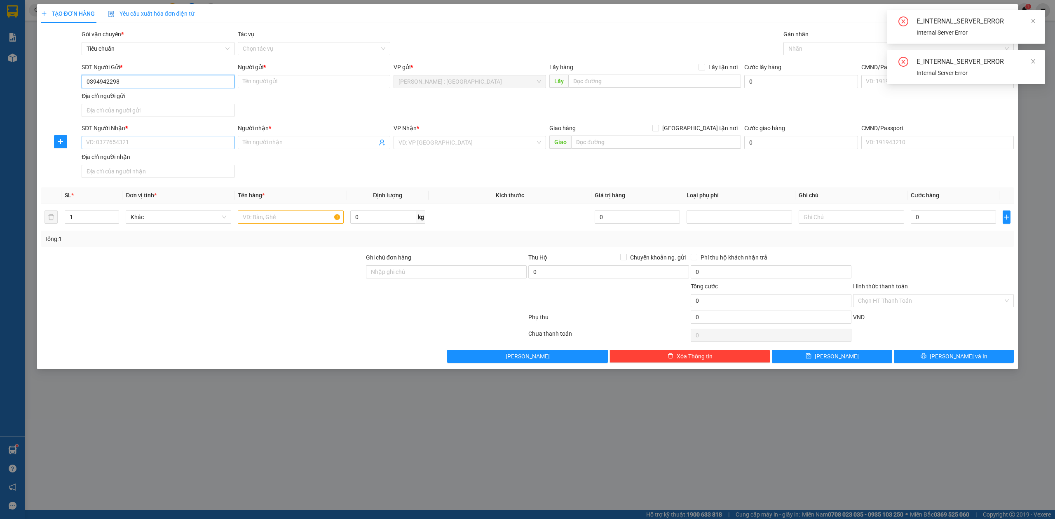
type input "0394942298"
click at [202, 146] on input "SĐT Người Nhận *" at bounding box center [158, 142] width 152 height 13
click at [139, 80] on input "0394942298" at bounding box center [158, 81] width 152 height 13
click at [144, 134] on div "SĐT Người Nhận *" at bounding box center [158, 130] width 152 height 12
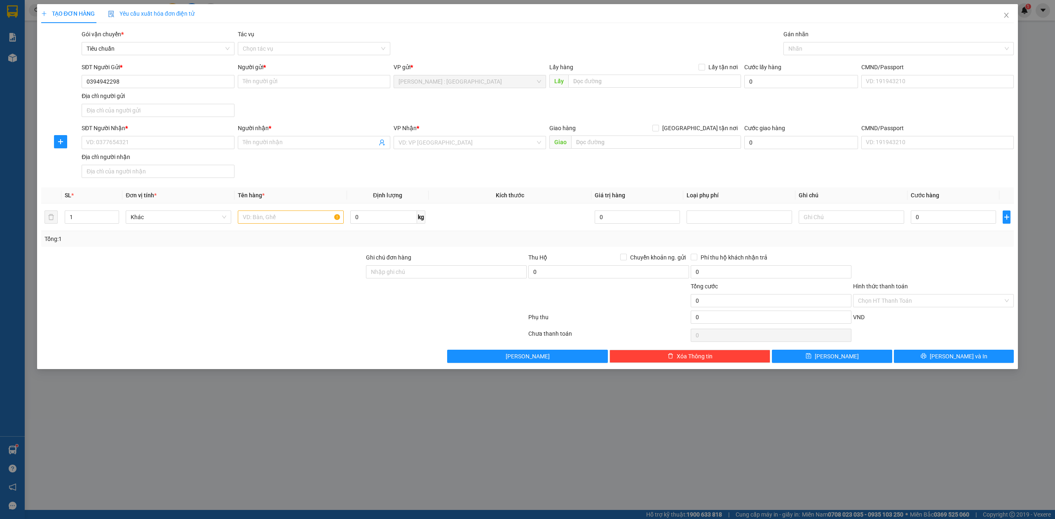
click at [144, 135] on div "SĐT Người Nhận *" at bounding box center [158, 130] width 152 height 12
click at [149, 142] on input "SĐT Người Nhận *" at bounding box center [158, 142] width 152 height 13
paste input "0394942298"
type input "0394942298"
click at [324, 86] on input "Người gửi *" at bounding box center [314, 81] width 152 height 13
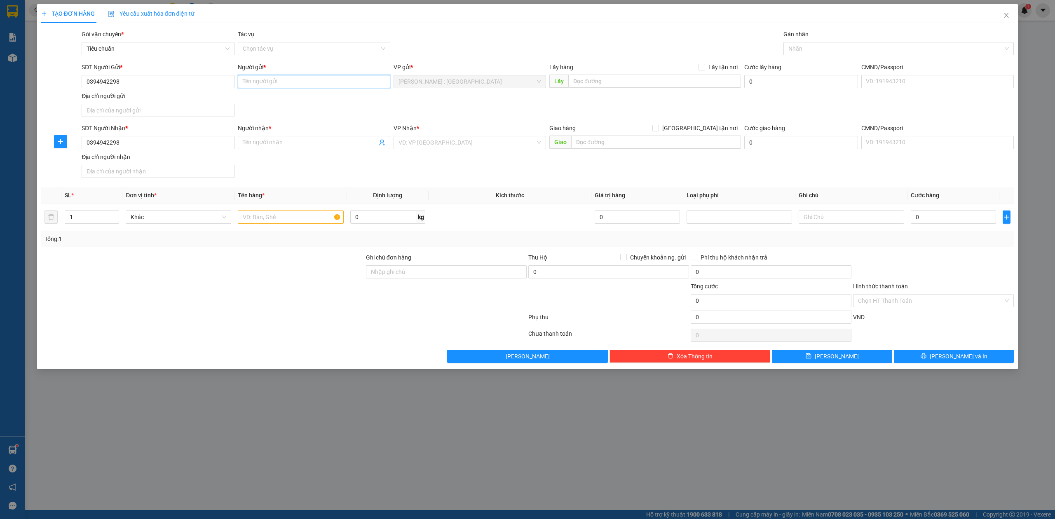
paste input "NG - NN"
type input "NG - NN"
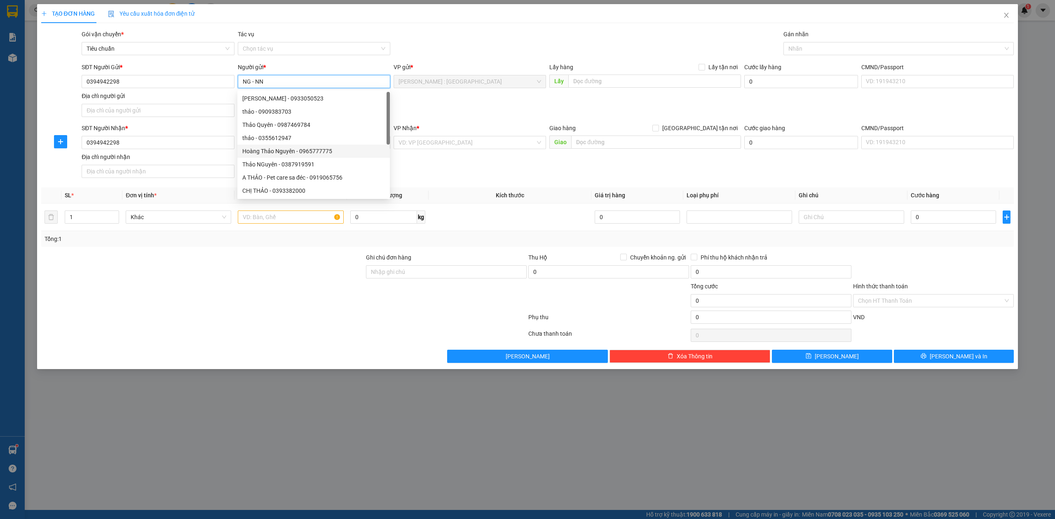
click at [318, 147] on div "Hoàng Thảo Nguyên - 0965777775" at bounding box center [313, 151] width 143 height 9
type input "0965777775"
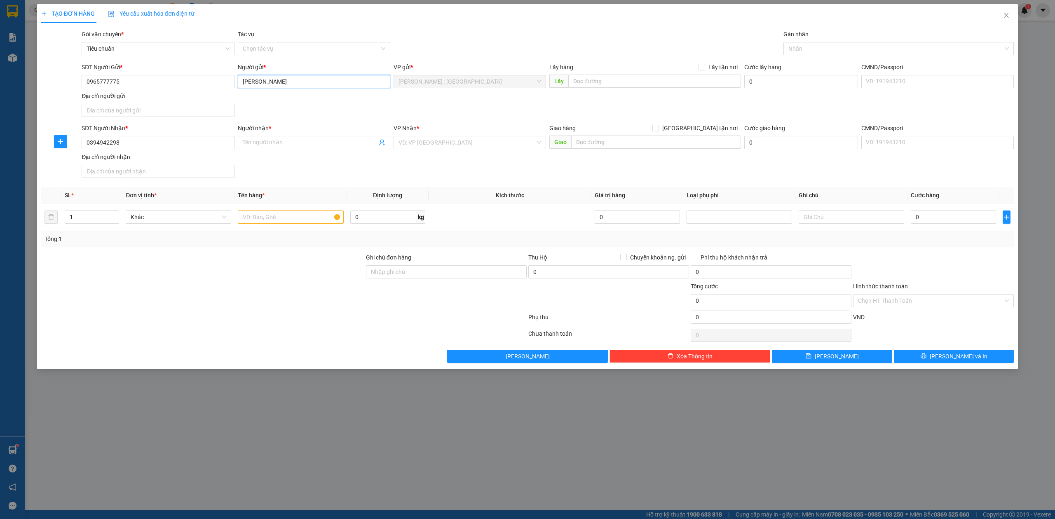
type input "Hoàng Thảo Nguyên"
click at [201, 74] on div "SĐT Người Gửi *" at bounding box center [158, 69] width 152 height 12
click at [199, 80] on input "0965777775" at bounding box center [158, 81] width 152 height 13
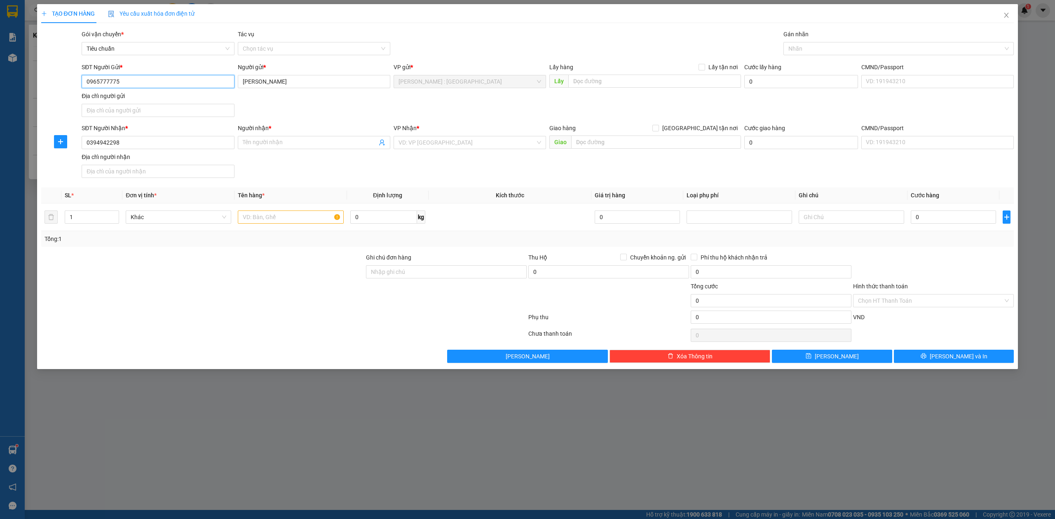
click at [199, 81] on input "0965777775" at bounding box center [158, 81] width 152 height 13
drag, startPoint x: 178, startPoint y: 151, endPoint x: 175, endPoint y: 147, distance: 4.8
click at [177, 151] on div "SĐT Người Nhận * 0394942298" at bounding box center [158, 138] width 152 height 29
click at [175, 146] on input "0394942298" at bounding box center [158, 142] width 152 height 13
drag, startPoint x: 182, startPoint y: 88, endPoint x: 30, endPoint y: 102, distance: 152.7
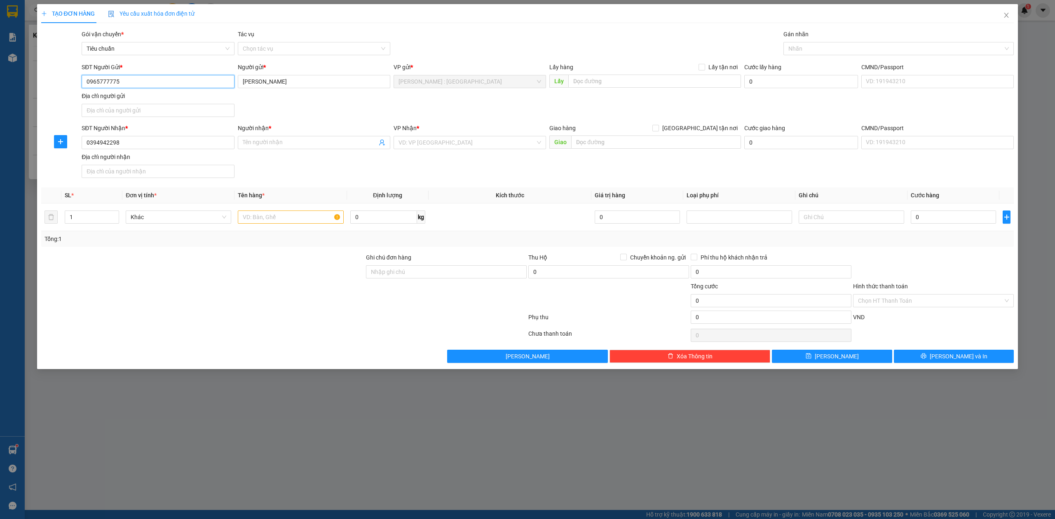
click at [30, 102] on div "TẠO ĐƠN HÀNG Yêu cầu xuất hóa đơn điện tử Transit Pickup Surcharge Ids Transit …" at bounding box center [527, 259] width 1055 height 519
paste input "394942298"
type input "0394942298"
paste input "NG - NN"
drag, startPoint x: 307, startPoint y: 74, endPoint x: 166, endPoint y: 76, distance: 141.7
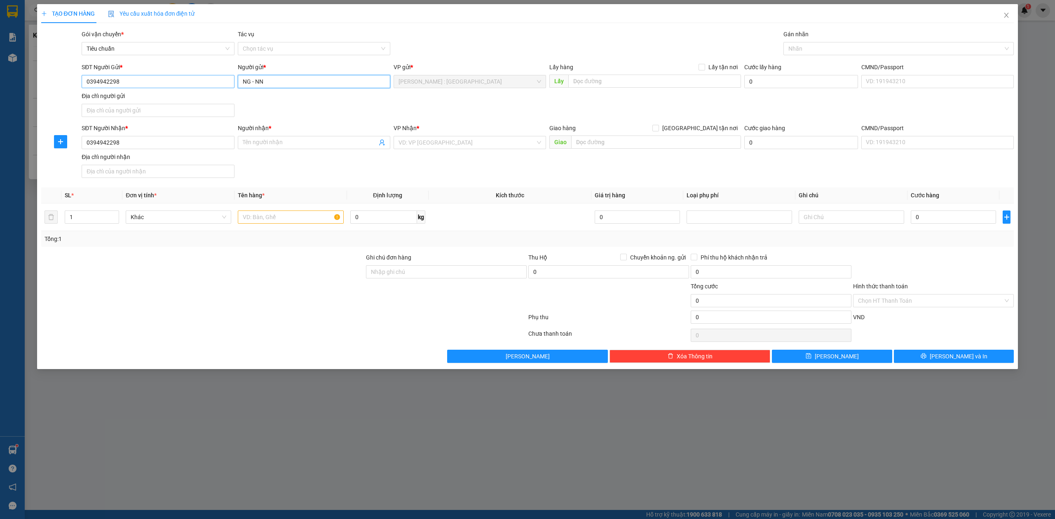
click at [166, 76] on div "SĐT Người Gửi * 0394942298 Người gửi * Hoàng Thảo Nguyên NG - NN VP gửi * Hồ Ch…" at bounding box center [547, 92] width 935 height 58
type input "NG - NN"
click at [289, 138] on span at bounding box center [314, 142] width 152 height 13
paste input "NG - NN"
type input "NG - NN"
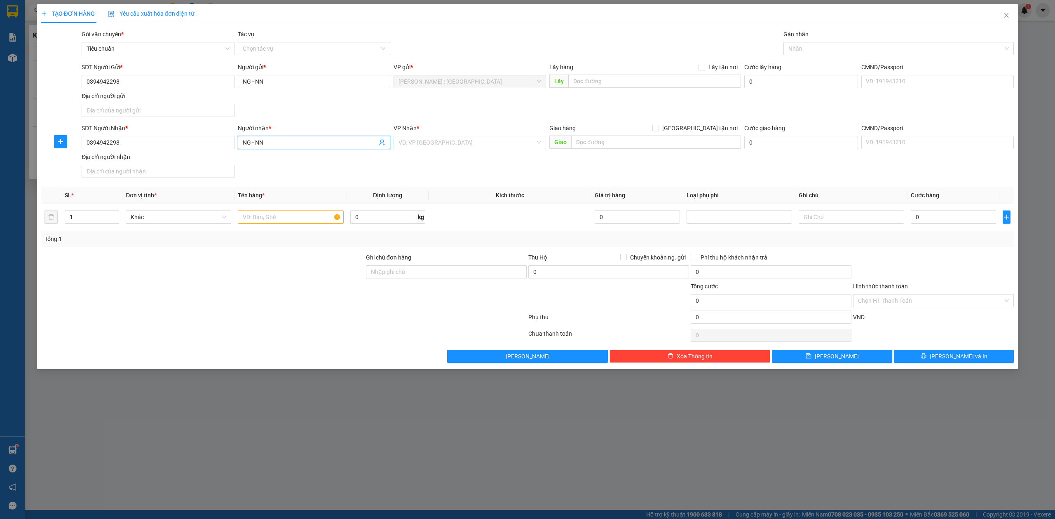
click at [442, 150] on div "VP Nhận * VD: VP Sài Gòn" at bounding box center [469, 138] width 152 height 29
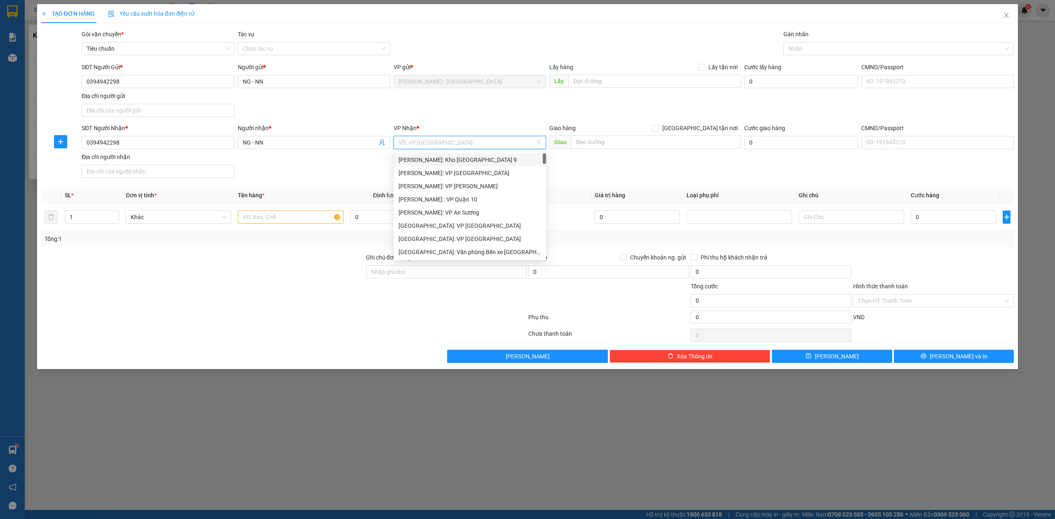
click at [445, 147] on input "search" at bounding box center [466, 142] width 137 height 12
type input "thanh"
drag, startPoint x: 454, startPoint y: 228, endPoint x: 631, endPoint y: 161, distance: 189.1
click at [457, 222] on div "[GEOGRAPHIC_DATA]" at bounding box center [469, 225] width 143 height 9
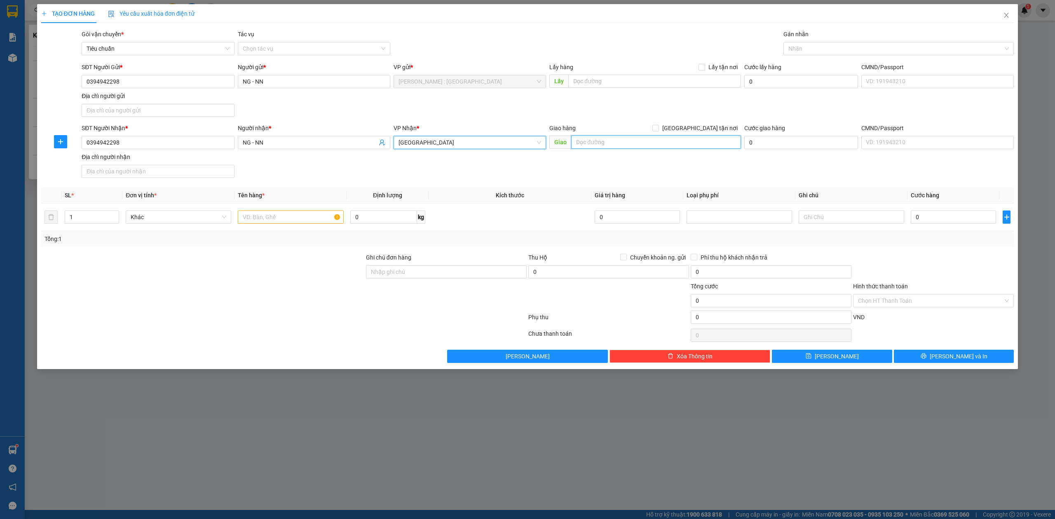
click at [667, 141] on input "text" at bounding box center [656, 142] width 170 height 13
type input "hoa thánh"
click at [689, 96] on div "SĐT Người Gửi * 0394942298 Người gửi * NG - NN VP gửi * Hồ Chí Minh : Kho Quận …" at bounding box center [547, 92] width 935 height 58
click at [706, 73] on div "Lấy hàng Lấy tận nơi" at bounding box center [645, 69] width 192 height 12
drag, startPoint x: 709, startPoint y: 63, endPoint x: 701, endPoint y: 83, distance: 20.7
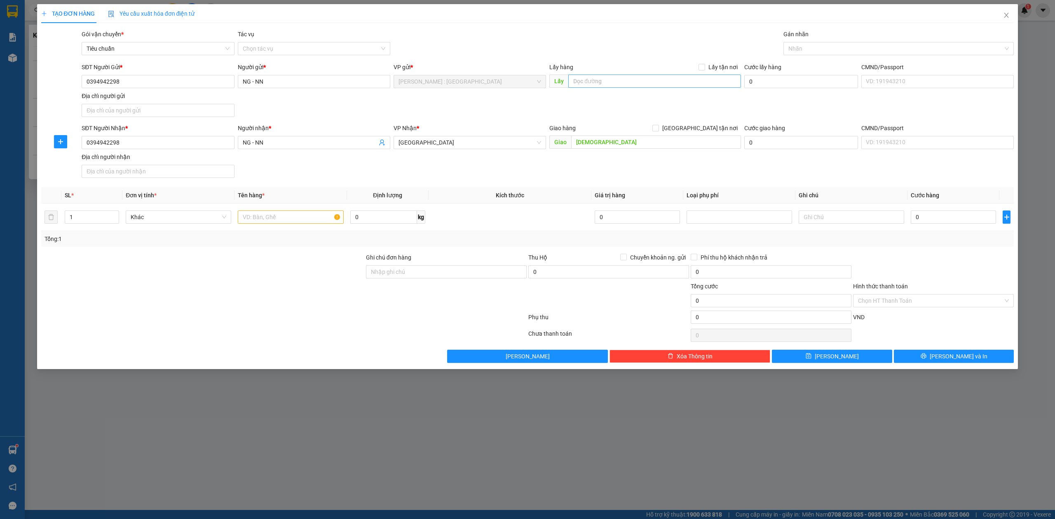
click at [709, 63] on span "Lấy tận nơi" at bounding box center [723, 67] width 36 height 9
click at [704, 64] on input "Lấy tận nơi" at bounding box center [701, 67] width 6 height 6
checkbox input "true"
click at [701, 83] on input "text" at bounding box center [654, 81] width 173 height 13
paste input "380 Nguyễn An Ninh phường 8 thành phố Vũng Tàu"
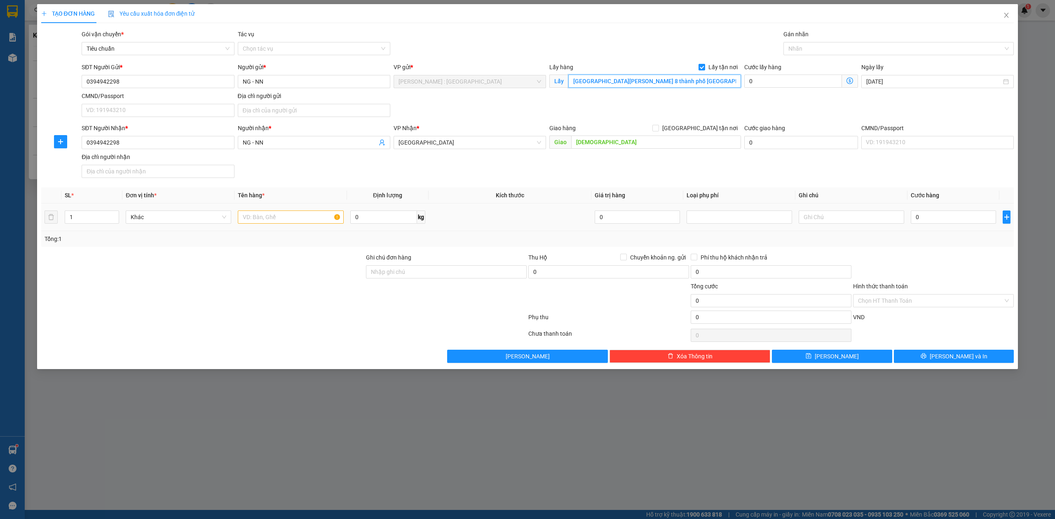
type input "380 Nguyễn An Ninh phường 8 thành phố Vũng Tàu"
click at [269, 227] on td at bounding box center [290, 217] width 112 height 28
click at [266, 222] on input "text" at bounding box center [290, 216] width 105 height 13
paste input "1 xe lead"
type input "1 xe lead - anh toàn"
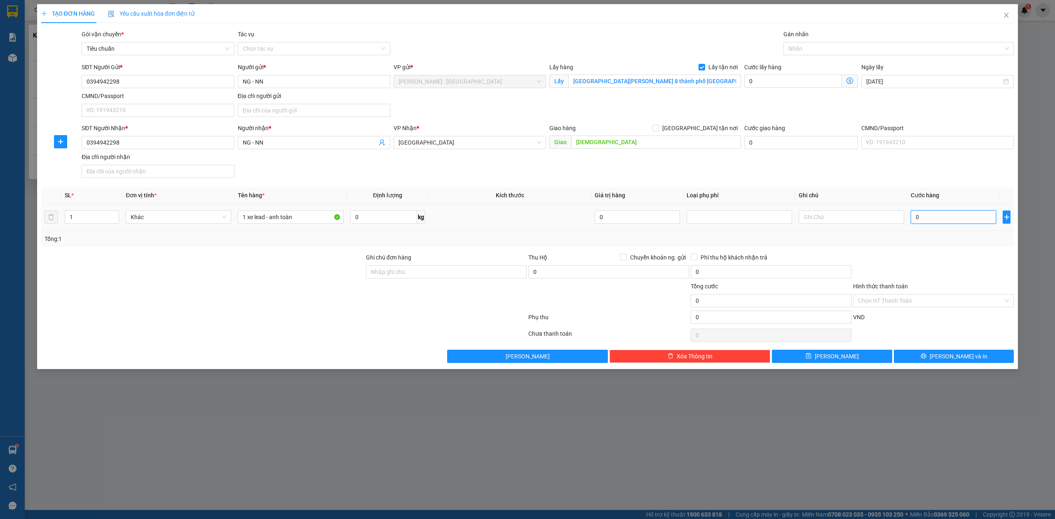
click at [919, 219] on input "0" at bounding box center [952, 216] width 85 height 13
type input "1"
type input "12"
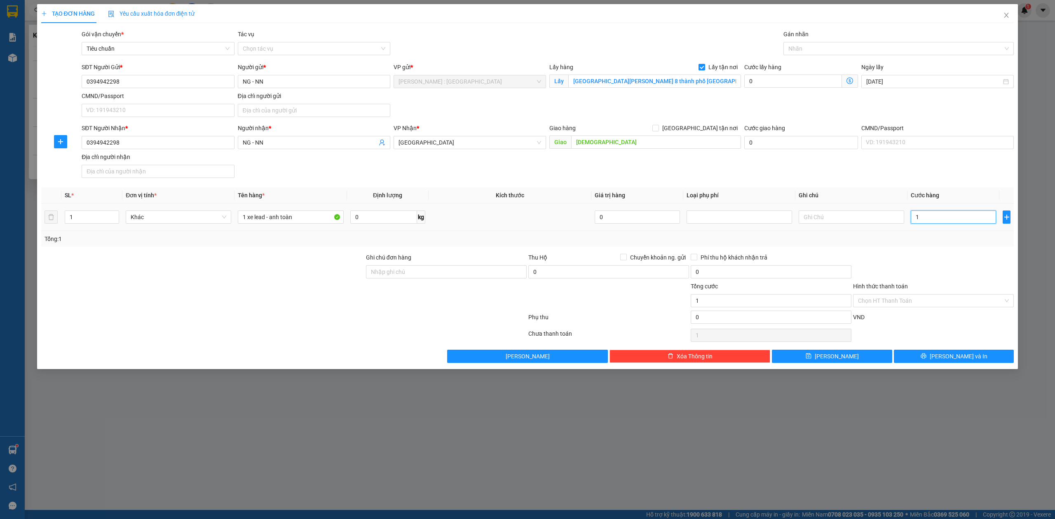
type input "12"
type input "123"
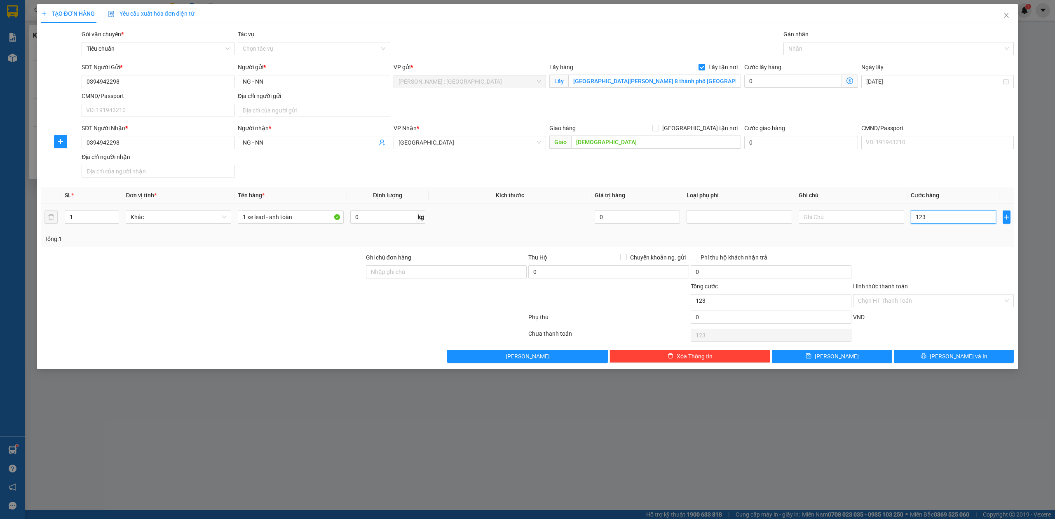
type input "1.230"
type input "1.230.000"
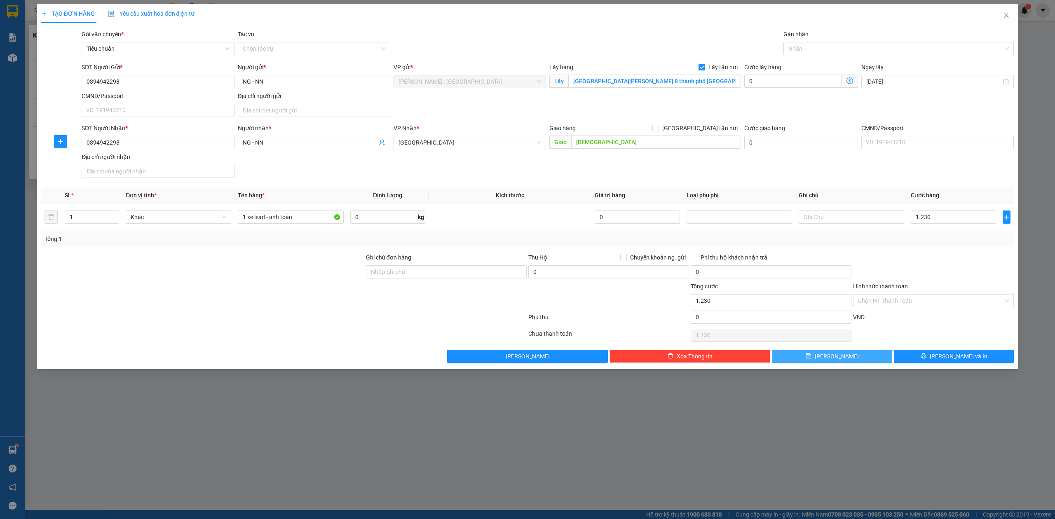
type input "1.230.000"
click at [837, 360] on span "[PERSON_NAME]" at bounding box center [836, 356] width 44 height 9
checkbox input "false"
type input "0"
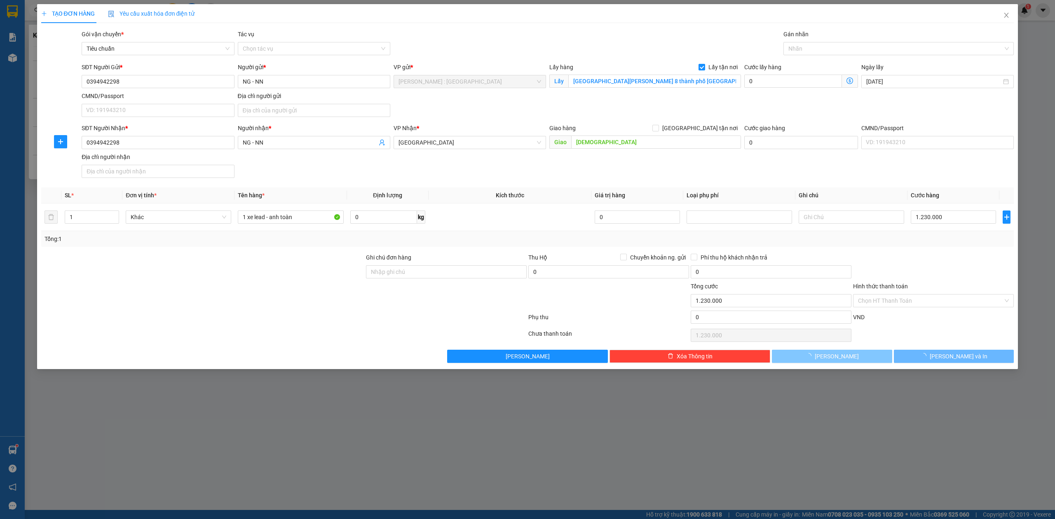
type input "0"
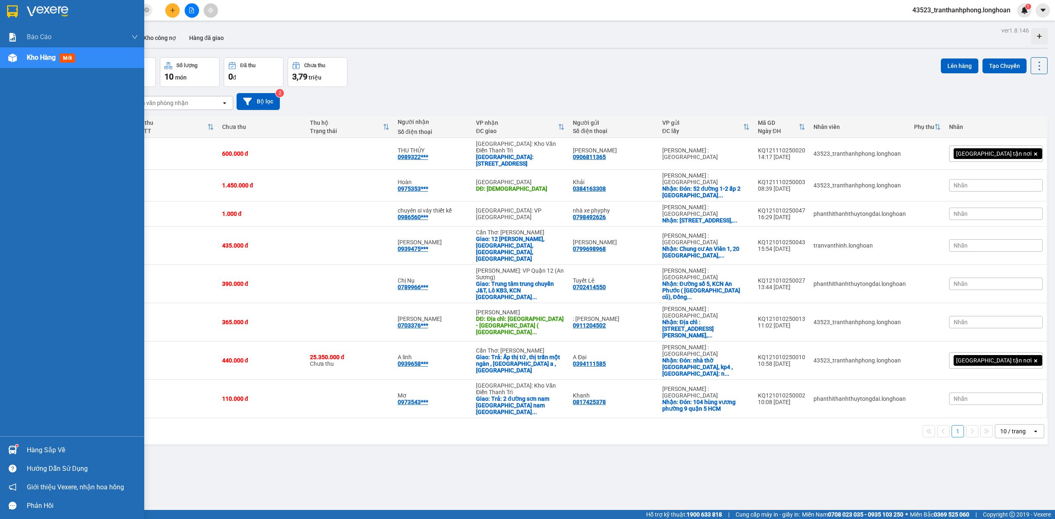
click at [2, 13] on div at bounding box center [72, 13] width 144 height 27
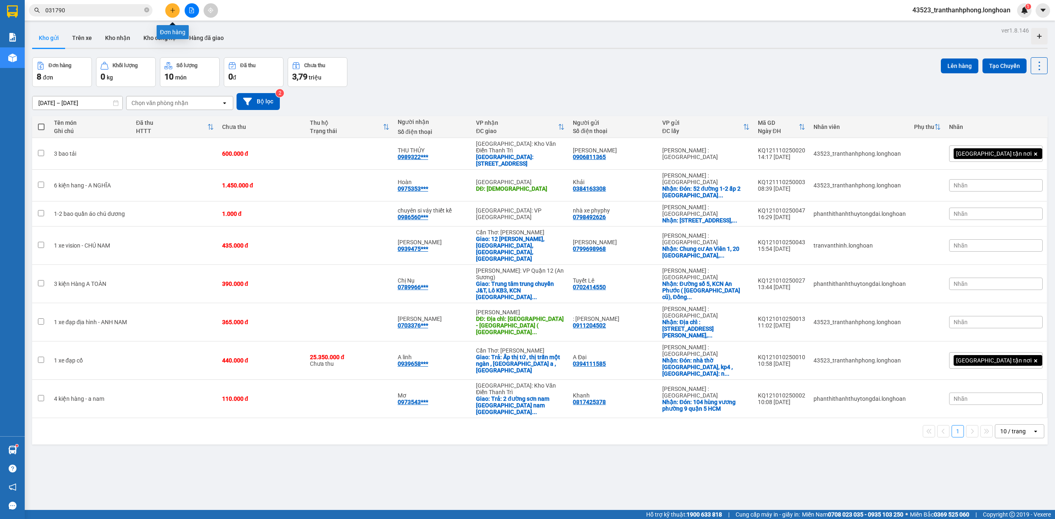
click at [171, 4] on button at bounding box center [172, 10] width 14 height 14
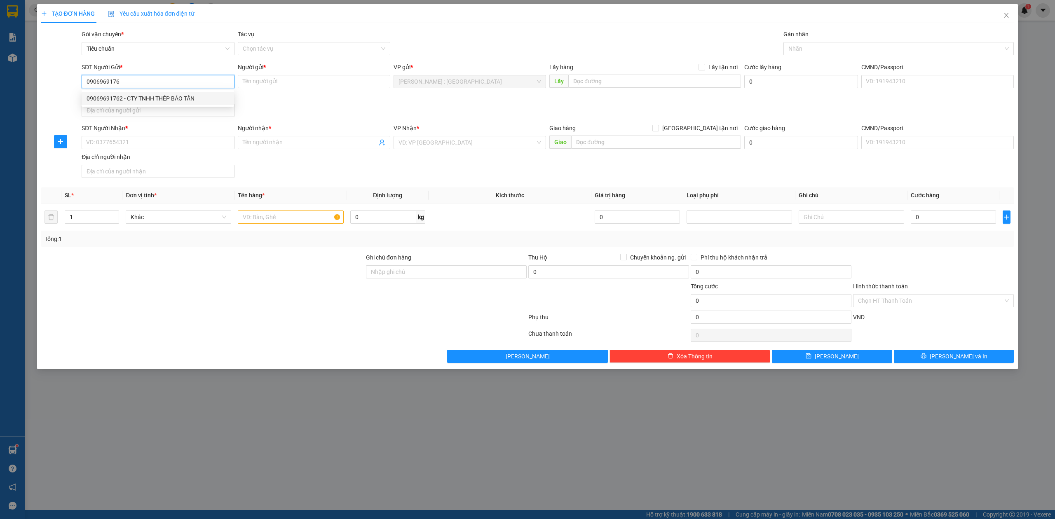
click at [125, 98] on div "09069691762 - CTY TNHH THÉP BẢO TẤN" at bounding box center [158, 98] width 143 height 9
type input "09069691762"
type input "CTY TNHH THÉP BẢO TẤN"
type input "09069691762"
click at [105, 145] on input "SĐT Người Nhận *" at bounding box center [158, 142] width 152 height 13
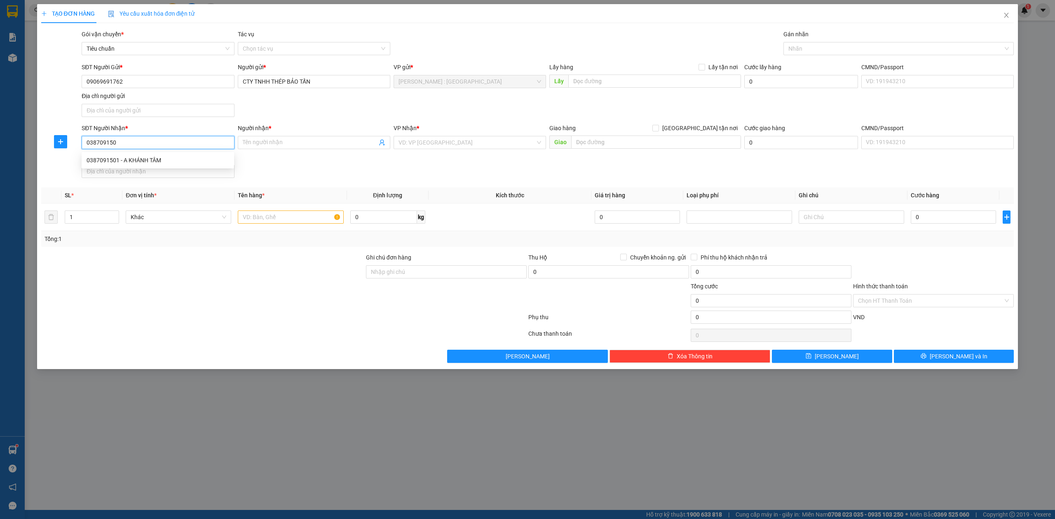
type input "0387091501"
click at [93, 156] on div "0387091501 - A KHÁNH TÂM" at bounding box center [158, 160] width 143 height 9
type input "A KHÁNH TÂM"
checkbox input "true"
type input "THÔN SƠN TÂY, XÃ DUY HẢI, HUYỆN DUY XUYÊN, QUẢNG NAM"
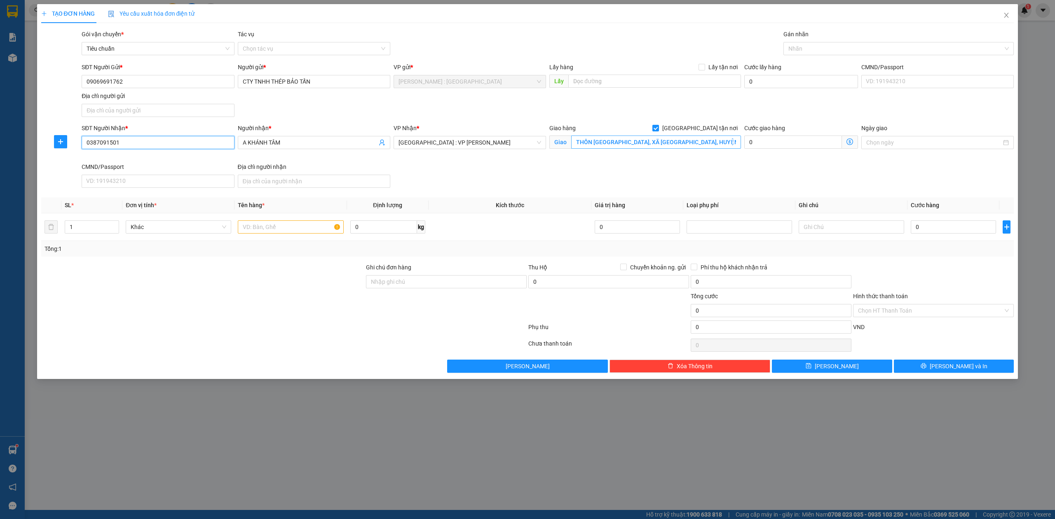
type input "0387091501"
click at [674, 147] on input "THÔN SƠN TÂY, XÃ DUY HẢI, HUYỆN DUY XUYÊN, QUẢNG NAM" at bounding box center [656, 142] width 170 height 13
drag, startPoint x: 815, startPoint y: 48, endPoint x: 815, endPoint y: 42, distance: 6.2
click at [815, 44] on div at bounding box center [894, 49] width 218 height 10
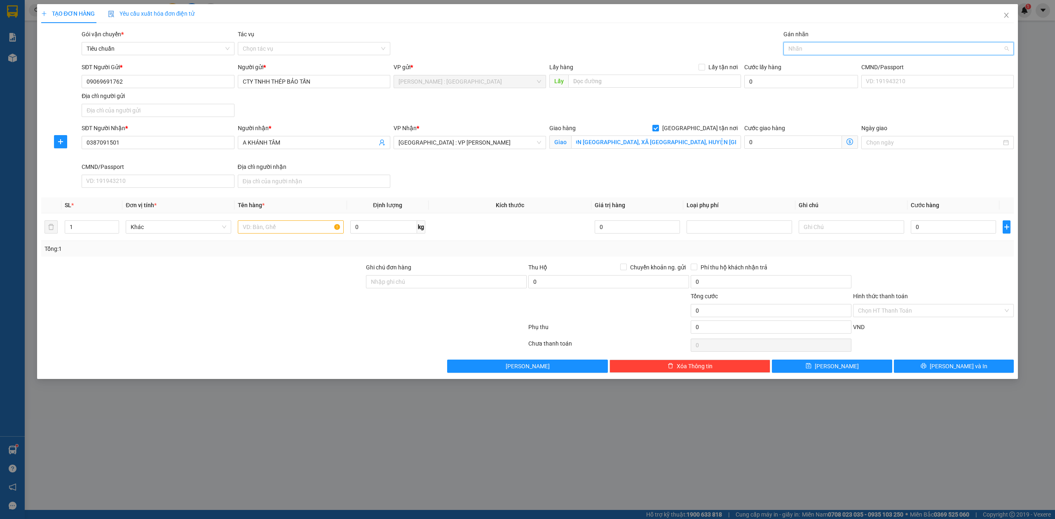
scroll to position [0, 0]
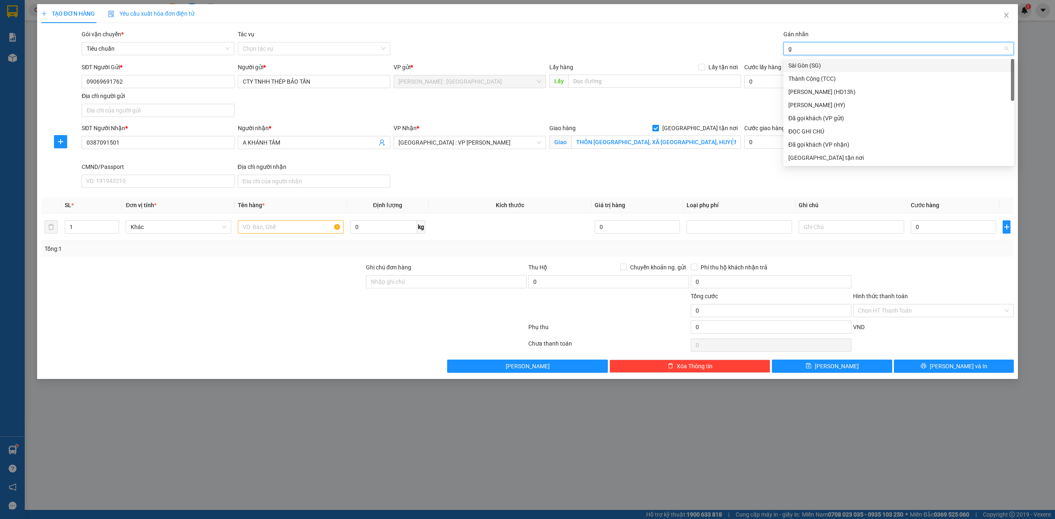
type input "g"
drag, startPoint x: 803, startPoint y: 160, endPoint x: 395, endPoint y: 217, distance: 411.3
click at [799, 161] on div "[GEOGRAPHIC_DATA] tận nơi" at bounding box center [898, 157] width 221 height 9
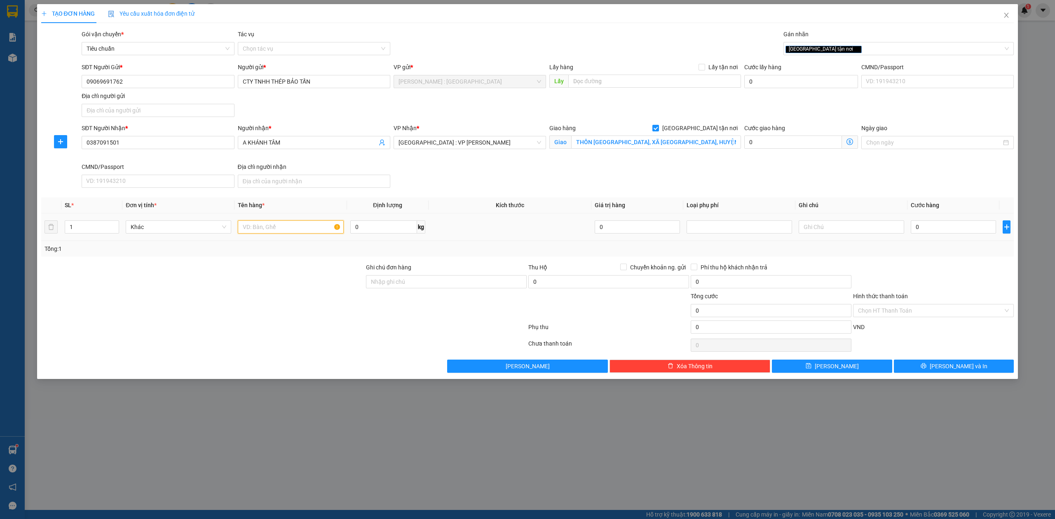
click at [299, 226] on input "text" at bounding box center [290, 226] width 105 height 13
type input "1 tải trắng nhỏ"
click at [925, 222] on input "0" at bounding box center [952, 226] width 85 height 13
type input "1"
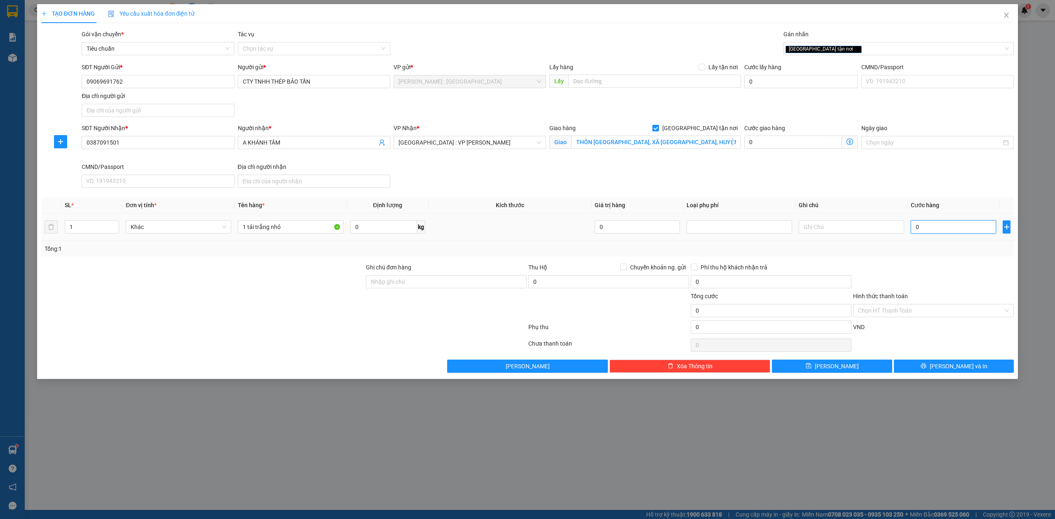
type input "1"
type input "10"
type input "100"
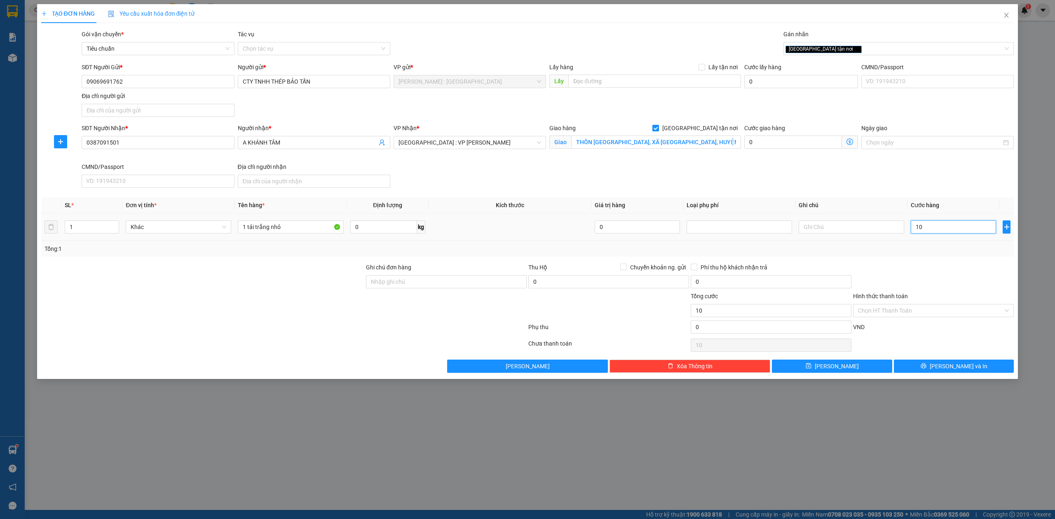
type input "100"
type input "100.000"
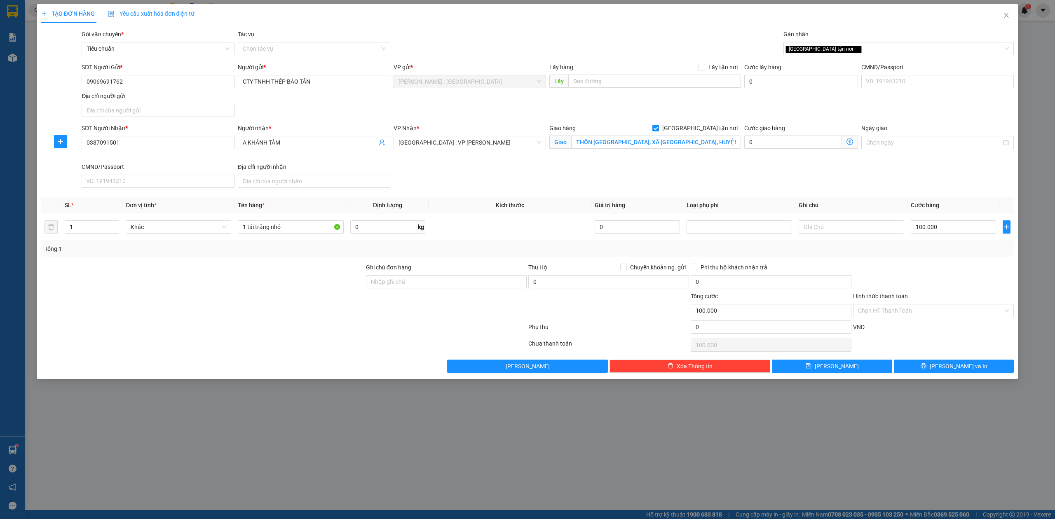
click at [944, 375] on div "TẠO ĐƠN HÀNG Yêu cầu xuất hóa đơn điện tử Transit Pickup Surcharge Ids Transit …" at bounding box center [527, 191] width 981 height 375
drag, startPoint x: 943, startPoint y: 374, endPoint x: 943, endPoint y: 368, distance: 5.8
click at [943, 373] on button "[PERSON_NAME] và In" at bounding box center [953, 366] width 120 height 13
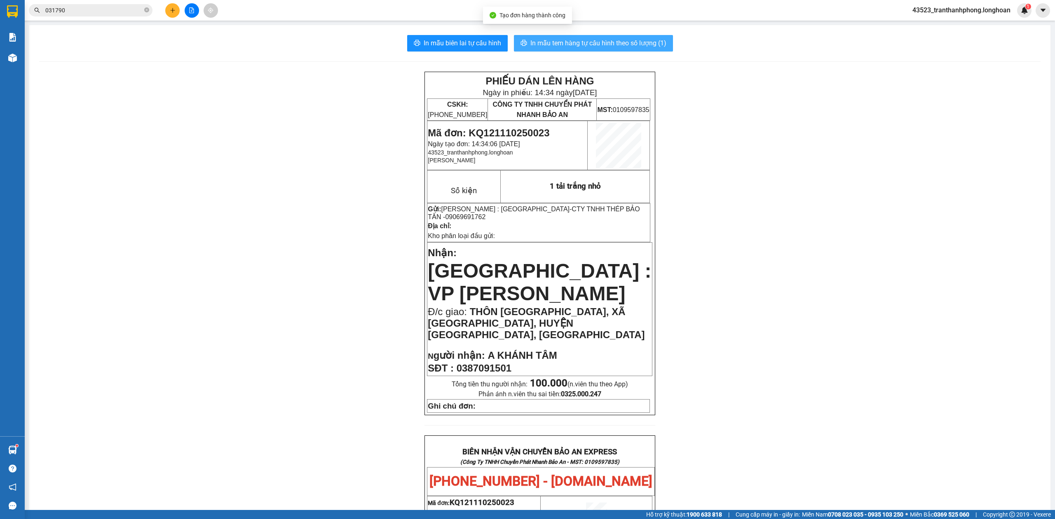
click at [573, 40] on span "In mẫu tem hàng tự cấu hình theo số lượng (1)" at bounding box center [598, 43] width 136 height 10
click at [448, 46] on span "In mẫu biên lai tự cấu hình" at bounding box center [461, 43] width 77 height 10
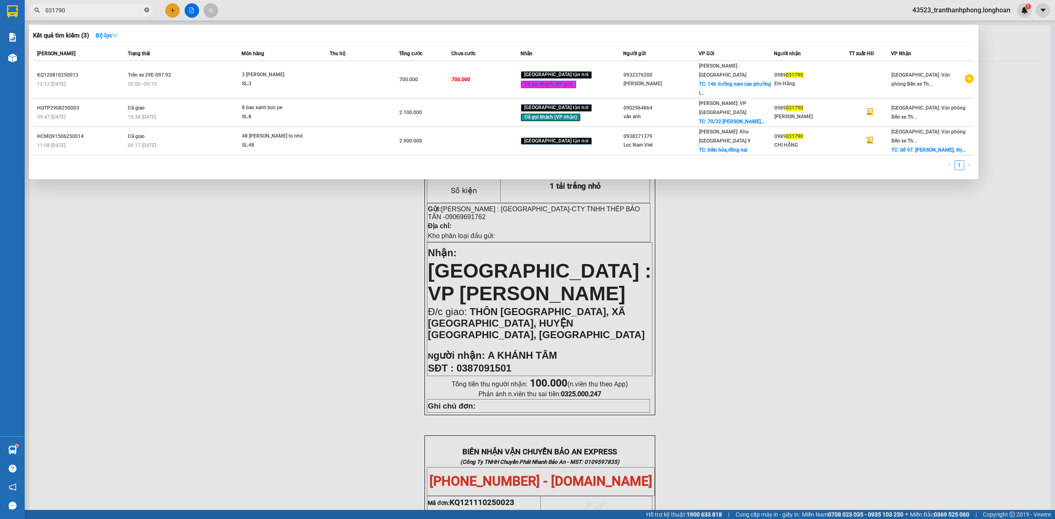
click at [146, 10] on icon "close-circle" at bounding box center [146, 9] width 5 height 5
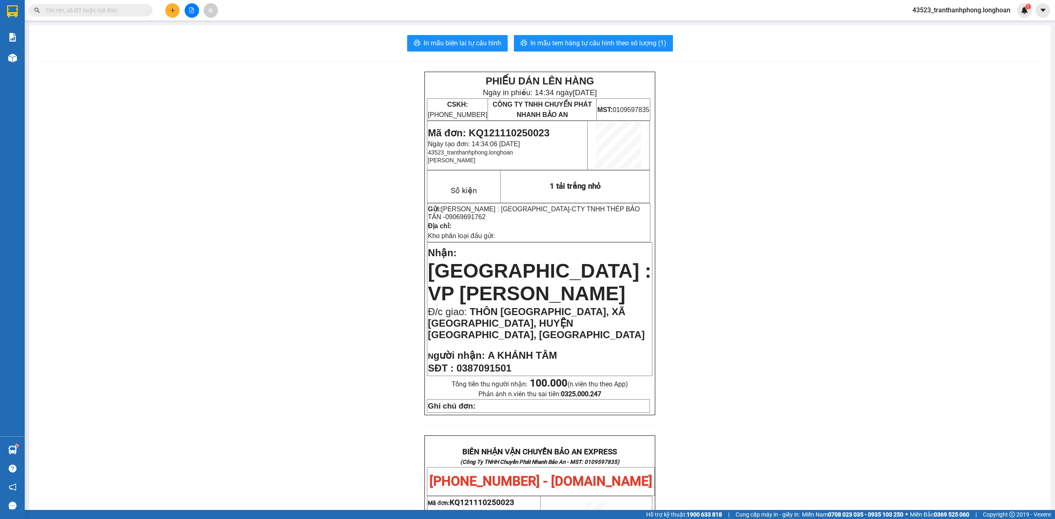
click at [118, 16] on div "Kết quả tìm kiếm ( 3 ) Bộ lọc Mã ĐH Trạng thái Món hàng Thu hộ Tổng cước Chưa c…" at bounding box center [80, 10] width 161 height 14
click at [112, 11] on input "text" at bounding box center [93, 10] width 97 height 9
drag, startPoint x: 114, startPoint y: 16, endPoint x: 110, endPoint y: 10, distance: 7.0
paste input "0903826170"
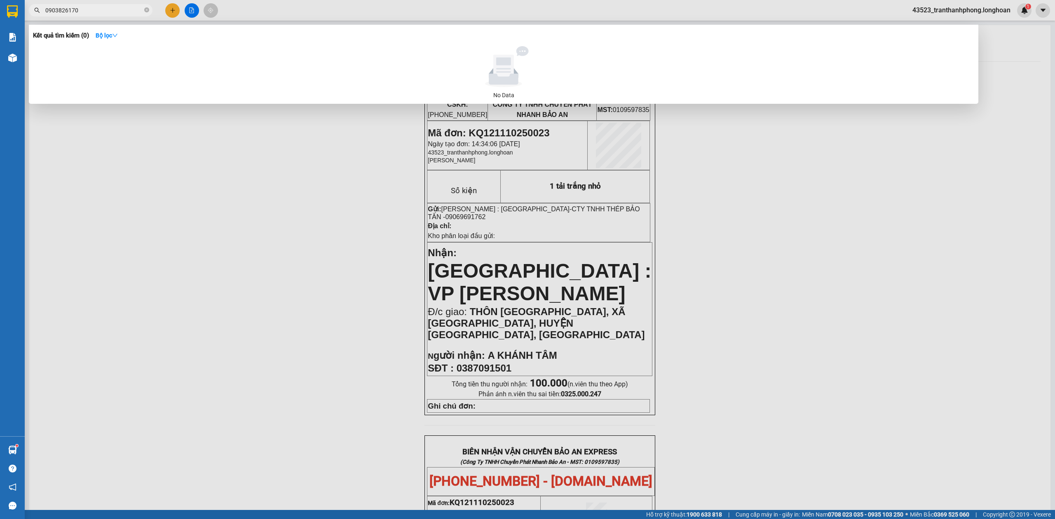
click at [96, 13] on input "0903826170" at bounding box center [93, 10] width 97 height 9
type input "0903826170"
click at [141, 6] on input "0903826170" at bounding box center [93, 10] width 97 height 9
click at [144, 8] on icon "close-circle" at bounding box center [146, 9] width 5 height 5
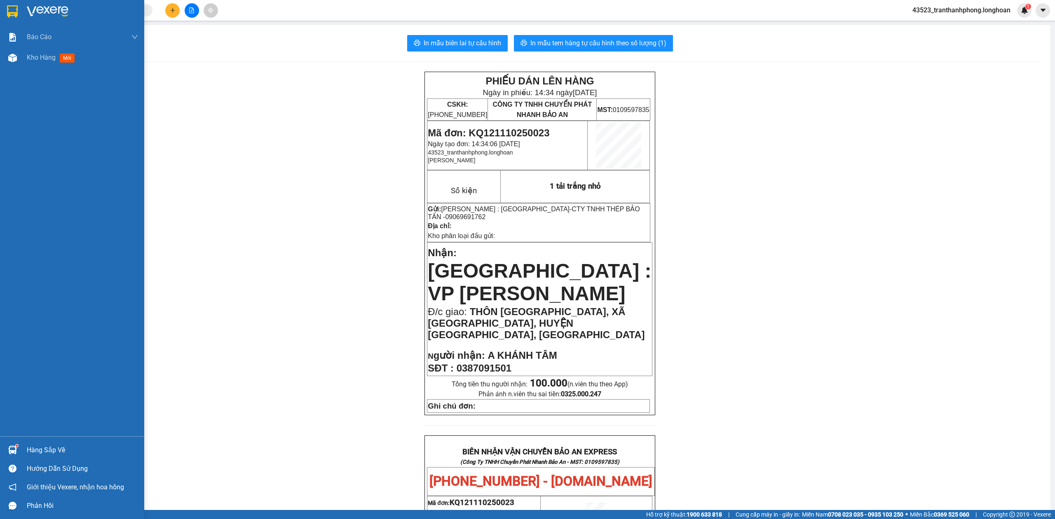
click at [11, 9] on img at bounding box center [12, 11] width 11 height 12
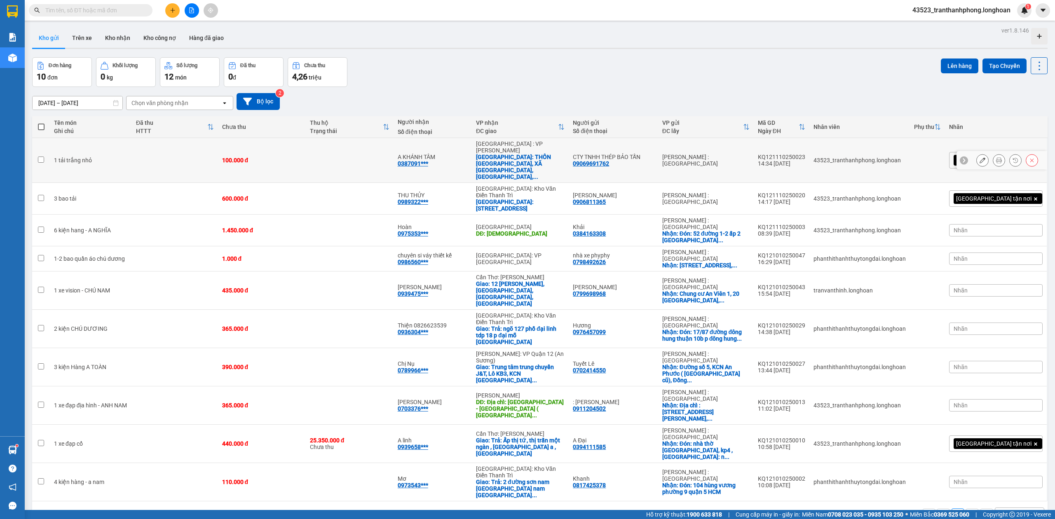
click at [877, 145] on td "43523_tranthanhphong.longhoan" at bounding box center [859, 160] width 101 height 45
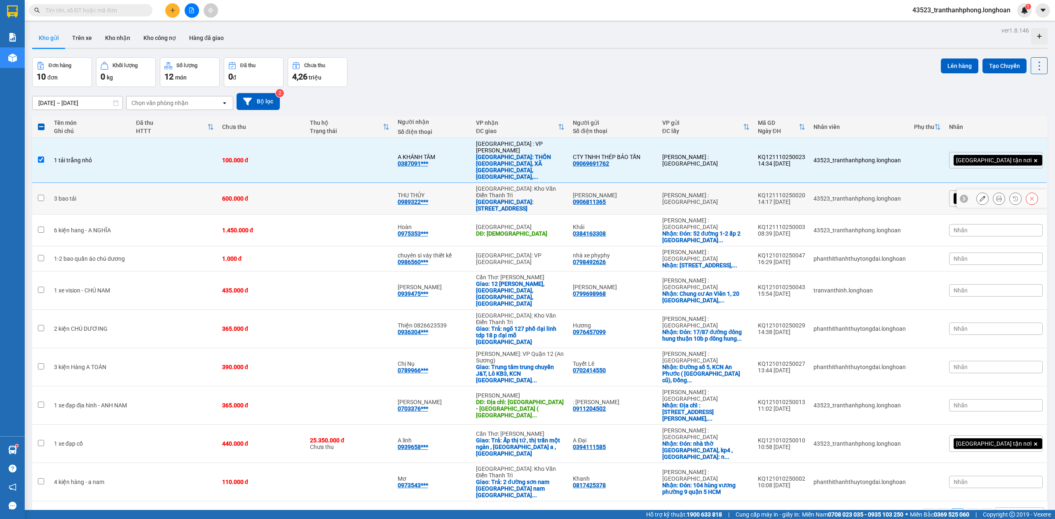
click at [739, 192] on div "[PERSON_NAME] : [GEOGRAPHIC_DATA]" at bounding box center [705, 198] width 87 height 13
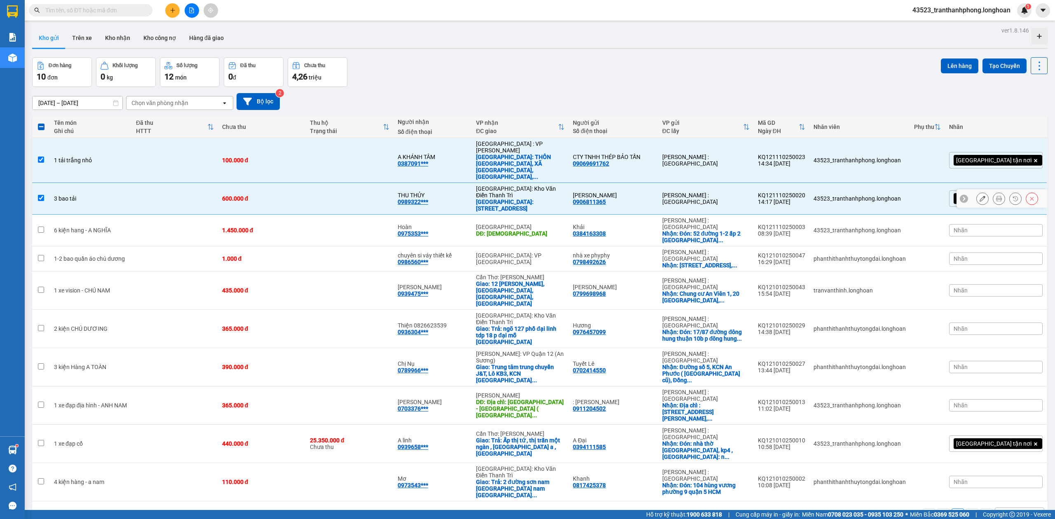
click at [737, 192] on div "[PERSON_NAME] : [GEOGRAPHIC_DATA]" at bounding box center [705, 198] width 87 height 13
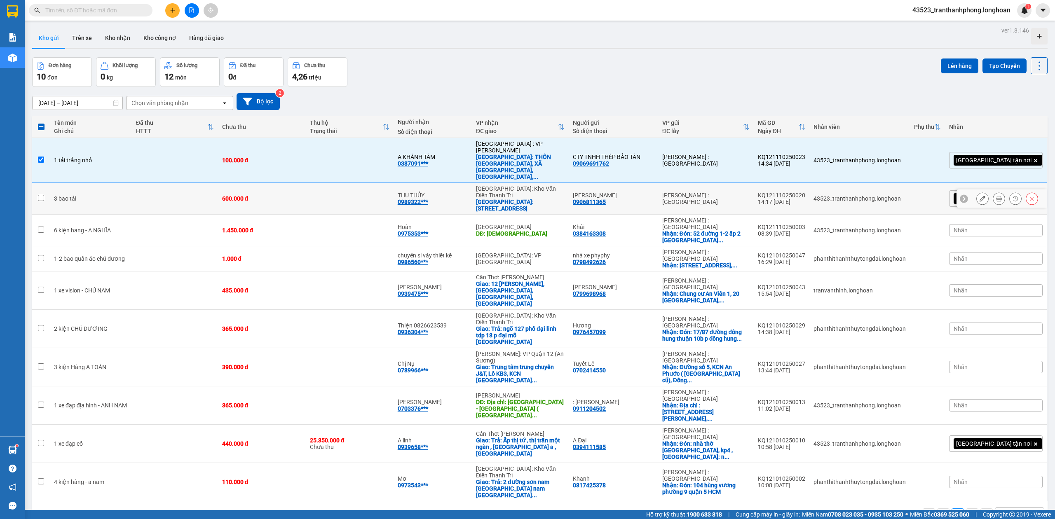
click at [734, 192] on div "[PERSON_NAME] : [GEOGRAPHIC_DATA]" at bounding box center [705, 198] width 87 height 13
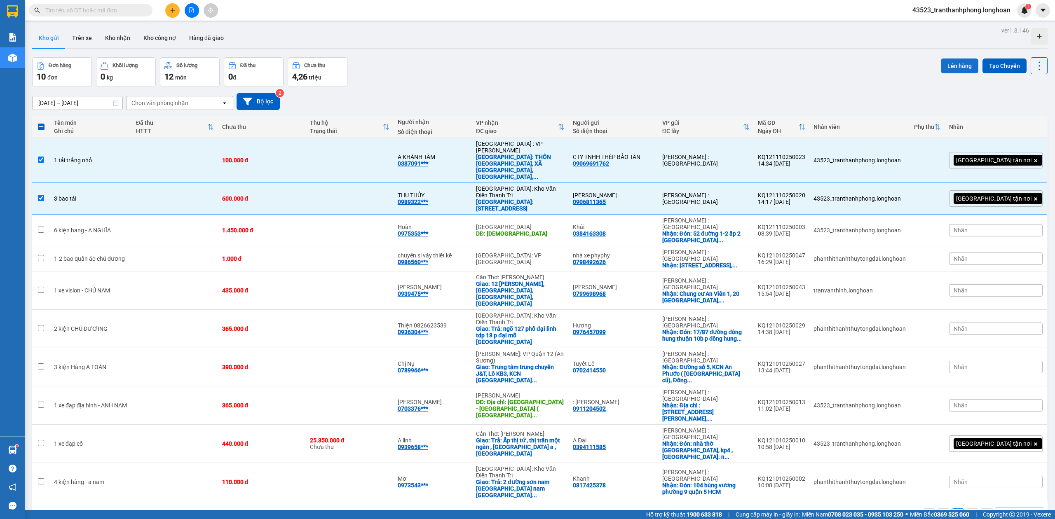
drag, startPoint x: 940, startPoint y: 68, endPoint x: 935, endPoint y: 70, distance: 5.5
click at [940, 69] on button "Lên hàng" at bounding box center [958, 65] width 37 height 15
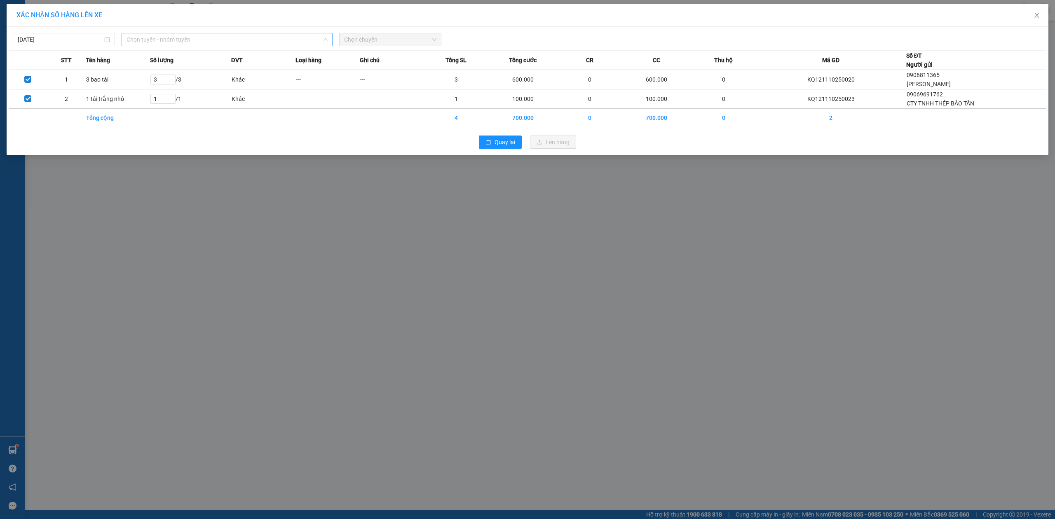
click at [287, 37] on span "Chọn tuyến - nhóm tuyến" at bounding box center [226, 39] width 201 height 12
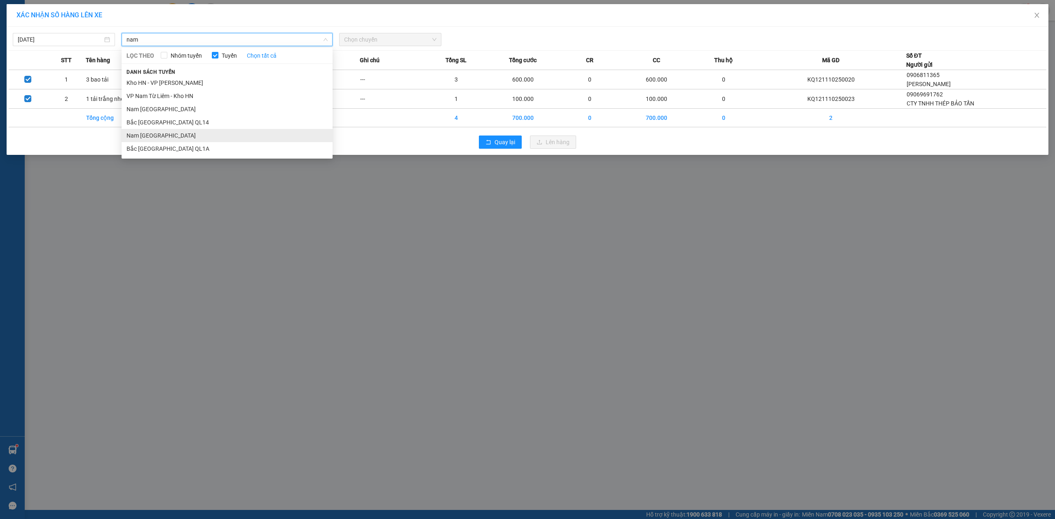
click at [172, 133] on li "Nam [GEOGRAPHIC_DATA]" at bounding box center [227, 135] width 211 height 13
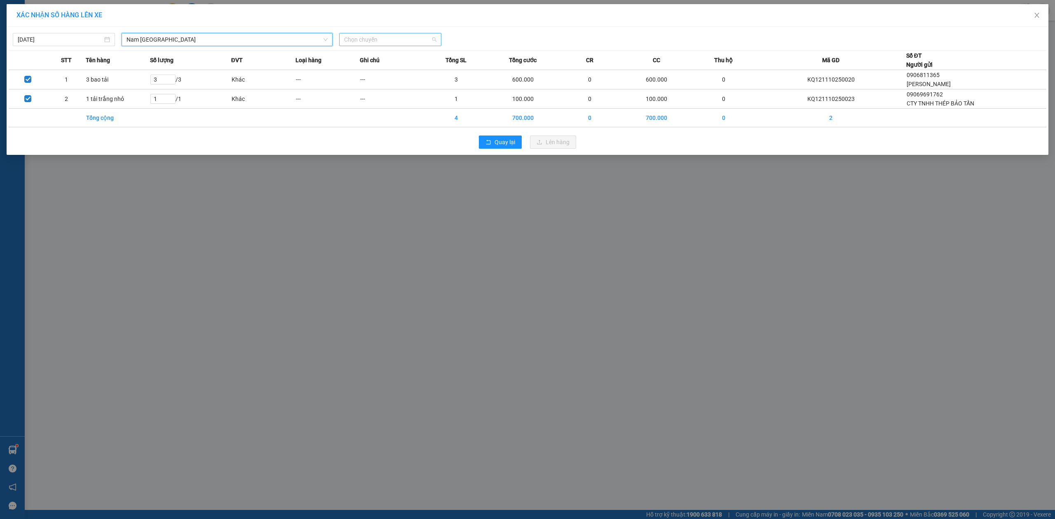
click at [344, 40] on span "Chọn chuyến" at bounding box center [390, 39] width 92 height 12
click at [360, 70] on div "18:00 (TC) - 29E-368.35" at bounding box center [376, 69] width 64 height 9
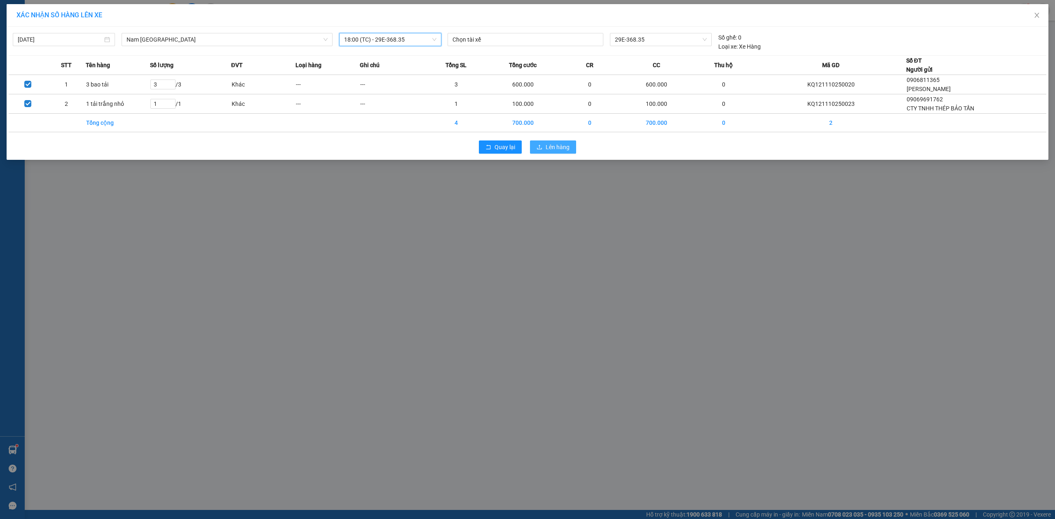
click at [559, 145] on span "Lên hàng" at bounding box center [557, 147] width 24 height 9
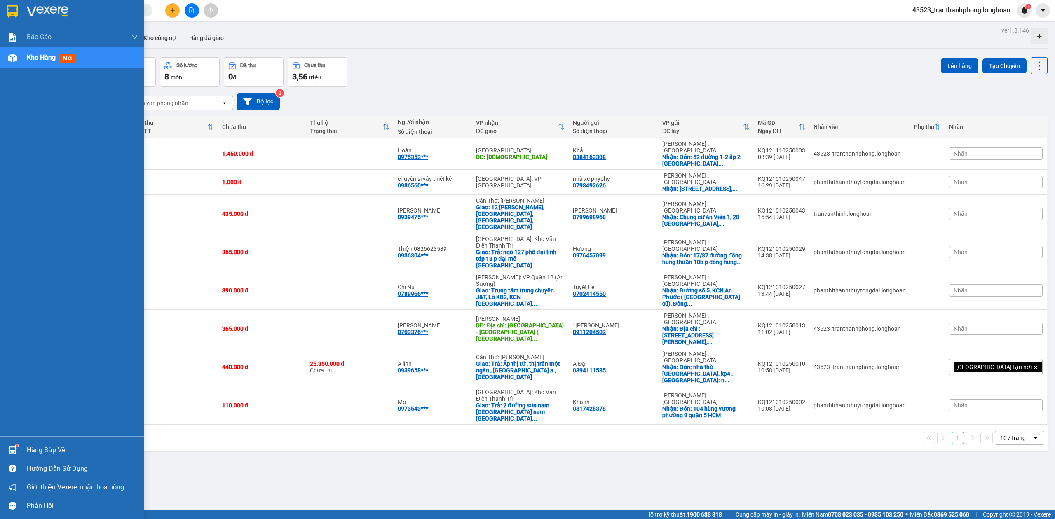
click at [2, 10] on div at bounding box center [72, 13] width 144 height 27
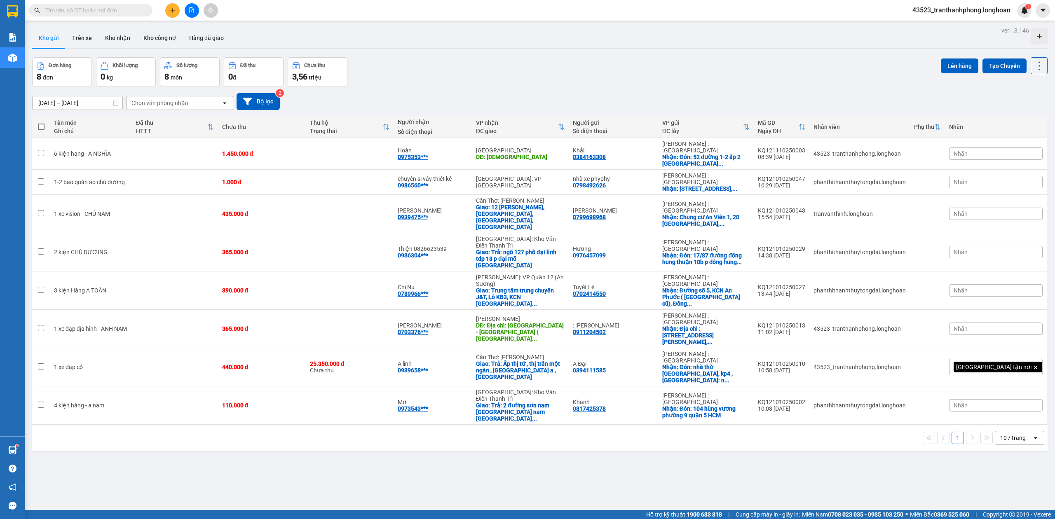
click at [119, 10] on input "text" at bounding box center [93, 10] width 97 height 9
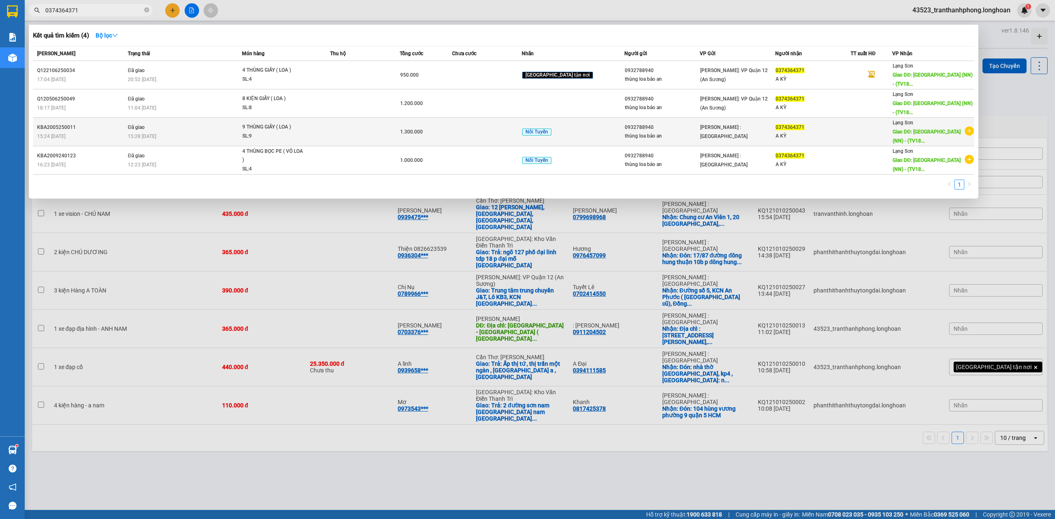
click at [968, 126] on icon "plus-circle" at bounding box center [968, 130] width 9 height 9
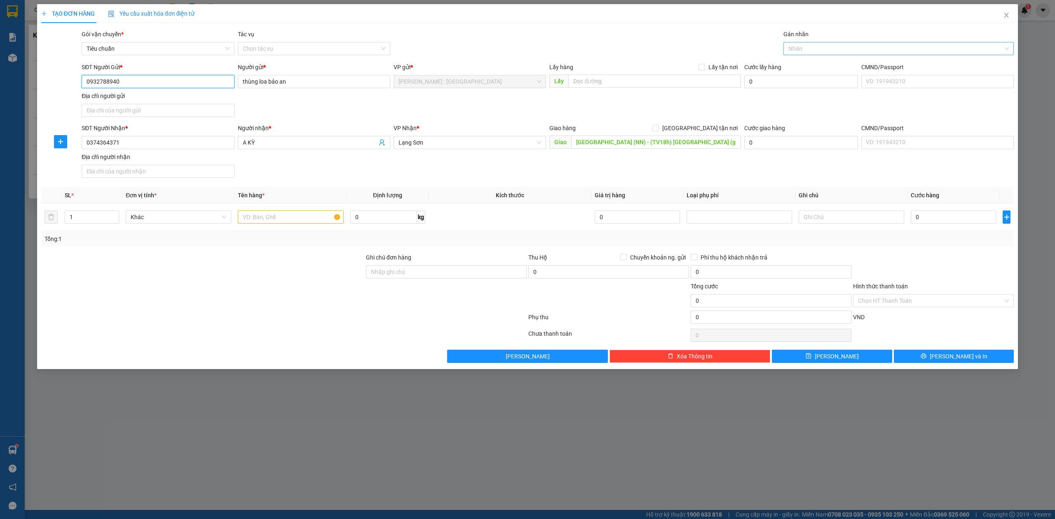
click at [819, 48] on div at bounding box center [894, 49] width 218 height 10
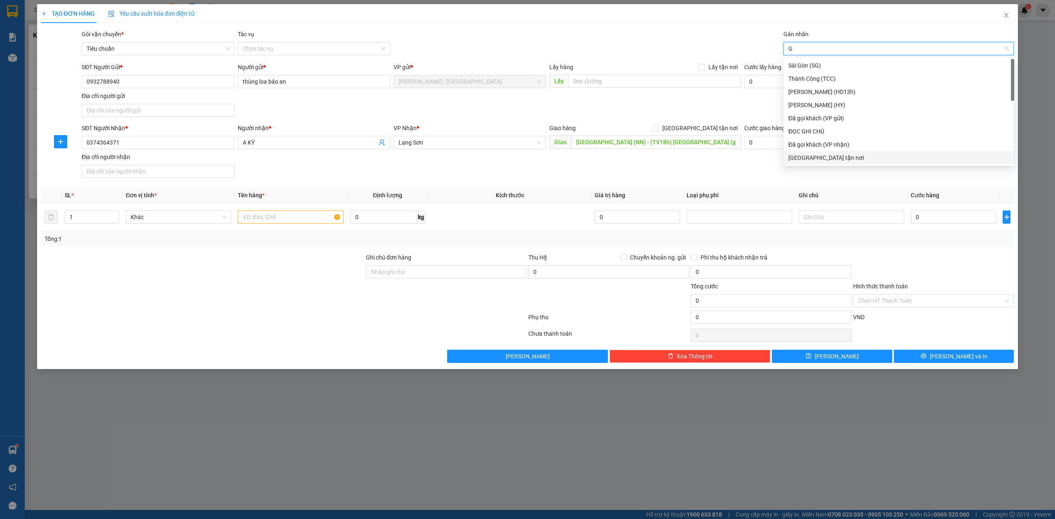
click at [806, 159] on div "[GEOGRAPHIC_DATA] tận nơi" at bounding box center [898, 157] width 221 height 9
drag, startPoint x: 806, startPoint y: 90, endPoint x: 741, endPoint y: 108, distance: 68.0
click at [805, 90] on div "Nối Tuyến" at bounding box center [898, 91] width 221 height 9
click at [713, 124] on span "[GEOGRAPHIC_DATA] tận nơi" at bounding box center [700, 128] width 82 height 9
click at [658, 125] on input "[GEOGRAPHIC_DATA] tận nơi" at bounding box center [655, 128] width 6 height 6
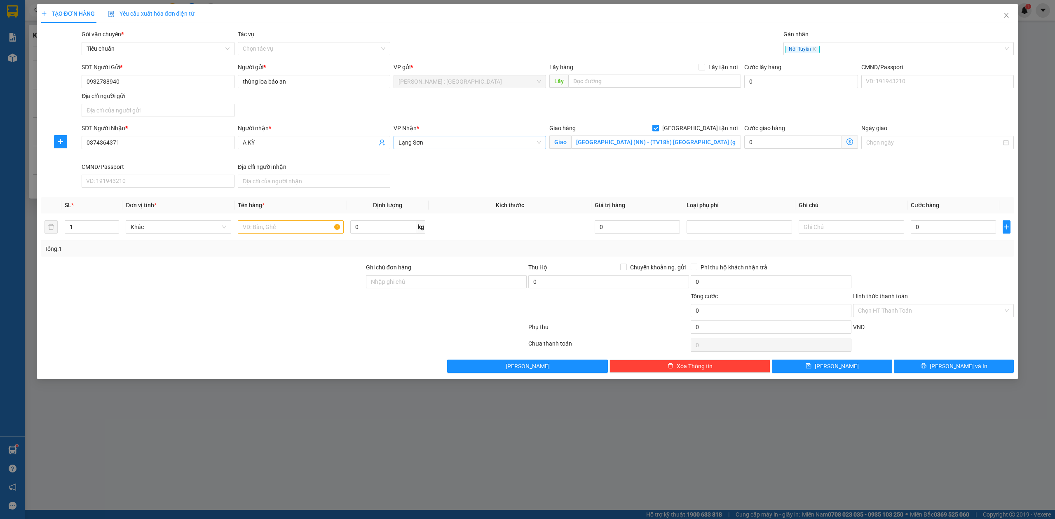
click at [422, 147] on span "Lạng Sơn" at bounding box center [469, 142] width 143 height 12
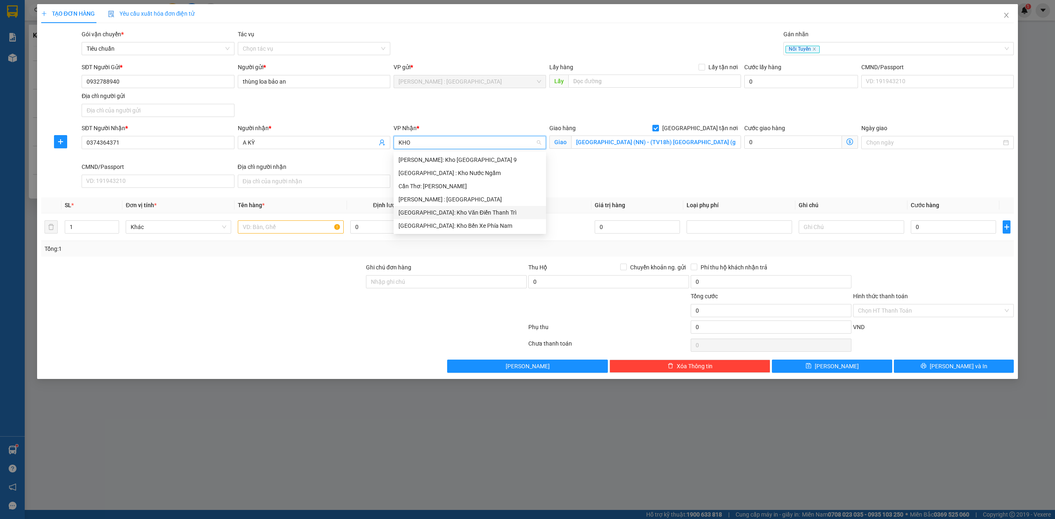
drag, startPoint x: 446, startPoint y: 210, endPoint x: 422, endPoint y: 213, distance: 23.7
click at [445, 210] on div "[GEOGRAPHIC_DATA]: Kho Văn Điển Thanh Trì" at bounding box center [469, 212] width 143 height 9
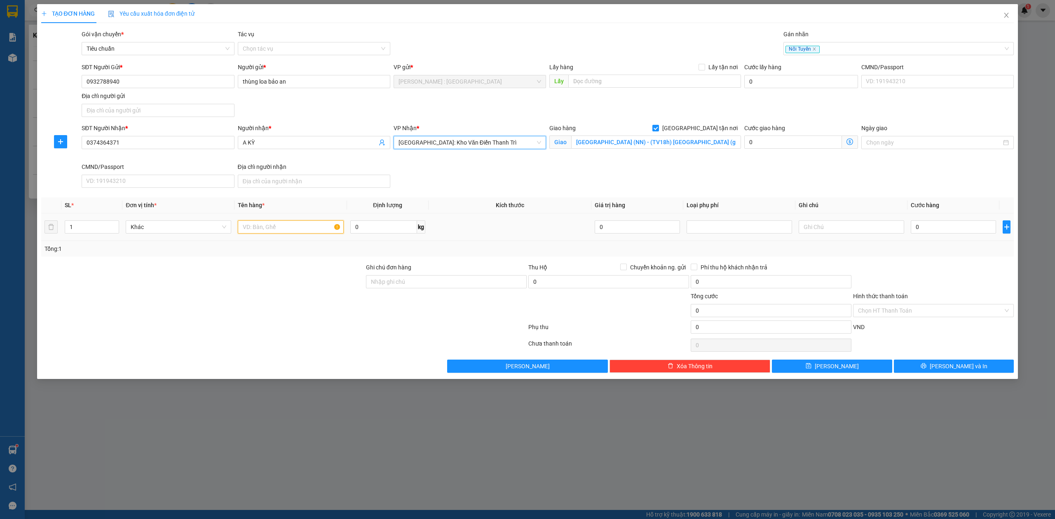
click at [250, 227] on input "text" at bounding box center [290, 226] width 105 height 13
click at [112, 222] on span "Increase Value" at bounding box center [114, 224] width 9 height 7
click at [305, 234] on input "text" at bounding box center [290, 226] width 105 height 13
click at [957, 231] on input "0" at bounding box center [952, 226] width 85 height 13
click at [956, 371] on span "[PERSON_NAME] và In" at bounding box center [958, 366] width 58 height 9
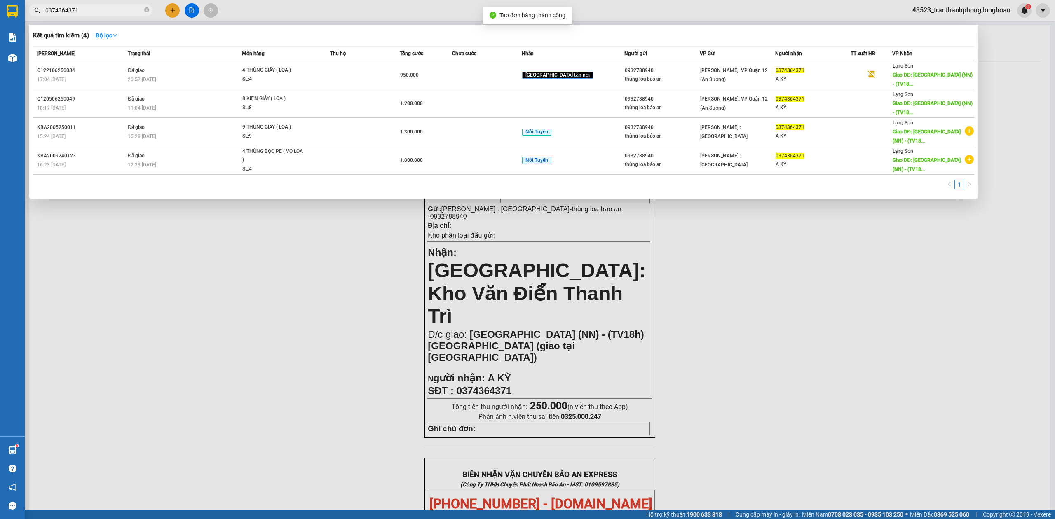
drag, startPoint x: 284, startPoint y: 213, endPoint x: 208, endPoint y: 152, distance: 97.8
click at [276, 208] on div at bounding box center [527, 259] width 1055 height 519
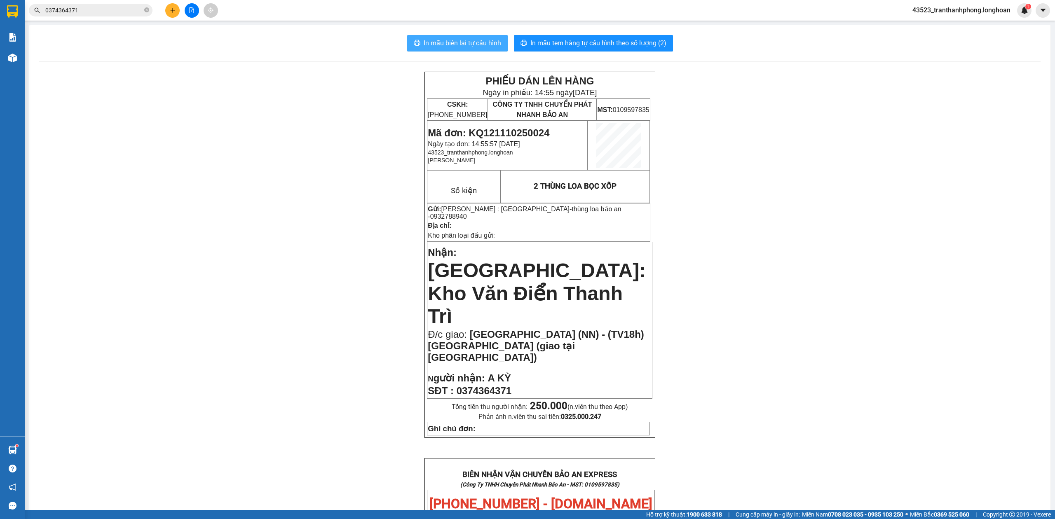
click at [411, 40] on button "In mẫu biên lai tự cấu hình" at bounding box center [457, 43] width 101 height 16
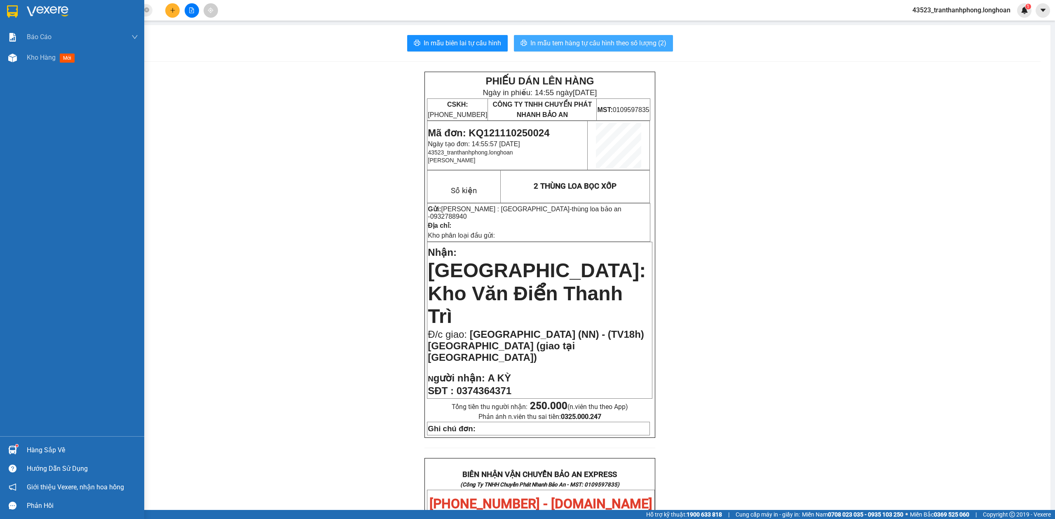
click at [587, 42] on span "In mẫu tem hàng tự cấu hình theo số lượng (2)" at bounding box center [598, 43] width 136 height 10
click at [14, 7] on img at bounding box center [12, 11] width 11 height 12
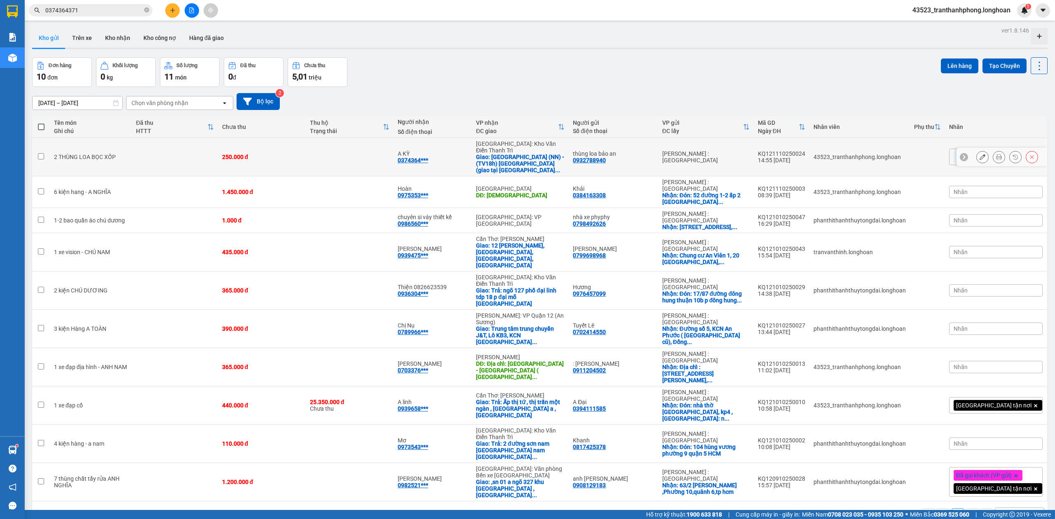
click at [961, 154] on icon at bounding box center [964, 157] width 6 height 6
click at [996, 189] on icon at bounding box center [999, 192] width 6 height 6
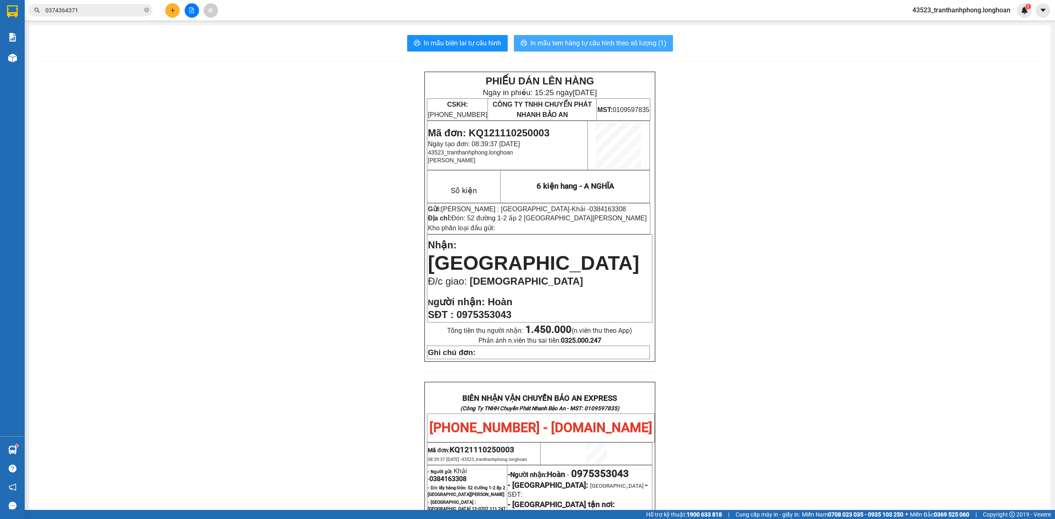
click at [618, 41] on span "In mẫu tem hàng tự cấu hình theo số lượng (1)" at bounding box center [598, 43] width 136 height 10
click at [602, 45] on span "In mẫu tem hàng tự cấu hình theo số lượng (1)" at bounding box center [598, 43] width 136 height 10
click at [485, 355] on div "PHIẾU DÁN LÊN HÀNG Ngày in phiếu: 15:26 ngày 11-10-2025 CSKH: 1900.06.88.33 CÔN…" at bounding box center [539, 227] width 230 height 310
